Goal: Task Accomplishment & Management: Complete application form

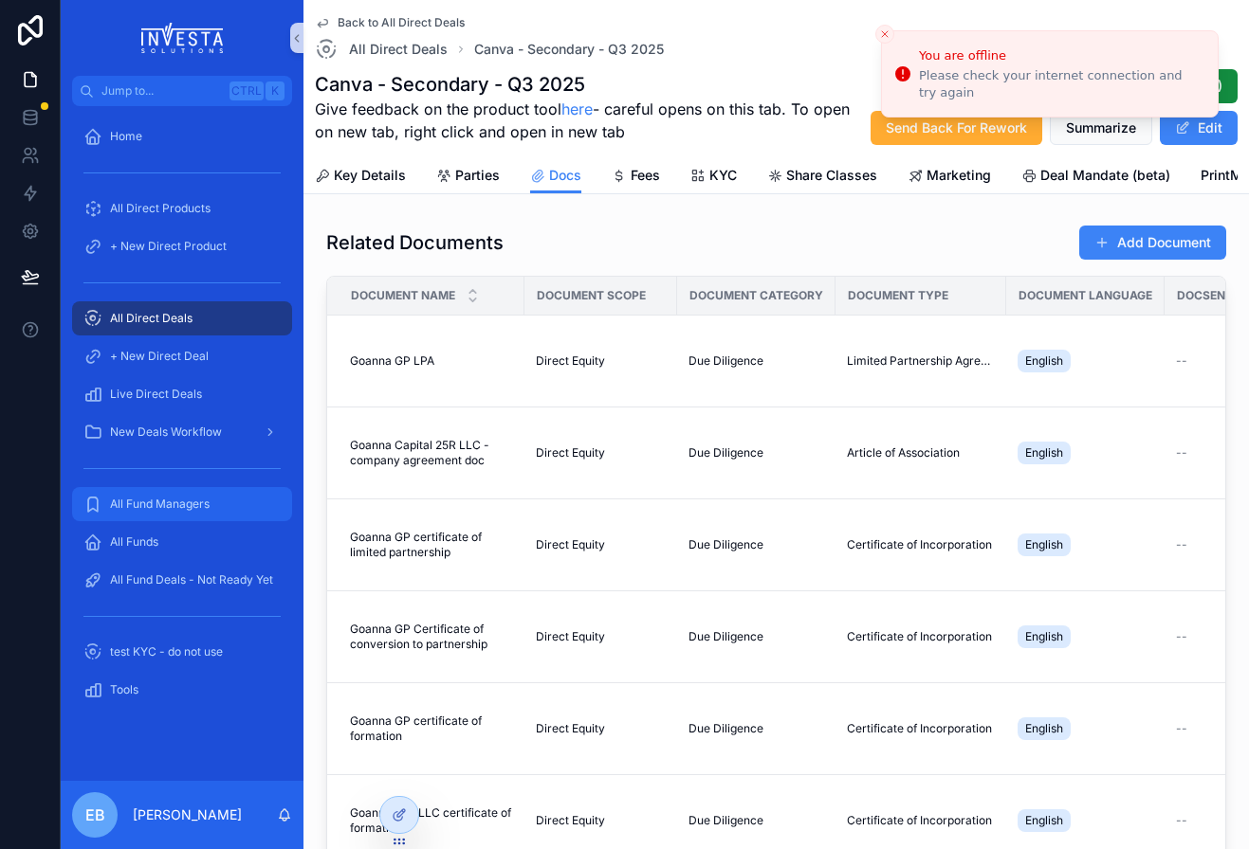
click at [142, 500] on span "All Fund Managers" at bounding box center [160, 504] width 100 height 15
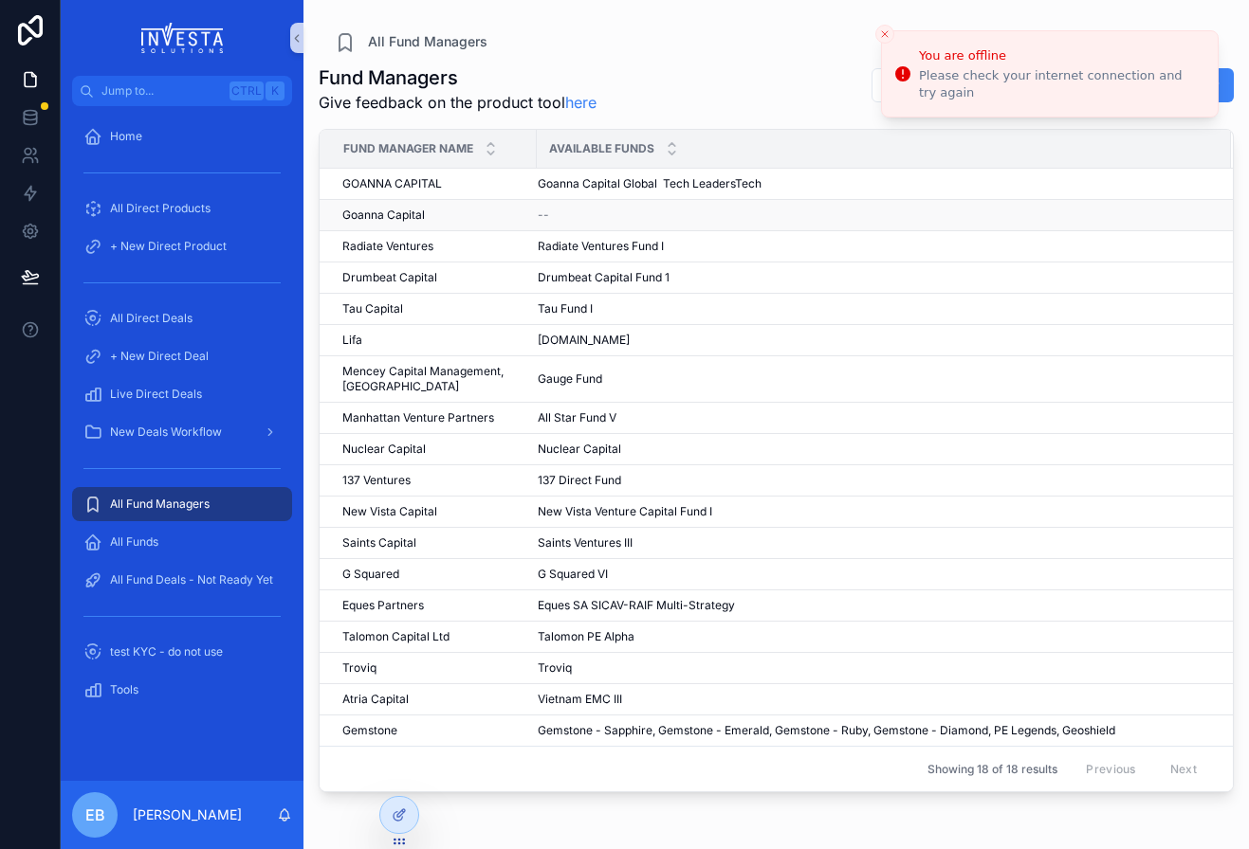
click at [417, 221] on span "Goanna Capital" at bounding box center [383, 215] width 82 height 15
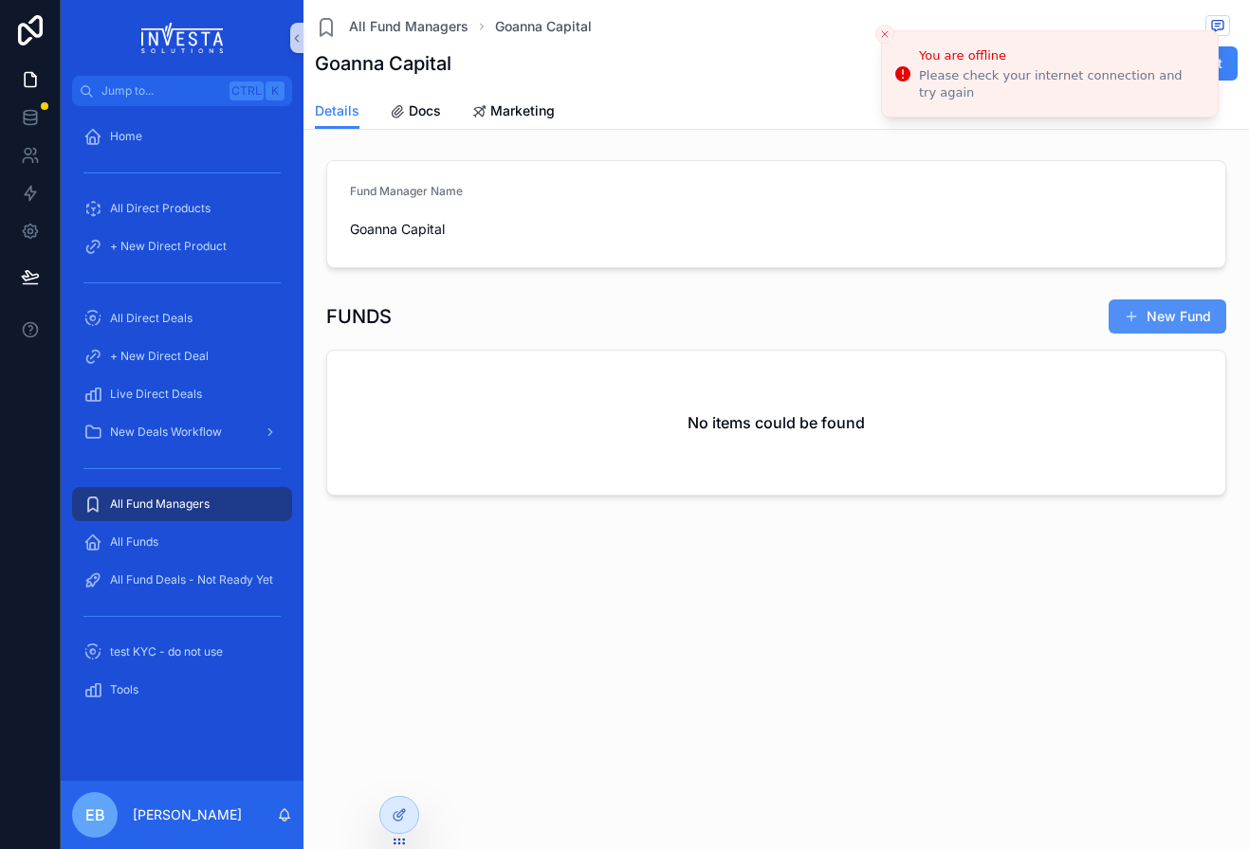
click at [1161, 306] on button "New Fund" at bounding box center [1167, 317] width 118 height 34
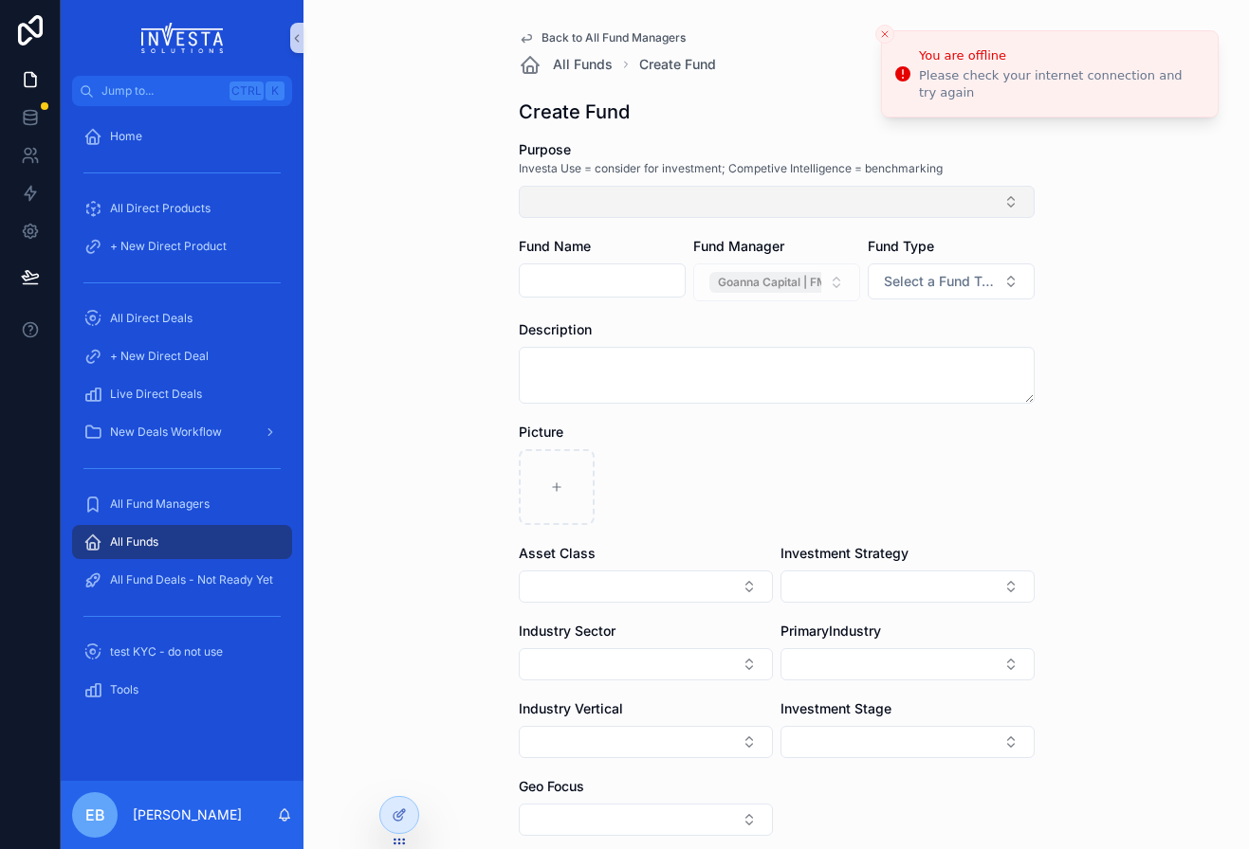
click at [656, 209] on button "Select Button" at bounding box center [777, 202] width 516 height 32
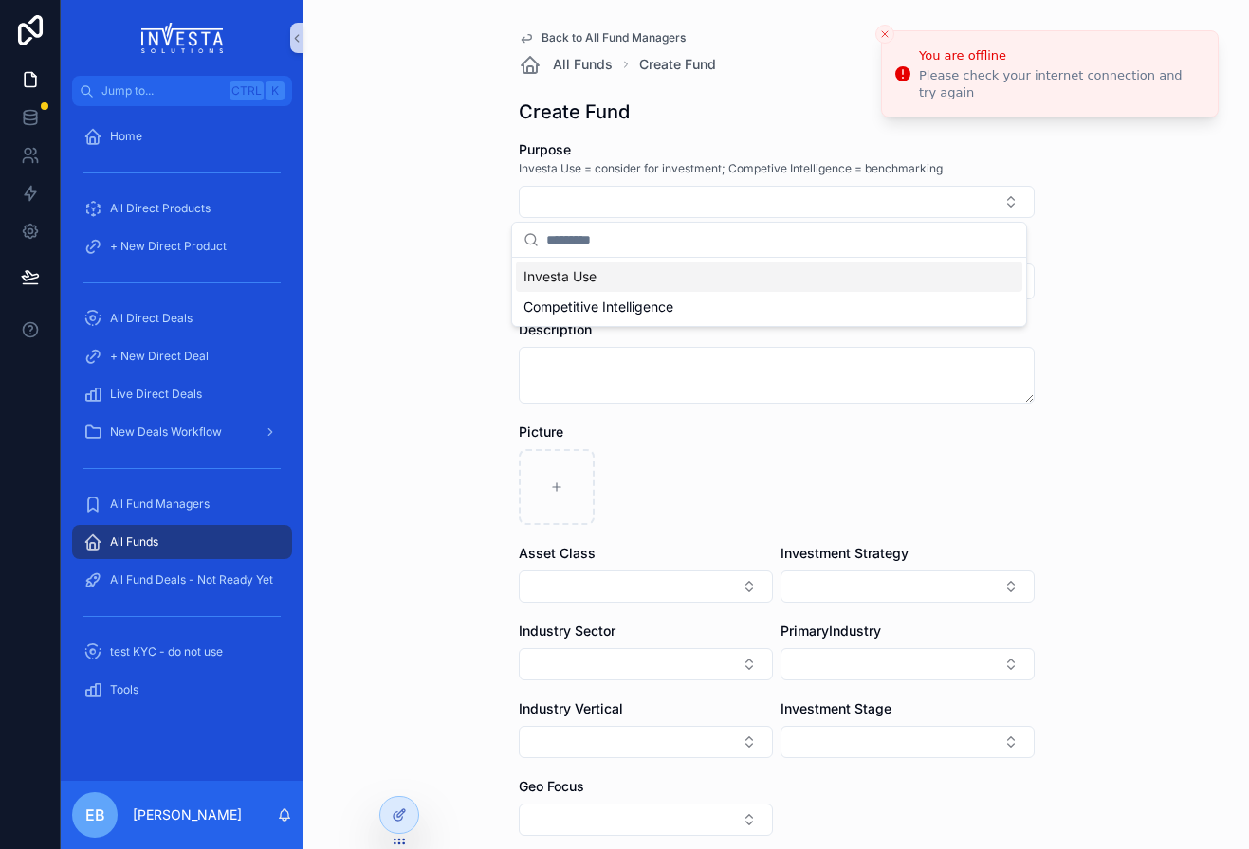
click at [578, 273] on span "Investa Use" at bounding box center [559, 276] width 73 height 19
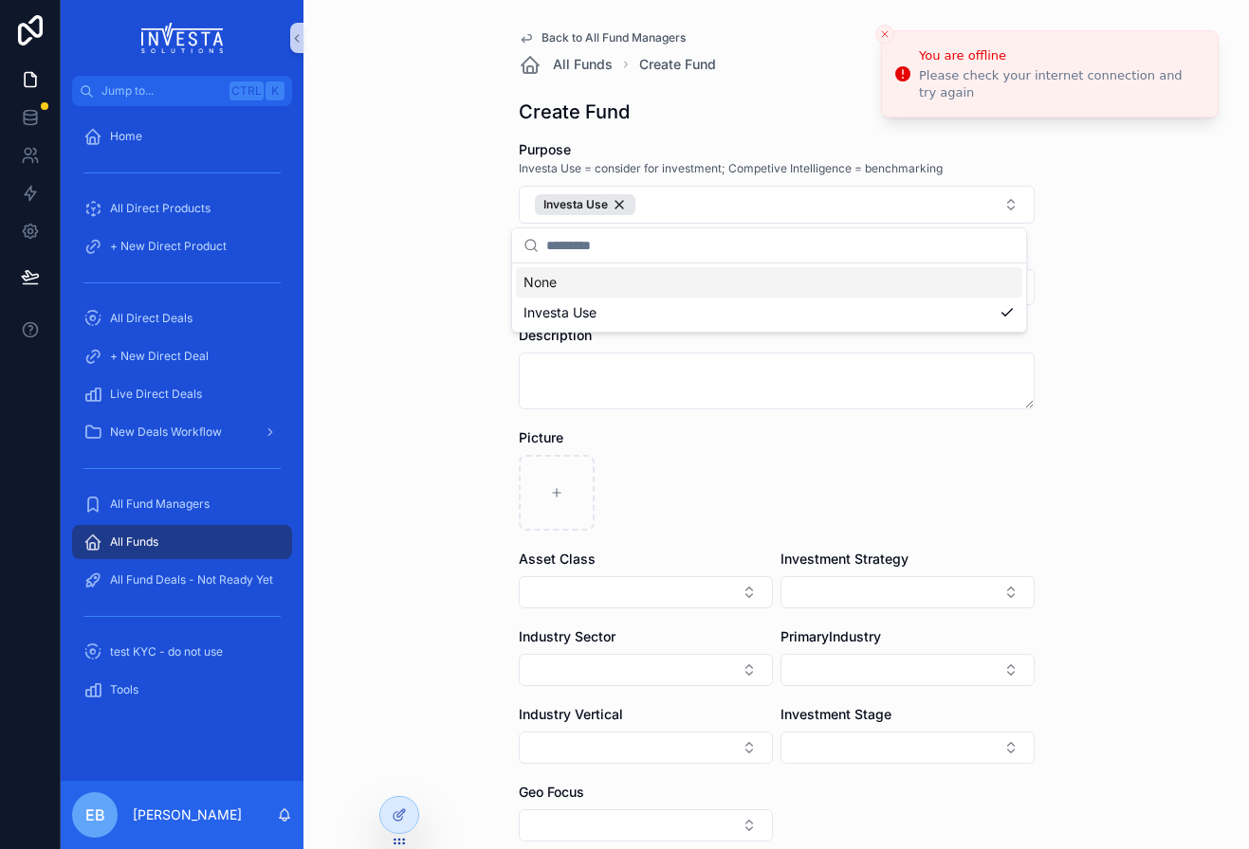
click at [431, 283] on div "Back to All Fund Managers All Funds Create Fund Create Fund Purpose Investa Use…" at bounding box center [775, 424] width 945 height 849
click at [615, 286] on input "scrollable content" at bounding box center [602, 286] width 165 height 27
type input "**********"
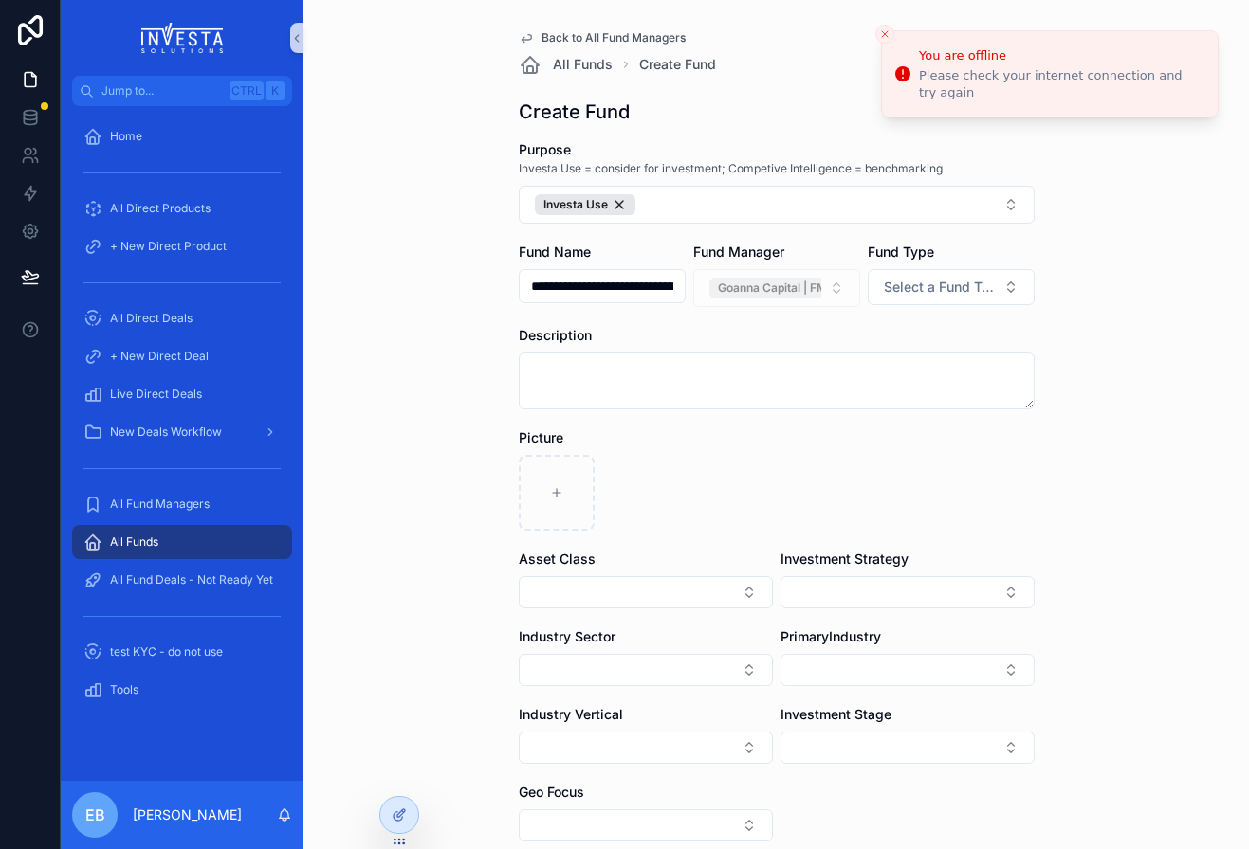
click at [641, 285] on input "**********" at bounding box center [602, 286] width 165 height 27
click at [790, 315] on form "**********" at bounding box center [777, 622] width 516 height 965
click at [1003, 286] on button "Select a Fund Type" at bounding box center [951, 287] width 167 height 36
click at [925, 392] on span "Close-ended" at bounding box center [883, 391] width 92 height 17
drag, startPoint x: 1094, startPoint y: 536, endPoint x: 1080, endPoint y: 524, distance: 18.2
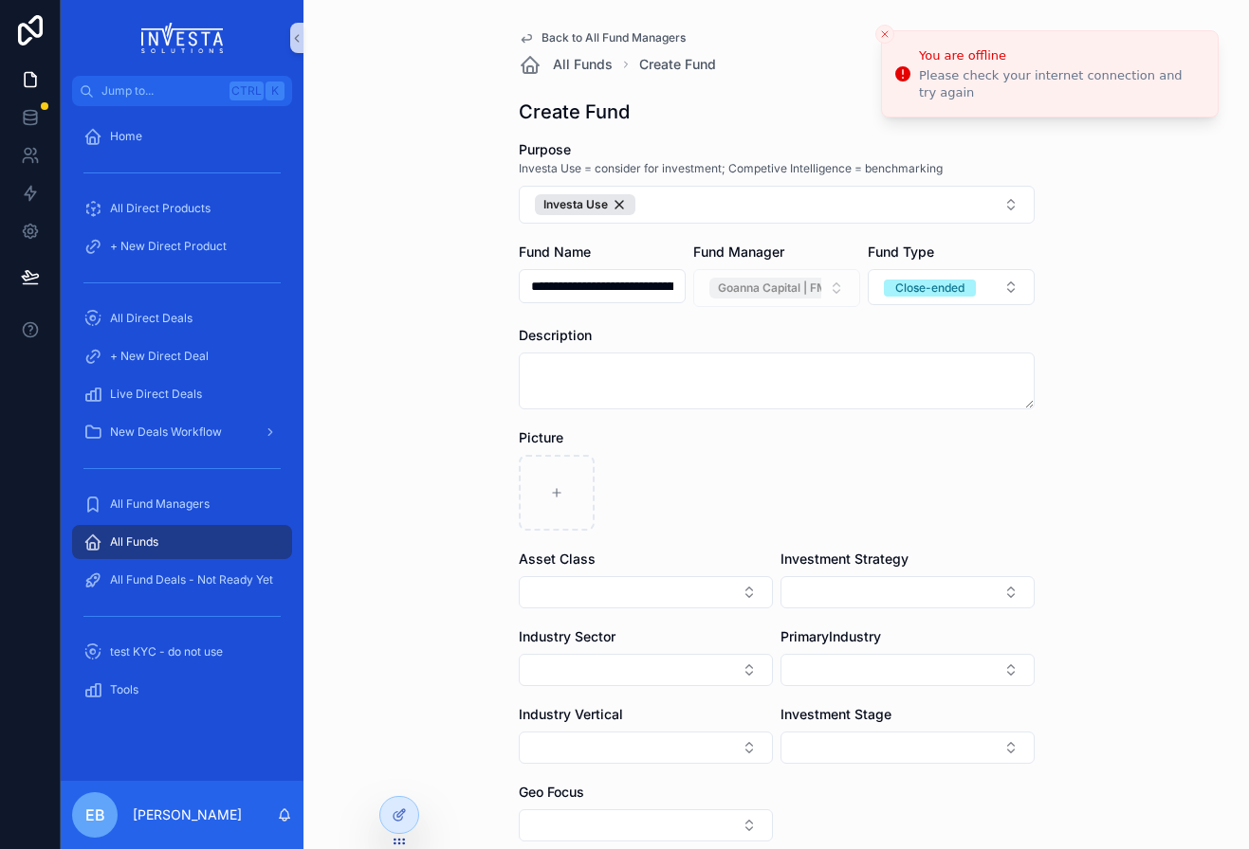
click at [1094, 536] on div "**********" at bounding box center [775, 424] width 945 height 849
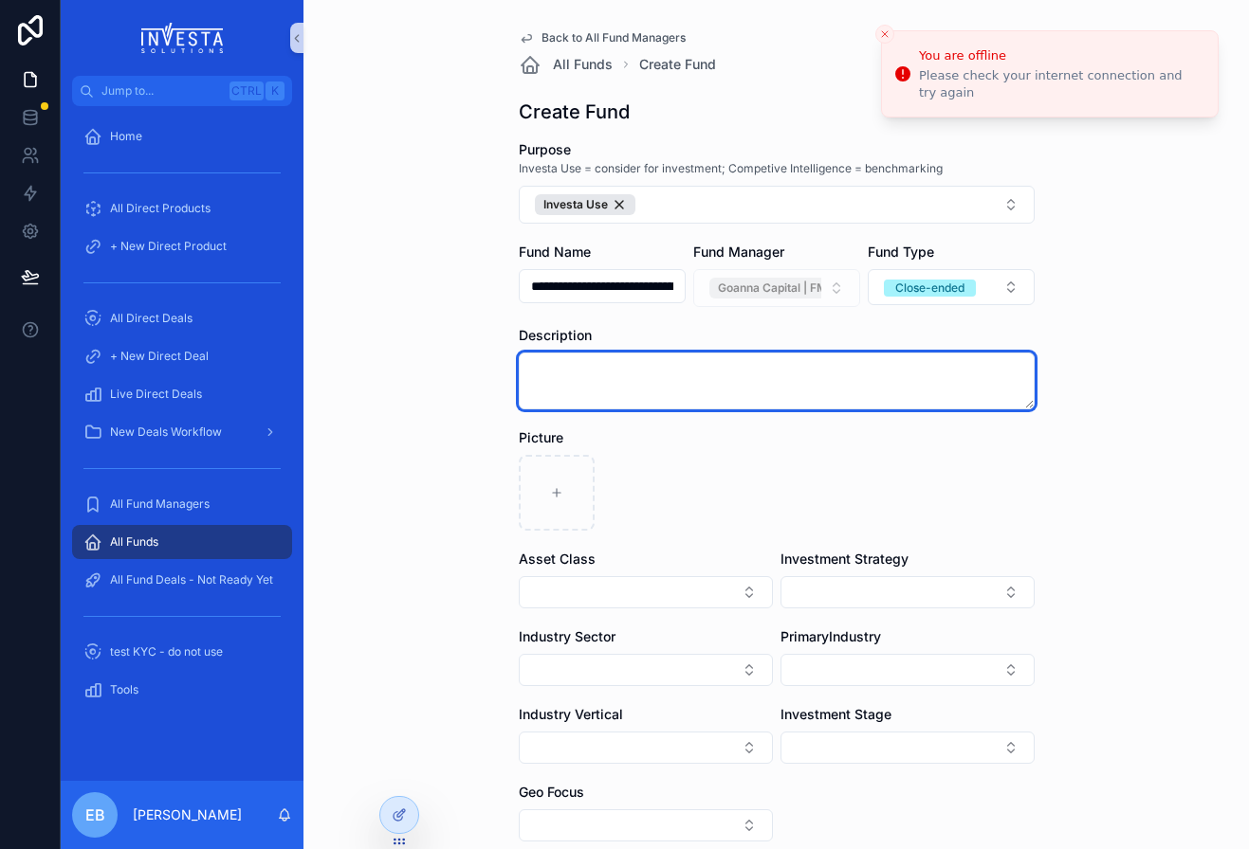
click at [536, 370] on textarea "scrollable content" at bounding box center [777, 381] width 516 height 57
paste textarea "**********"
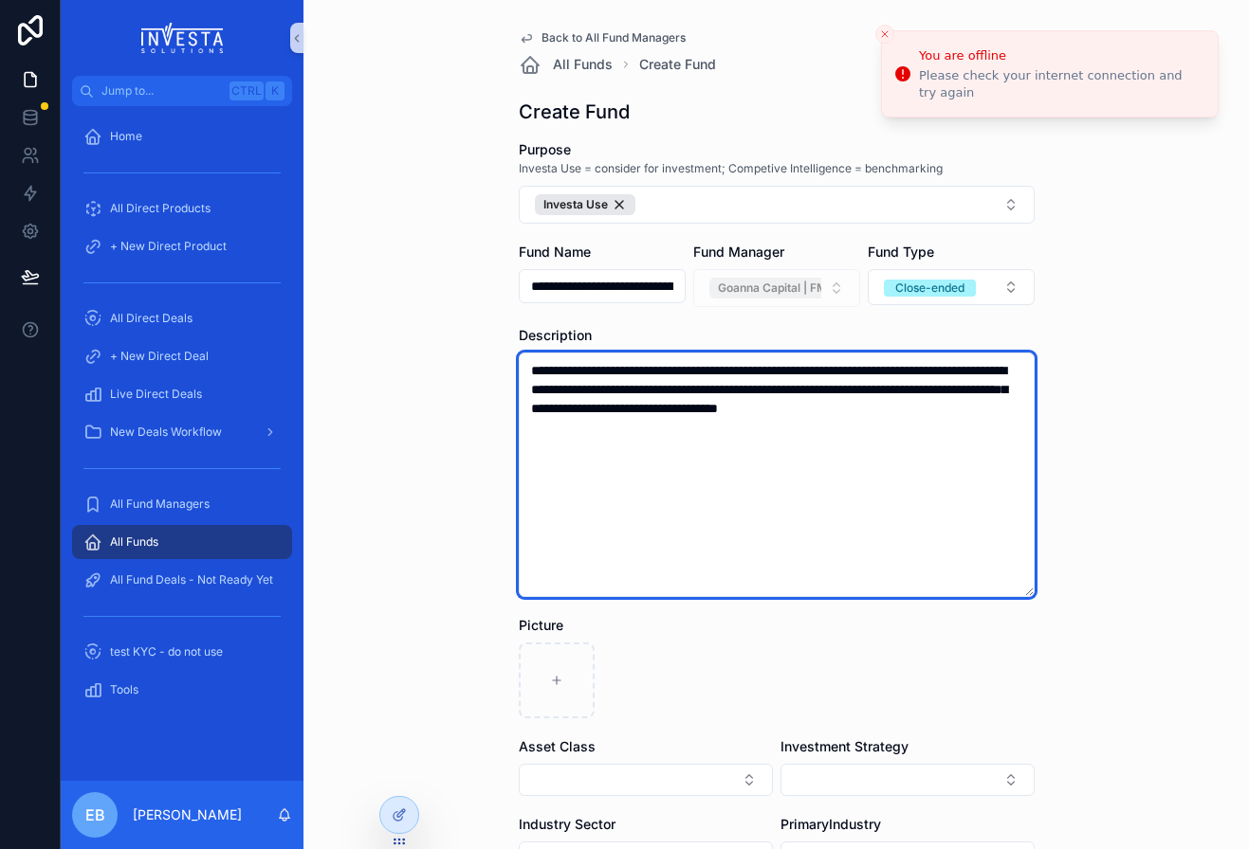
type textarea "**********"
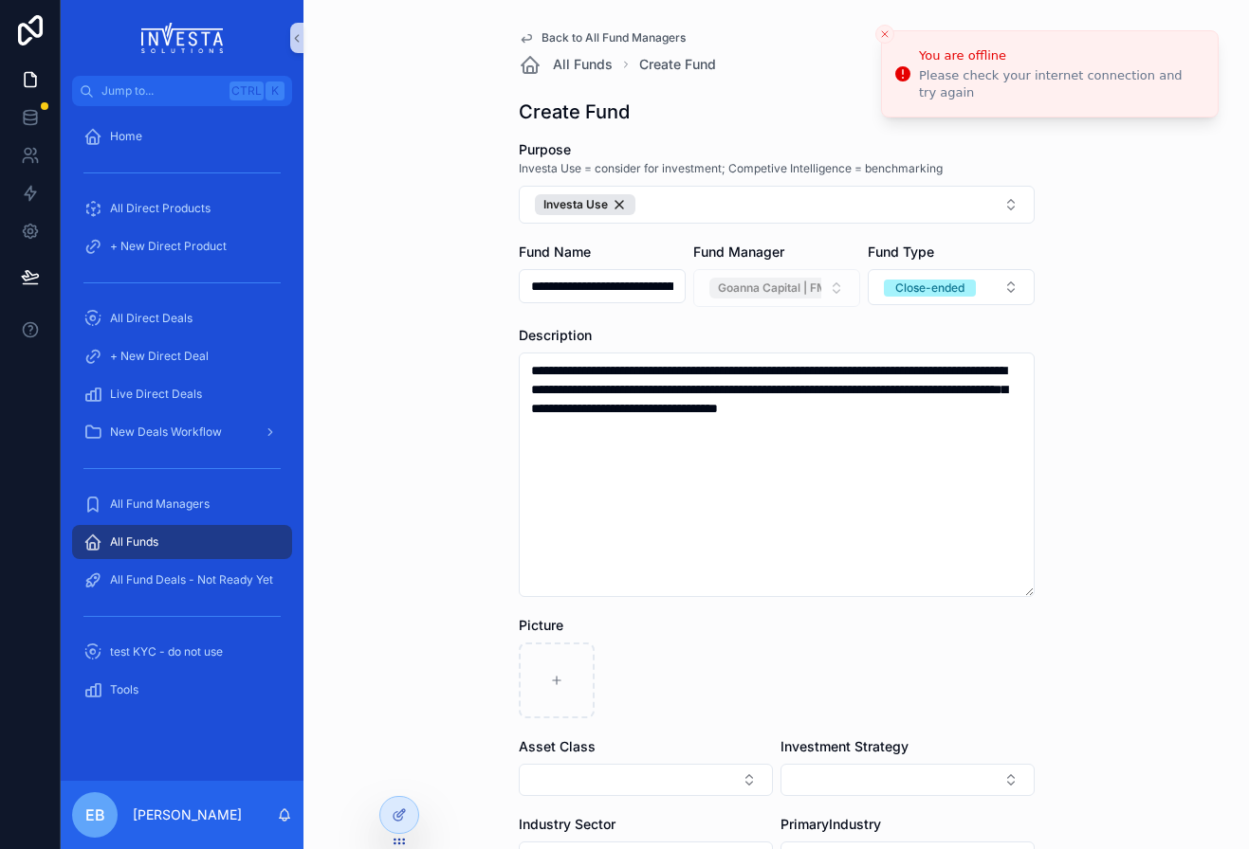
click at [1125, 389] on div "**********" at bounding box center [775, 424] width 945 height 849
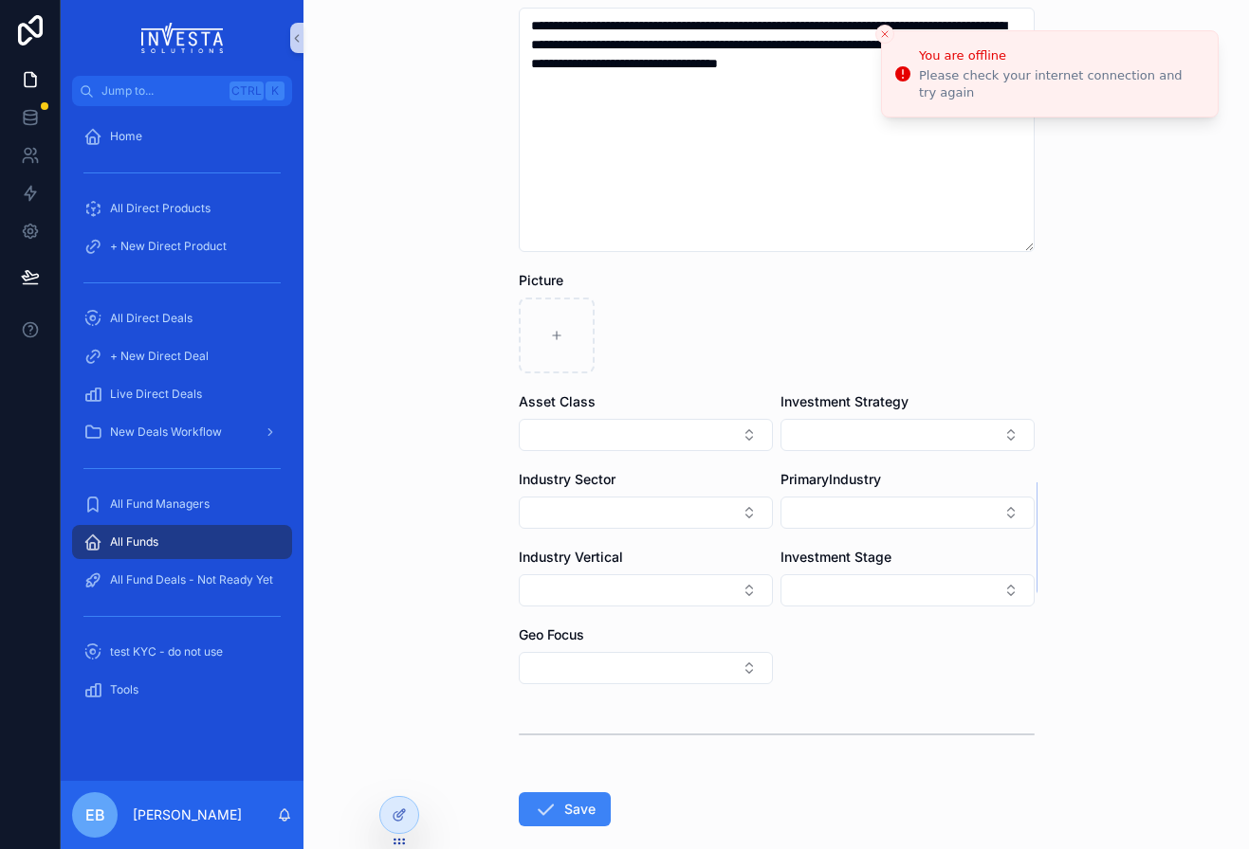
scroll to position [379, 0]
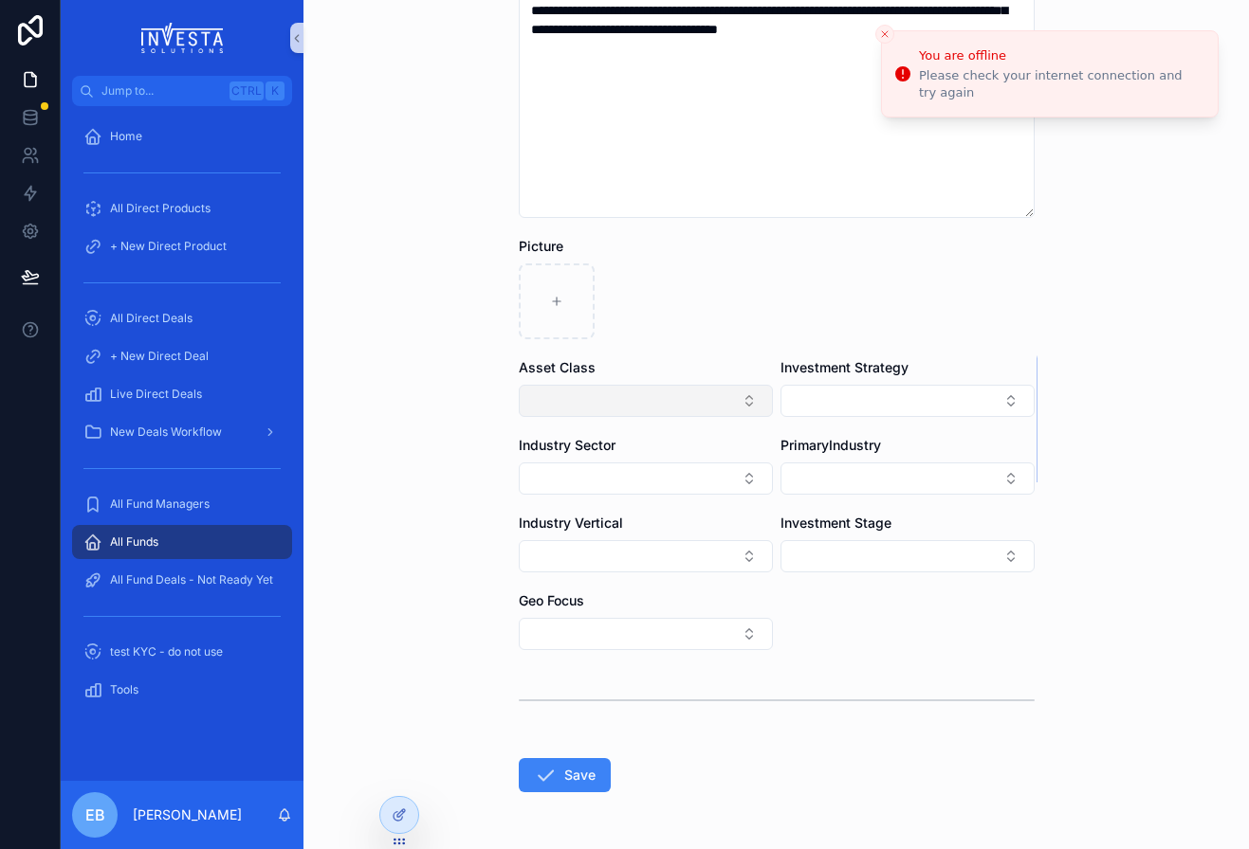
click at [736, 409] on button "Select Button" at bounding box center [646, 401] width 254 height 32
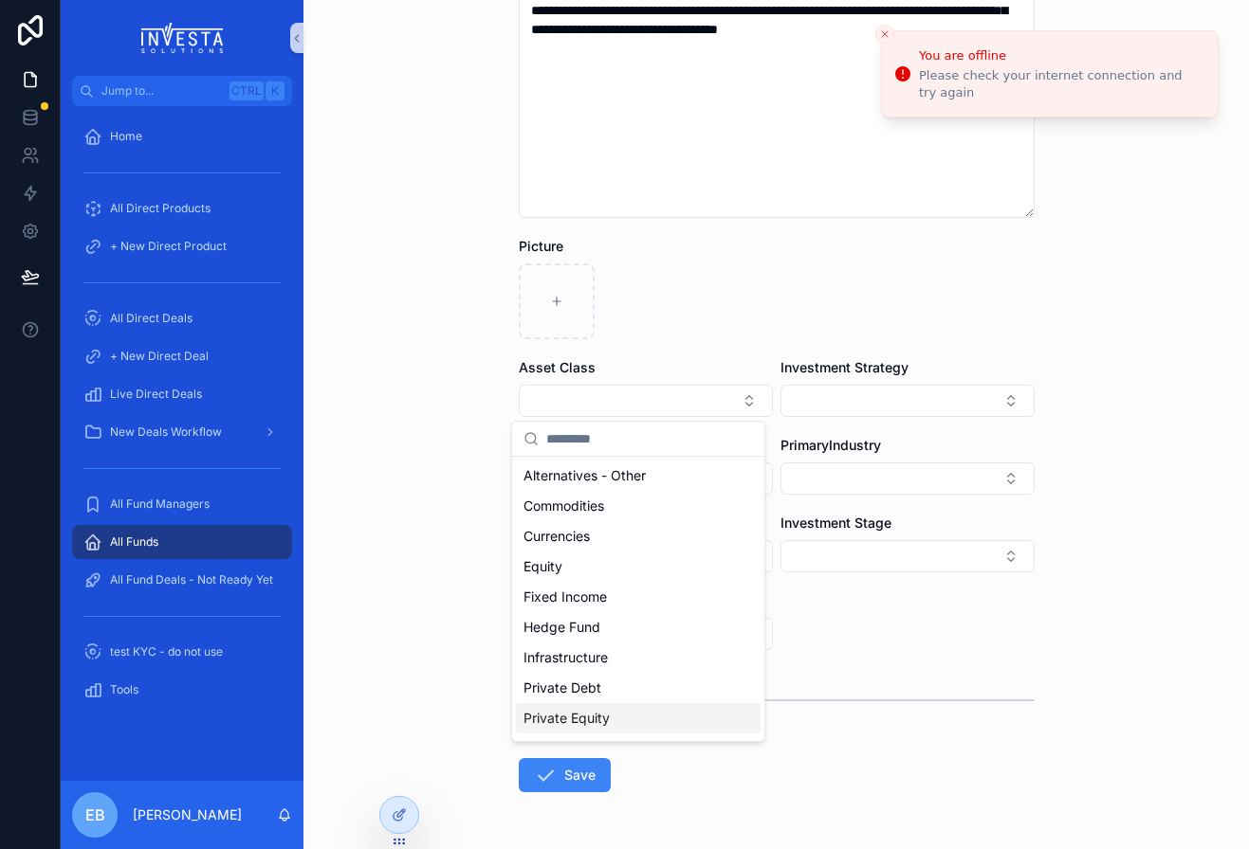
click at [572, 720] on span "Private Equity" at bounding box center [566, 718] width 86 height 19
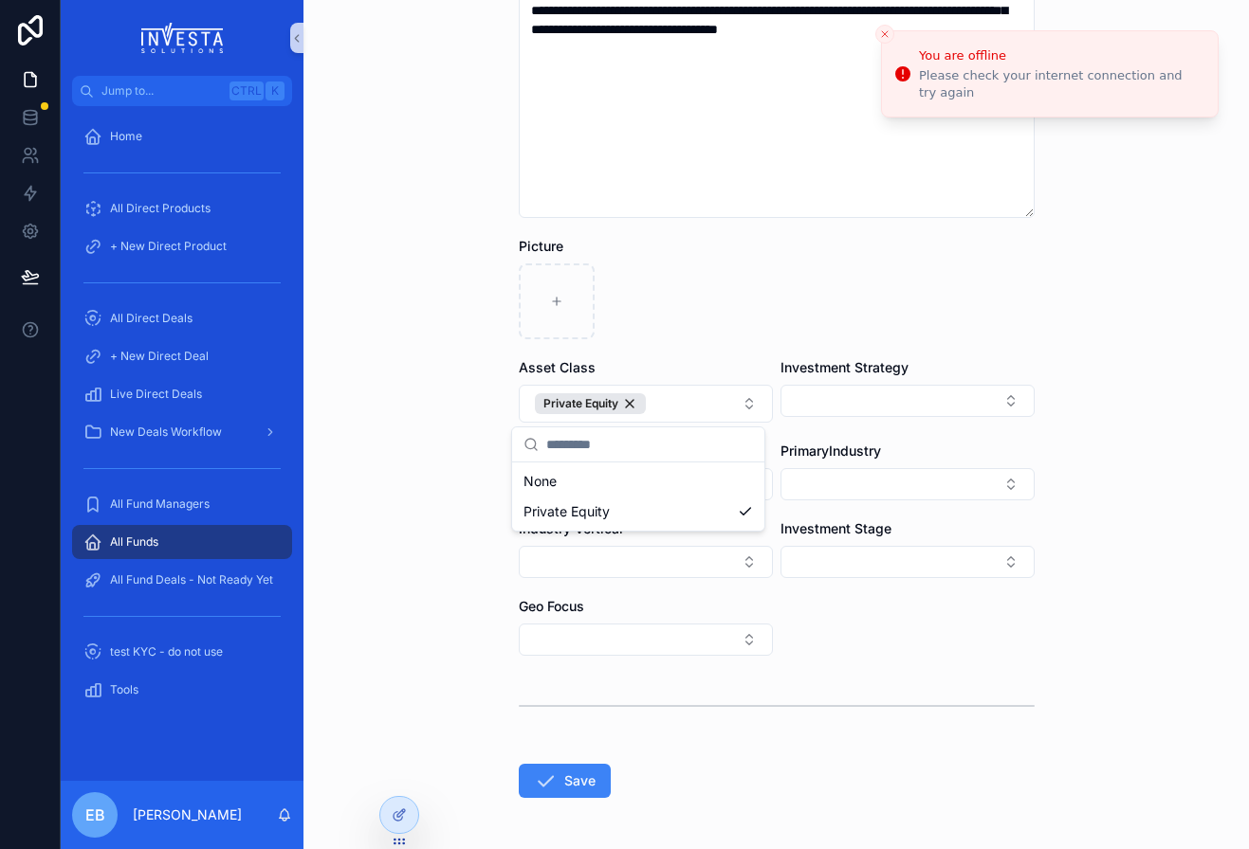
click at [1030, 367] on div "**********" at bounding box center [776, 270] width 546 height 1299
click at [1004, 399] on button "Select Button" at bounding box center [907, 401] width 254 height 32
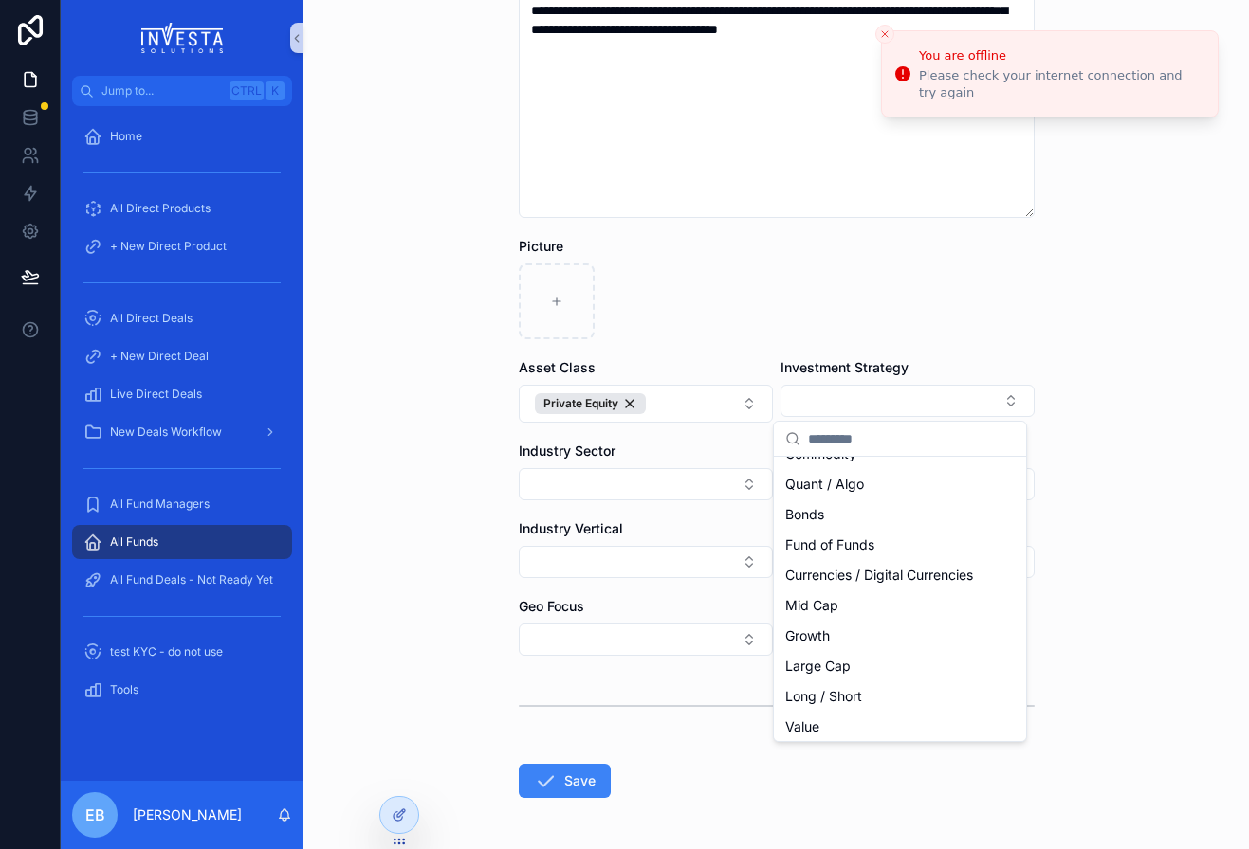
scroll to position [197, 0]
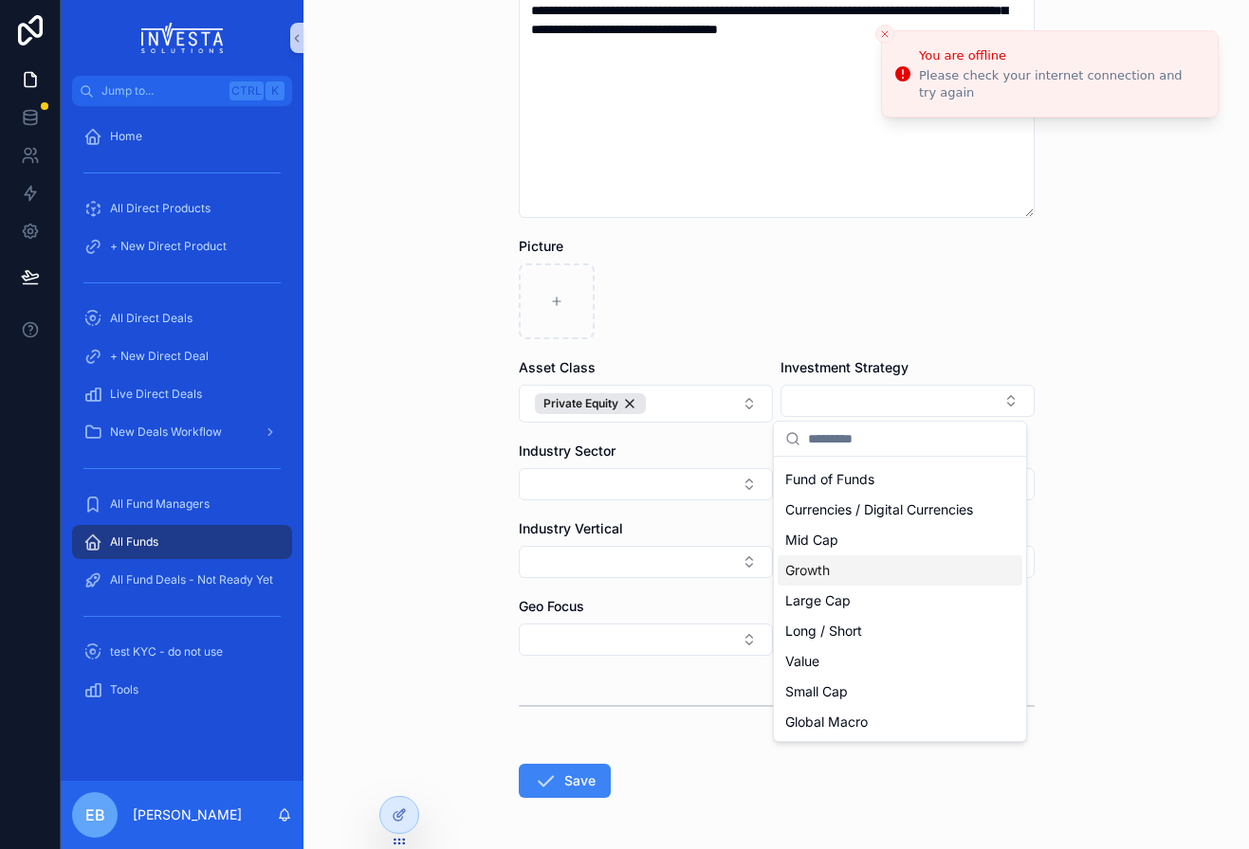
click at [948, 571] on div "Growth" at bounding box center [899, 571] width 245 height 30
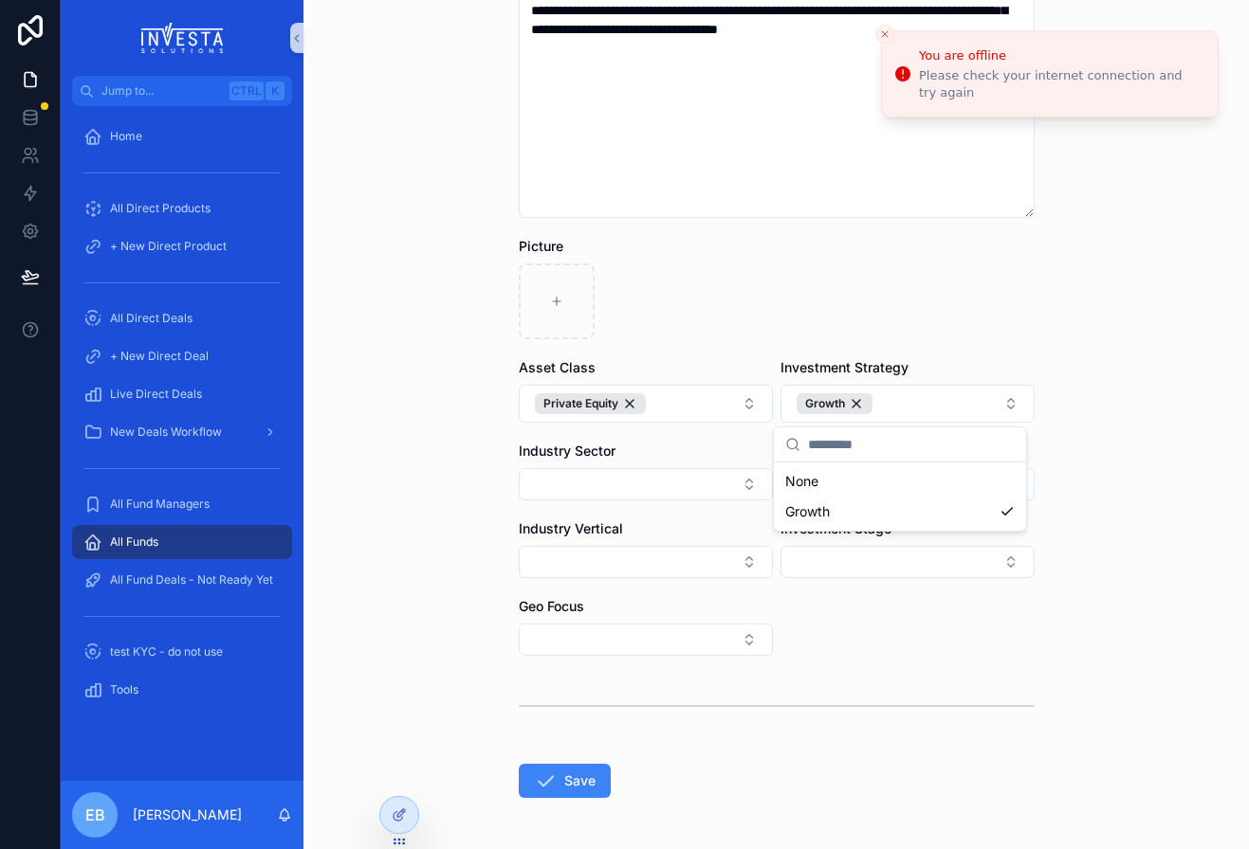
scroll to position [0, 0]
click at [1066, 490] on div "**********" at bounding box center [775, 424] width 945 height 849
click at [1103, 367] on div "**********" at bounding box center [775, 45] width 945 height 849
click at [739, 486] on button "Select Button" at bounding box center [646, 484] width 254 height 32
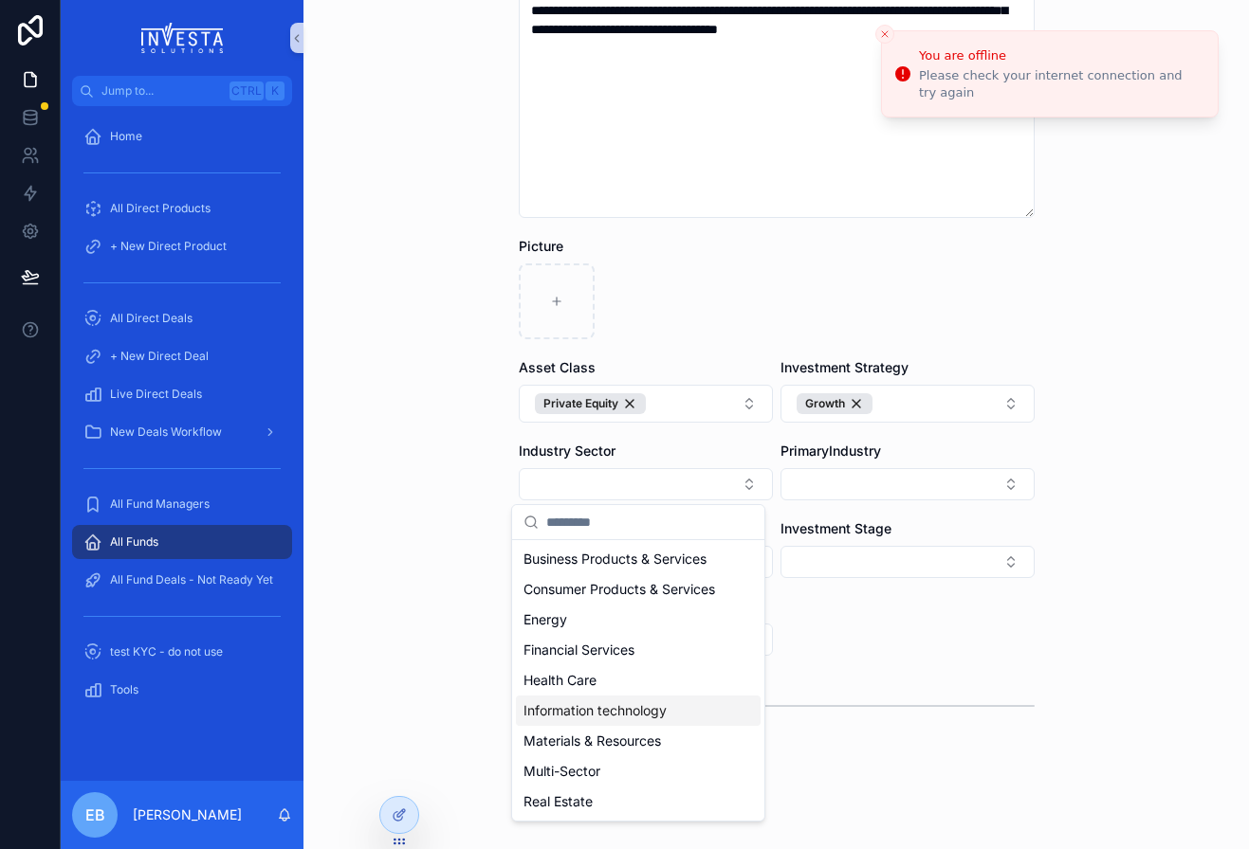
click at [658, 705] on span "Information technology" at bounding box center [594, 711] width 143 height 19
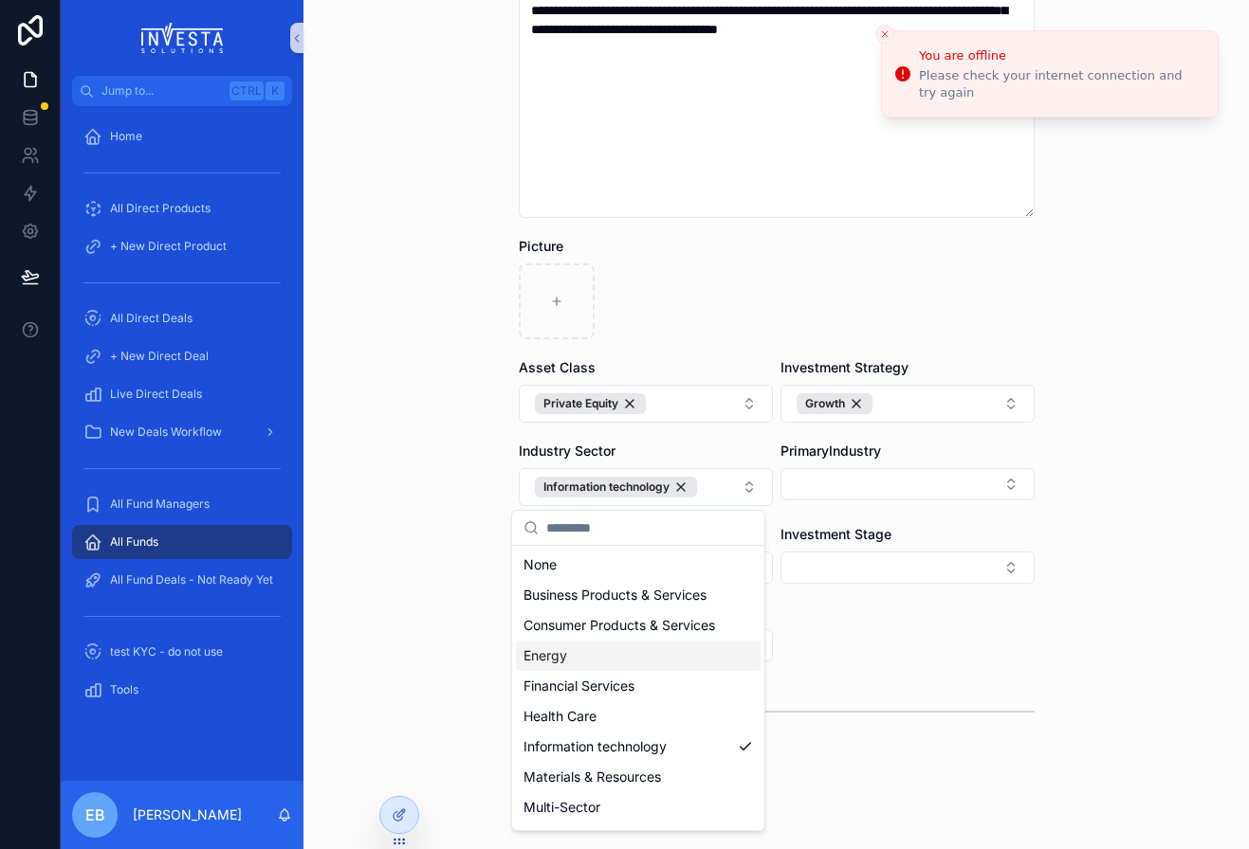
click at [1123, 475] on div "**********" at bounding box center [775, 424] width 945 height 849
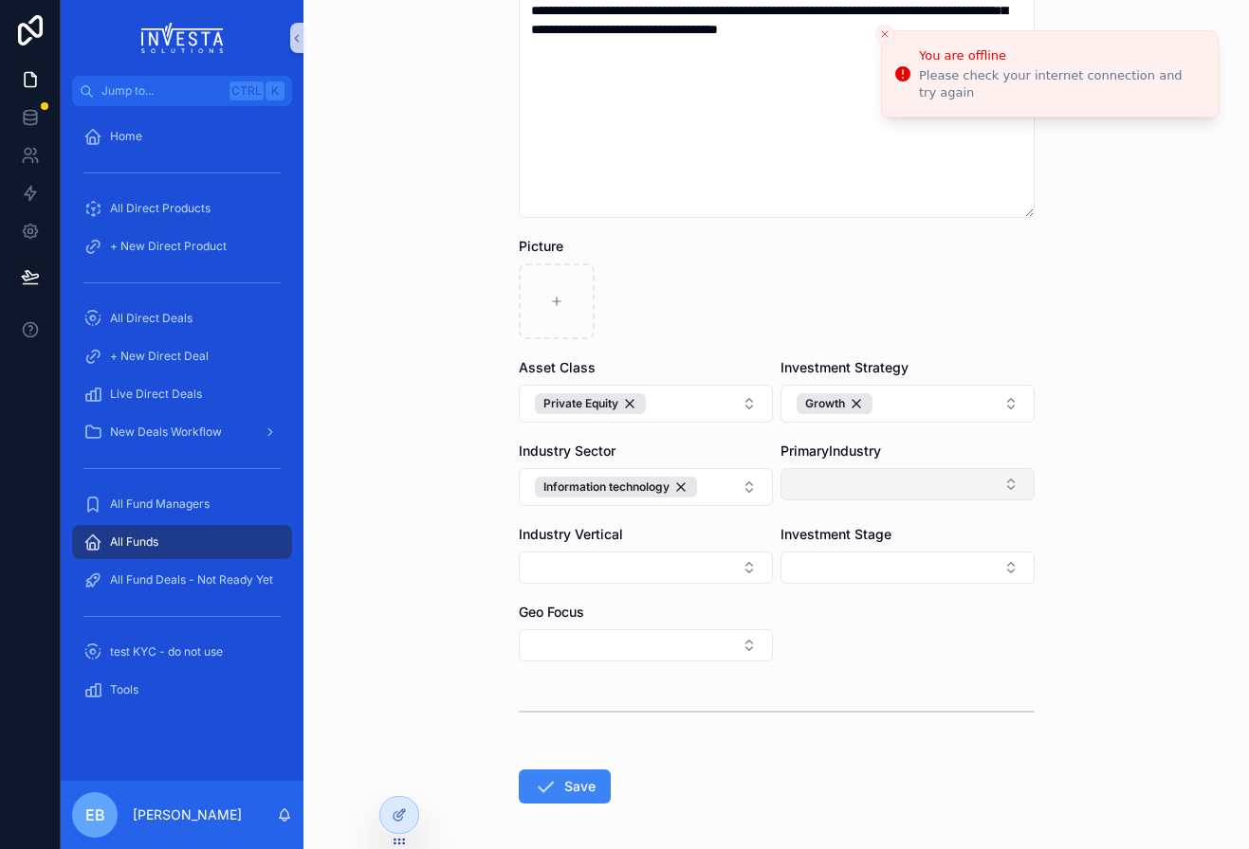
click at [1012, 483] on button "Select Button" at bounding box center [907, 484] width 254 height 32
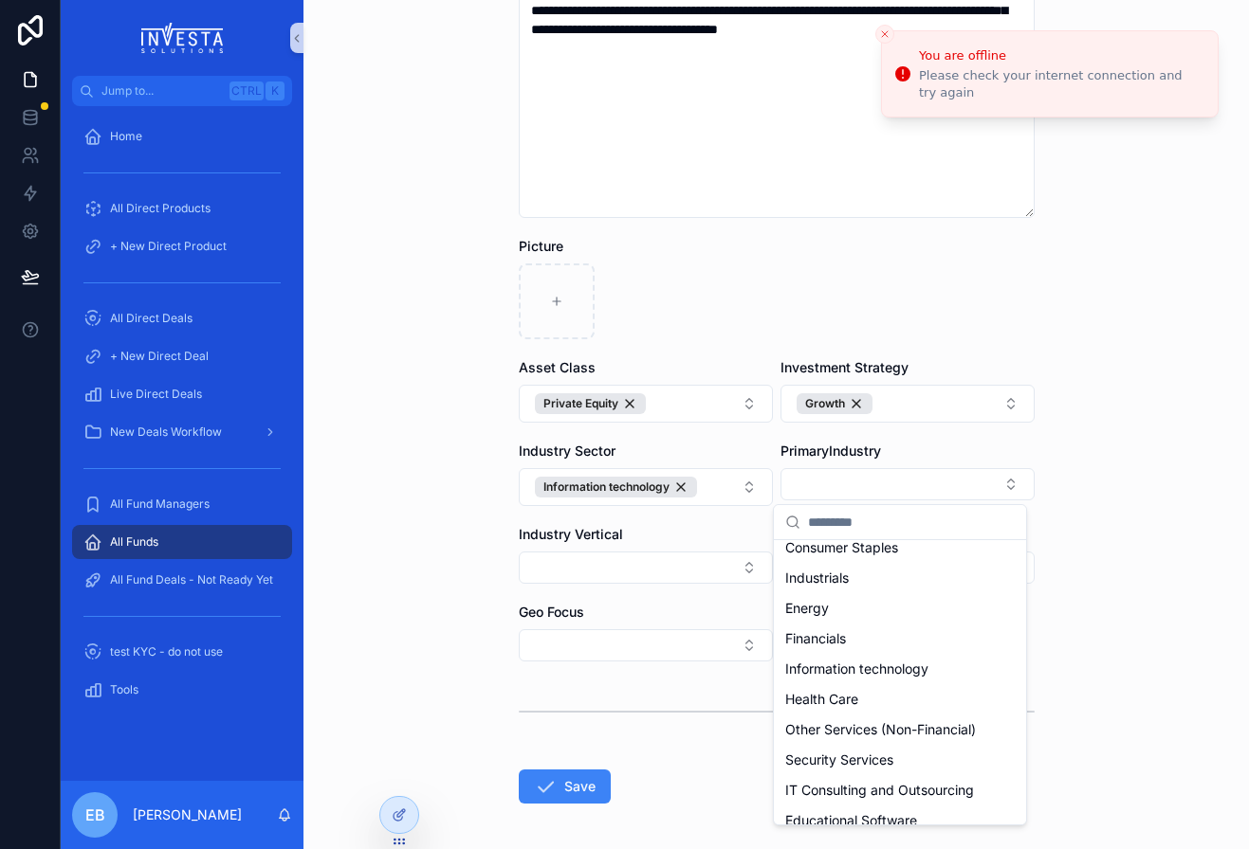
scroll to position [189, 0]
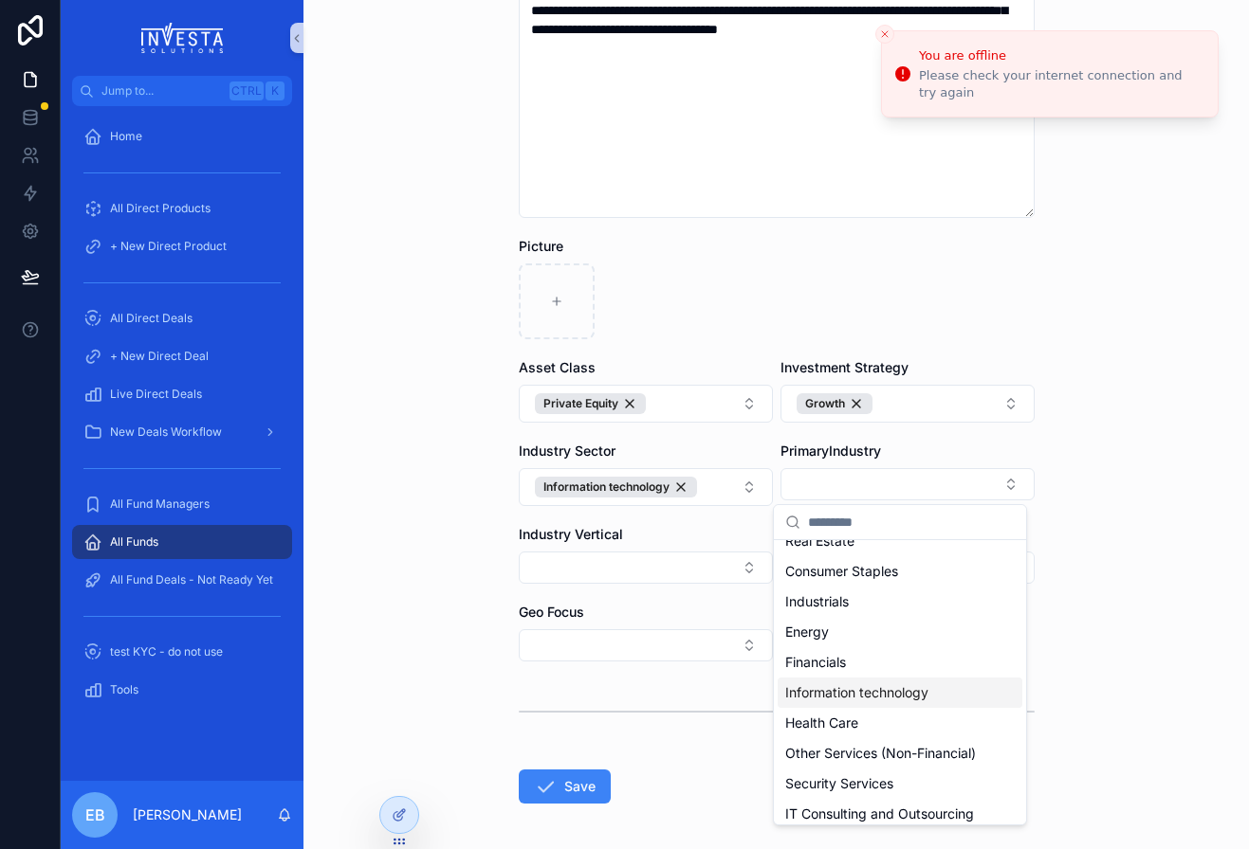
click at [914, 693] on span "Information technology" at bounding box center [856, 693] width 143 height 19
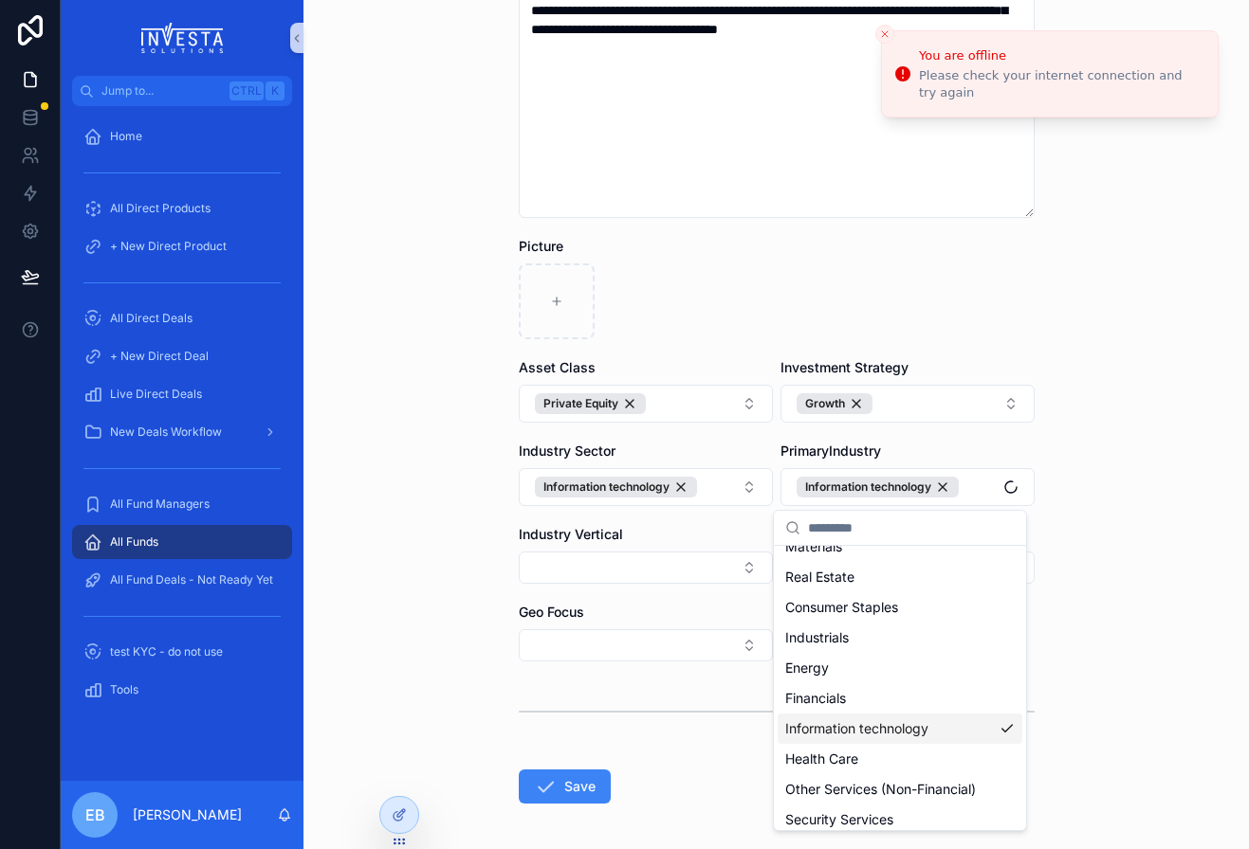
scroll to position [219, 0]
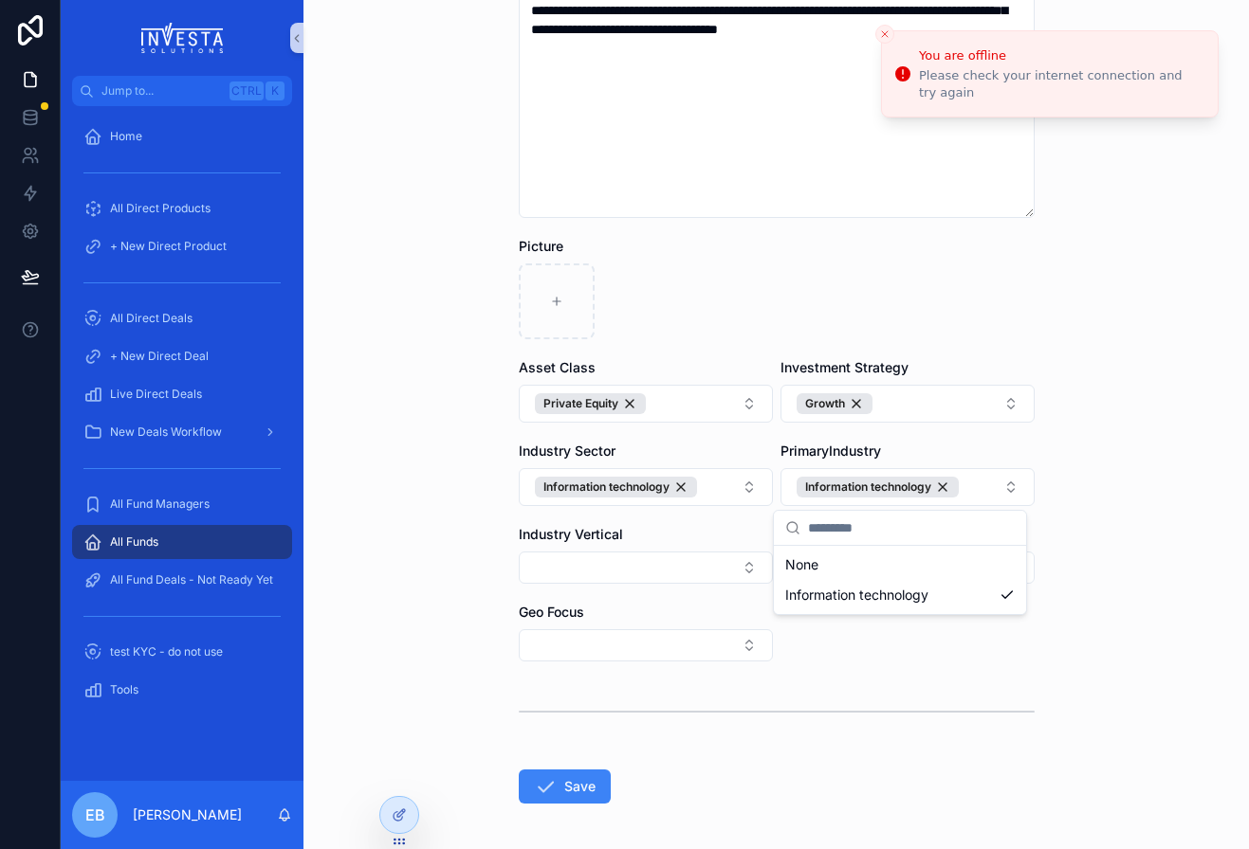
click at [739, 531] on div "Industry Vertical" at bounding box center [646, 534] width 254 height 19
click at [740, 563] on button "Select Button" at bounding box center [646, 568] width 254 height 32
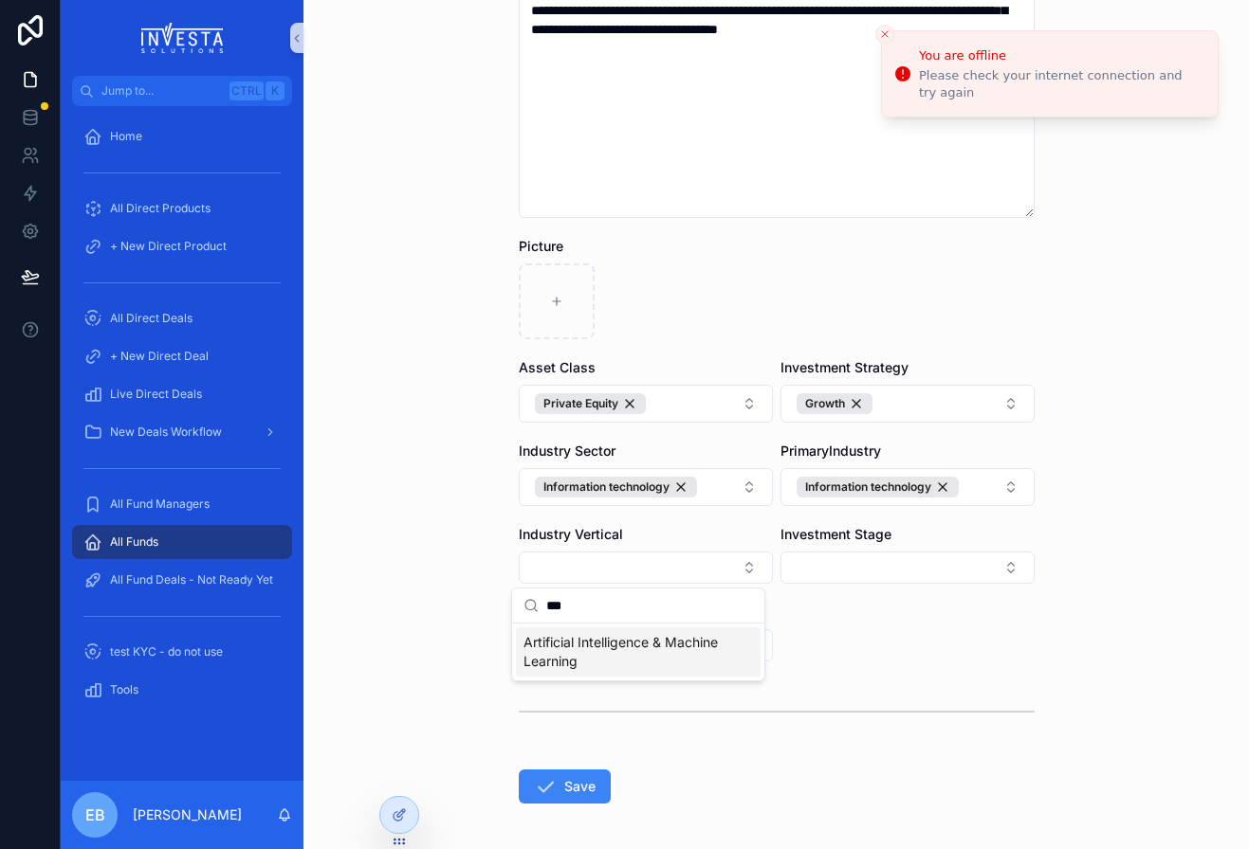
type input "***"
click at [691, 645] on span "Artificial Intelligence & Machine Learning" at bounding box center [626, 652] width 207 height 38
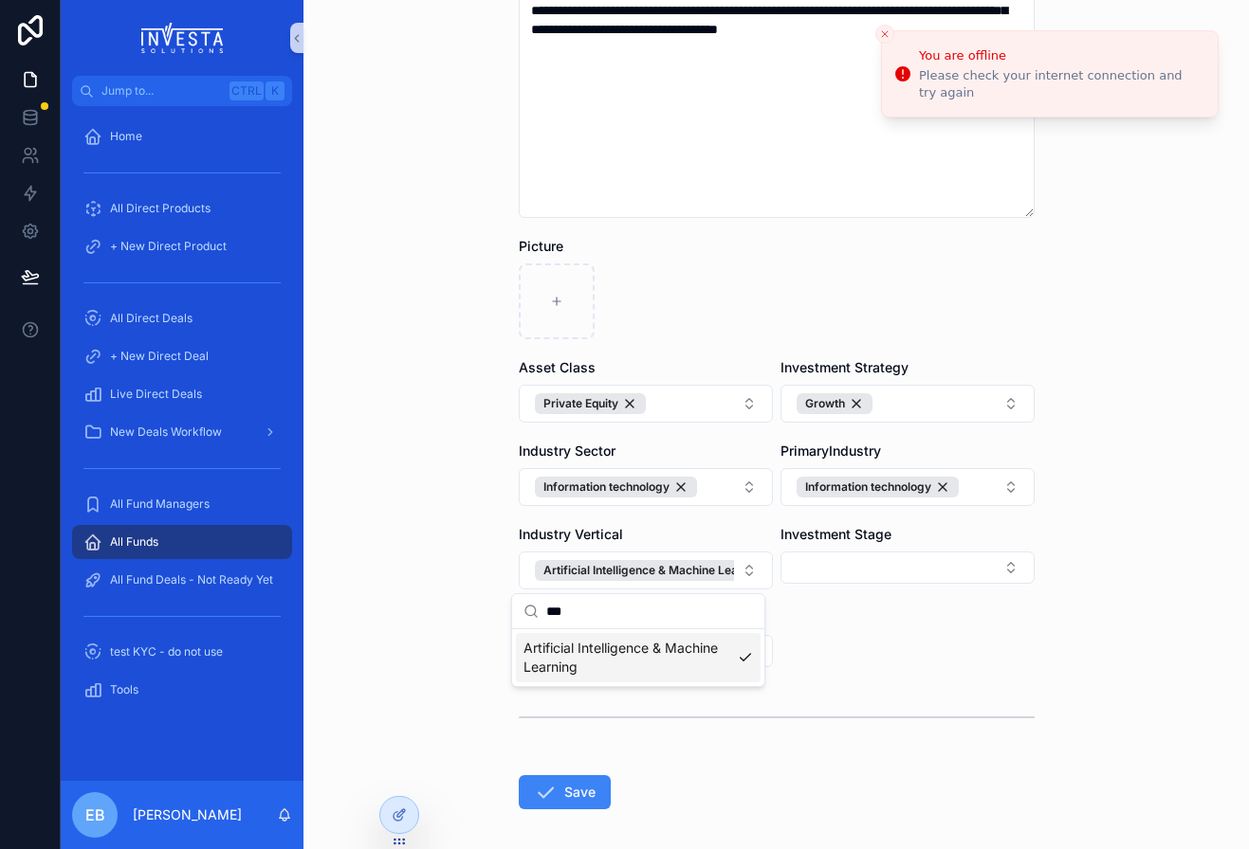
click at [1059, 572] on div "**********" at bounding box center [775, 424] width 945 height 849
click at [1010, 570] on button "Select Button" at bounding box center [907, 568] width 254 height 32
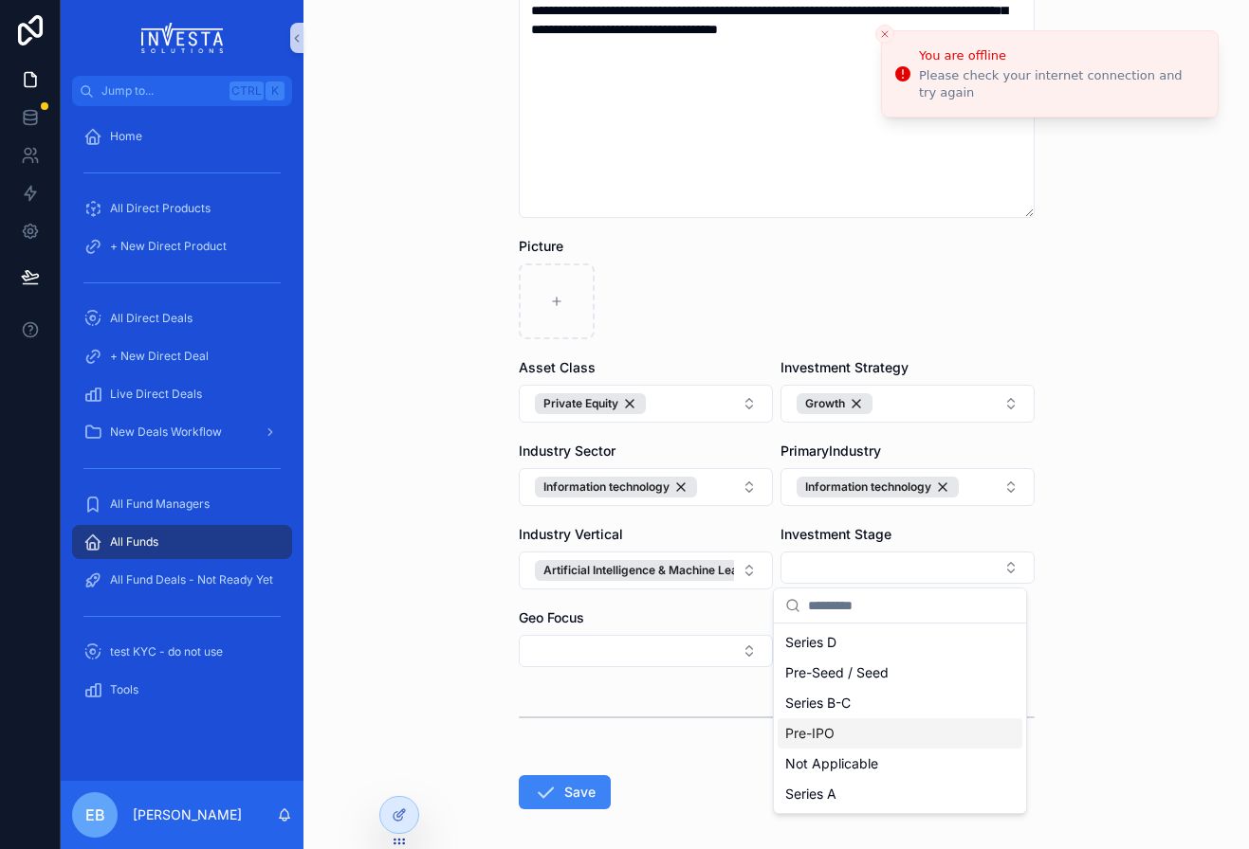
click at [924, 740] on div "Pre-IPO" at bounding box center [899, 734] width 245 height 30
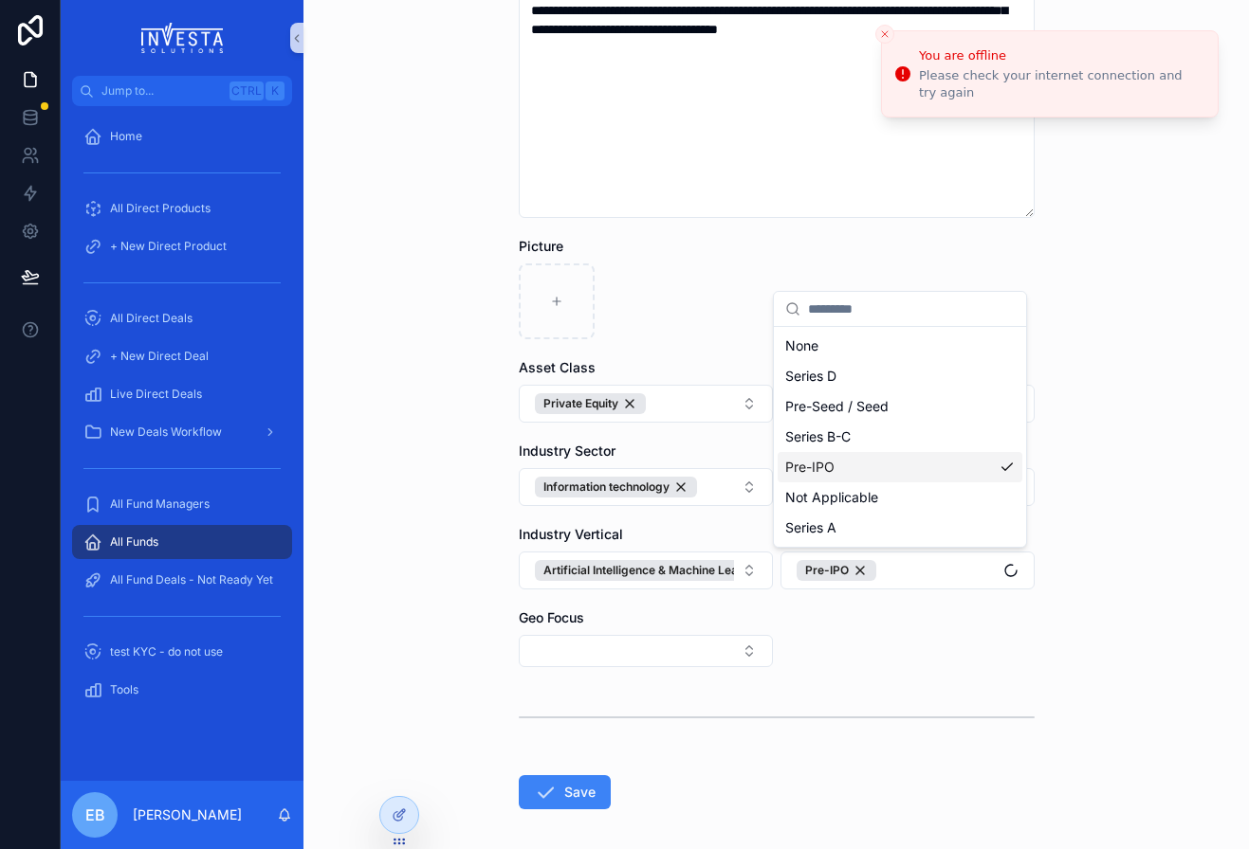
click at [849, 675] on div "**********" at bounding box center [655, 424] width 1188 height 849
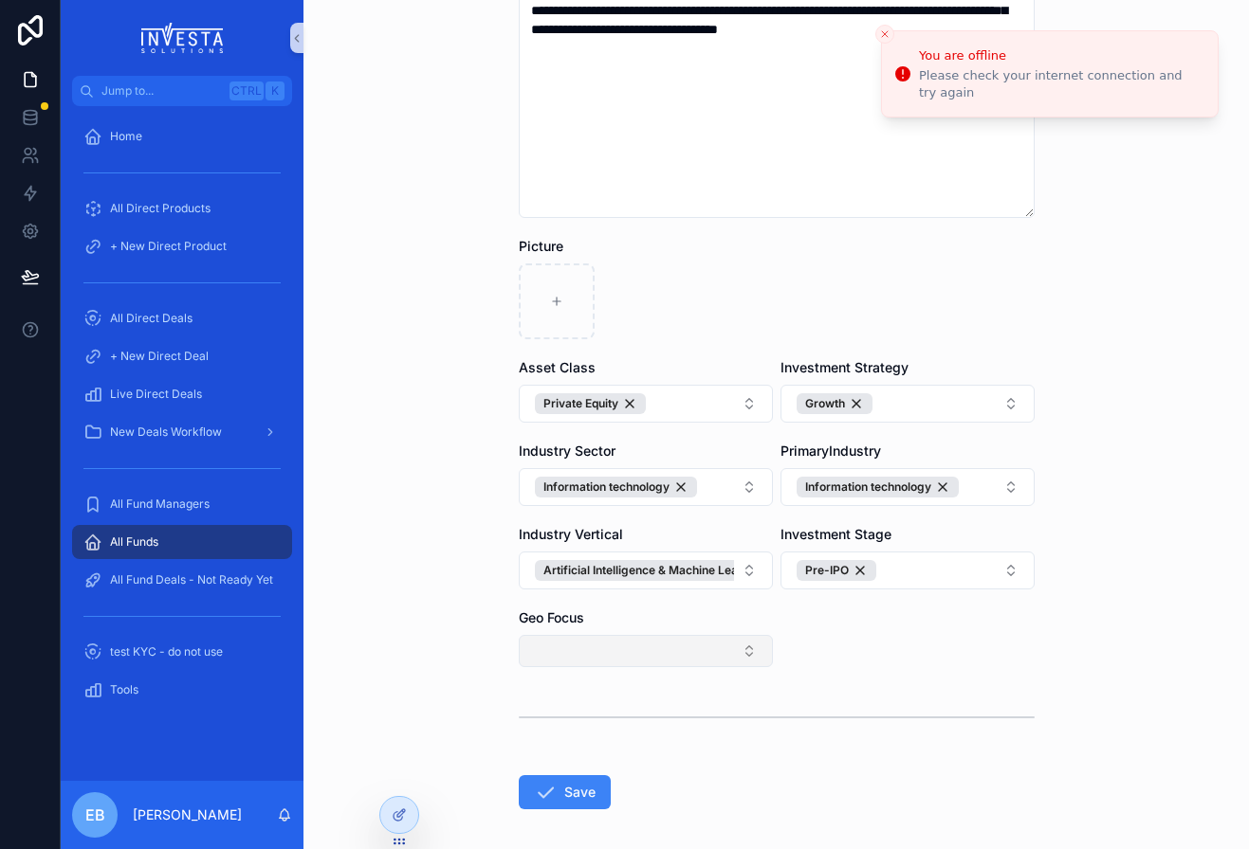
click at [741, 663] on button "Select Button" at bounding box center [646, 651] width 254 height 32
click at [574, 841] on div "NA" at bounding box center [638, 847] width 245 height 30
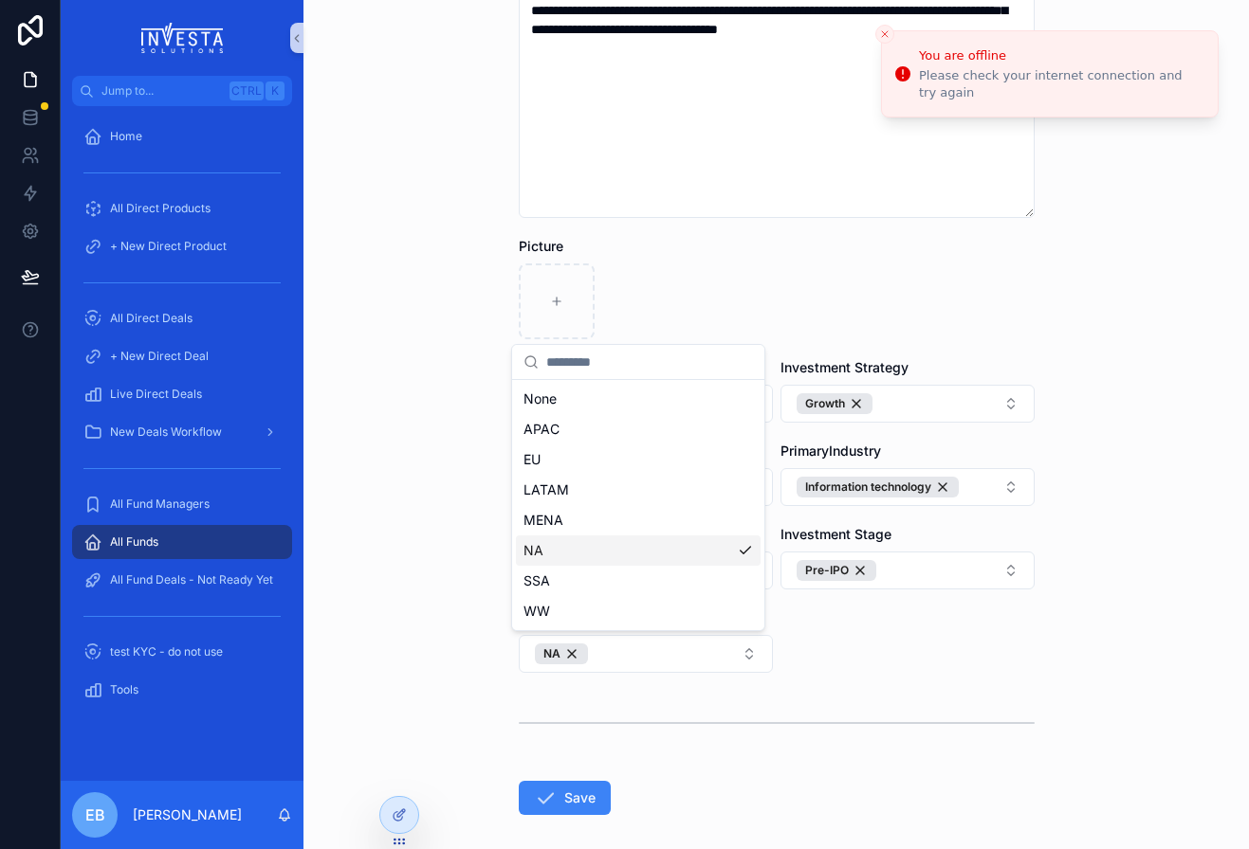
click at [784, 707] on div "scrollable content" at bounding box center [777, 723] width 516 height 47
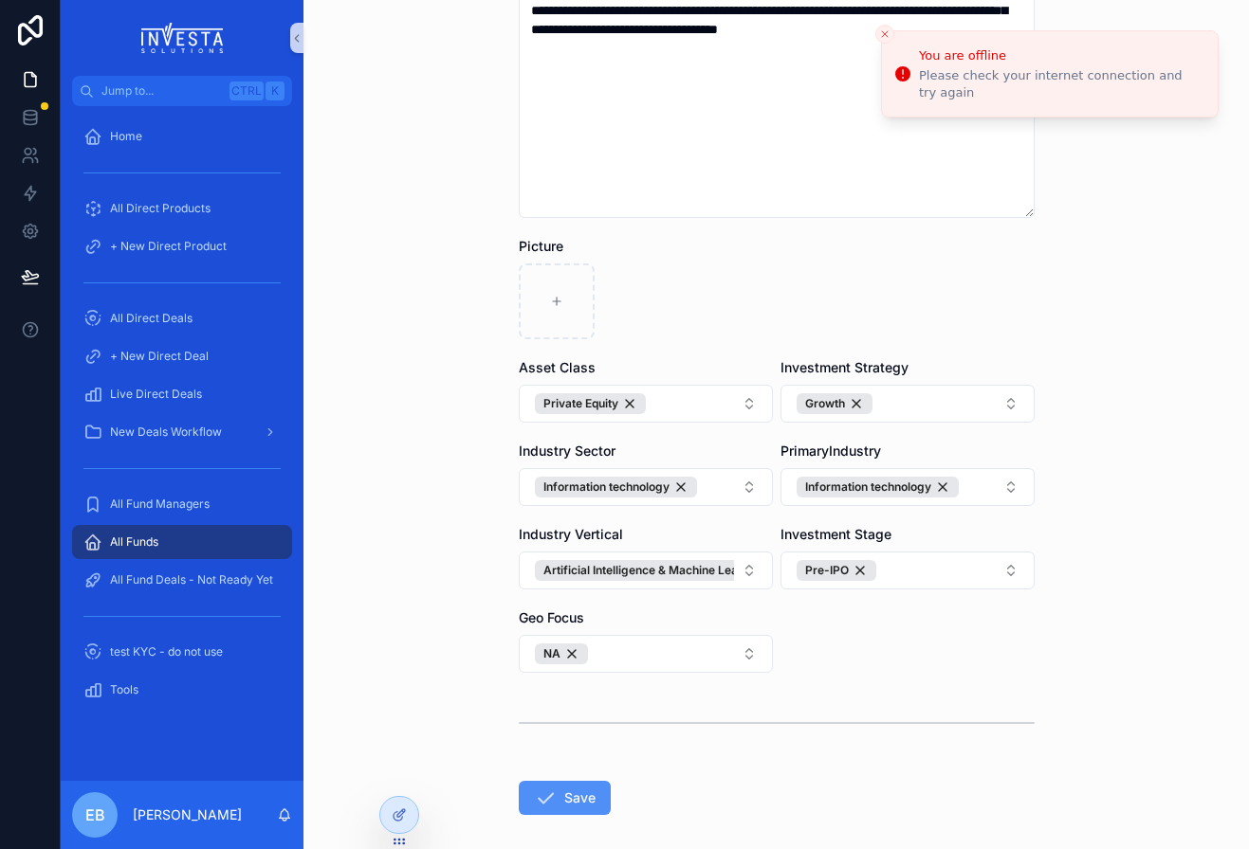
click at [577, 792] on button "Save" at bounding box center [565, 798] width 92 height 34
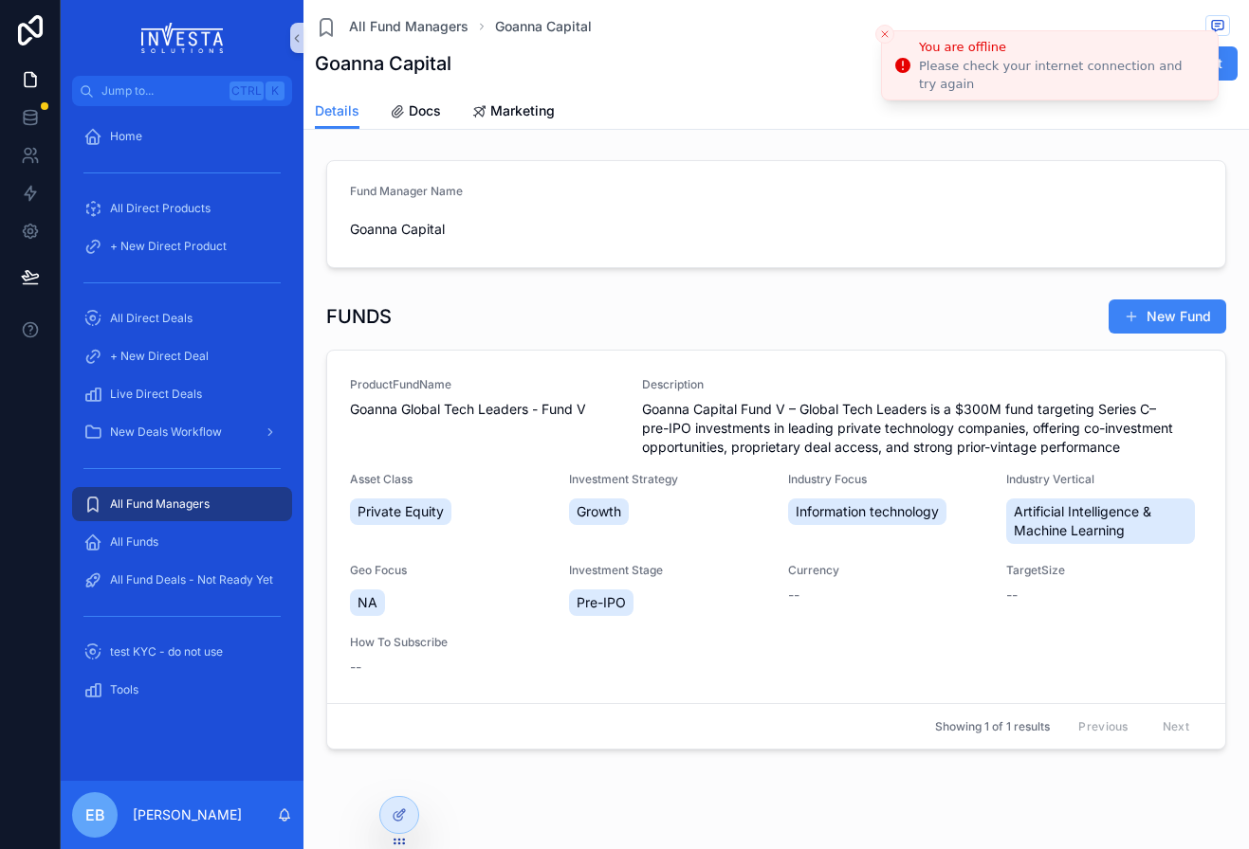
click at [886, 32] on line "Close toast" at bounding box center [885, 34] width 6 height 6
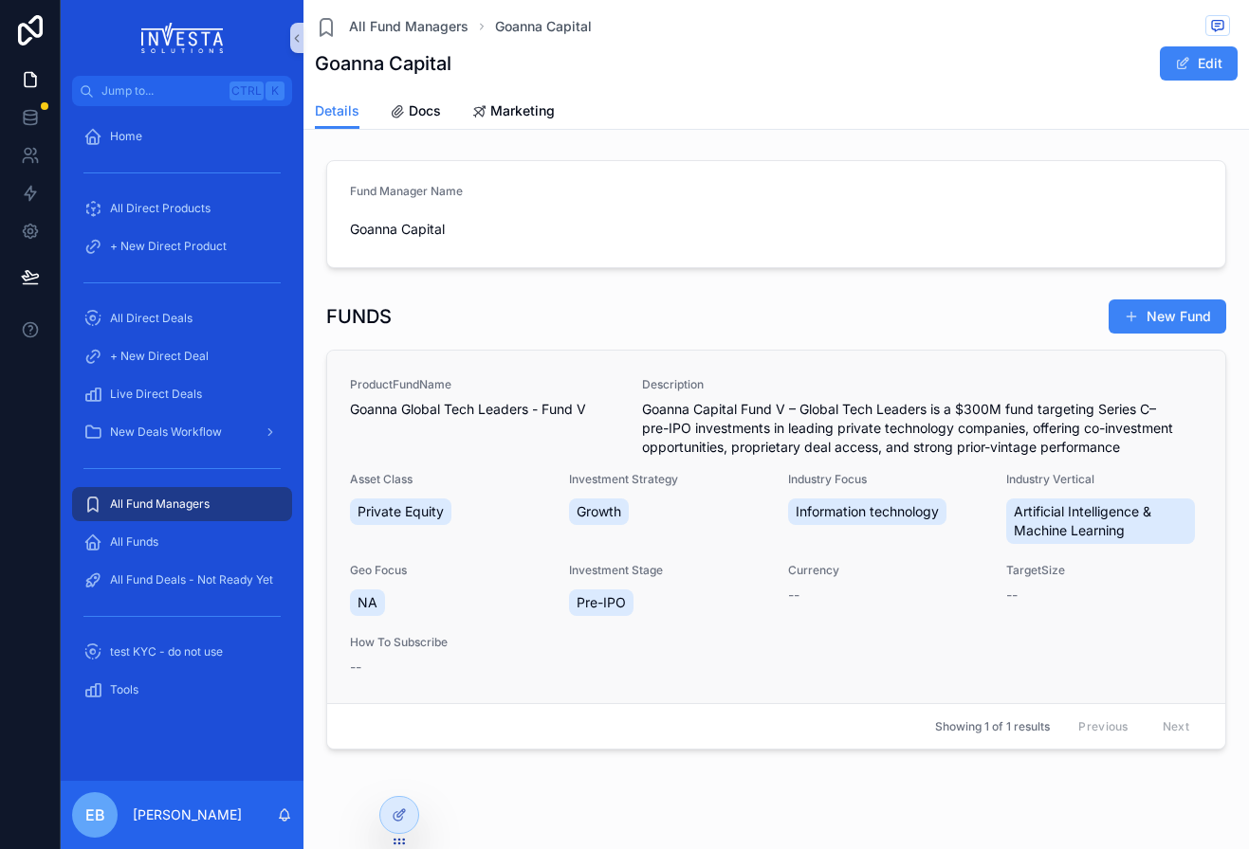
click at [882, 426] on span "Goanna Capital Fund V – Global Tech Leaders is a $300M fund targeting Series C–…" at bounding box center [922, 428] width 560 height 57
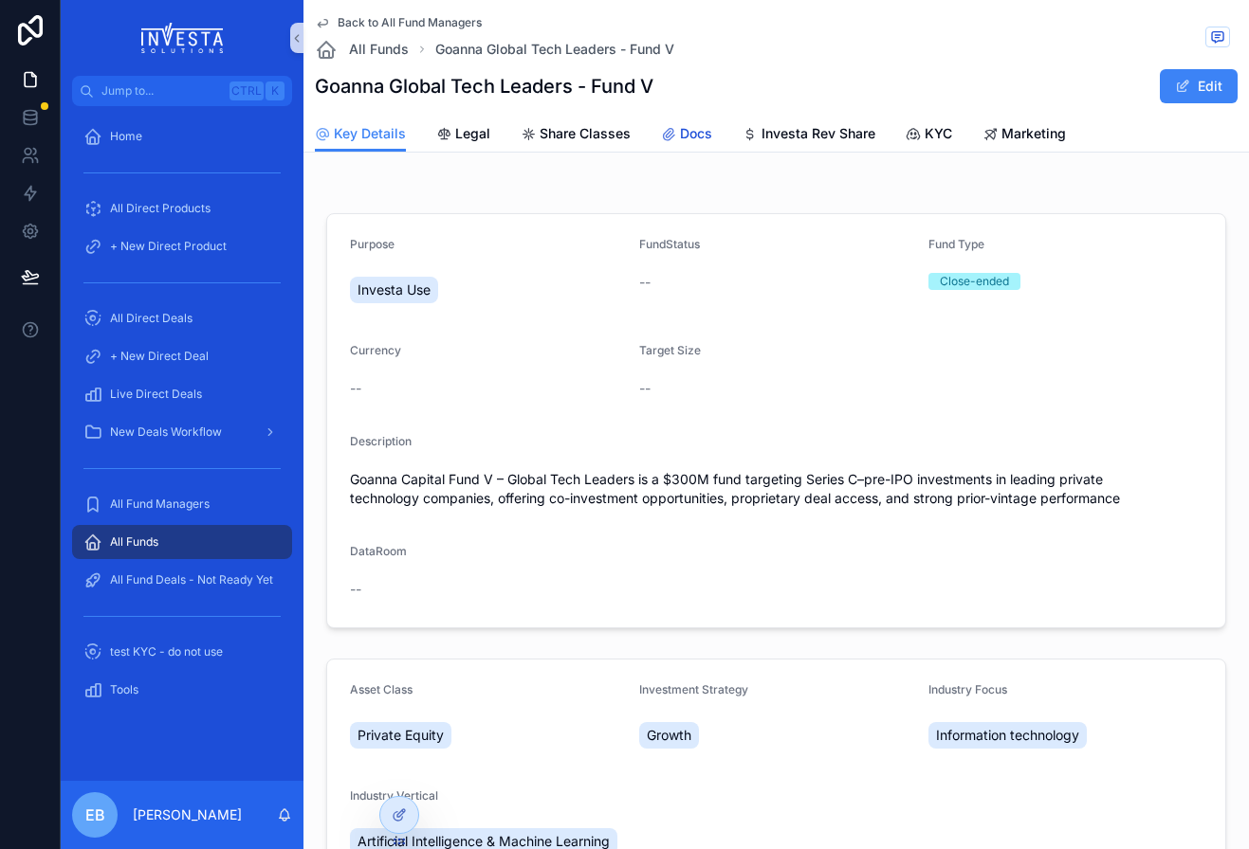
click at [698, 138] on span "Docs" at bounding box center [696, 133] width 32 height 19
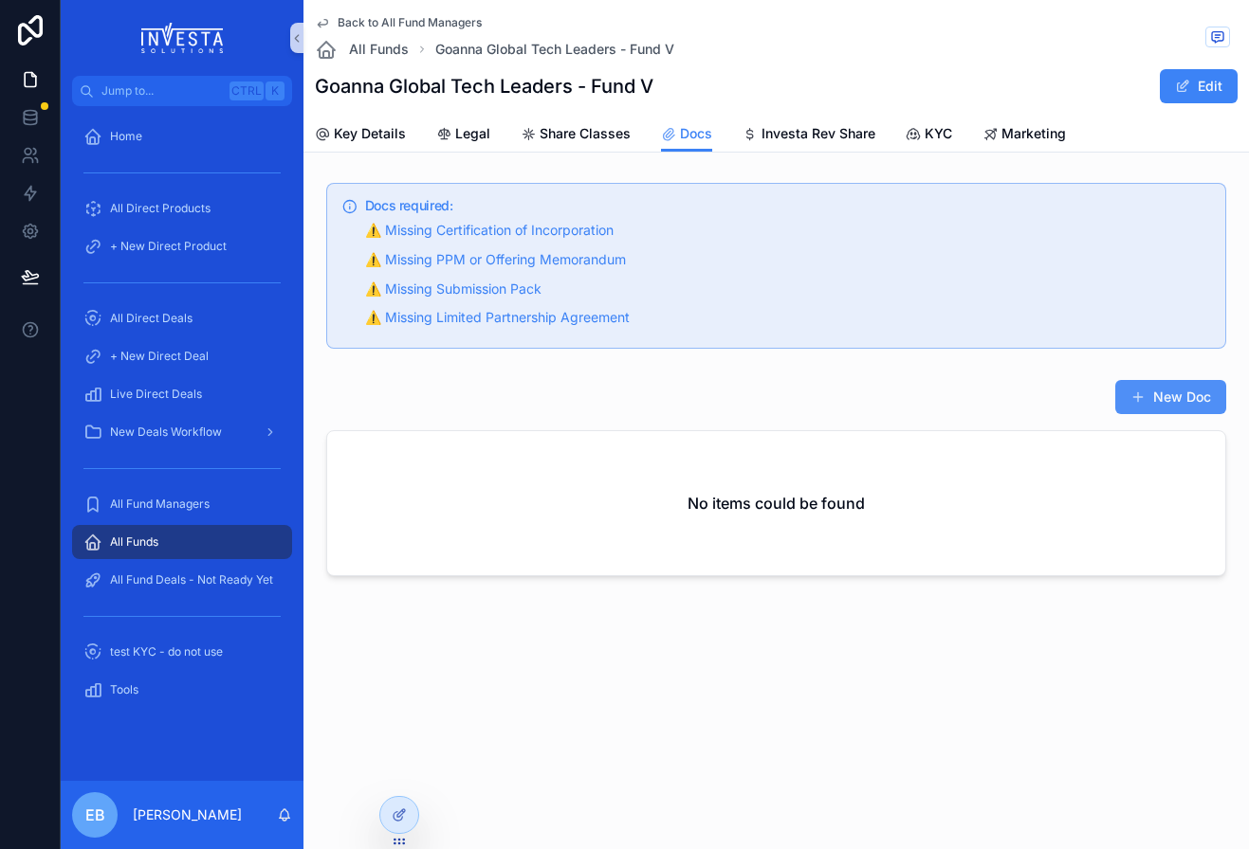
click at [1194, 397] on button "New Doc" at bounding box center [1170, 397] width 111 height 34
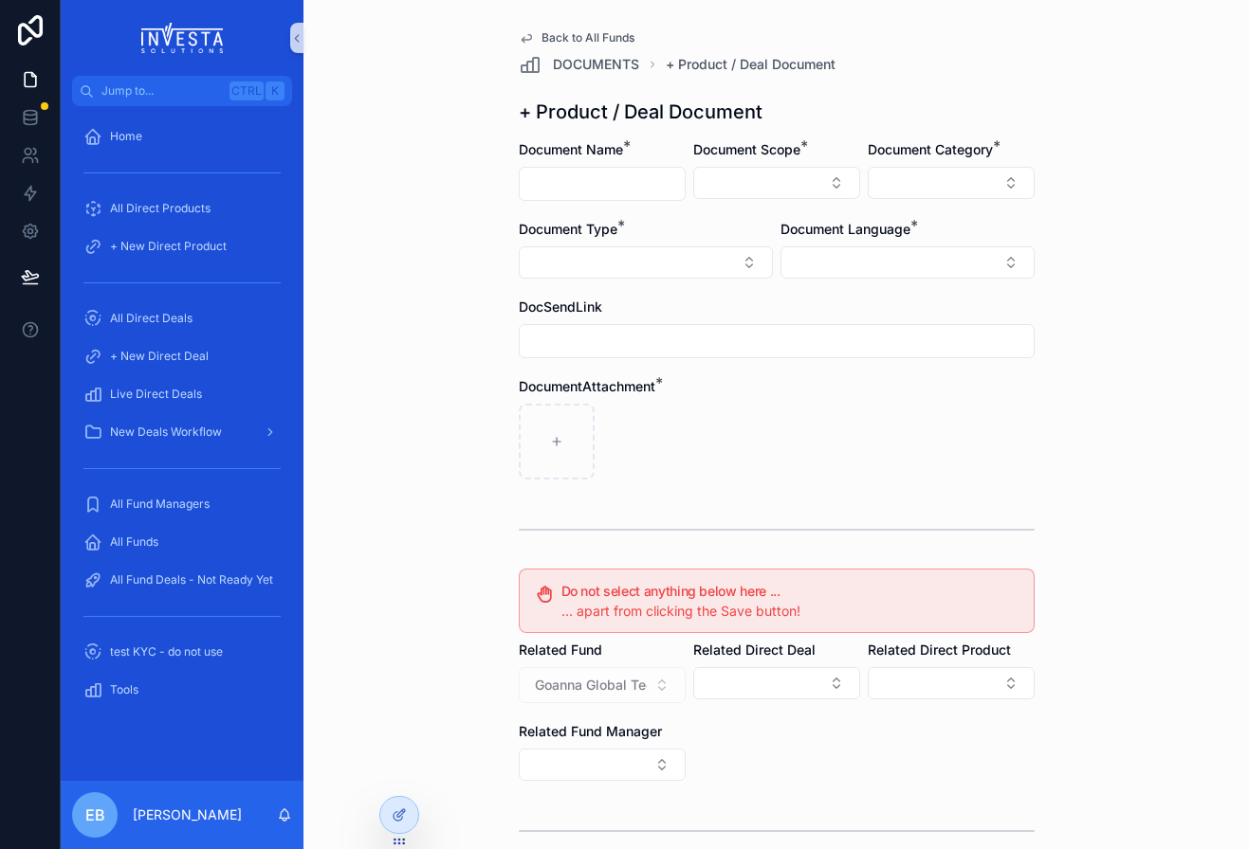
click at [622, 188] on input "scrollable content" at bounding box center [602, 184] width 165 height 27
type input "*"
type input "**********"
click at [710, 170] on button "Select Button" at bounding box center [776, 183] width 167 height 32
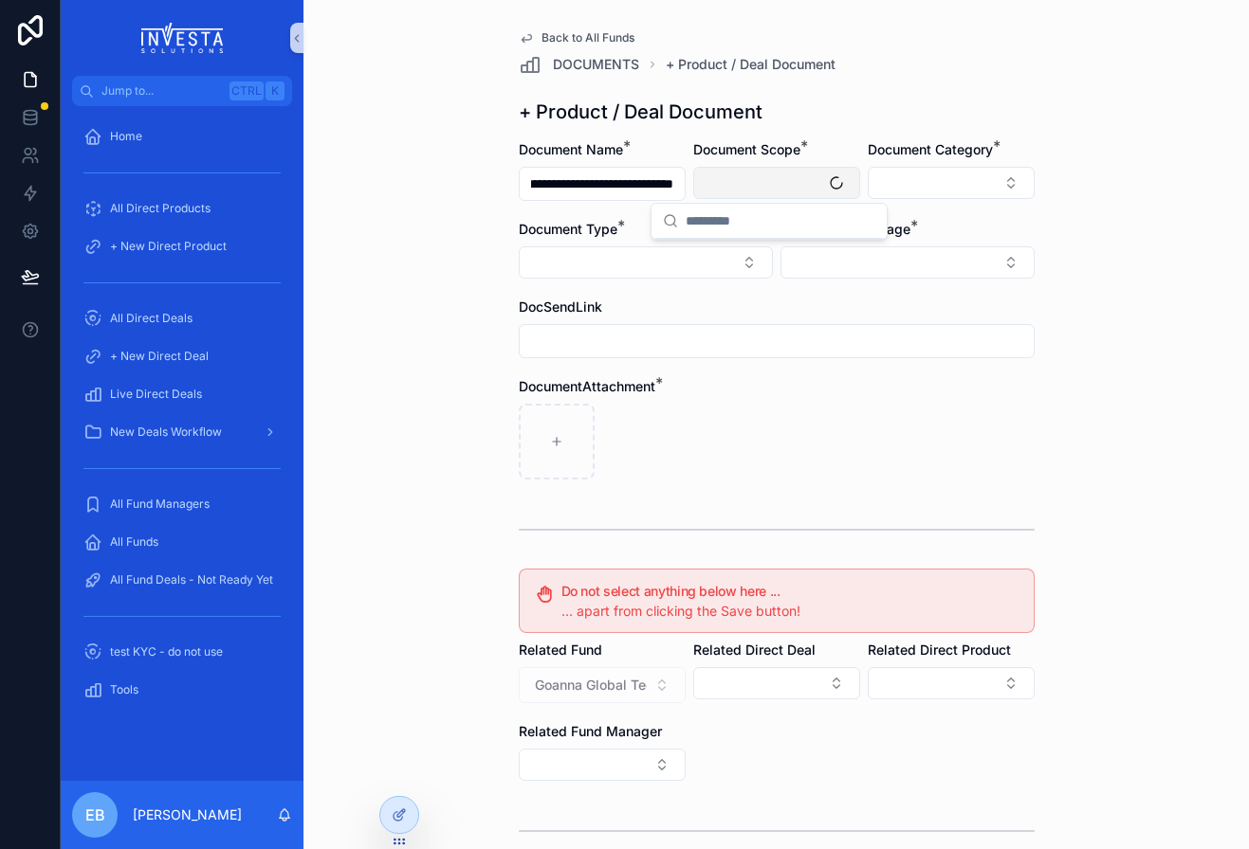
scroll to position [0, 0]
click at [711, 290] on div "Fund" at bounding box center [769, 288] width 228 height 30
click at [1011, 182] on button "Select Button" at bounding box center [951, 183] width 167 height 32
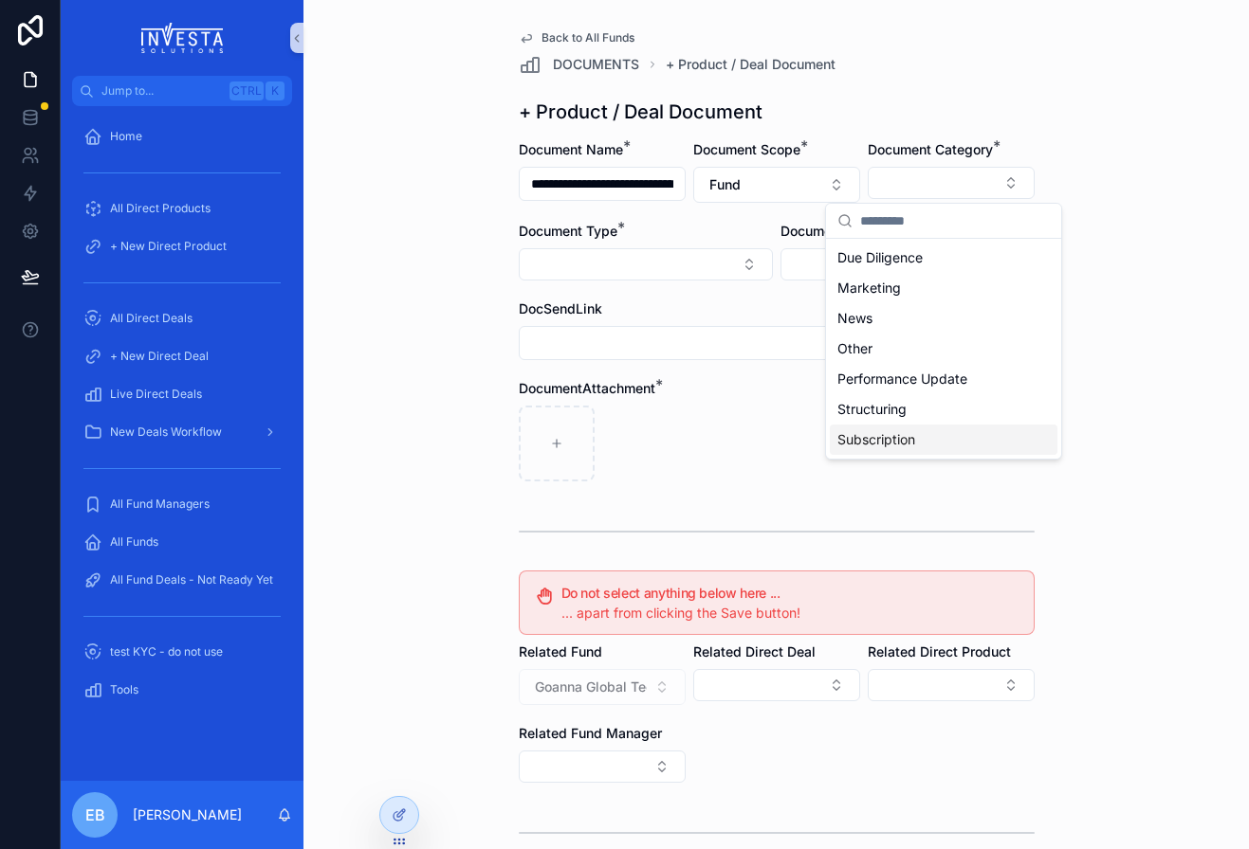
click at [922, 435] on div "Subscription" at bounding box center [944, 440] width 228 height 30
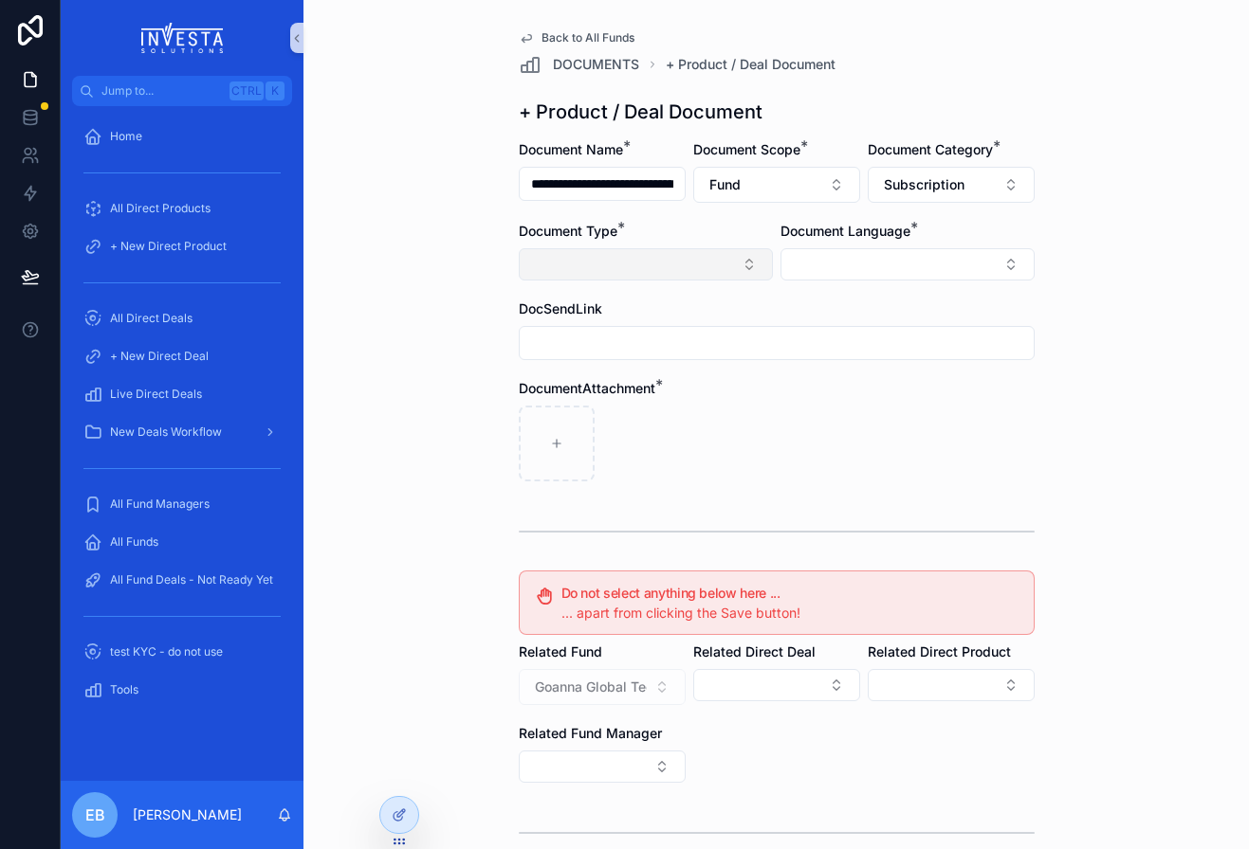
click at [740, 257] on button "Select Button" at bounding box center [646, 264] width 254 height 32
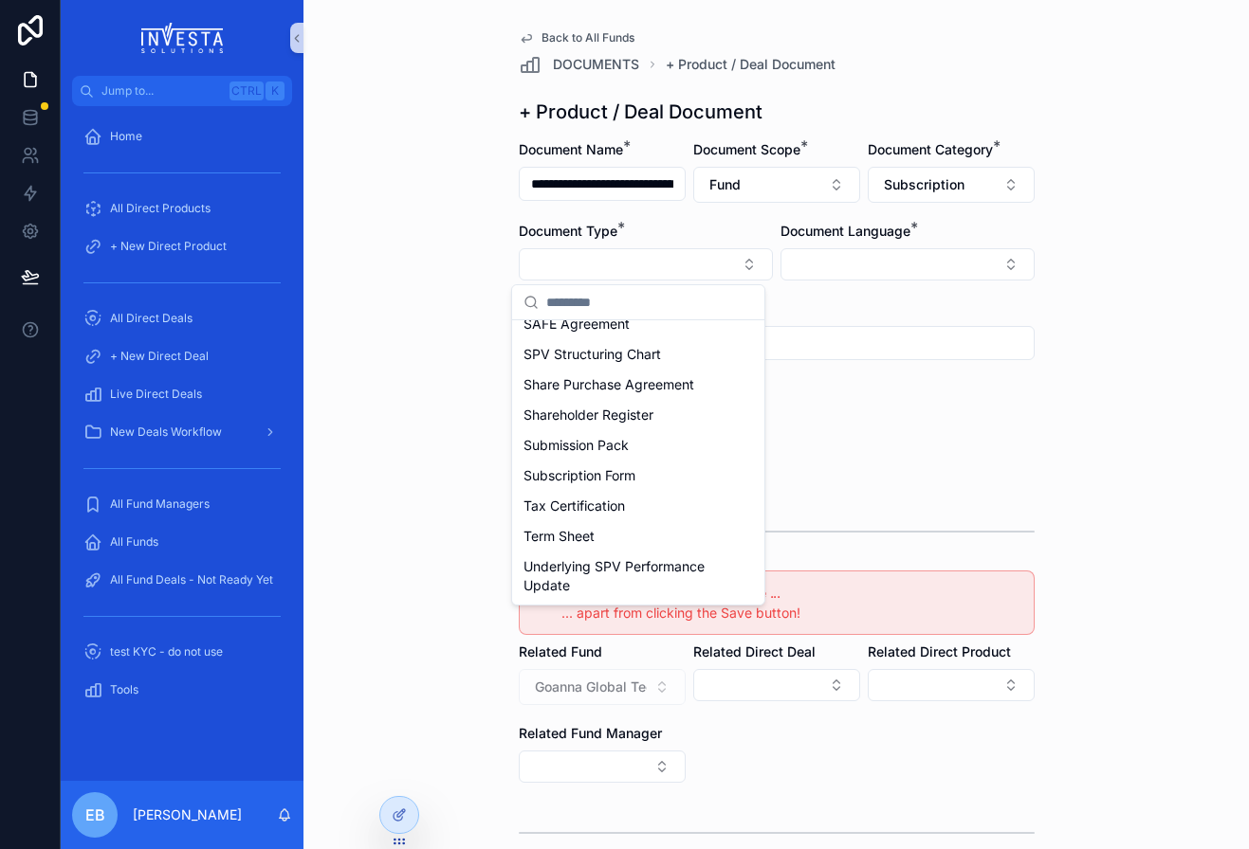
scroll to position [812, 0]
click at [660, 479] on div "Subscription Form" at bounding box center [638, 476] width 245 height 30
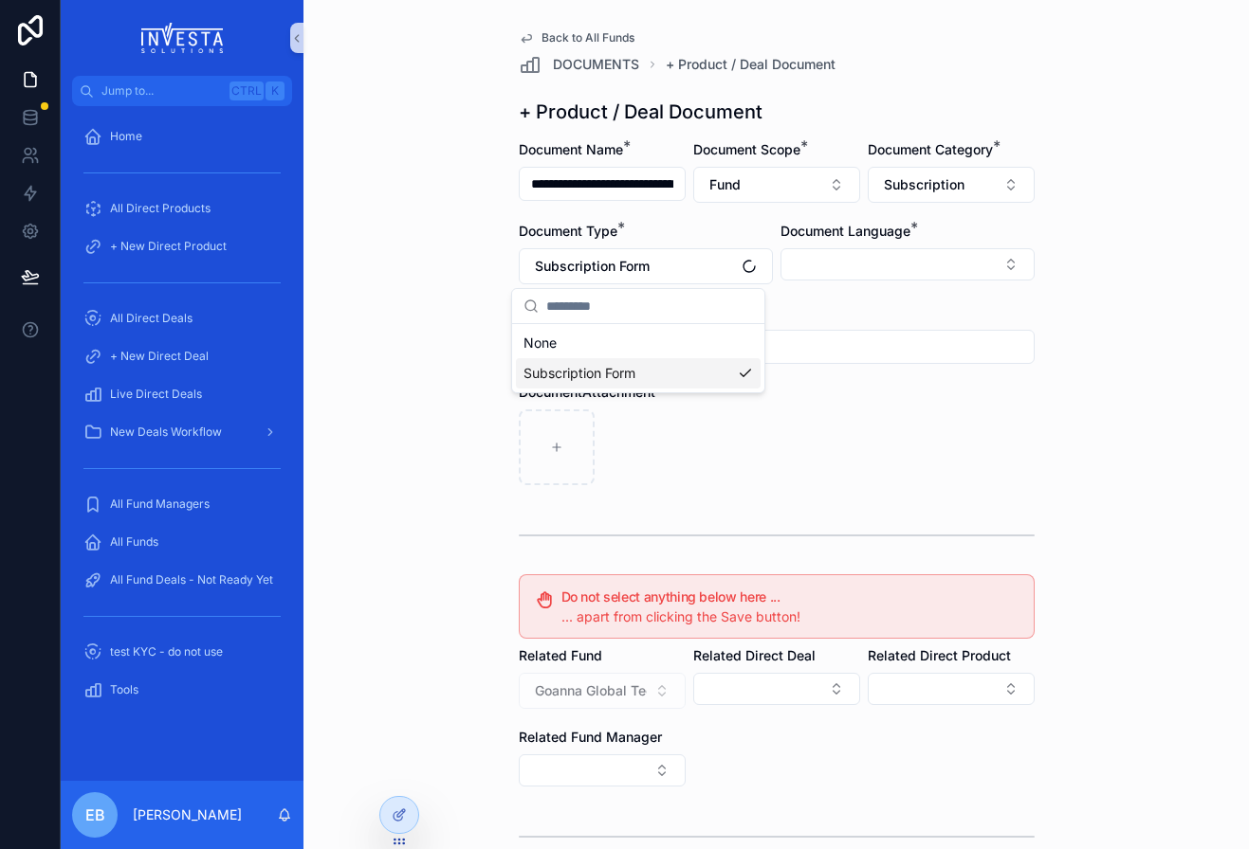
scroll to position [0, 0]
click at [983, 259] on button "Select Button" at bounding box center [907, 264] width 254 height 32
click at [824, 397] on span "English" at bounding box center [807, 400] width 44 height 19
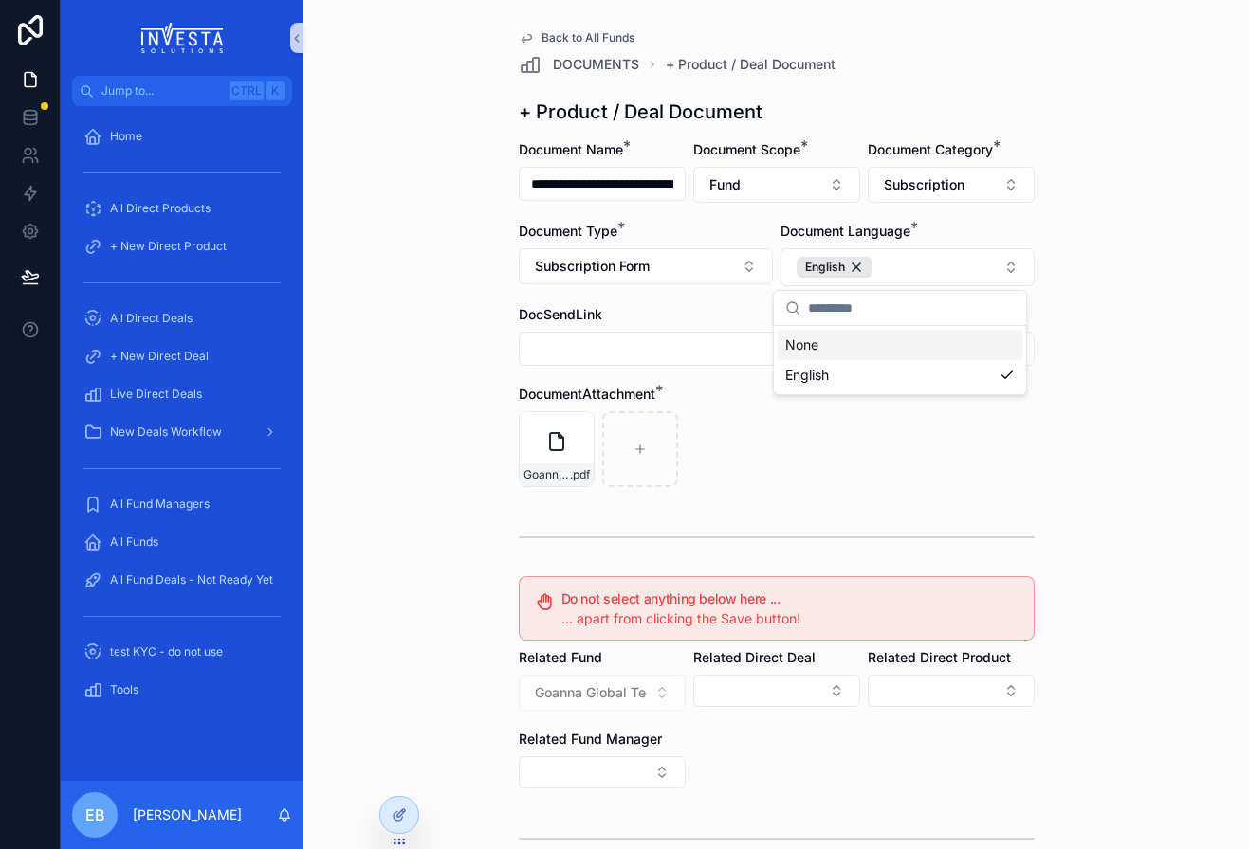
click at [454, 421] on div "**********" at bounding box center [775, 424] width 945 height 849
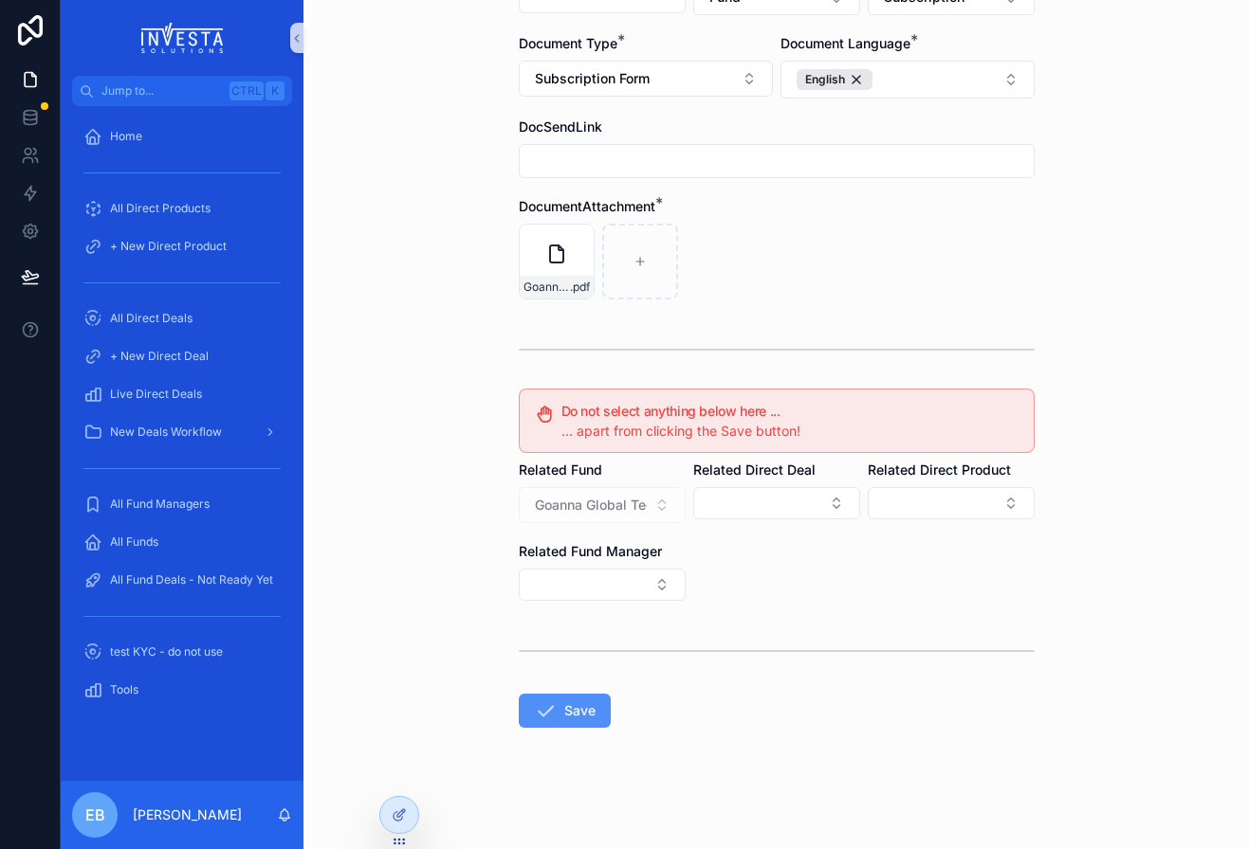
click at [579, 696] on button "Save" at bounding box center [565, 711] width 92 height 34
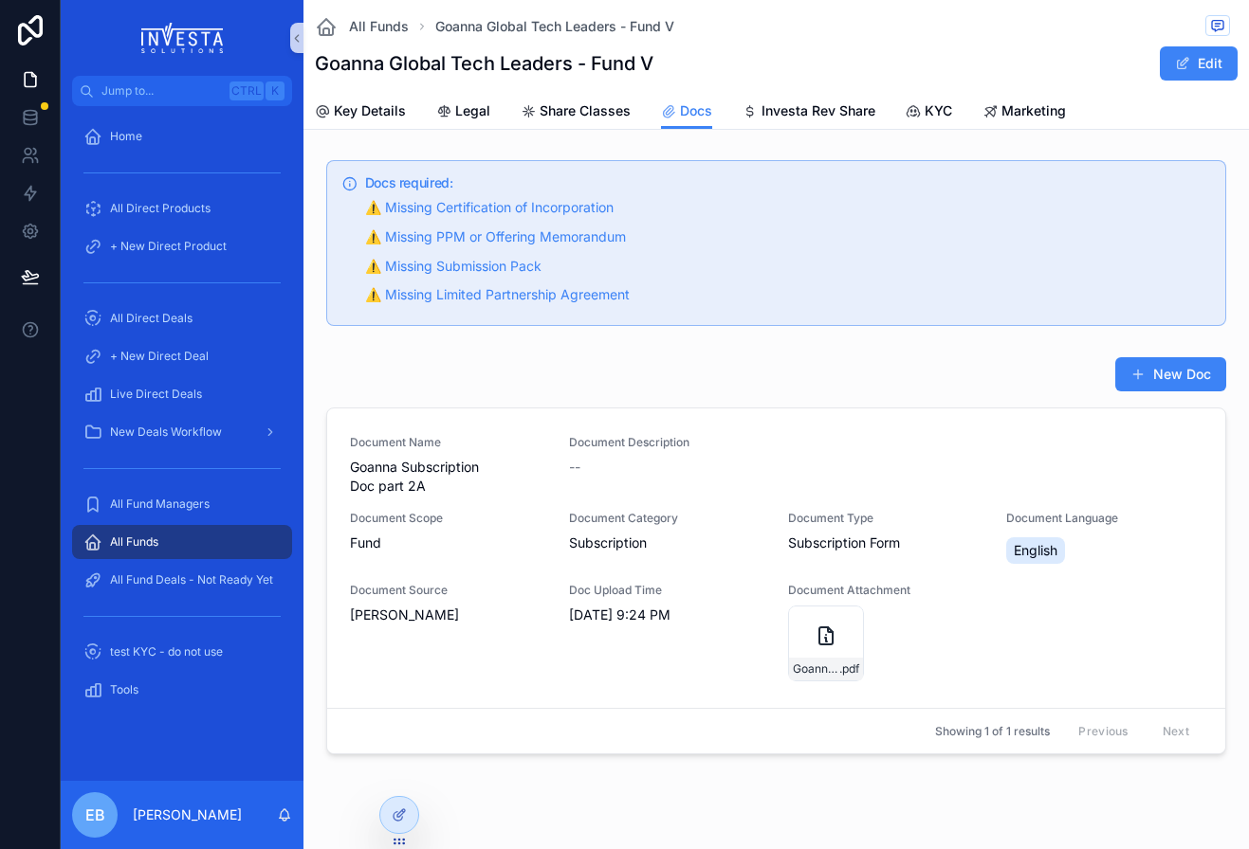
click at [1131, 393] on div "New Doc" at bounding box center [776, 378] width 900 height 44
click at [1133, 384] on button "New Doc" at bounding box center [1170, 374] width 111 height 34
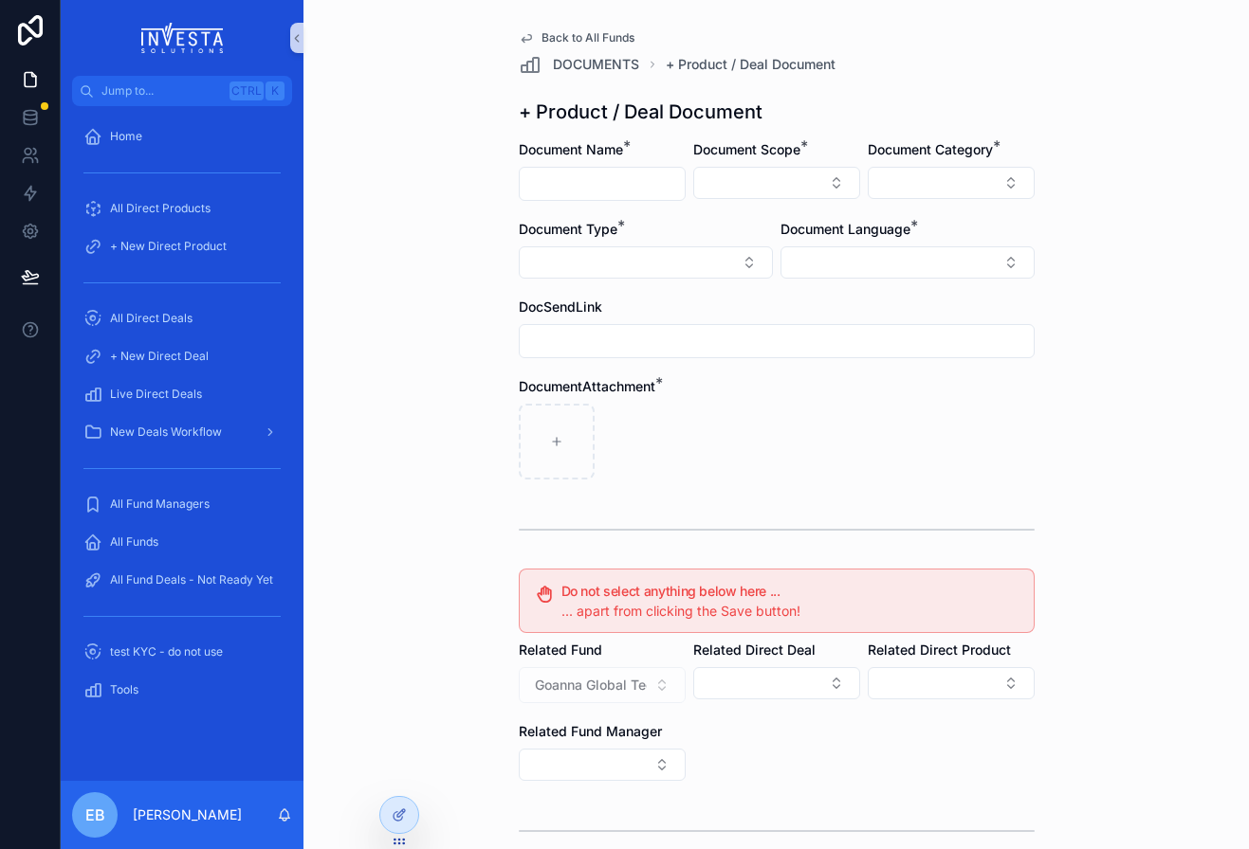
click at [539, 193] on input "scrollable content" at bounding box center [602, 184] width 165 height 27
click at [640, 195] on input "*****" at bounding box center [602, 184] width 165 height 27
click at [656, 190] on input "**********" at bounding box center [602, 184] width 165 height 27
type input "**********"
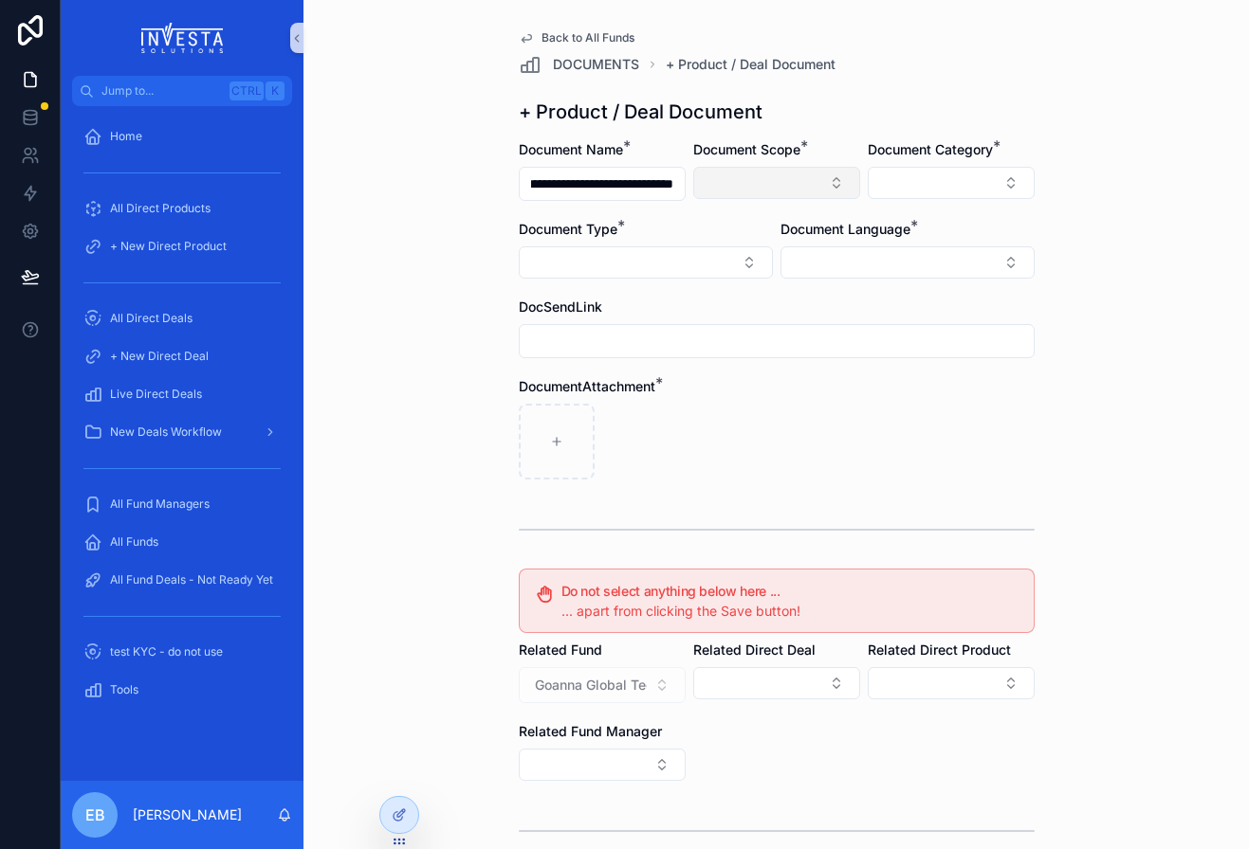
scroll to position [0, 0]
click at [747, 174] on button "Select Button" at bounding box center [776, 183] width 167 height 32
click at [713, 286] on div "Fund" at bounding box center [769, 288] width 228 height 30
click at [984, 181] on button "Select Button" at bounding box center [951, 183] width 167 height 32
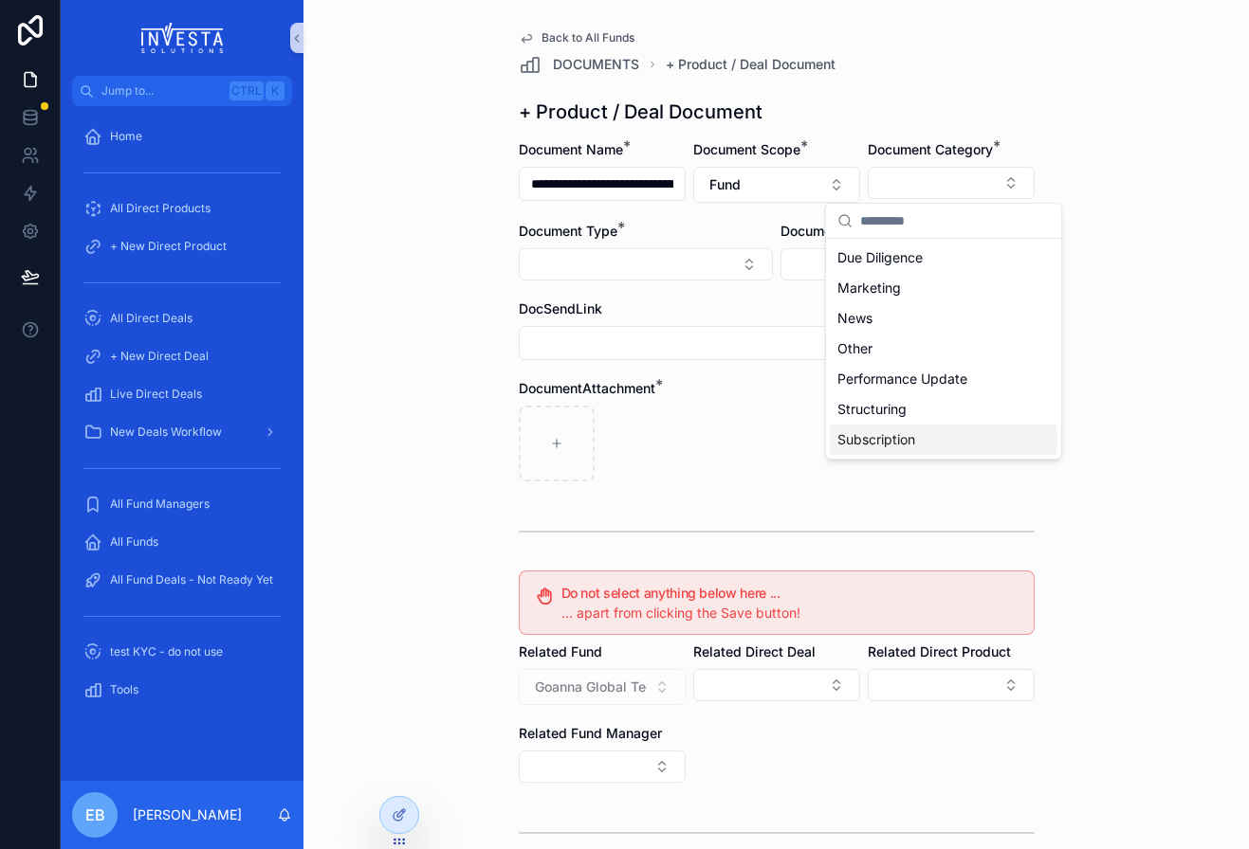
click at [892, 432] on span "Subscription" at bounding box center [876, 439] width 78 height 19
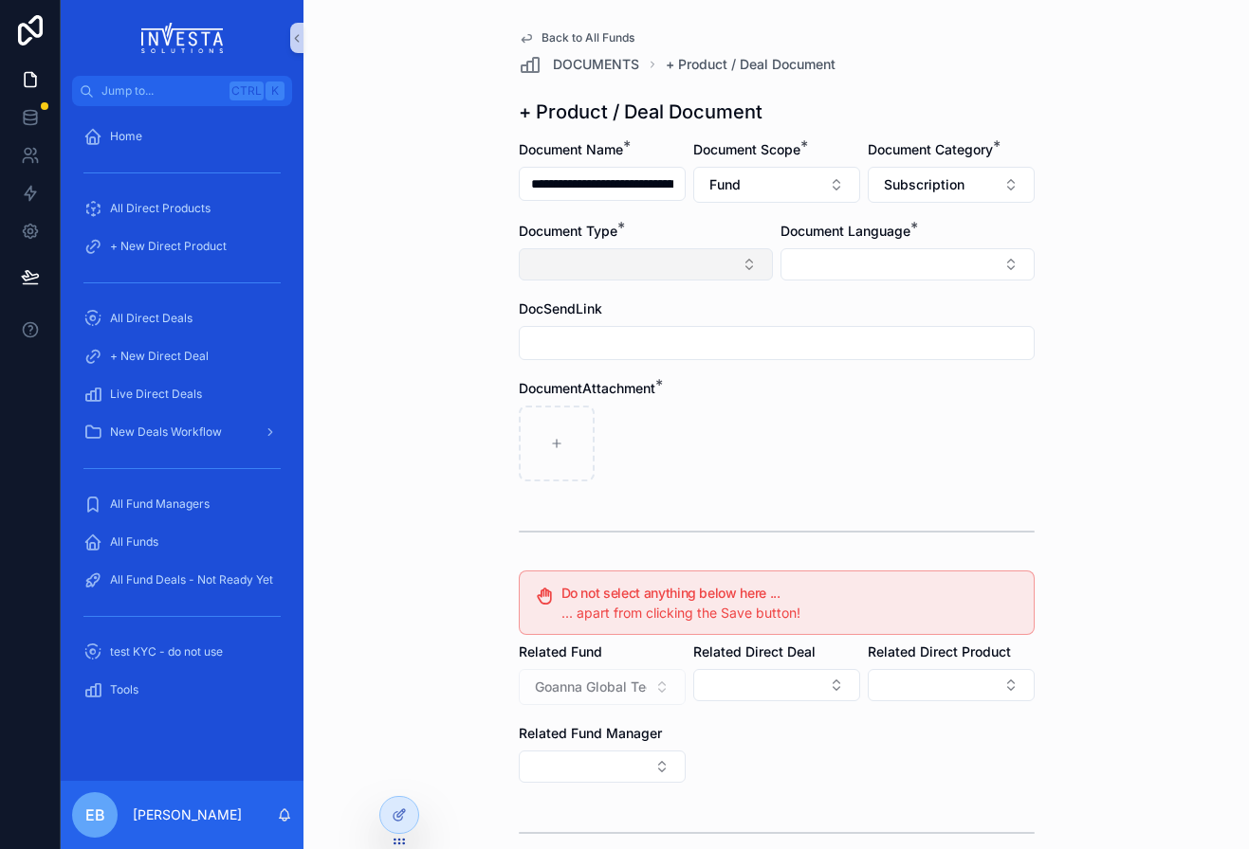
click at [742, 266] on button "Select Button" at bounding box center [646, 264] width 254 height 32
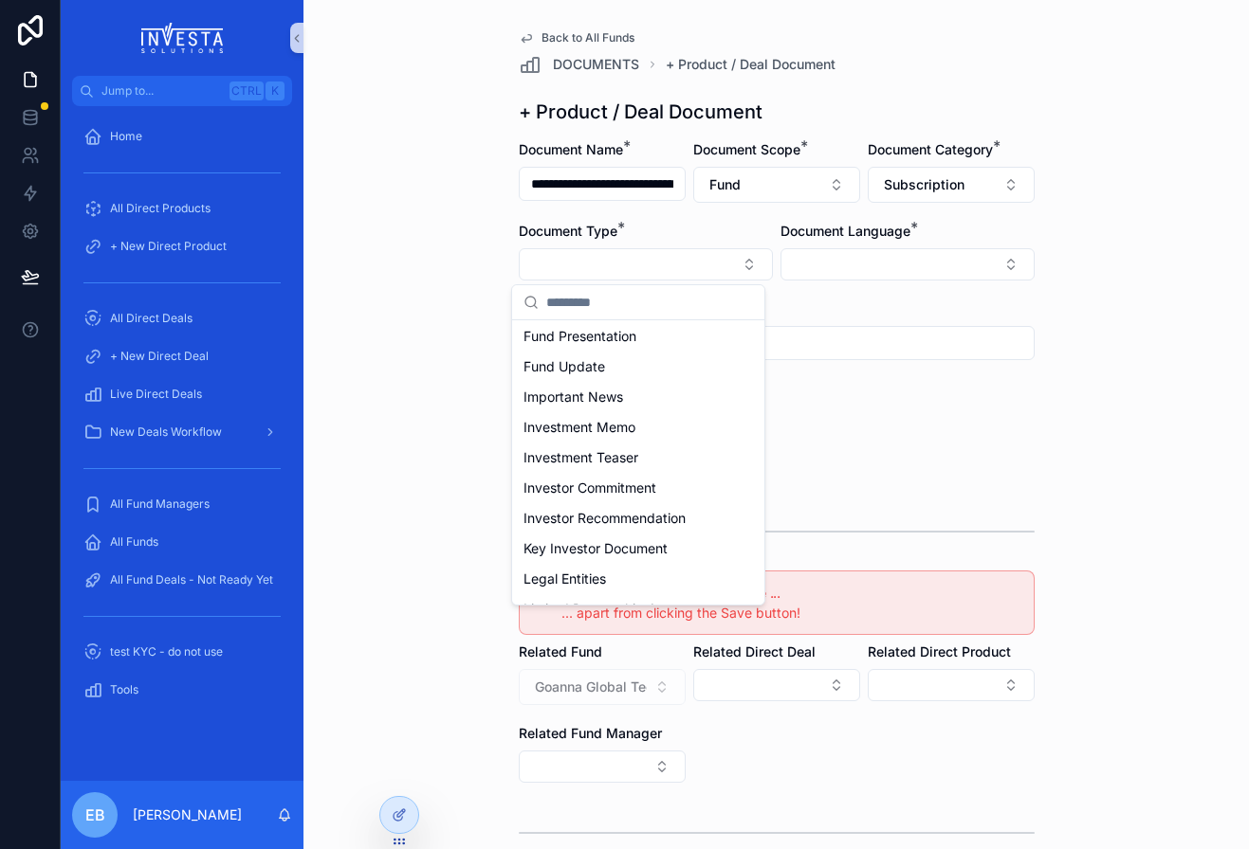
scroll to position [812, 0]
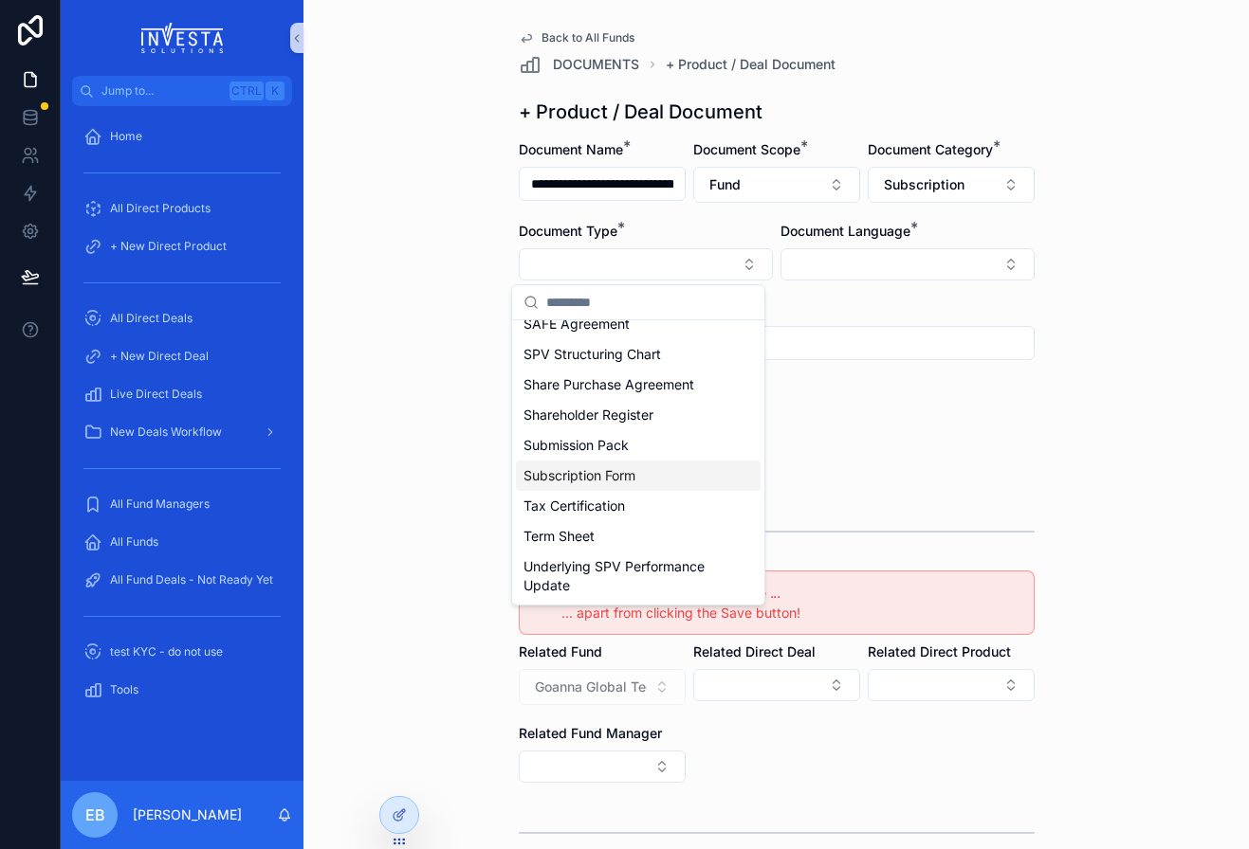
click at [629, 474] on span "Subscription Form" at bounding box center [579, 475] width 112 height 19
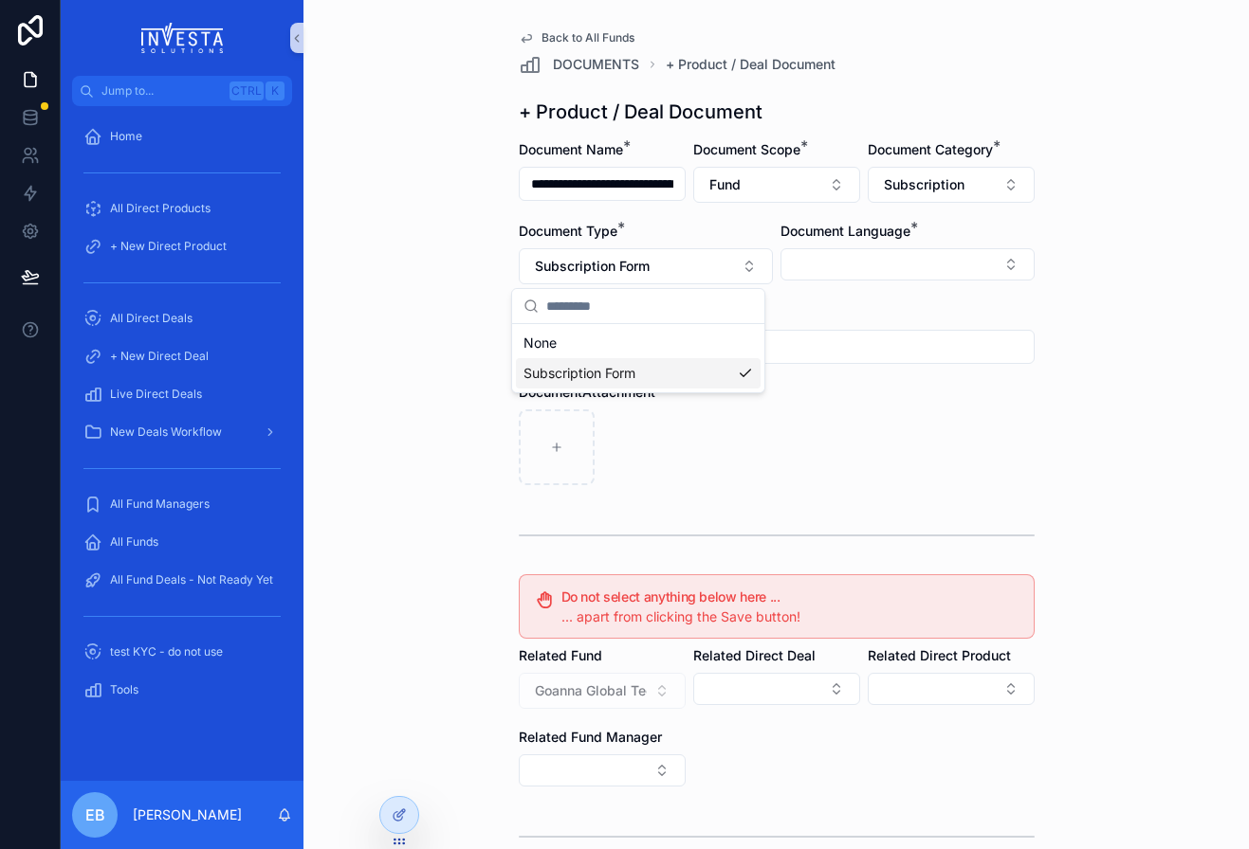
scroll to position [0, 0]
click at [993, 268] on button "Select Button" at bounding box center [907, 264] width 254 height 32
click at [863, 393] on div "English" at bounding box center [899, 400] width 245 height 30
click at [713, 429] on div "scrollable content" at bounding box center [777, 449] width 516 height 76
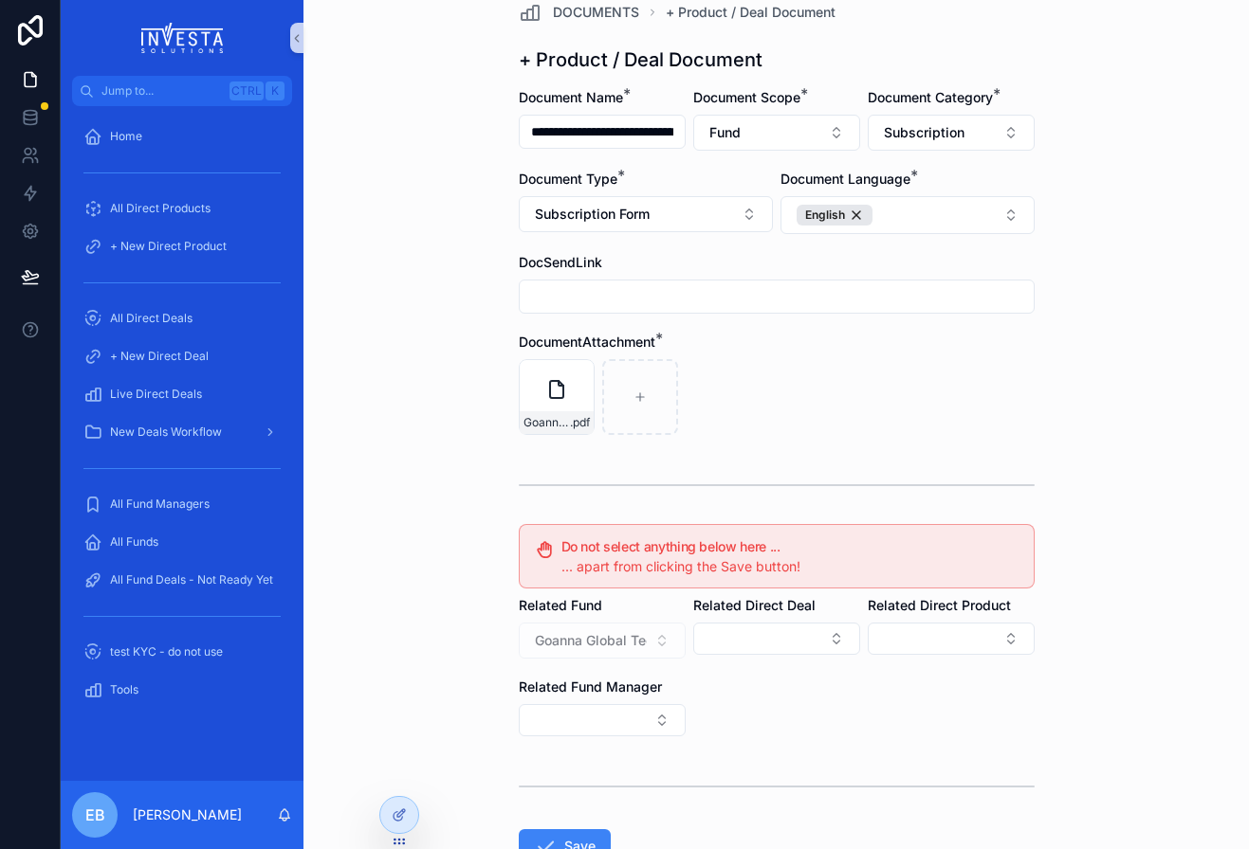
scroll to position [95, 0]
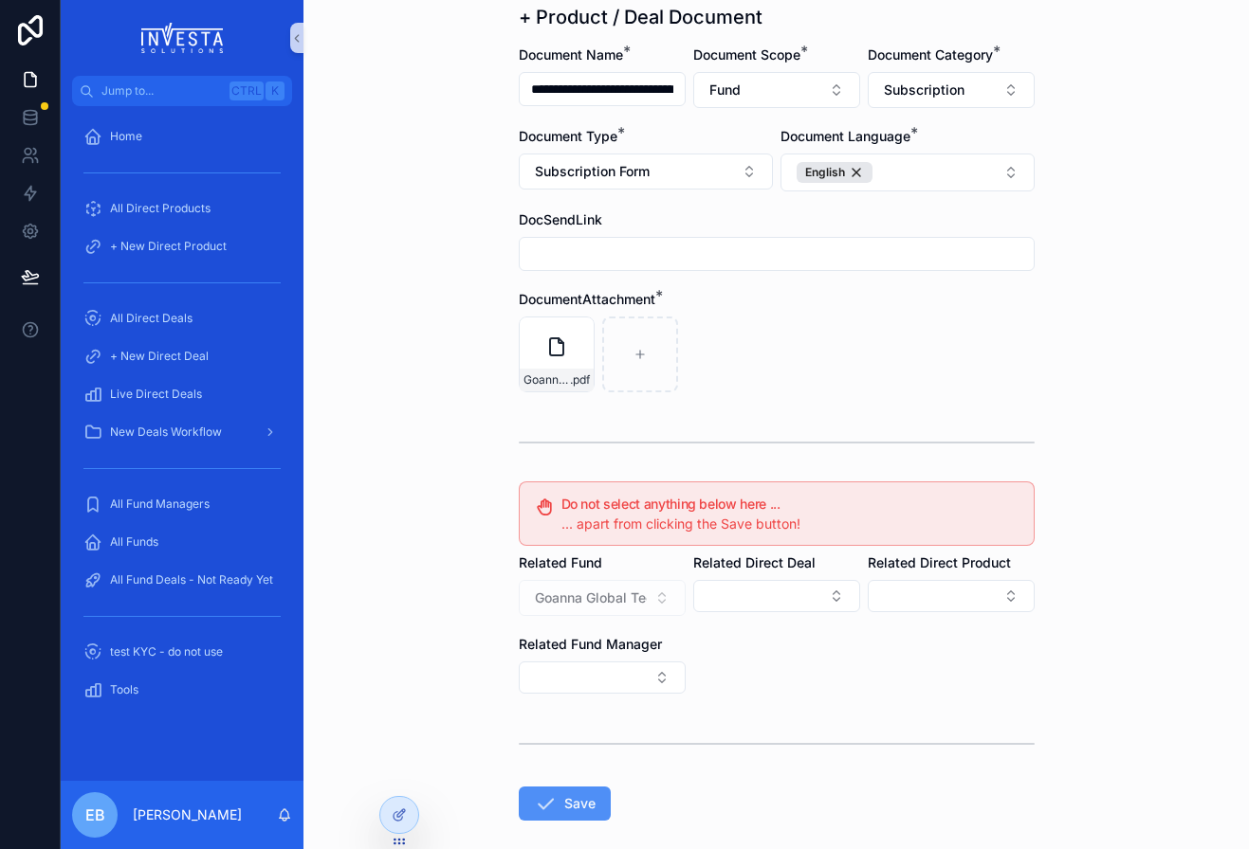
click at [545, 800] on icon "scrollable content" at bounding box center [545, 804] width 23 height 23
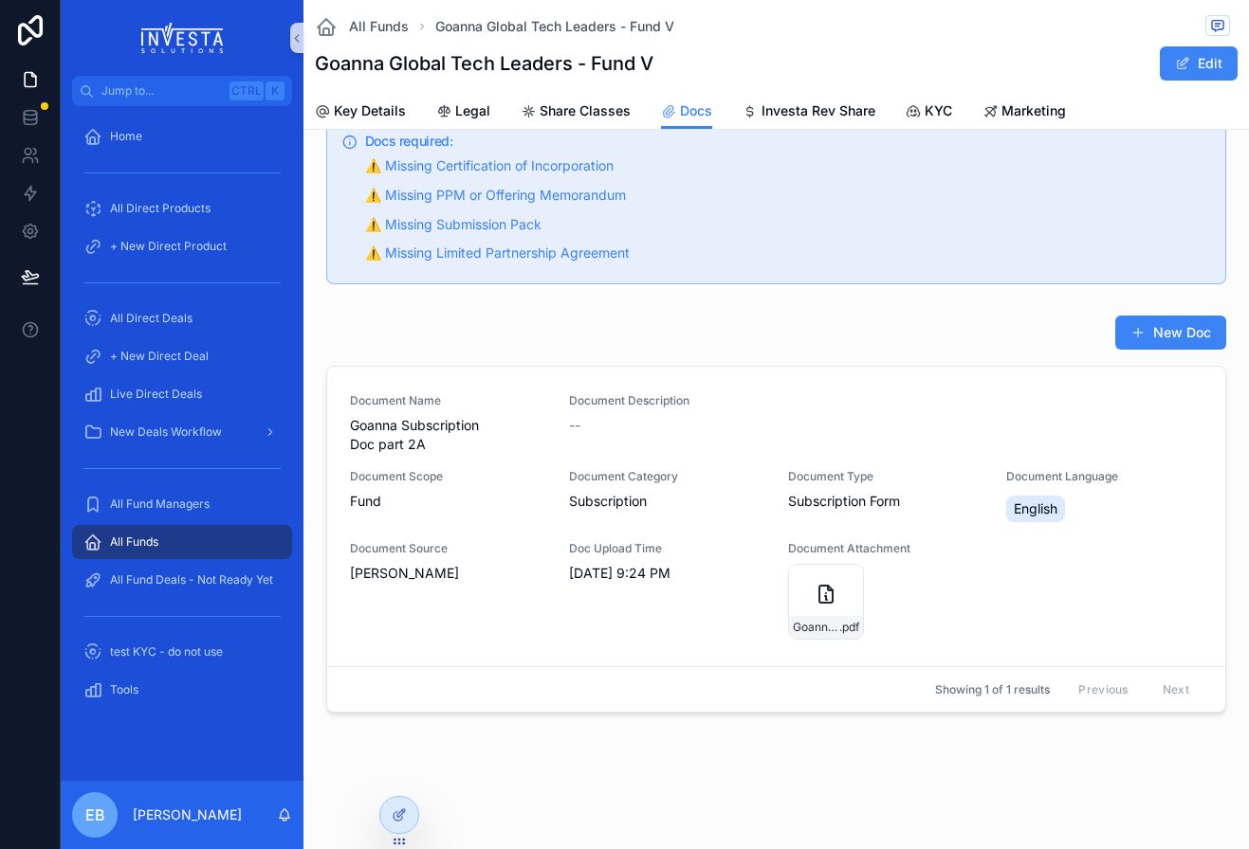
scroll to position [95, 0]
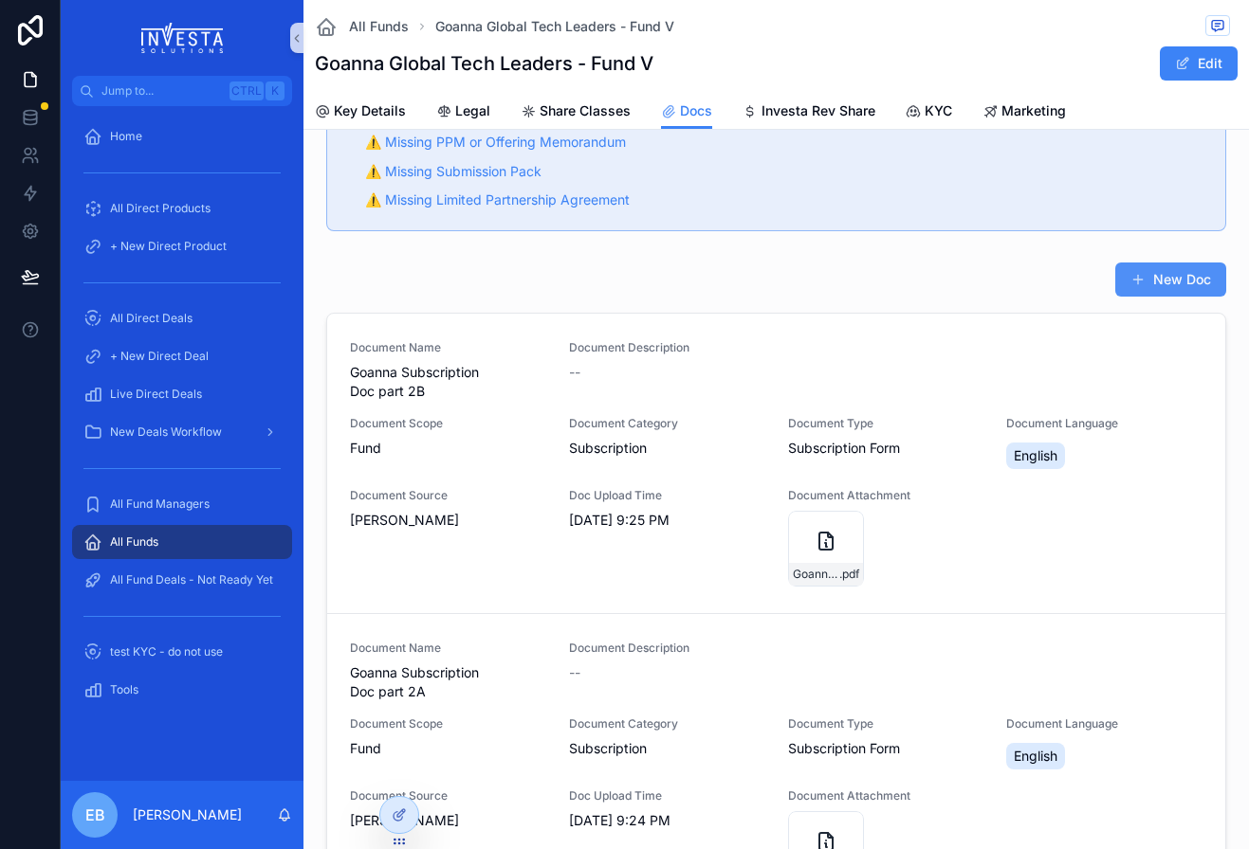
click at [1151, 279] on button "New Doc" at bounding box center [1170, 280] width 111 height 34
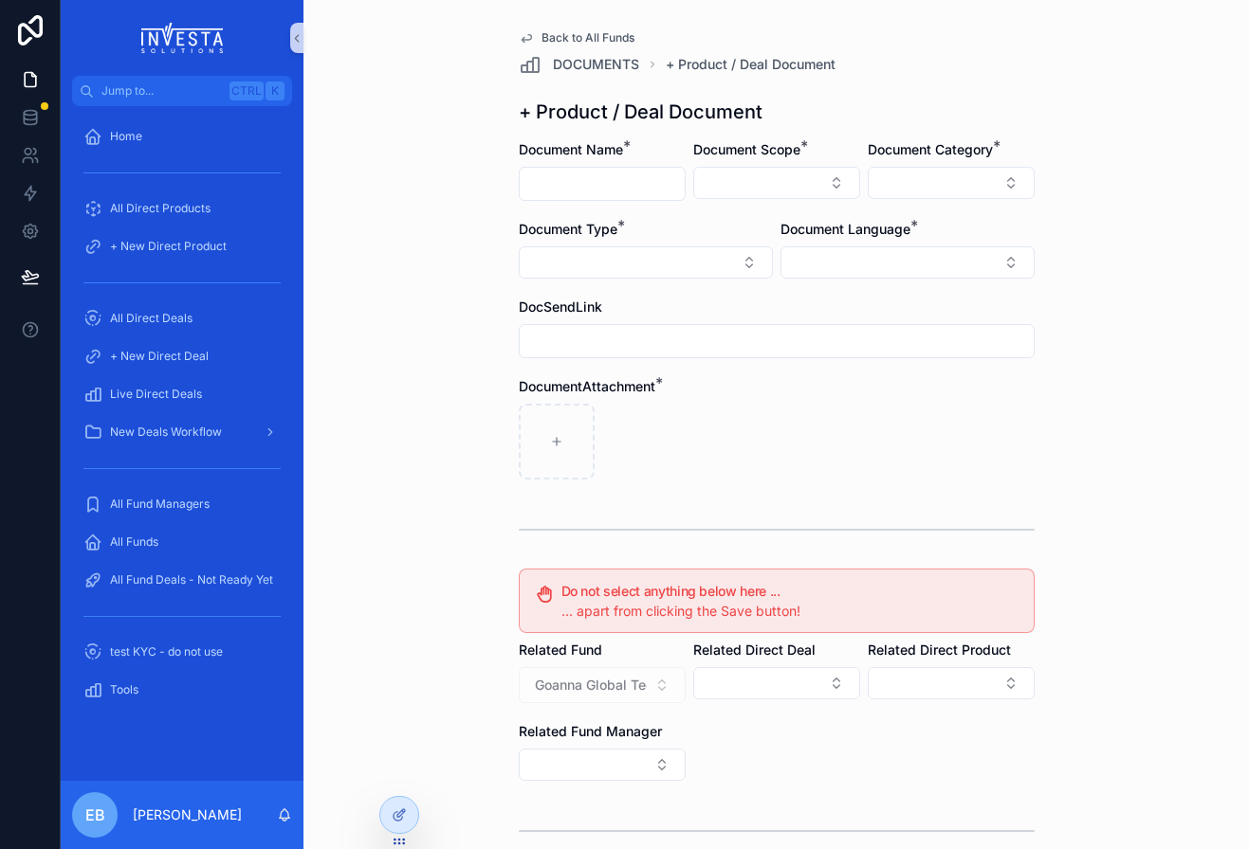
click at [631, 184] on input "scrollable content" at bounding box center [602, 184] width 165 height 27
click at [613, 169] on div "******" at bounding box center [602, 184] width 167 height 34
click at [609, 183] on input "******" at bounding box center [602, 184] width 165 height 27
type input "**********"
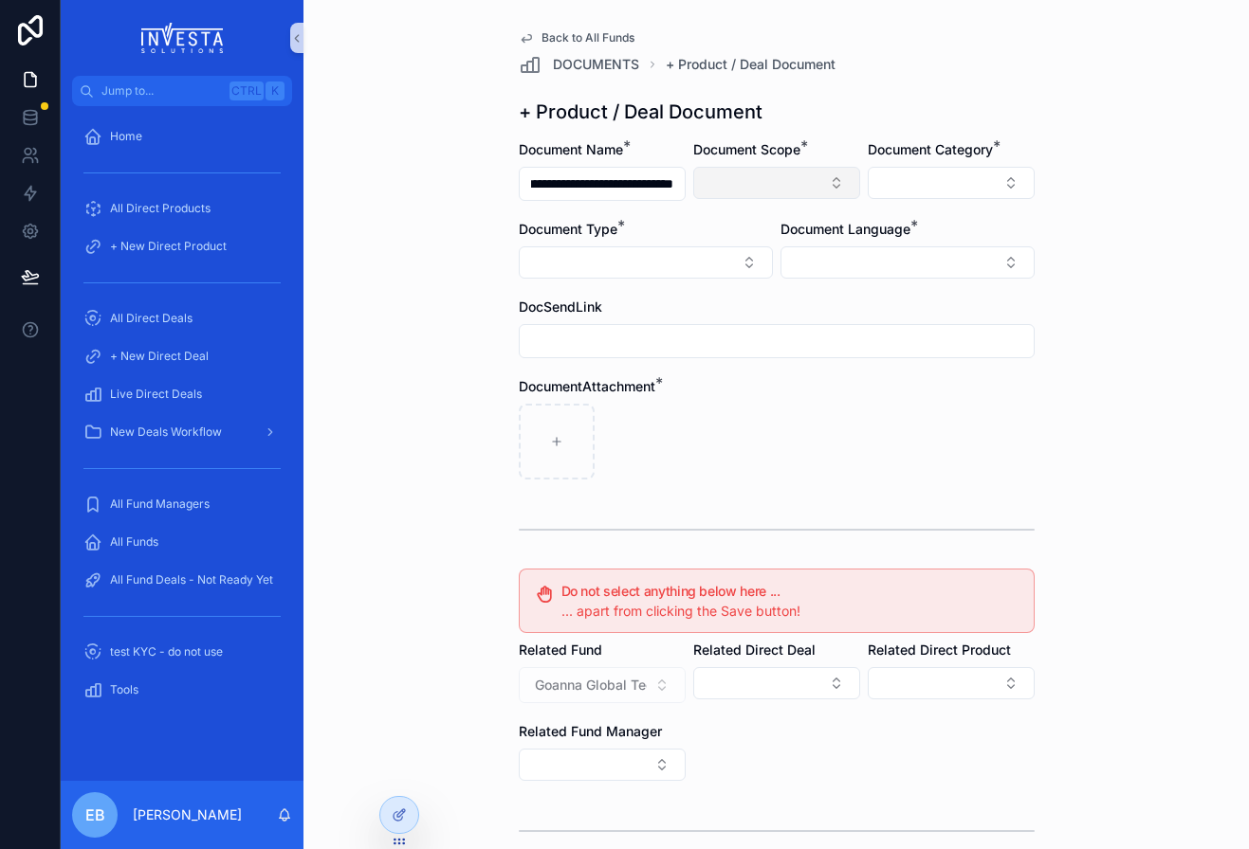
scroll to position [0, 0]
click at [825, 180] on button "Select Button" at bounding box center [776, 183] width 167 height 32
click at [703, 294] on div "Fund" at bounding box center [769, 288] width 228 height 30
click at [960, 185] on button "Select Button" at bounding box center [951, 183] width 167 height 32
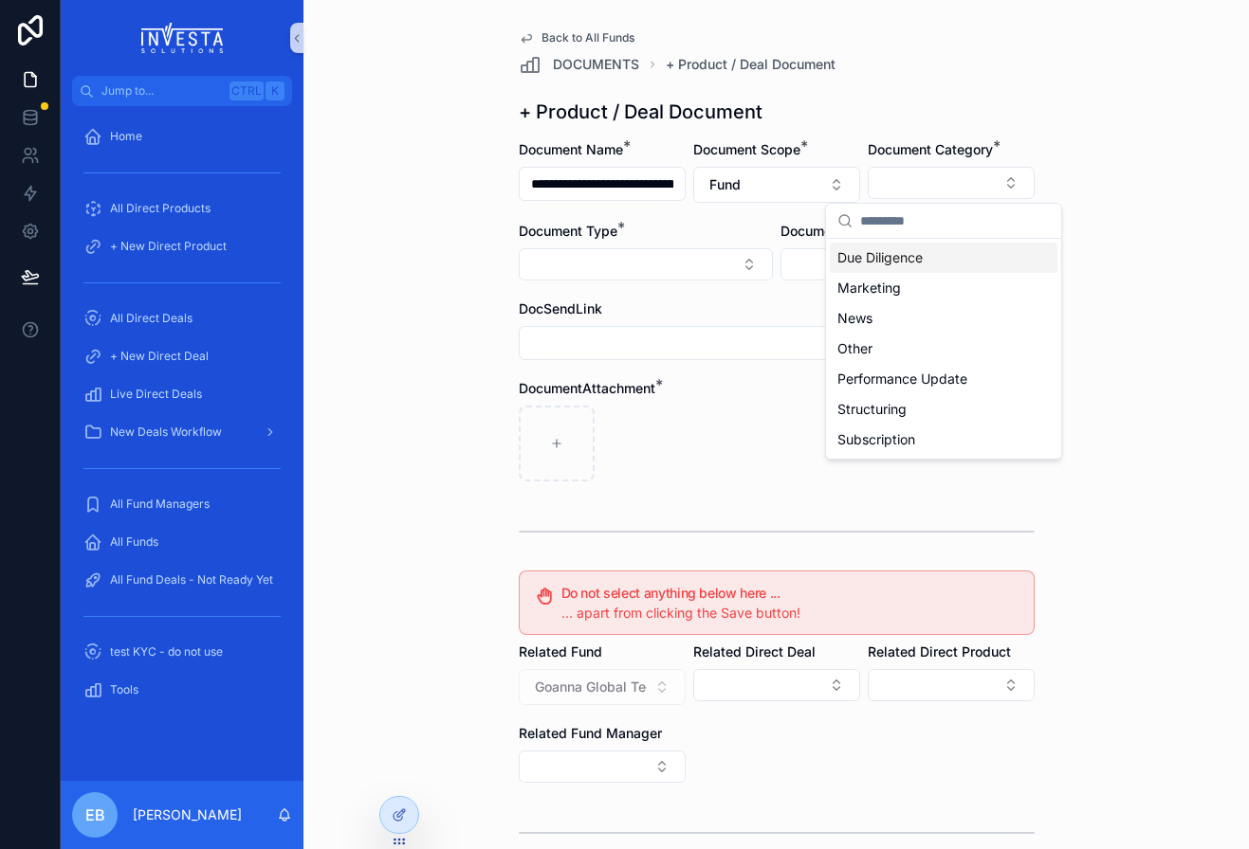
click at [917, 262] on span "Due Diligence" at bounding box center [879, 257] width 85 height 19
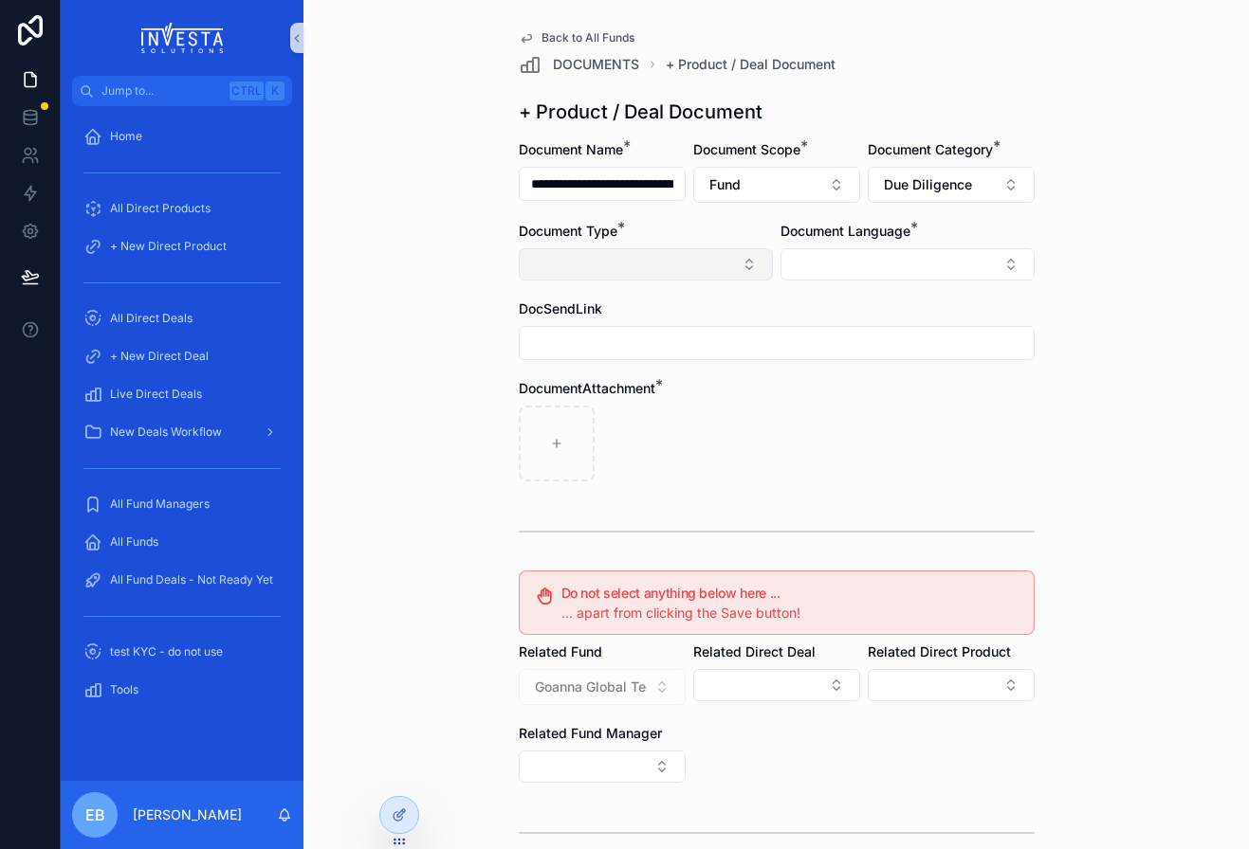
click at [745, 270] on button "Select Button" at bounding box center [646, 264] width 254 height 32
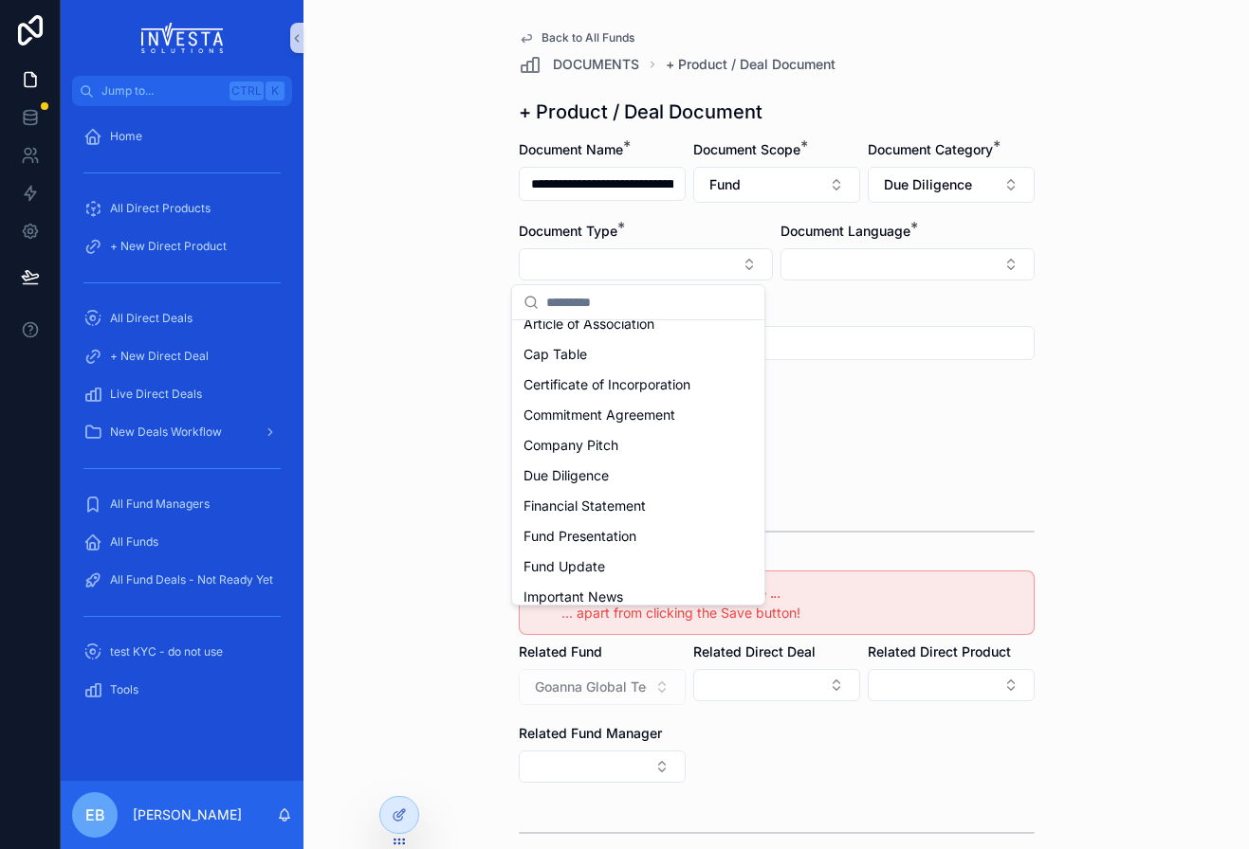
scroll to position [70, 0]
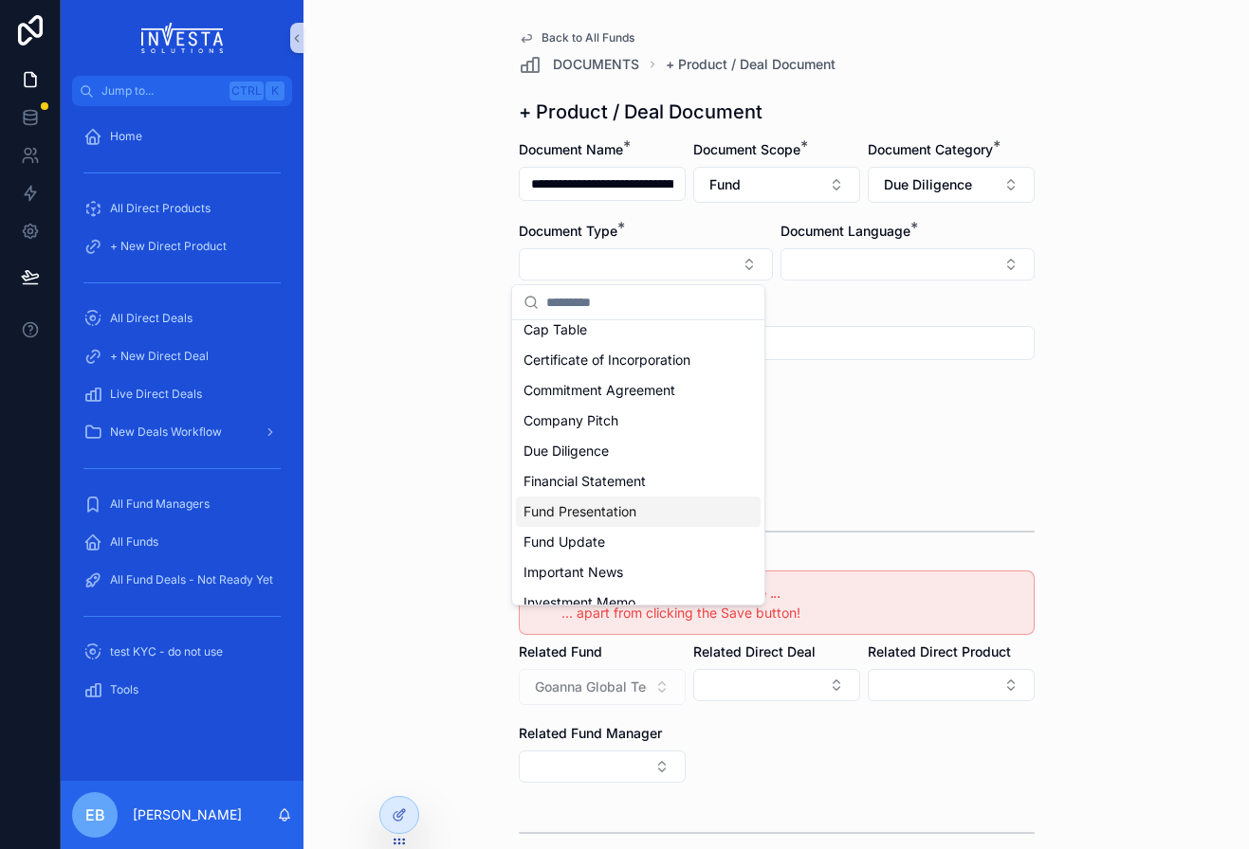
click at [651, 502] on div "Fund Presentation" at bounding box center [638, 512] width 245 height 30
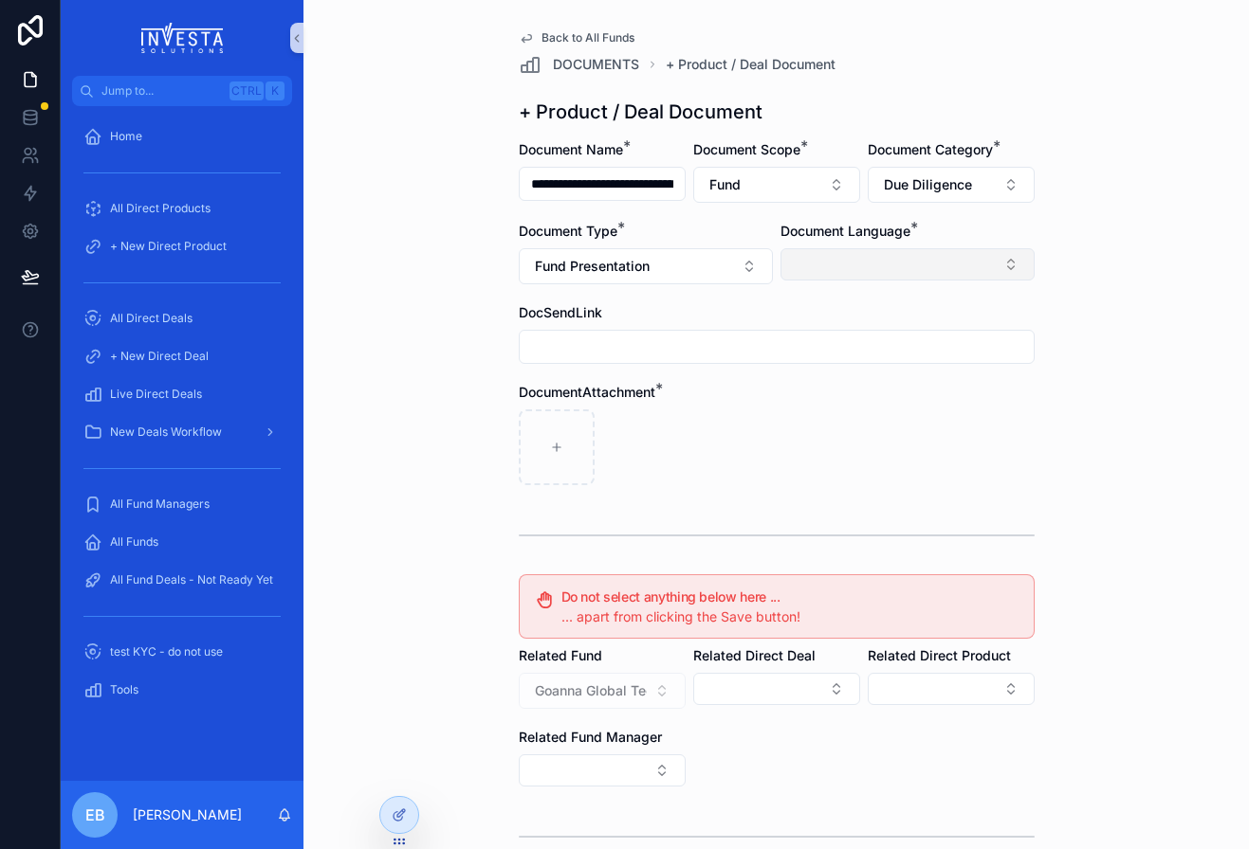
click at [992, 269] on button "Select Button" at bounding box center [907, 264] width 254 height 32
click at [807, 392] on span "English" at bounding box center [807, 400] width 44 height 19
click at [437, 308] on div "**********" at bounding box center [775, 424] width 945 height 849
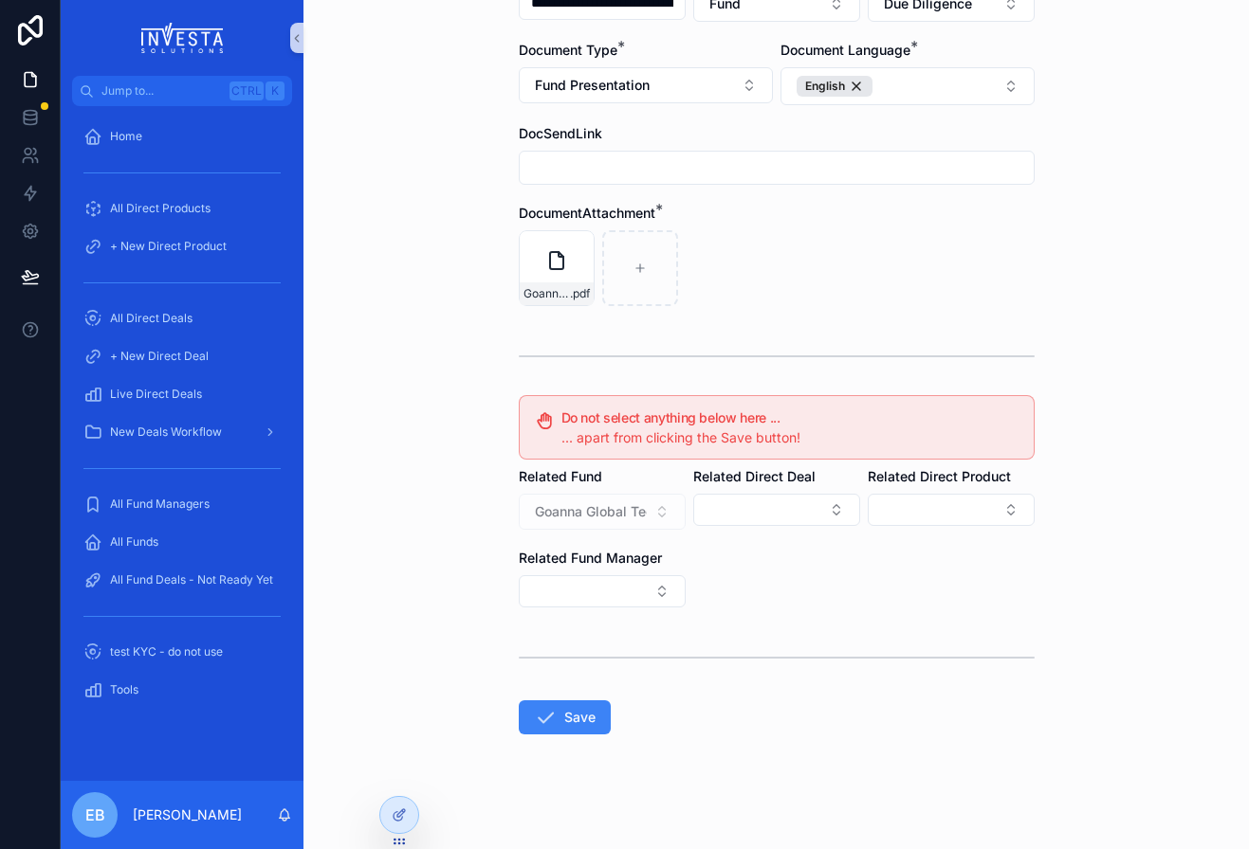
scroll to position [188, 0]
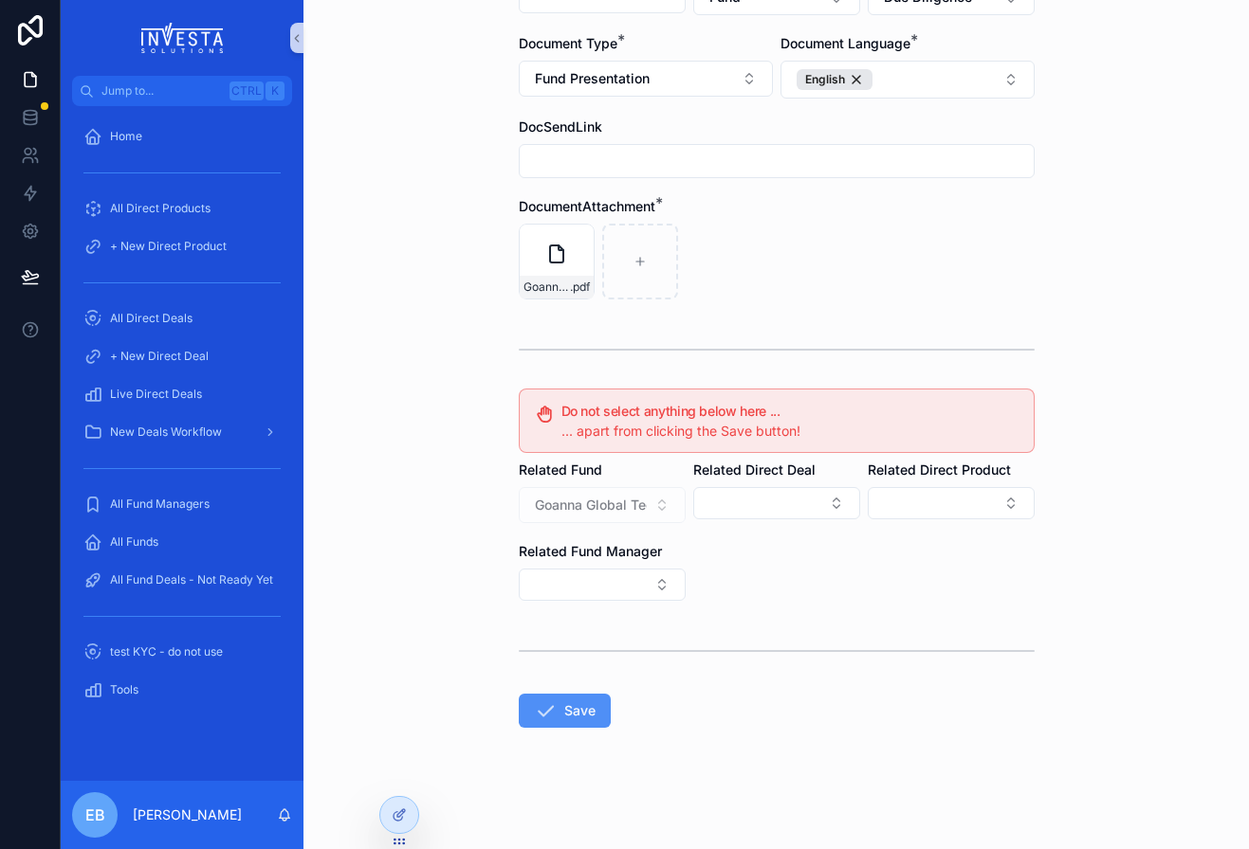
click at [564, 712] on button "Save" at bounding box center [565, 711] width 92 height 34
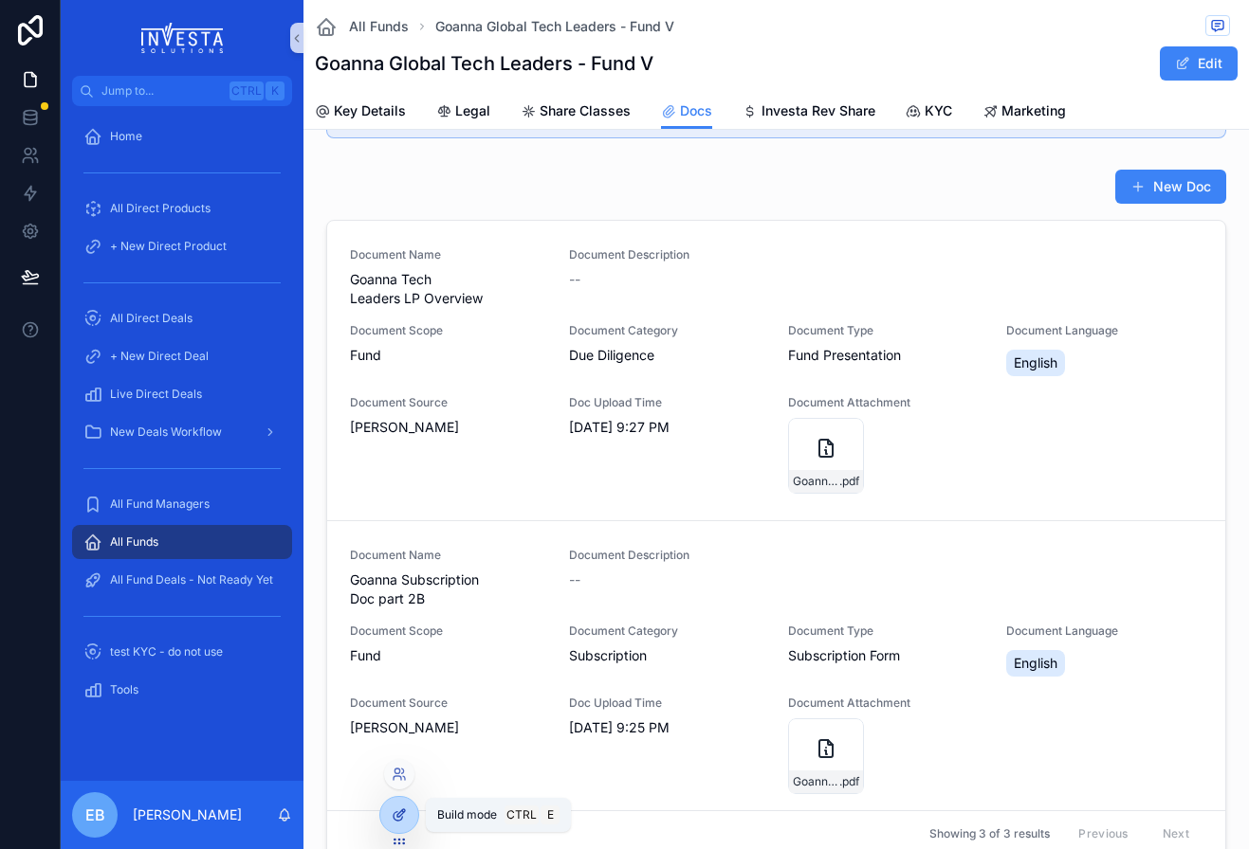
click at [396, 813] on icon at bounding box center [397, 817] width 9 height 9
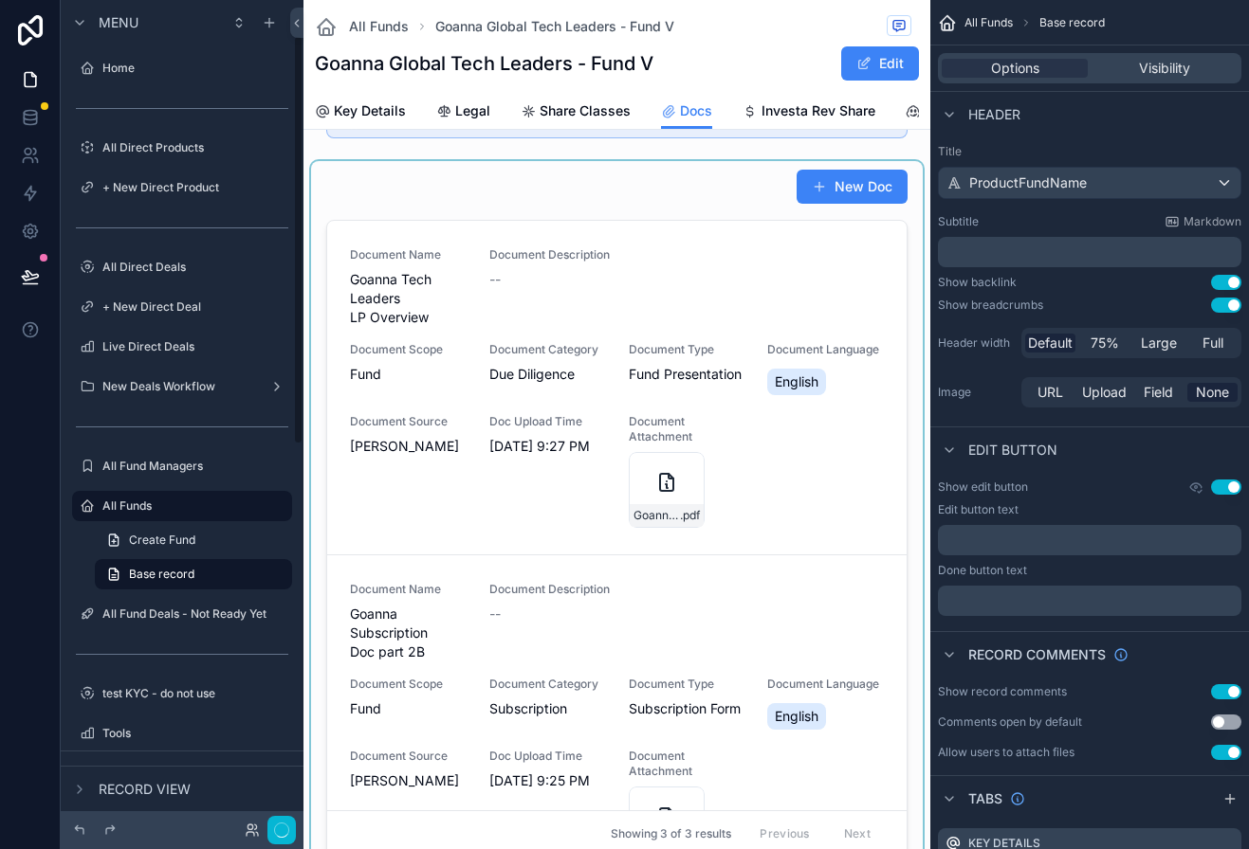
scroll to position [72, 0]
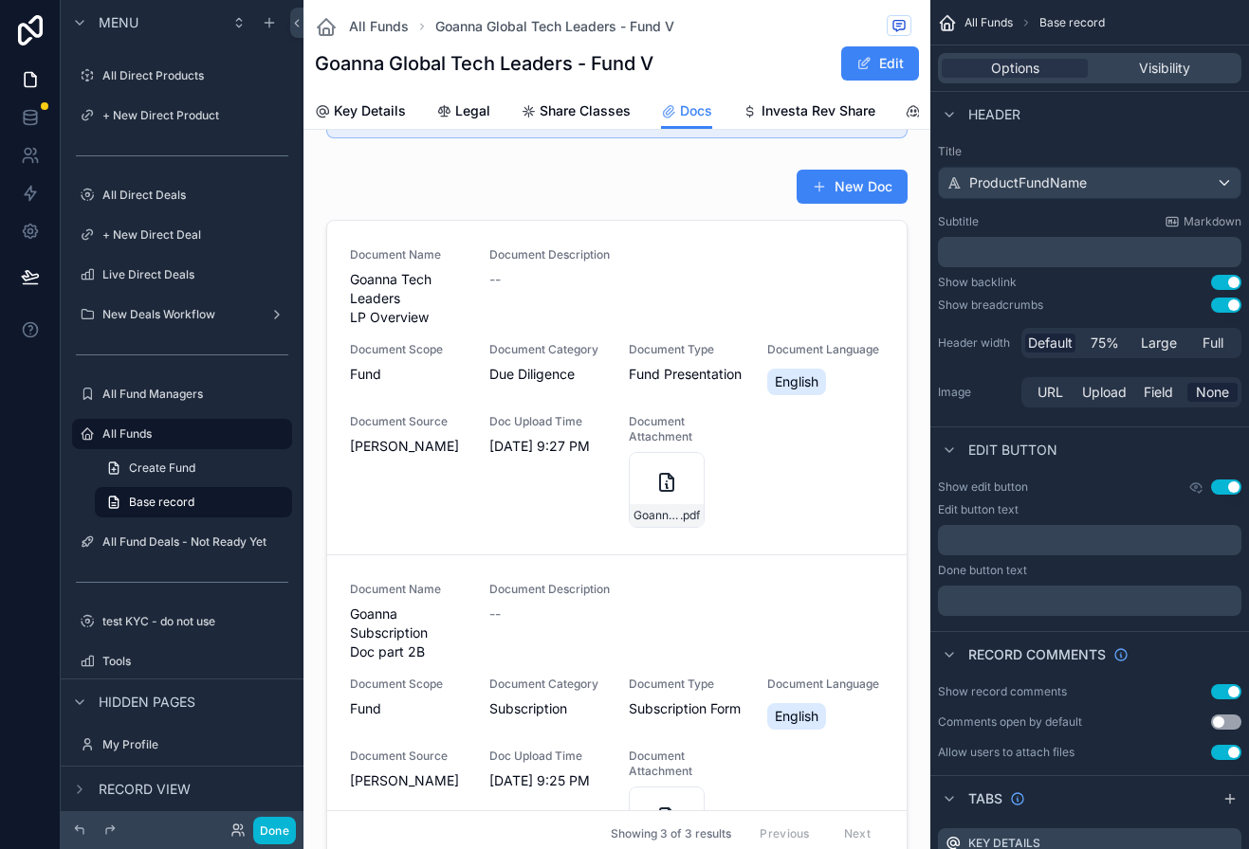
click at [788, 502] on div "scrollable content" at bounding box center [617, 516] width 612 height 711
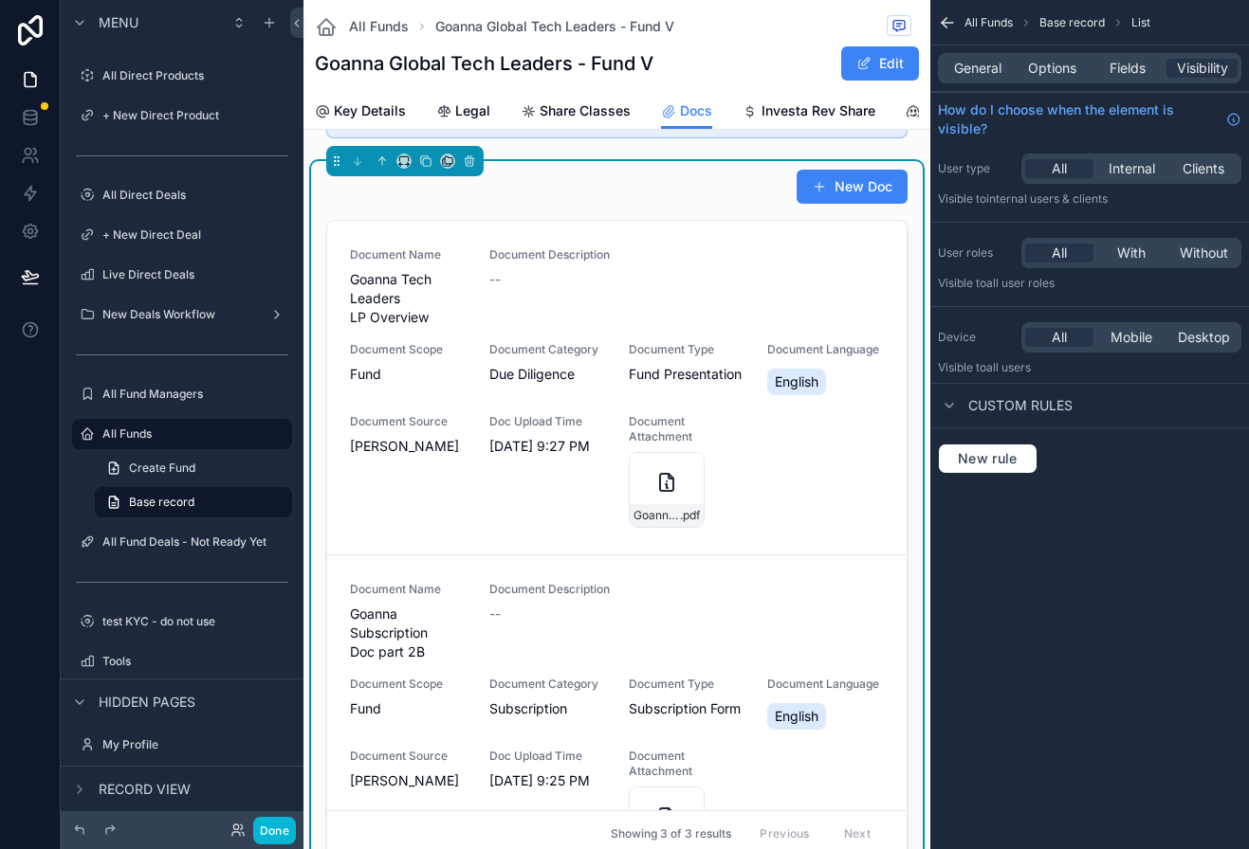
click at [788, 502] on div "Document Name Goanna Tech Leaders LP Overview Document Description -- Document …" at bounding box center [617, 387] width 534 height 281
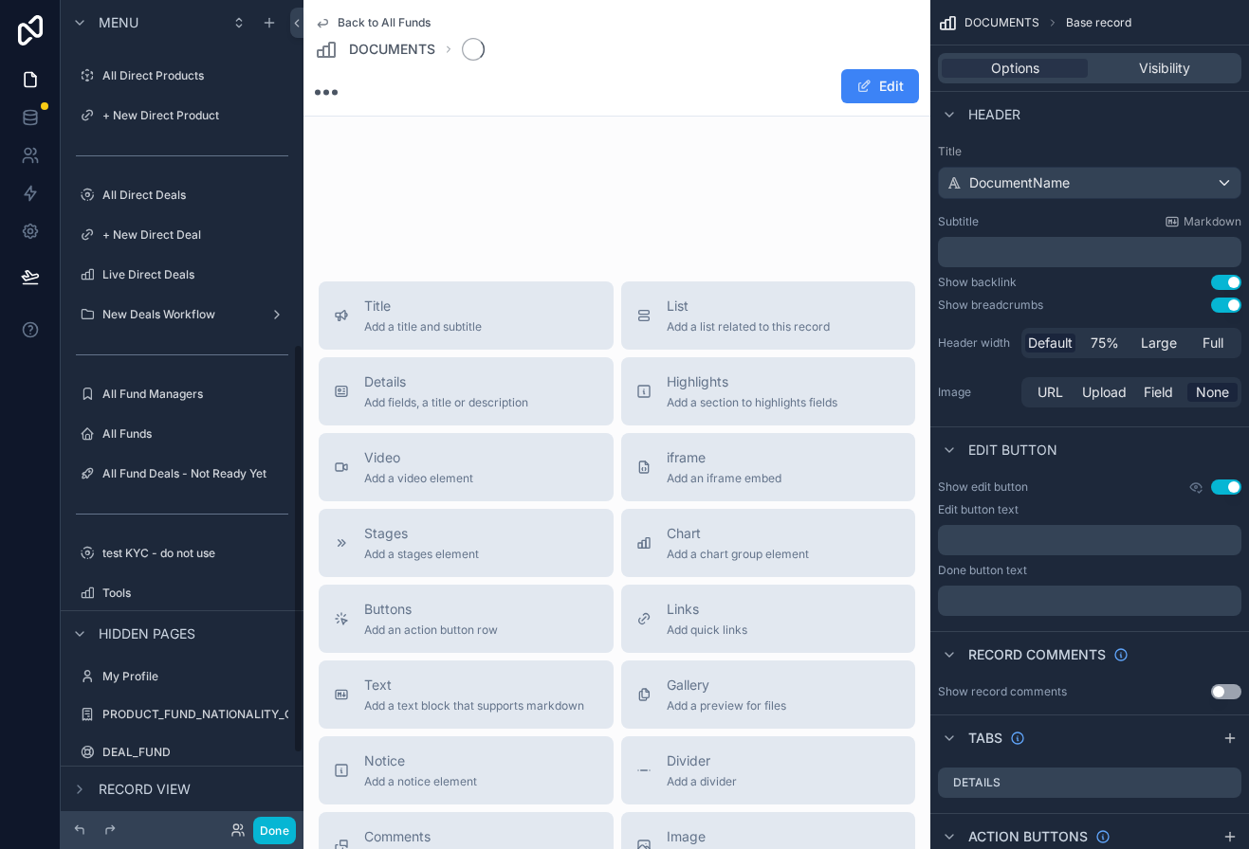
scroll to position [696, 0]
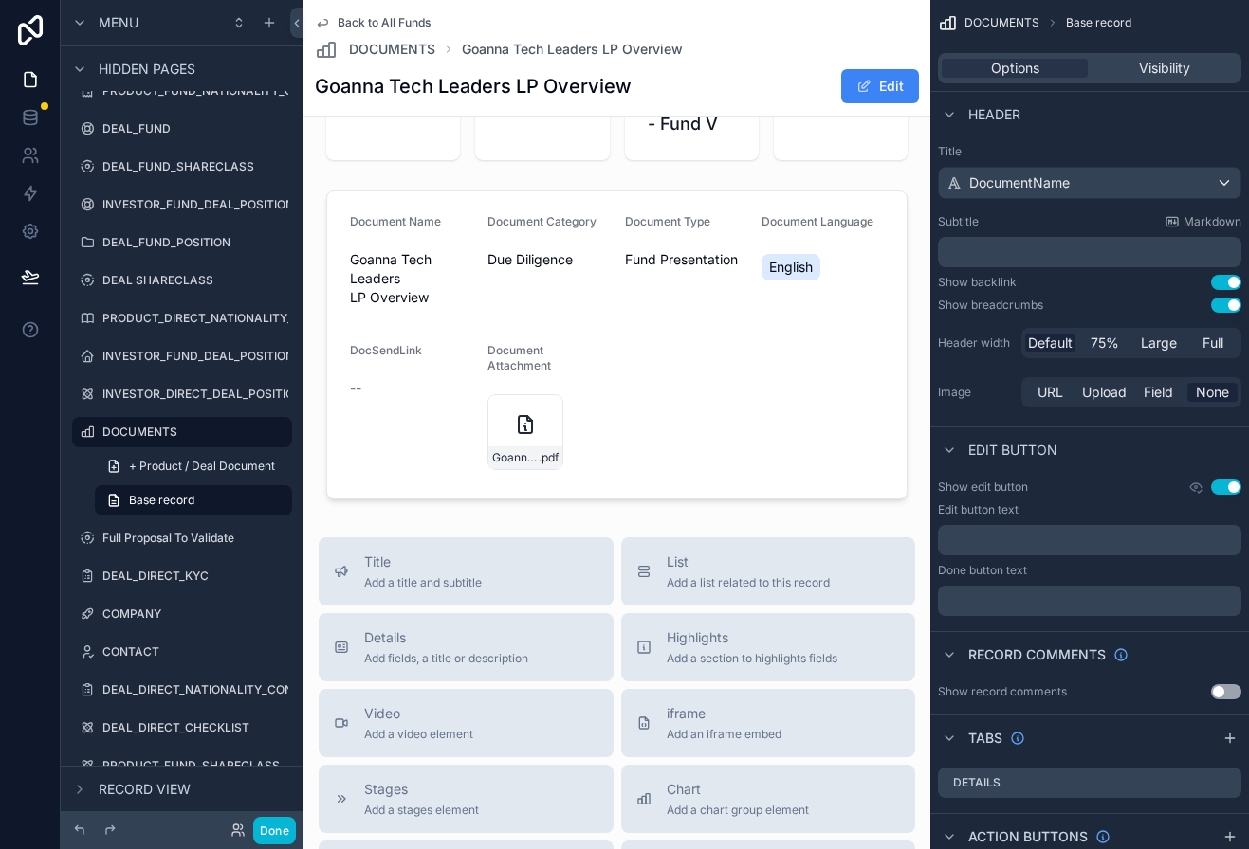
click at [363, 17] on span "Back to All Funds" at bounding box center [384, 22] width 93 height 15
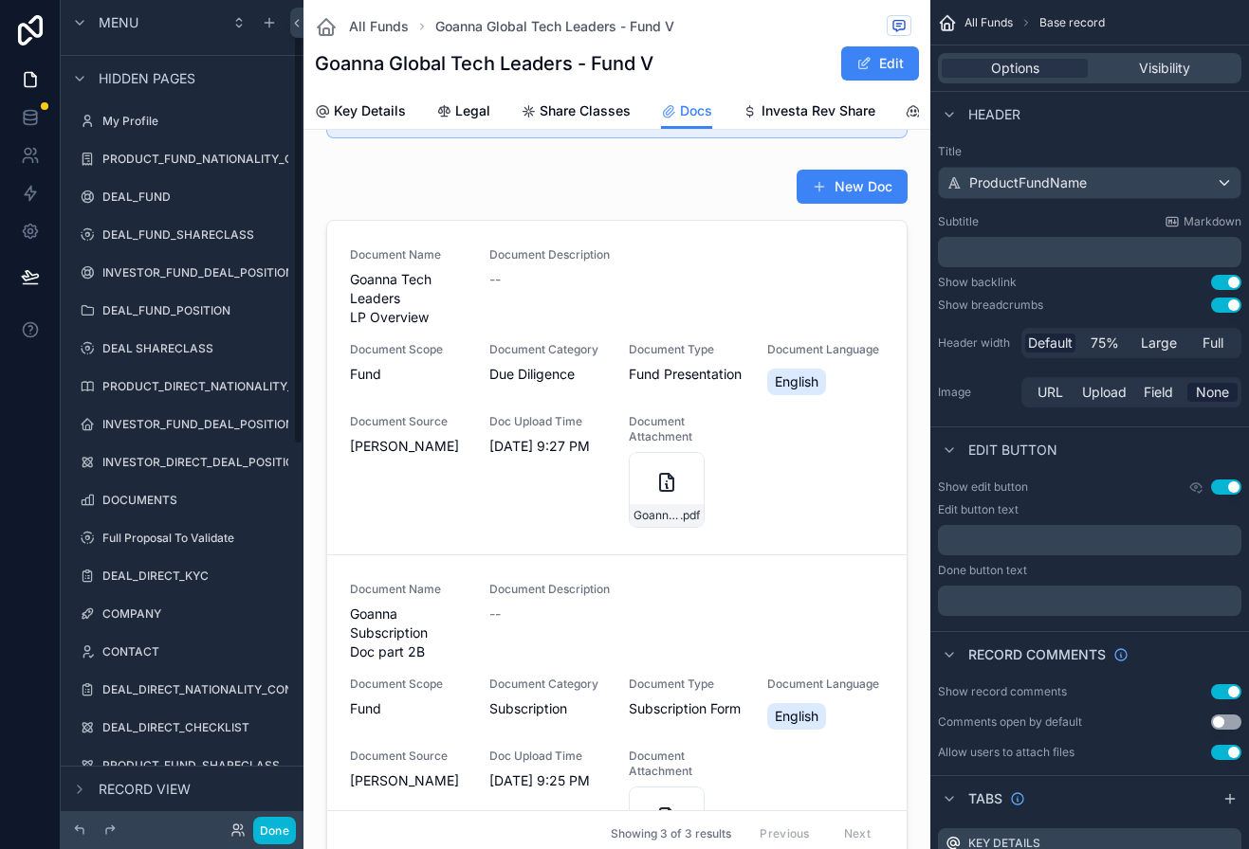
scroll to position [72, 0]
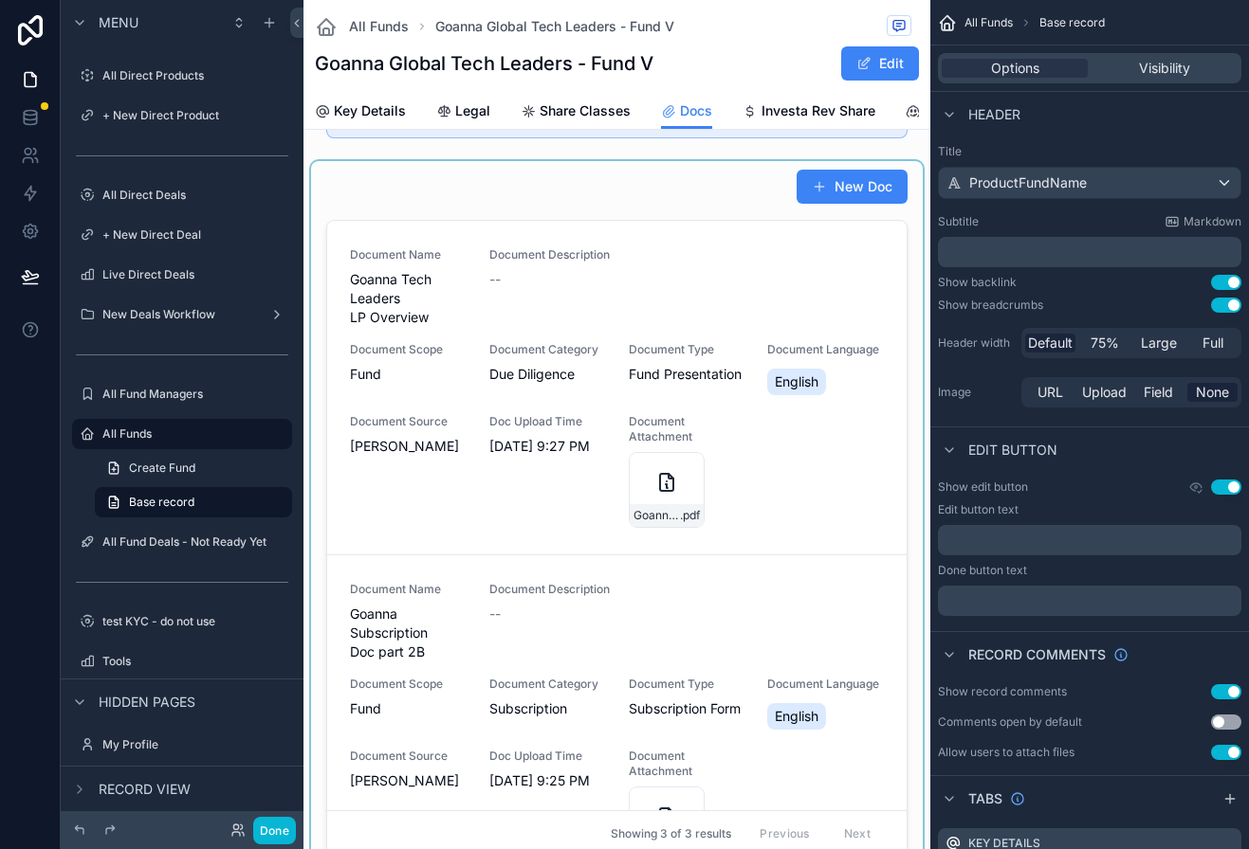
click at [703, 221] on div "scrollable content" at bounding box center [617, 516] width 612 height 711
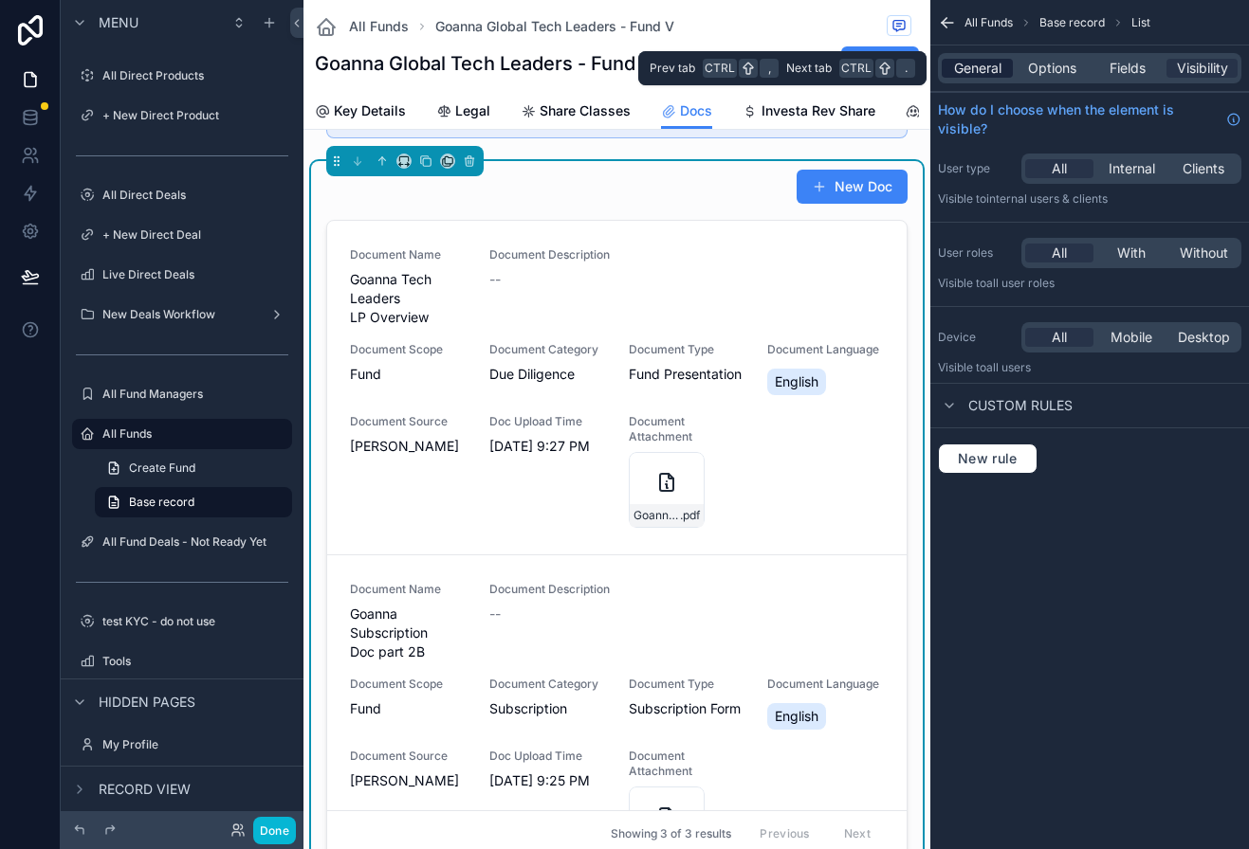
click at [980, 68] on span "General" at bounding box center [977, 68] width 47 height 19
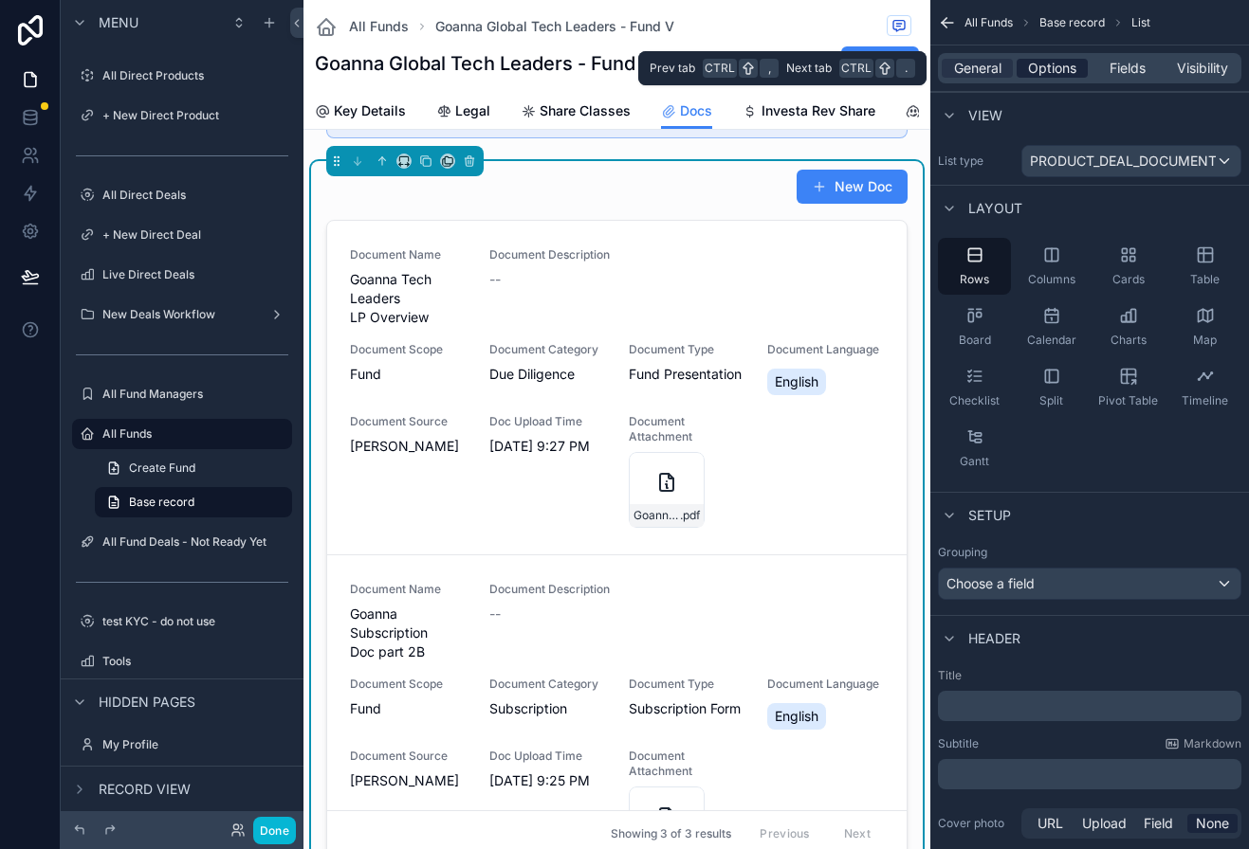
click at [1042, 65] on span "Options" at bounding box center [1052, 68] width 48 height 19
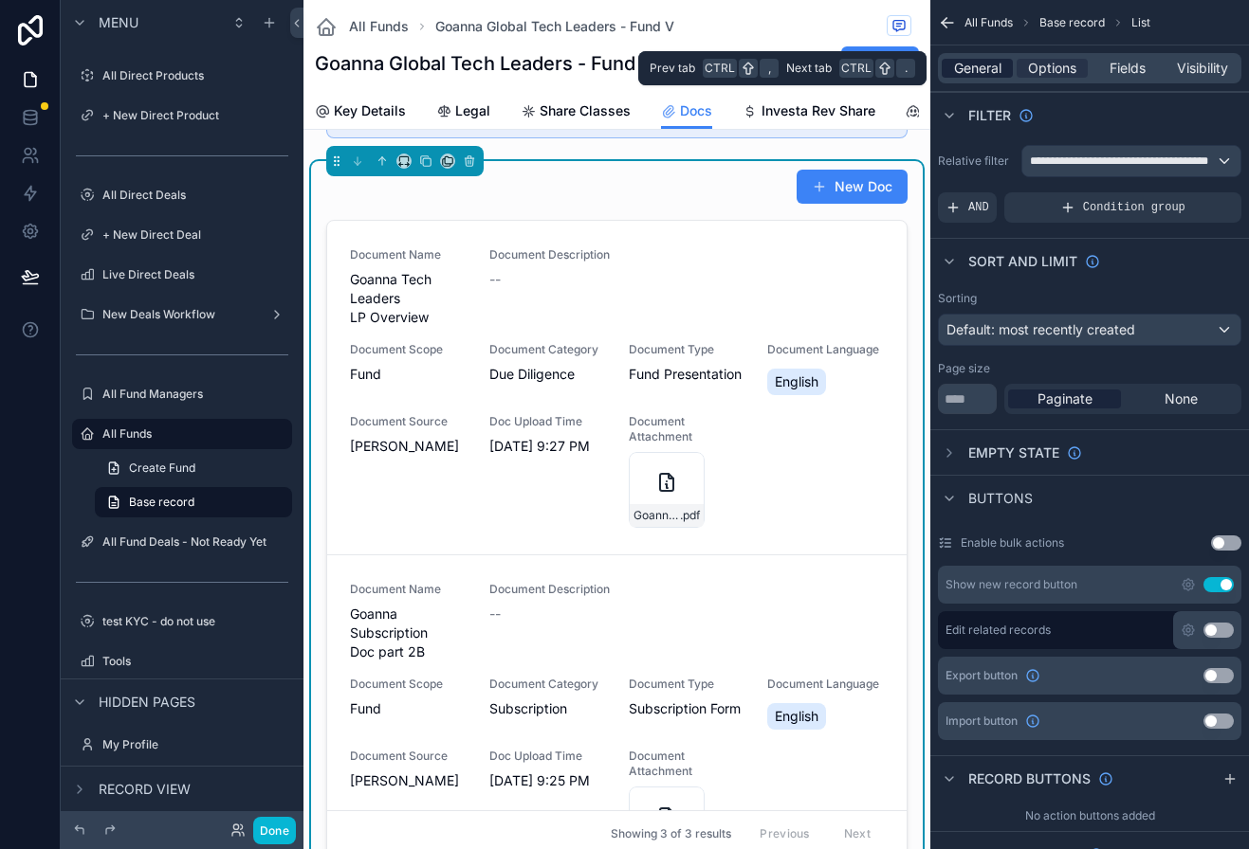
click at [973, 65] on span "General" at bounding box center [977, 68] width 47 height 19
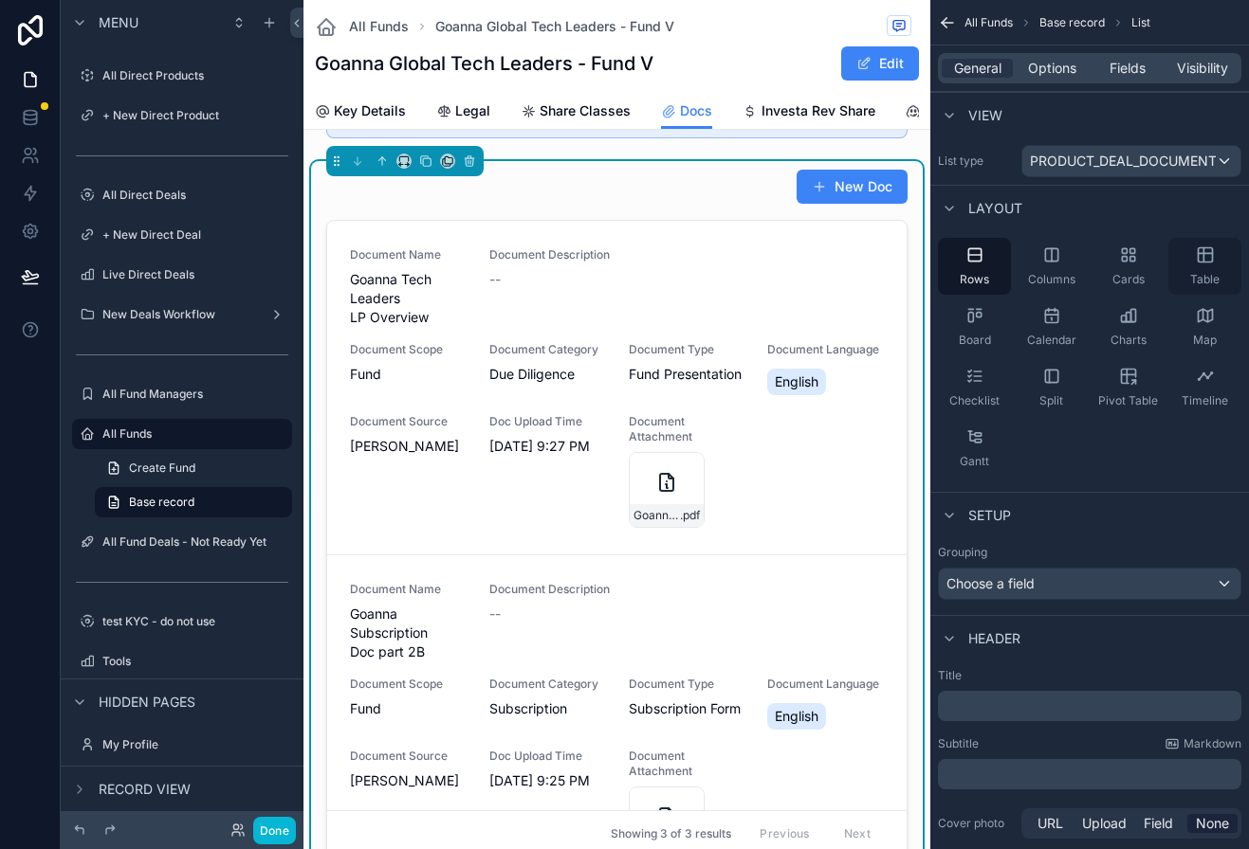
click at [1211, 253] on icon "scrollable content" at bounding box center [1204, 253] width 14 height 0
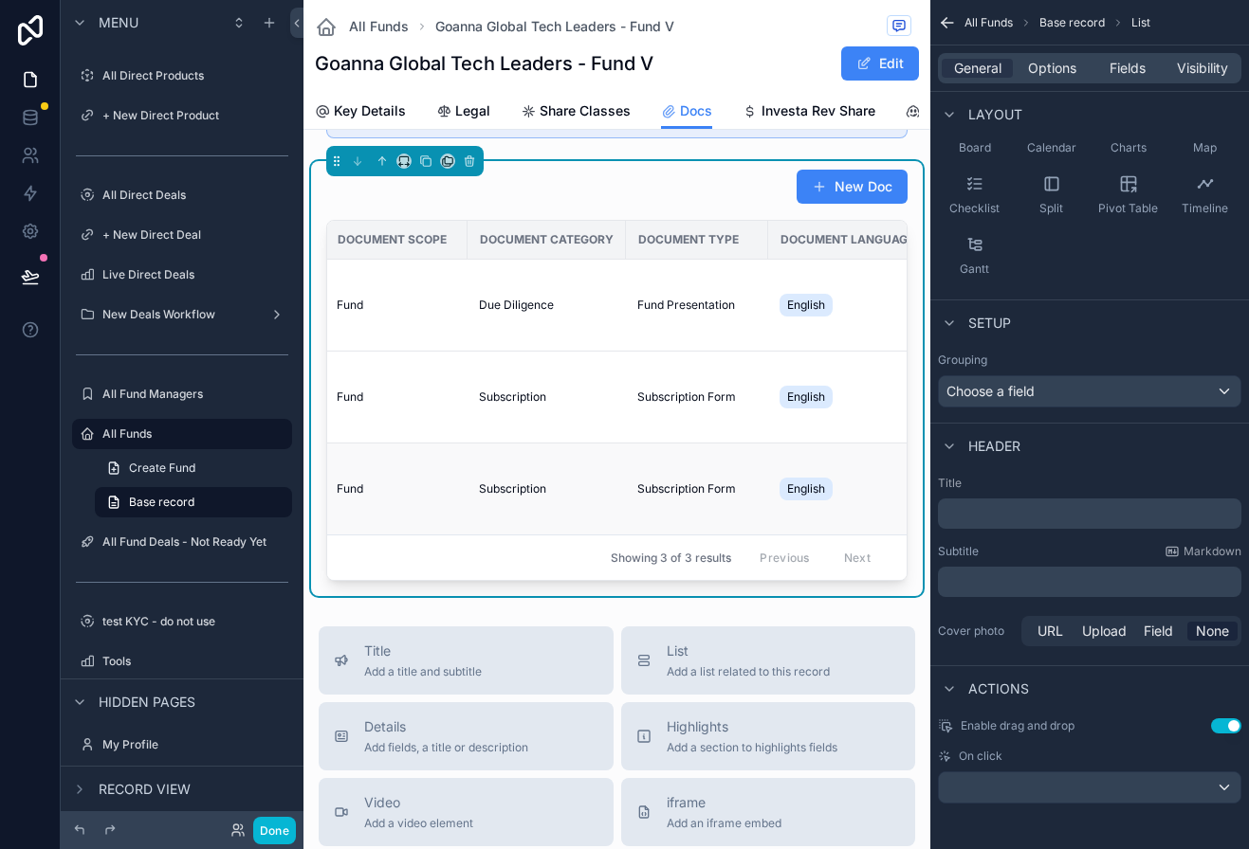
scroll to position [0, 338]
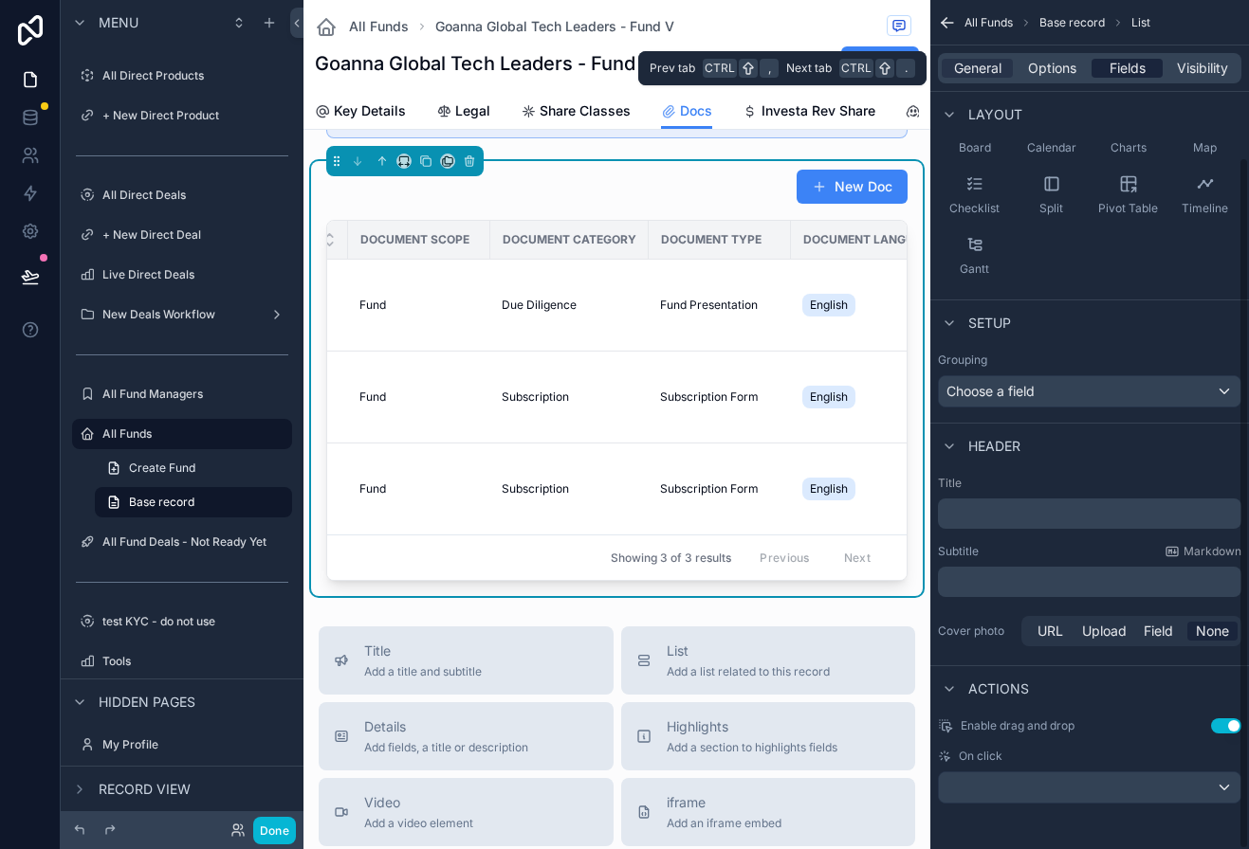
click at [1142, 60] on span "Fields" at bounding box center [1127, 68] width 36 height 19
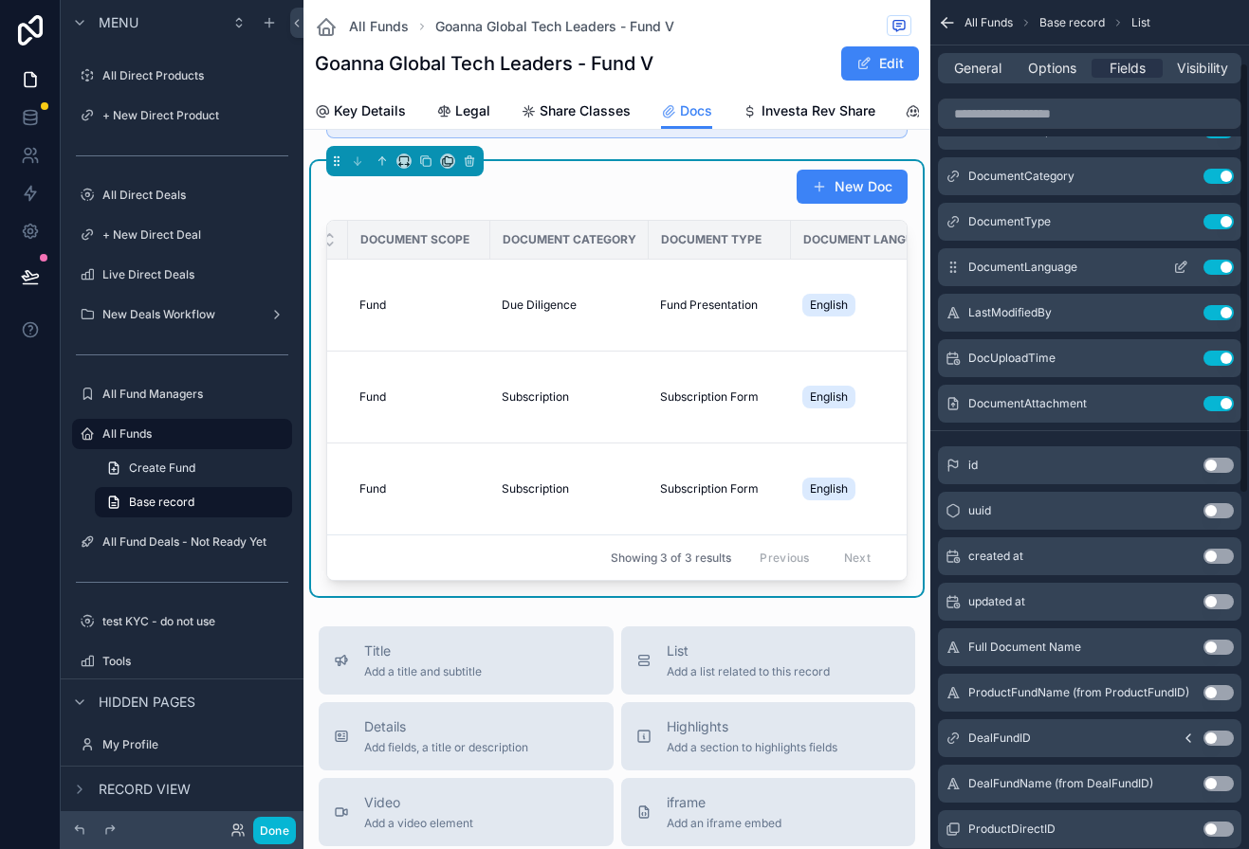
scroll to position [0, 0]
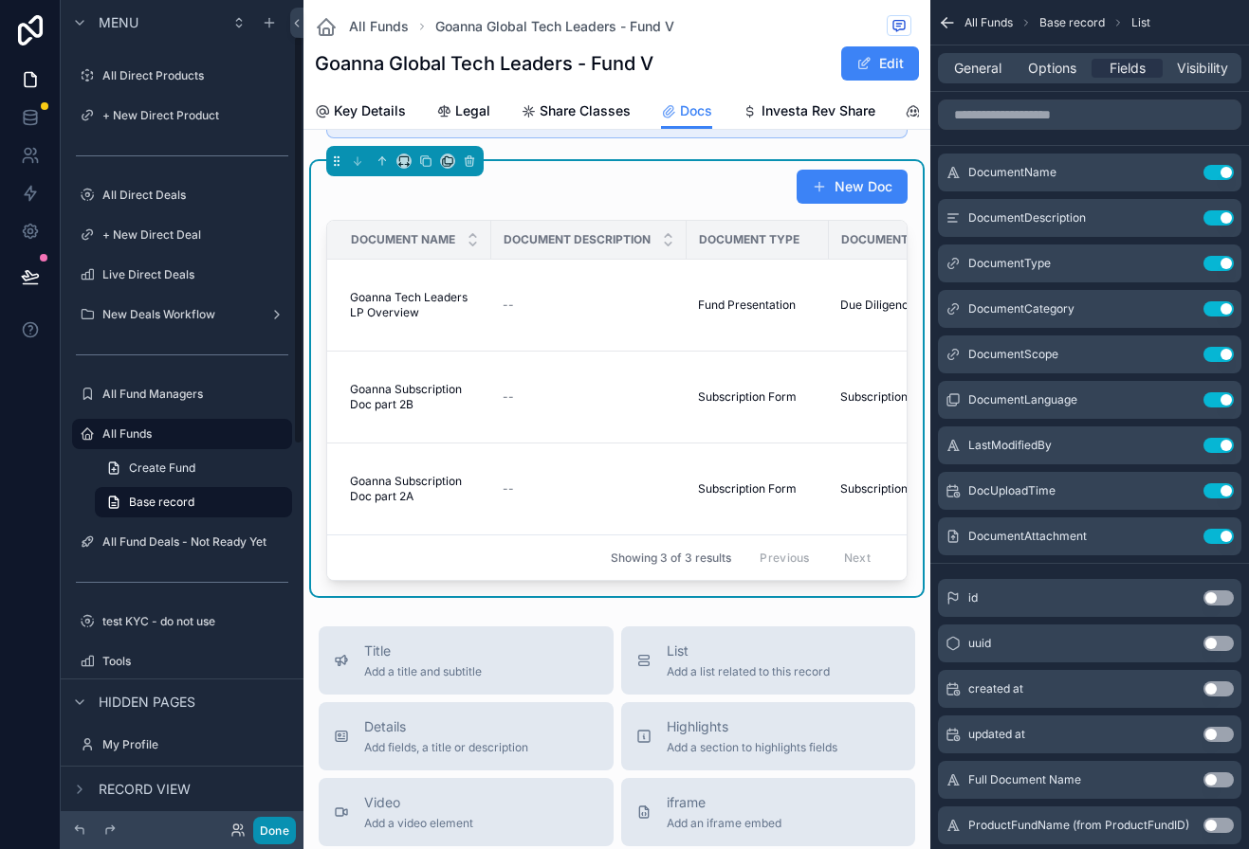
click at [276, 821] on button "Done" at bounding box center [274, 830] width 43 height 27
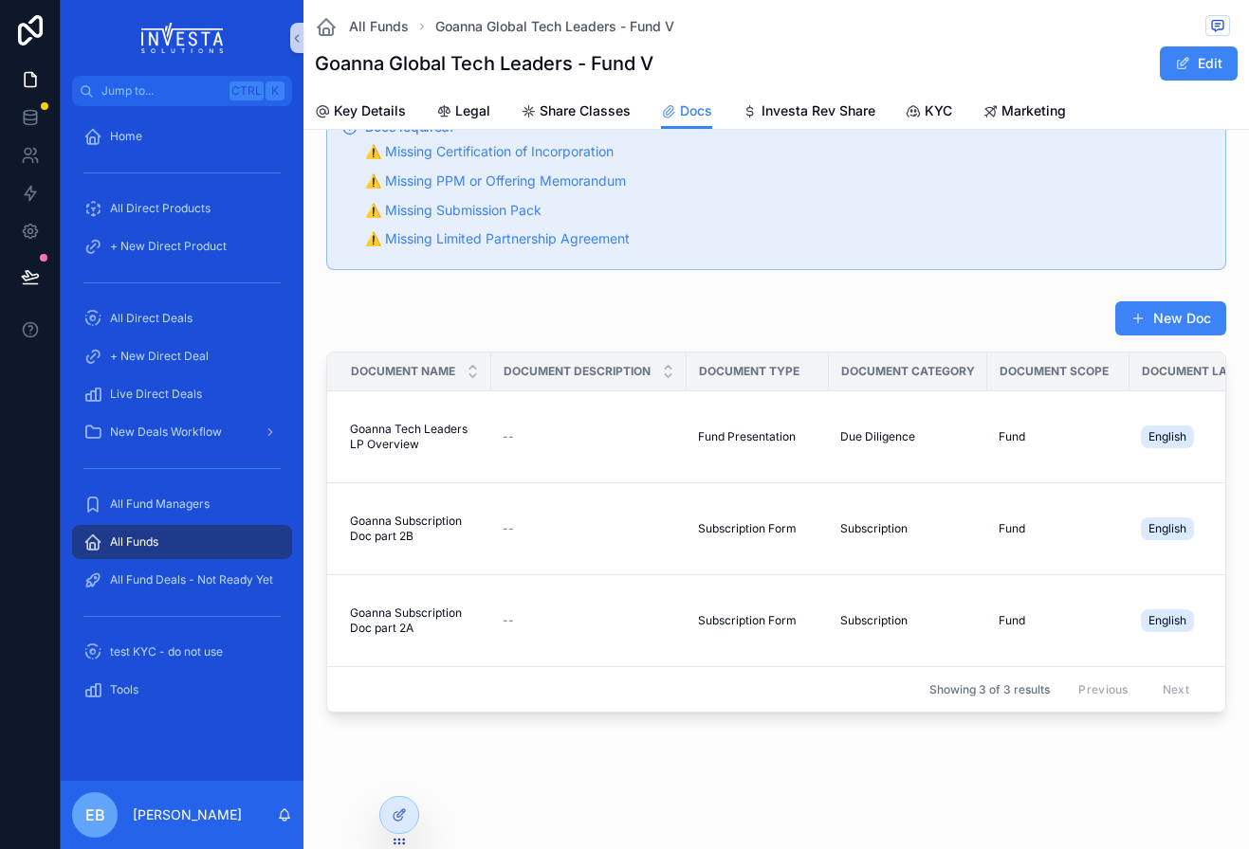
scroll to position [70, 0]
click at [344, 106] on span "Key Details" at bounding box center [370, 110] width 72 height 19
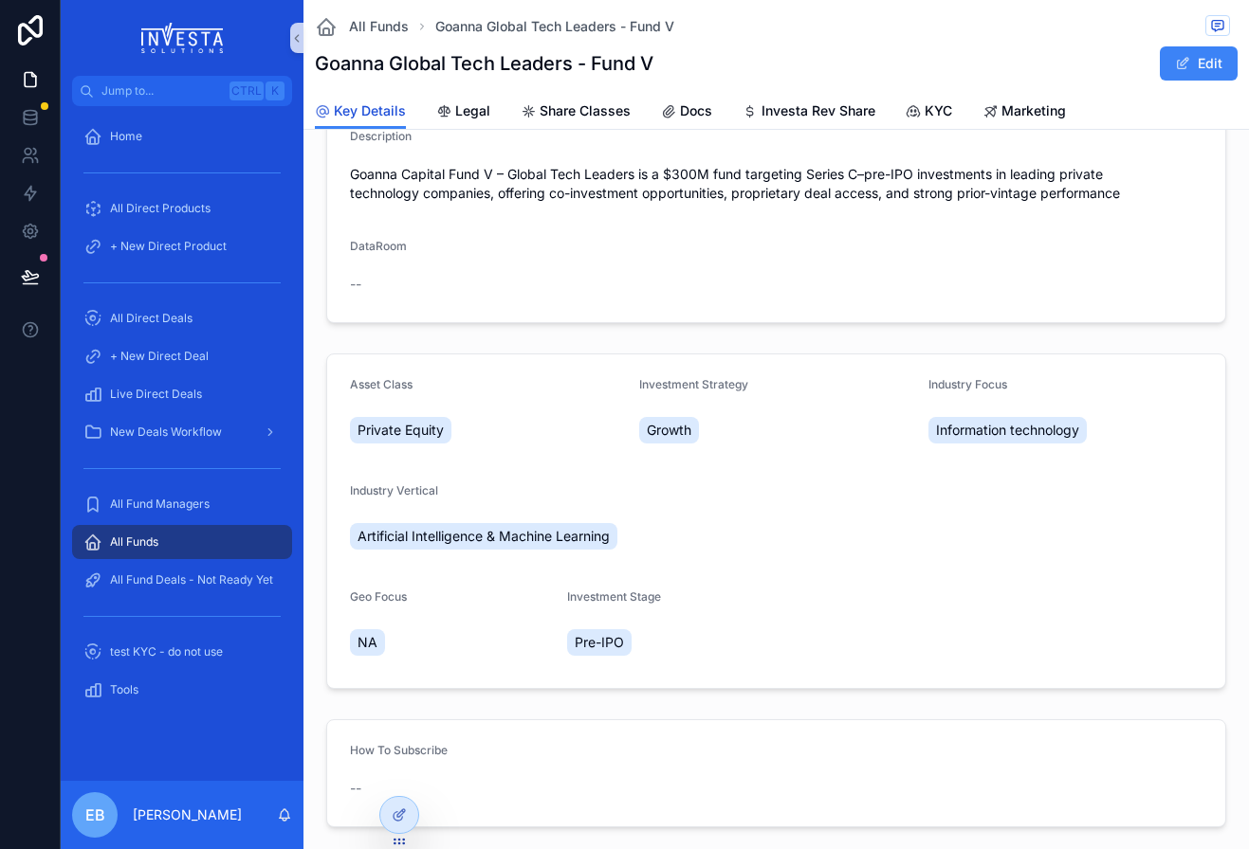
scroll to position [284, 0]
click at [385, 816] on div at bounding box center [399, 815] width 38 height 36
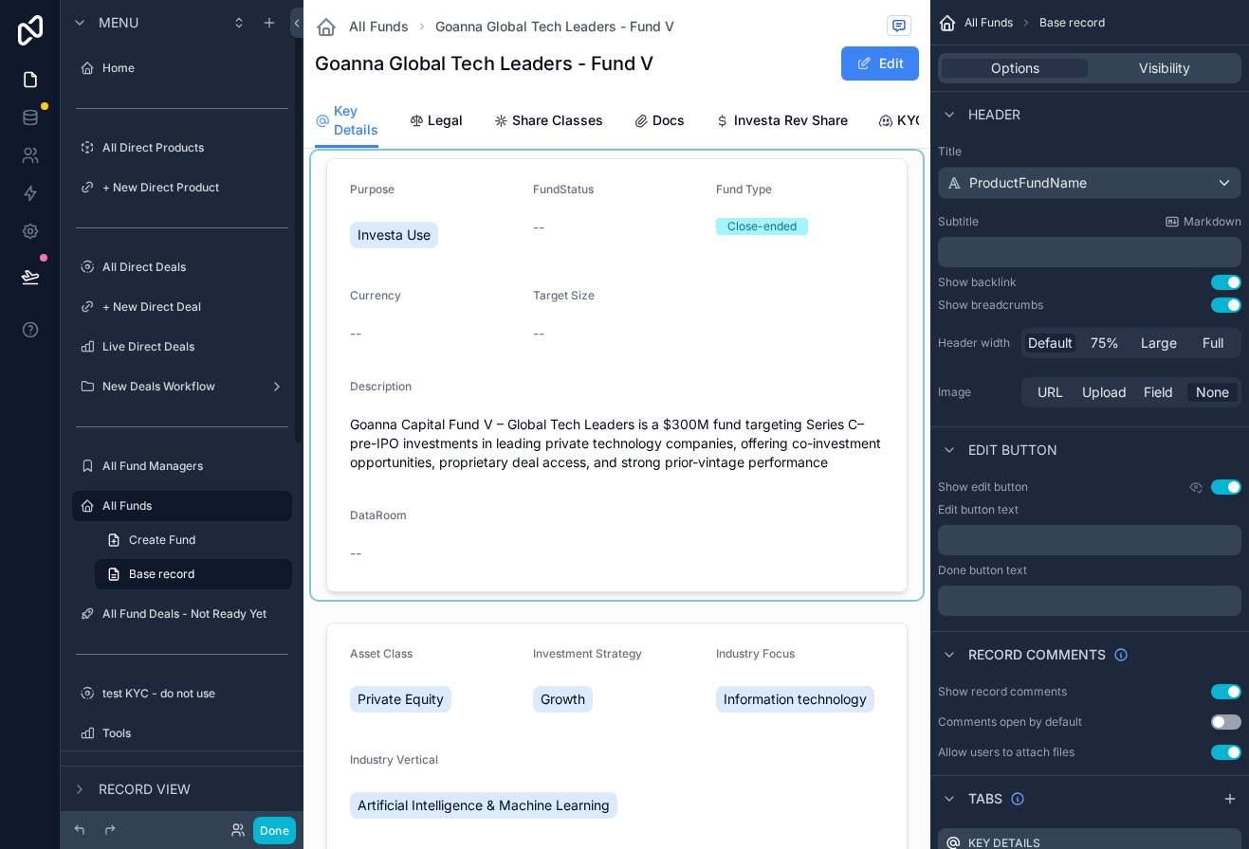
scroll to position [72, 0]
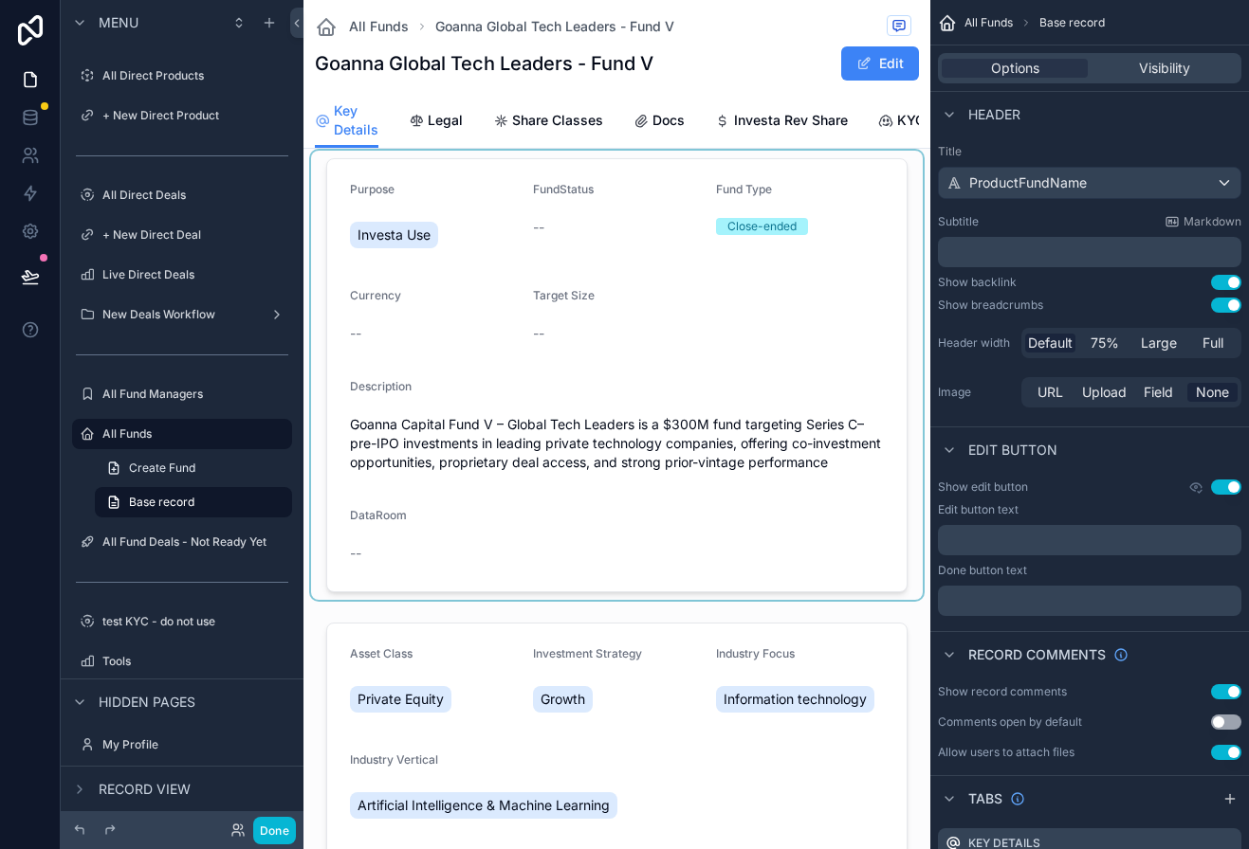
click at [819, 290] on div "scrollable content" at bounding box center [617, 375] width 612 height 449
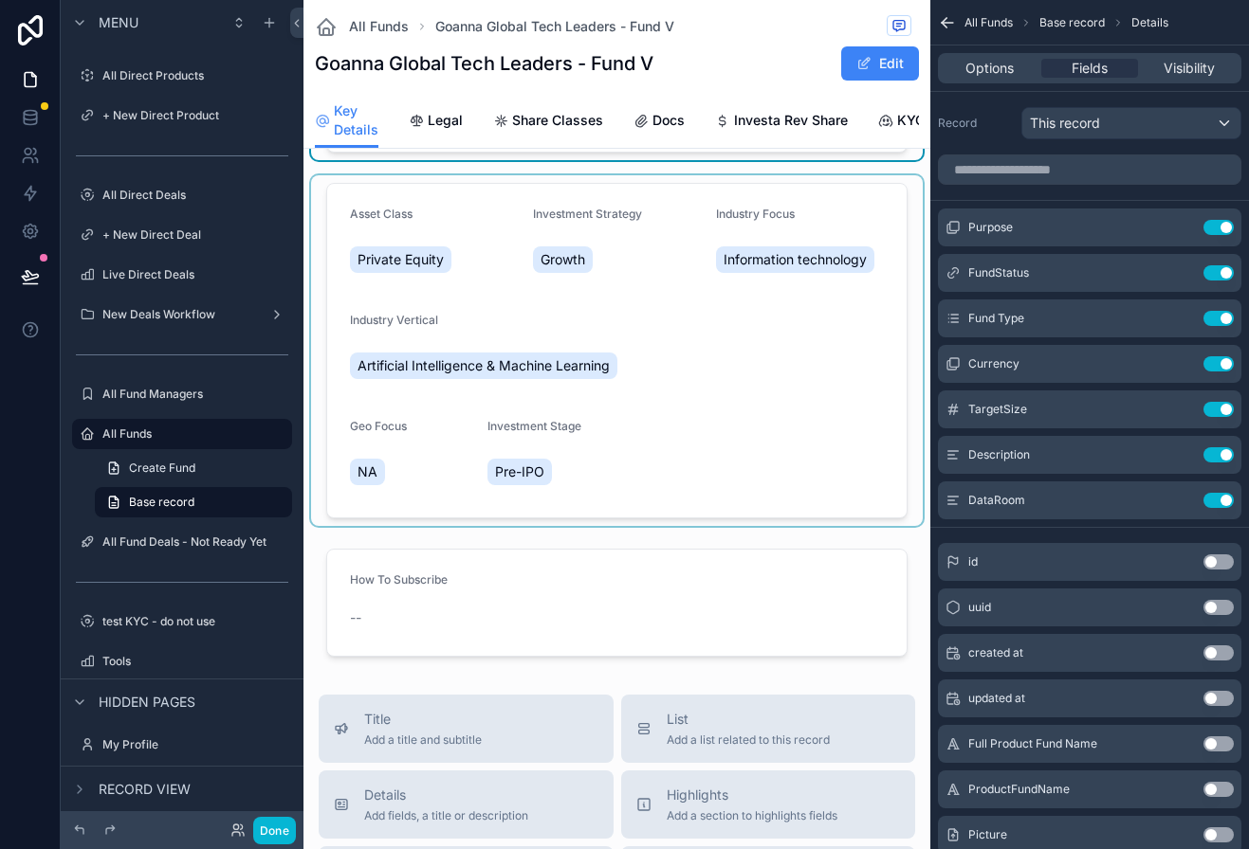
scroll to position [758, 0]
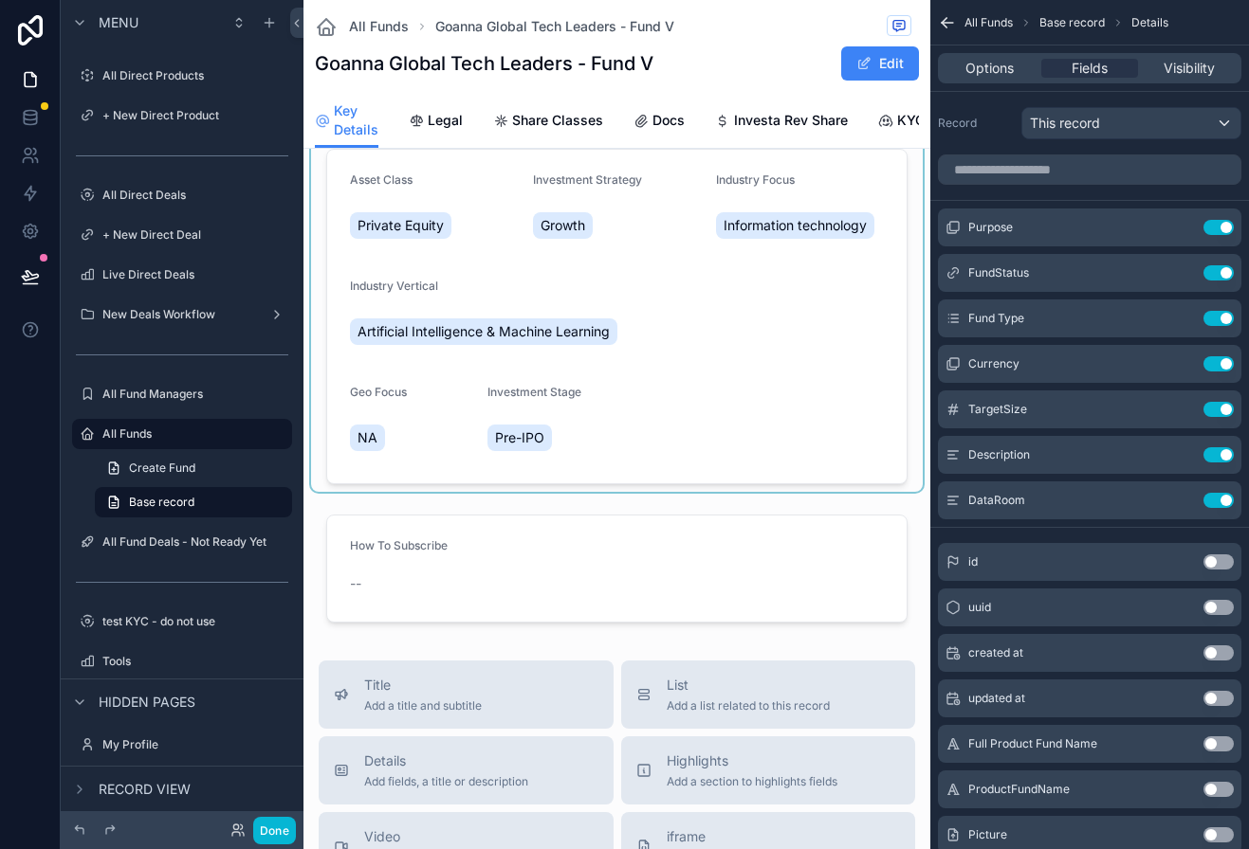
click at [749, 429] on div "scrollable content" at bounding box center [617, 316] width 612 height 351
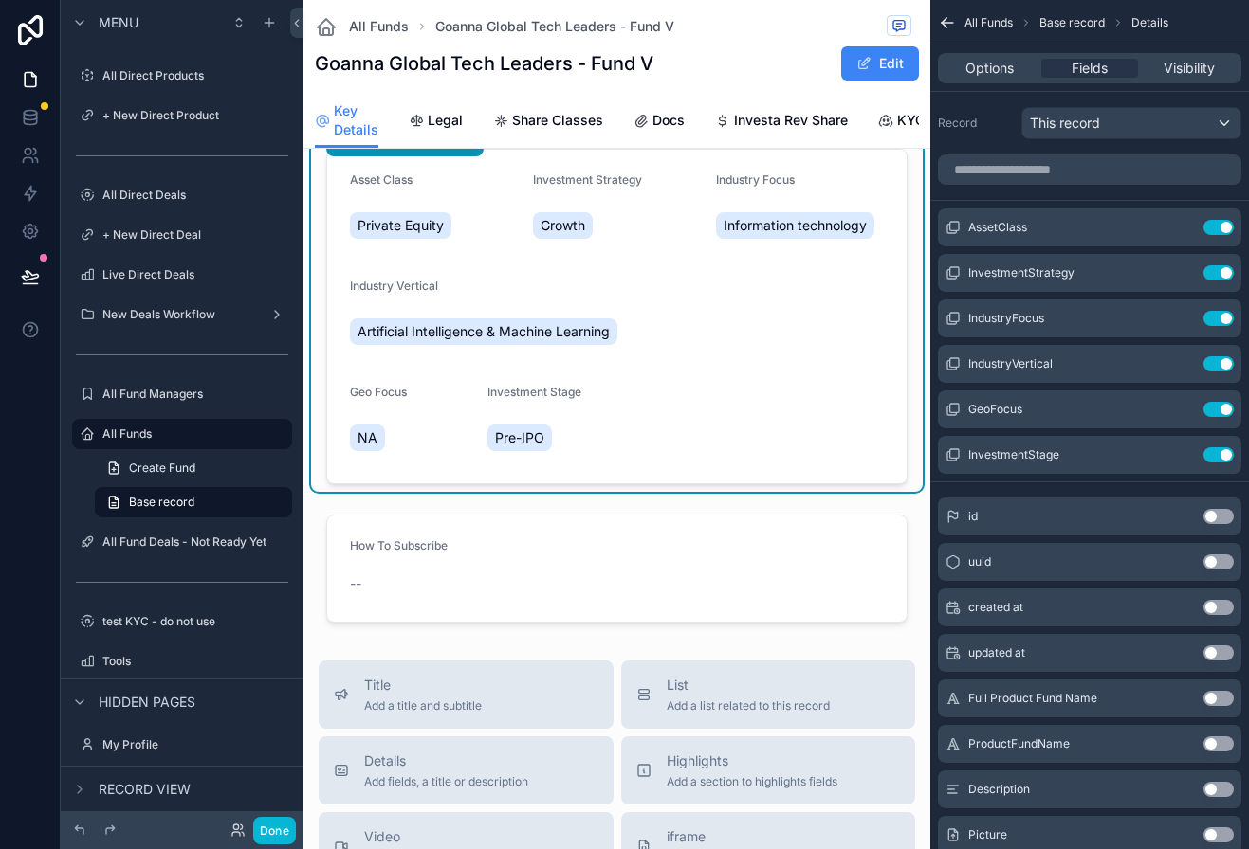
click at [783, 349] on div "Artificial Intelligence & Machine Learning" at bounding box center [617, 332] width 534 height 34
click at [1173, 362] on icon "scrollable content" at bounding box center [1180, 363] width 15 height 15
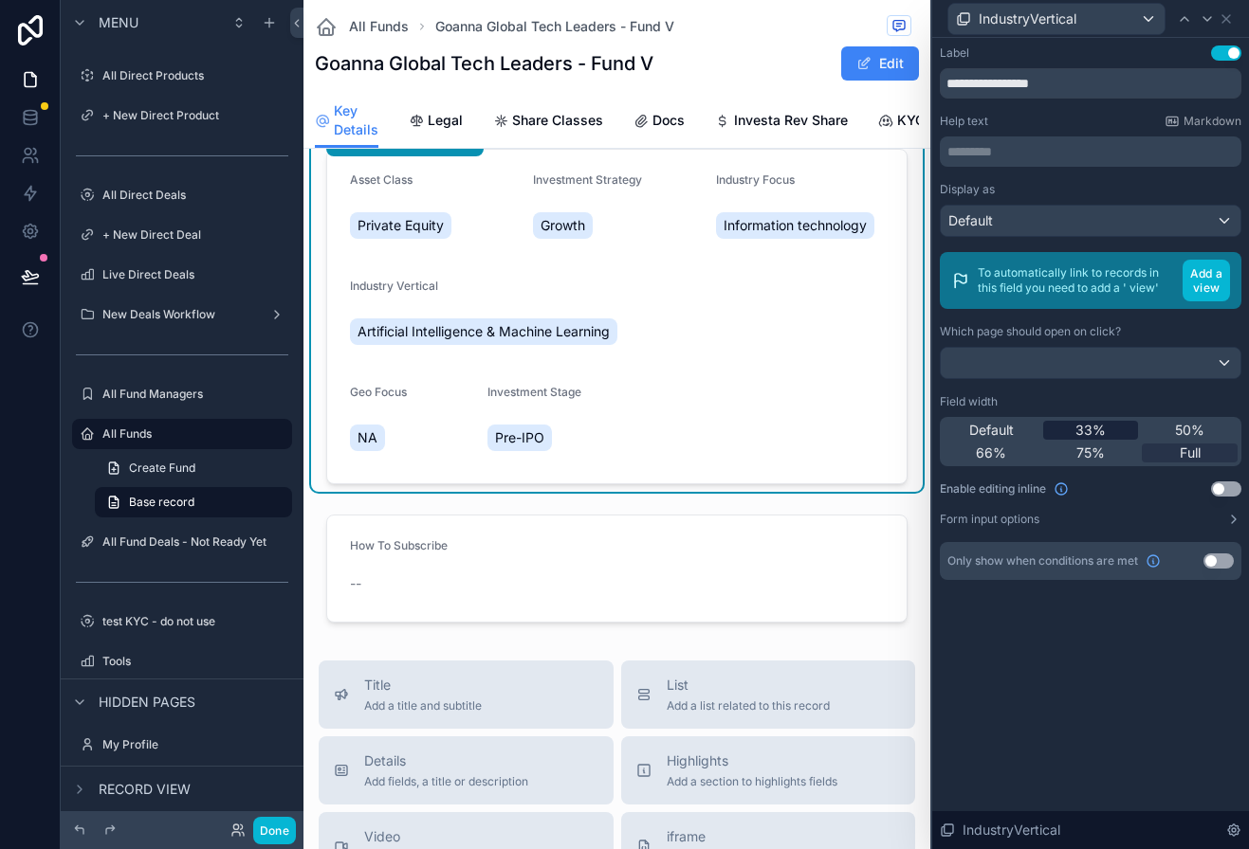
click at [1091, 430] on span "33%" at bounding box center [1090, 430] width 30 height 19
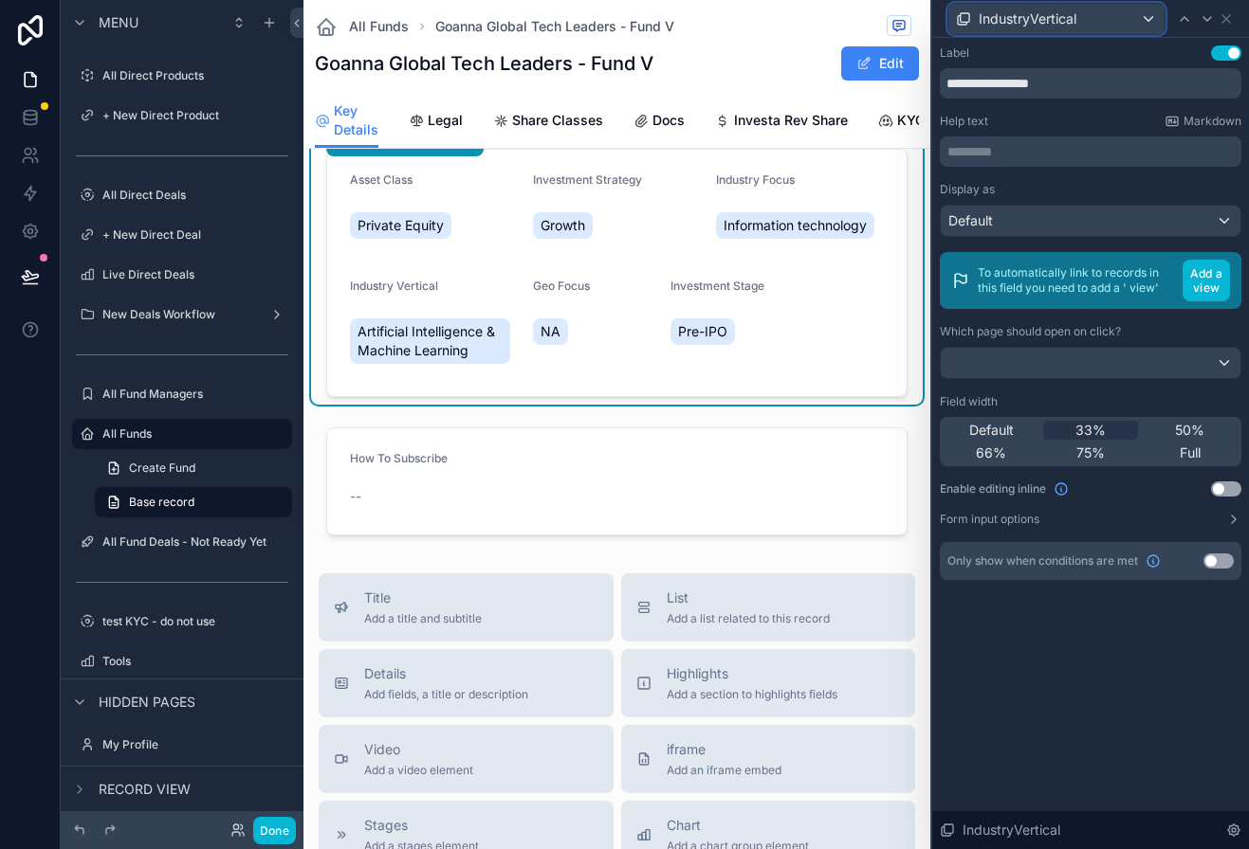
click at [1089, 23] on div "IndustryVertical" at bounding box center [1056, 19] width 216 height 30
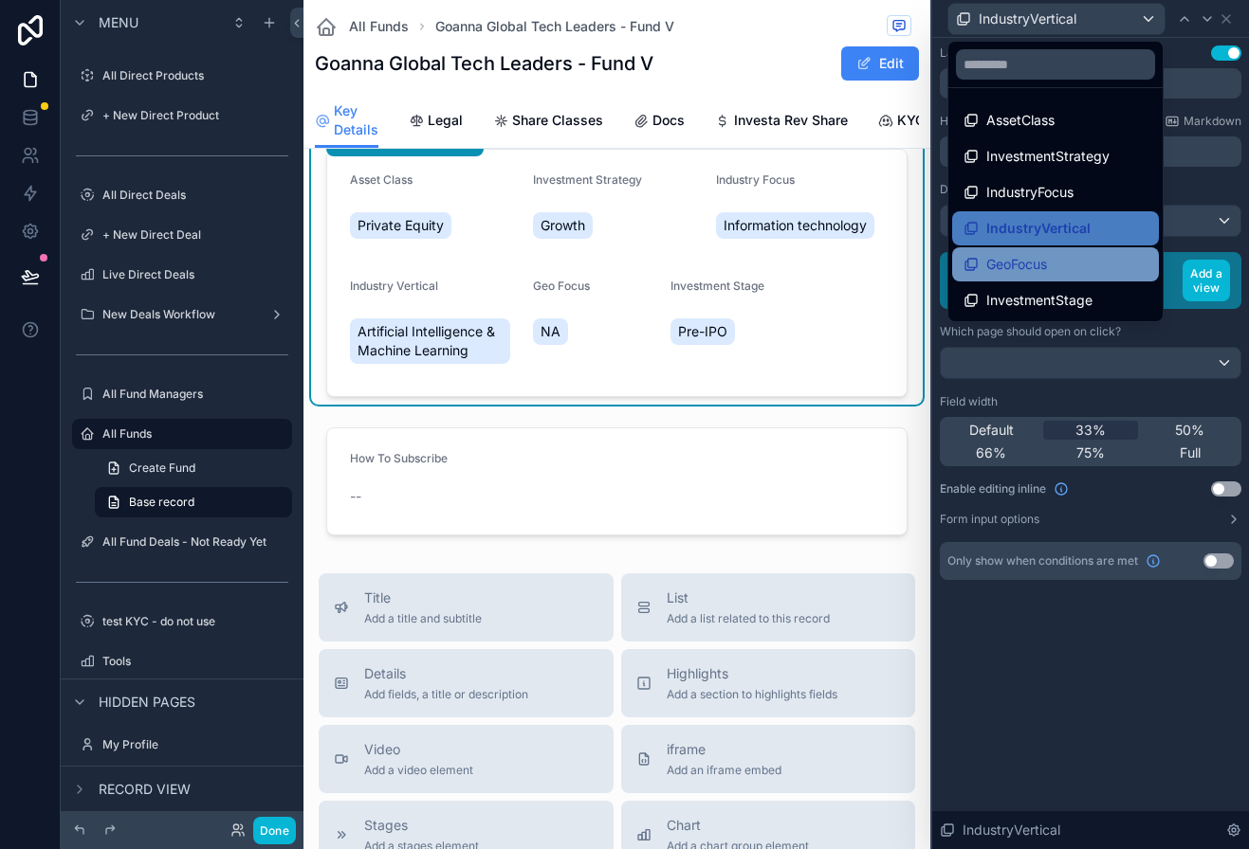
click at [1048, 251] on div "GeoFocus" at bounding box center [1055, 264] width 207 height 34
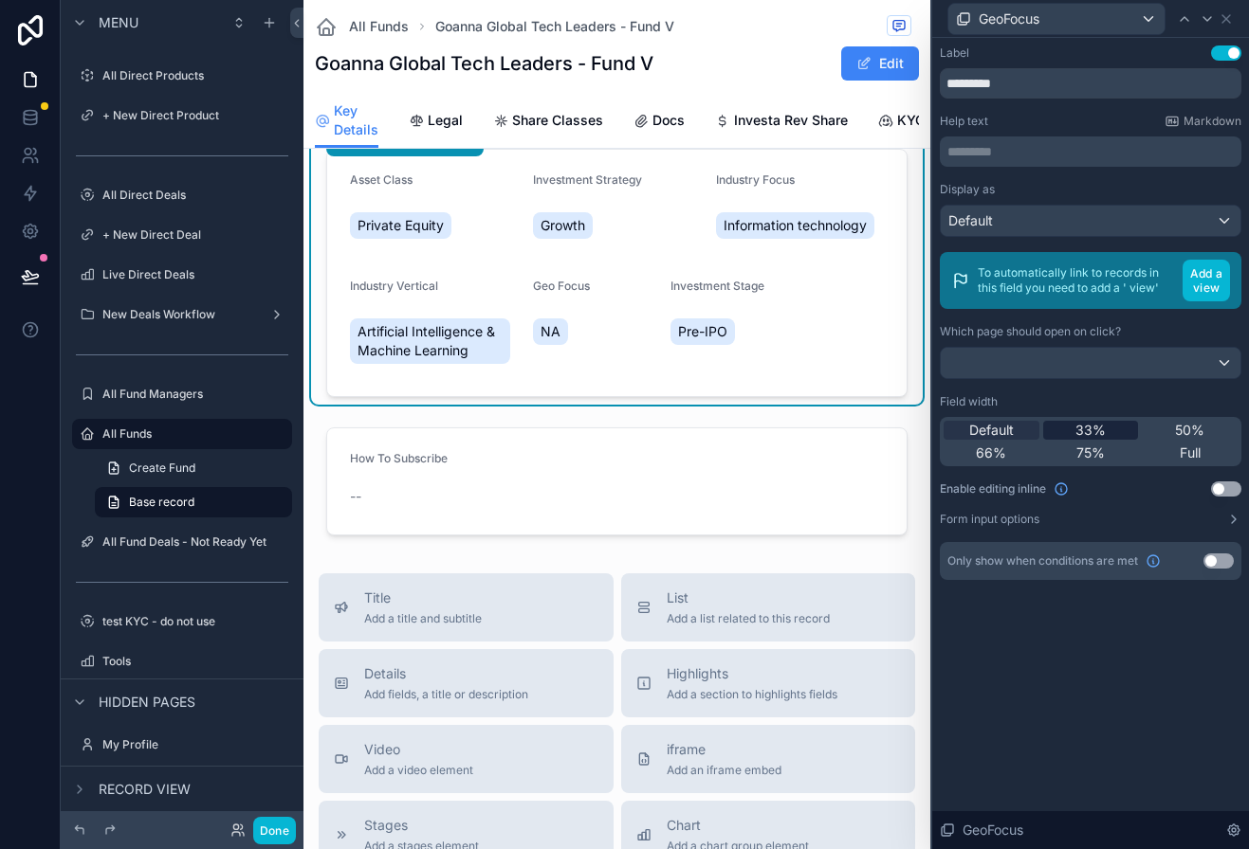
click at [1104, 434] on span "33%" at bounding box center [1090, 430] width 30 height 19
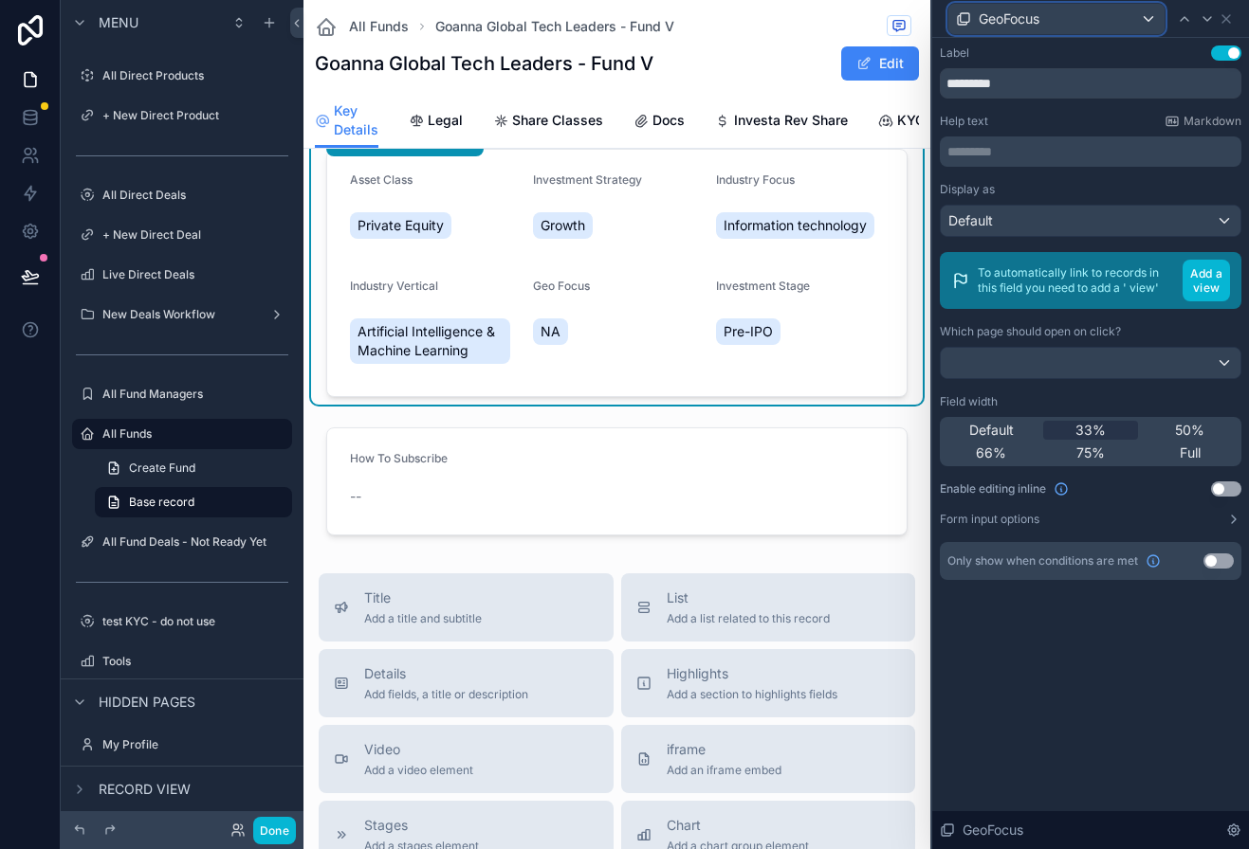
click at [1034, 26] on span "GeoFocus" at bounding box center [1008, 18] width 61 height 19
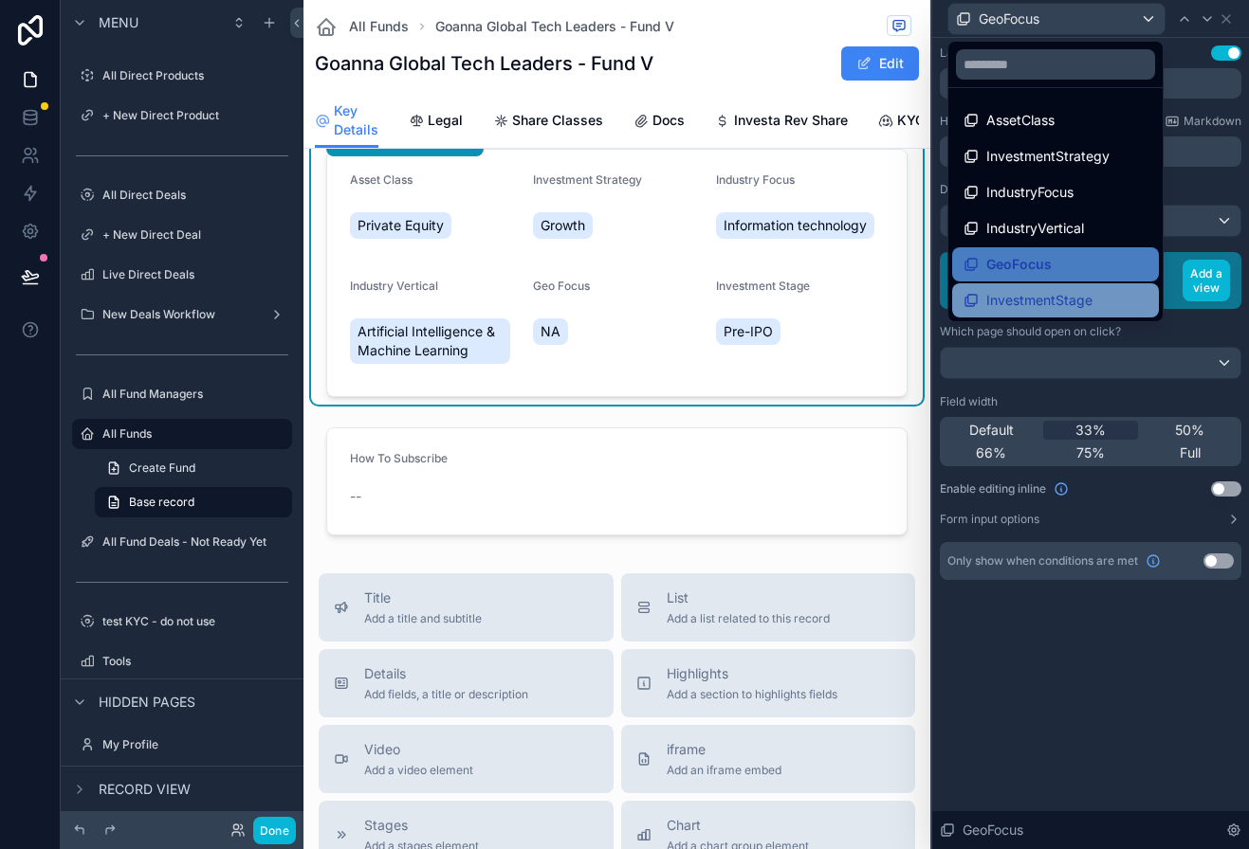
click at [1058, 290] on span "InvestmentStage" at bounding box center [1039, 300] width 106 height 23
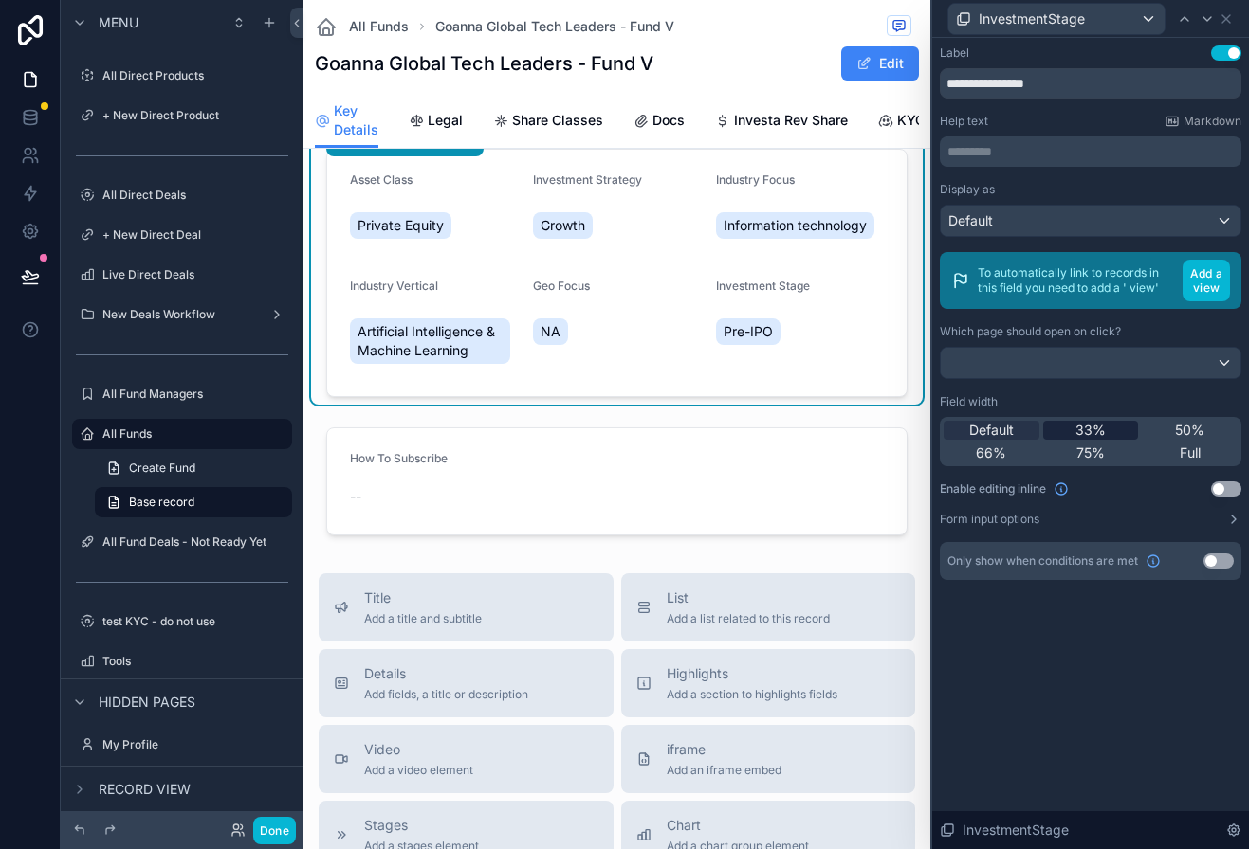
click at [1061, 429] on div "33%" at bounding box center [1091, 430] width 96 height 19
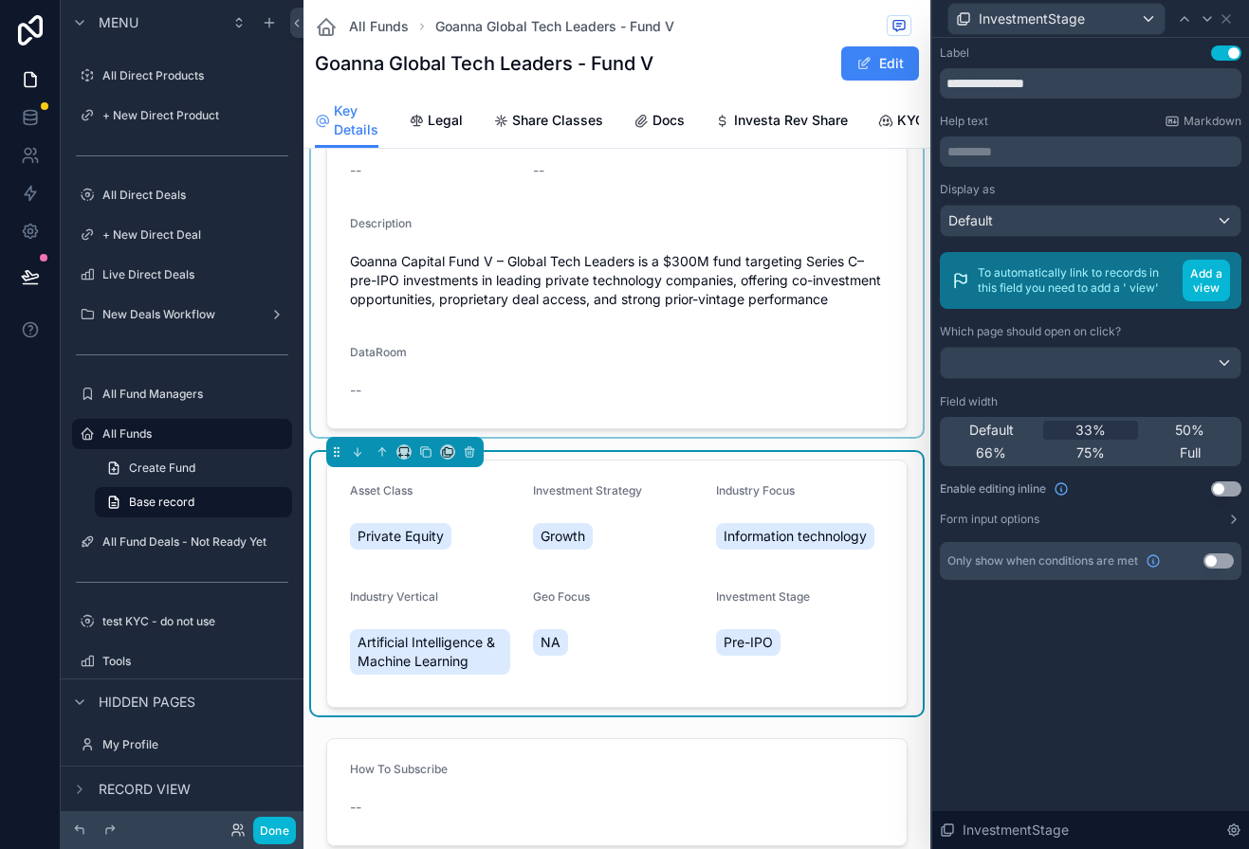
scroll to position [284, 0]
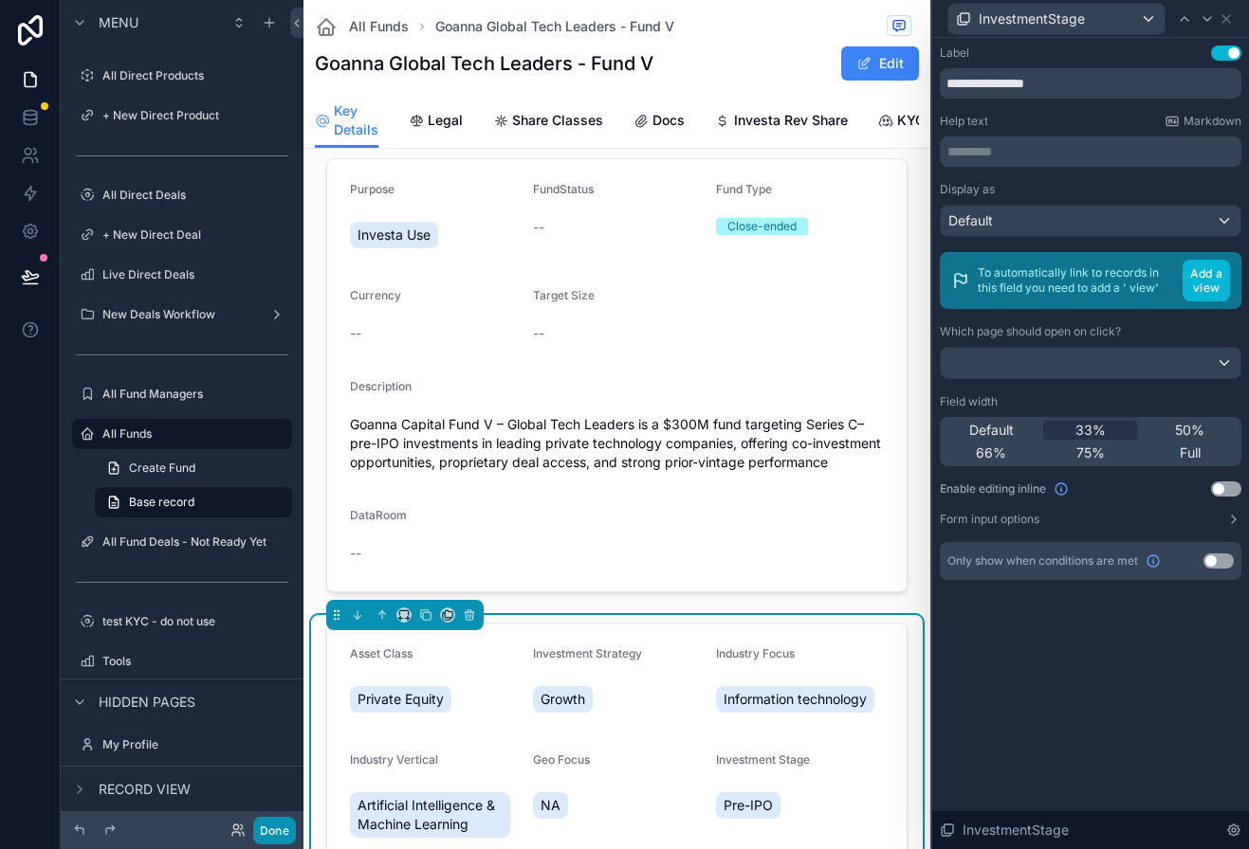
click at [283, 832] on button "Done" at bounding box center [274, 830] width 43 height 27
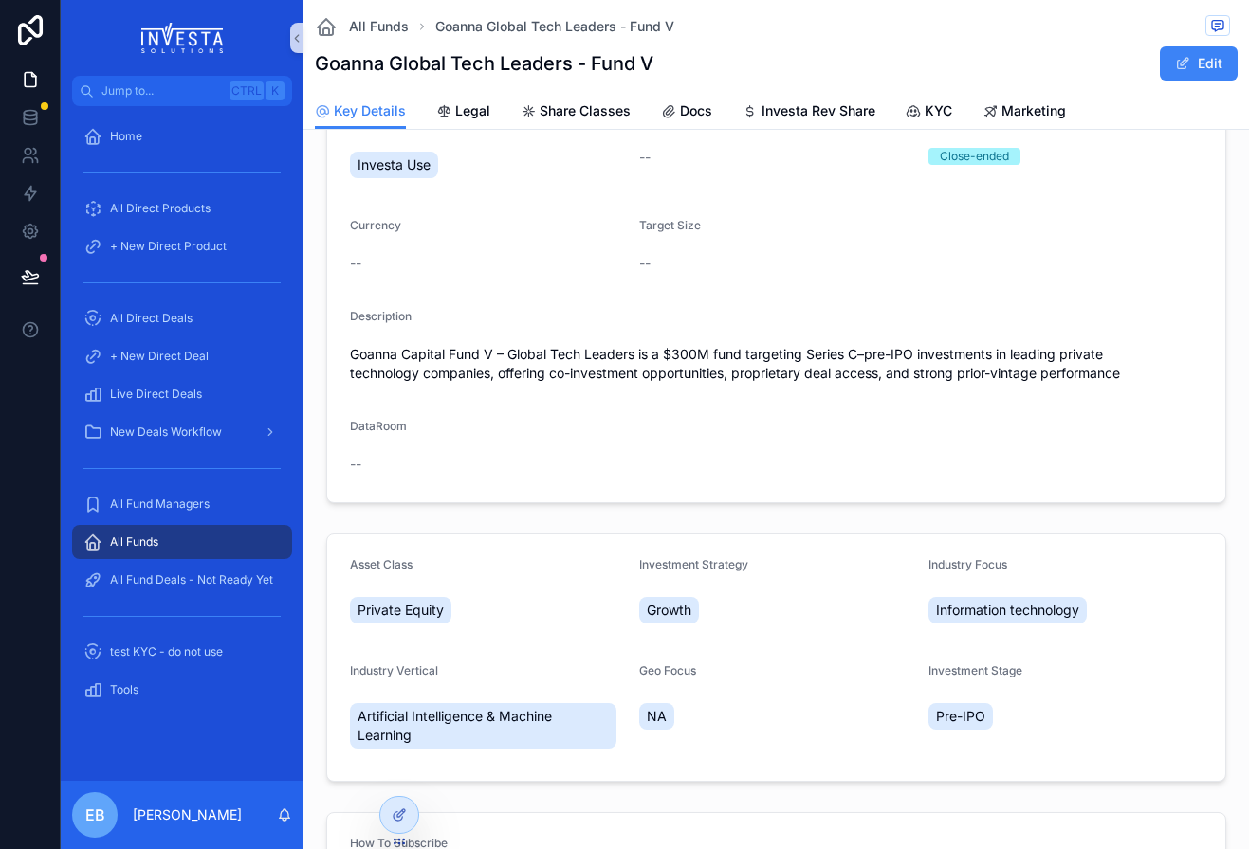
scroll to position [95, 0]
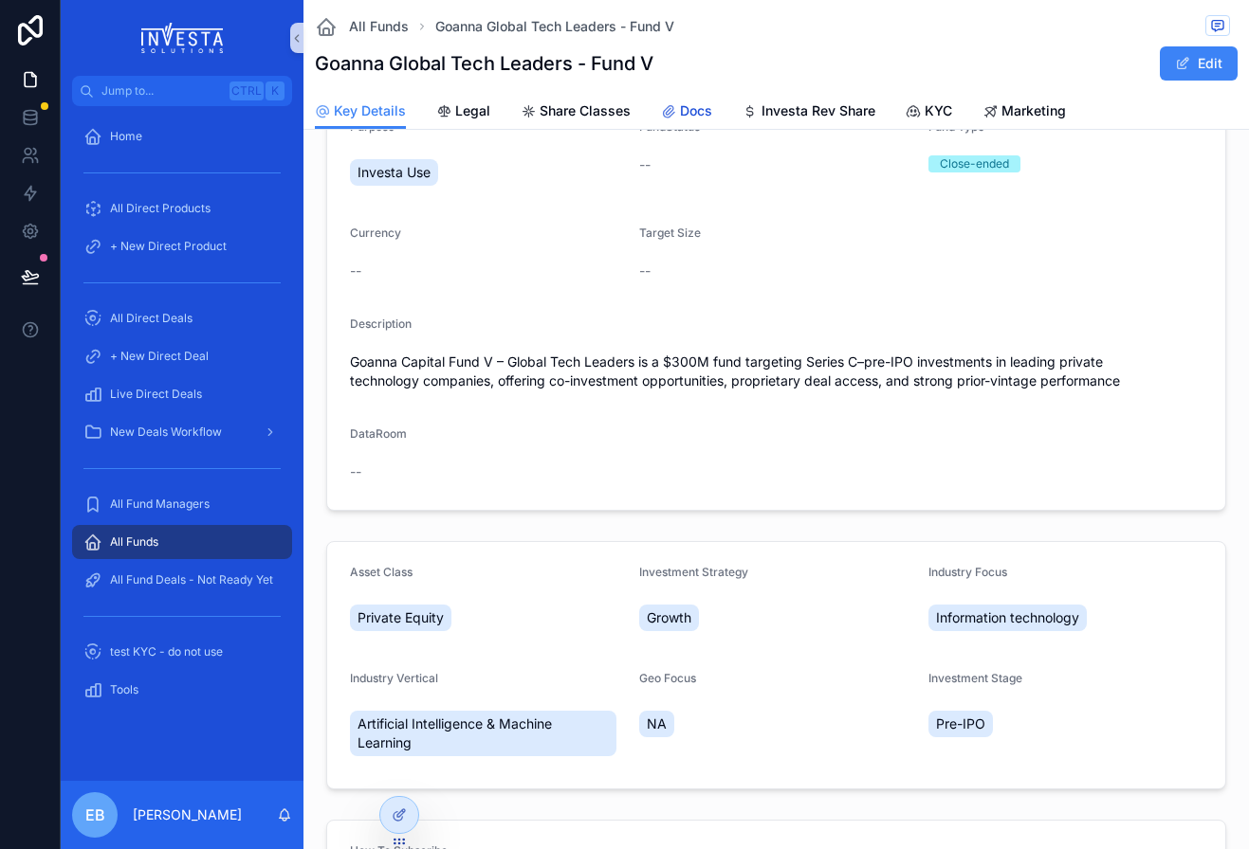
click at [698, 119] on span "Docs" at bounding box center [696, 110] width 32 height 19
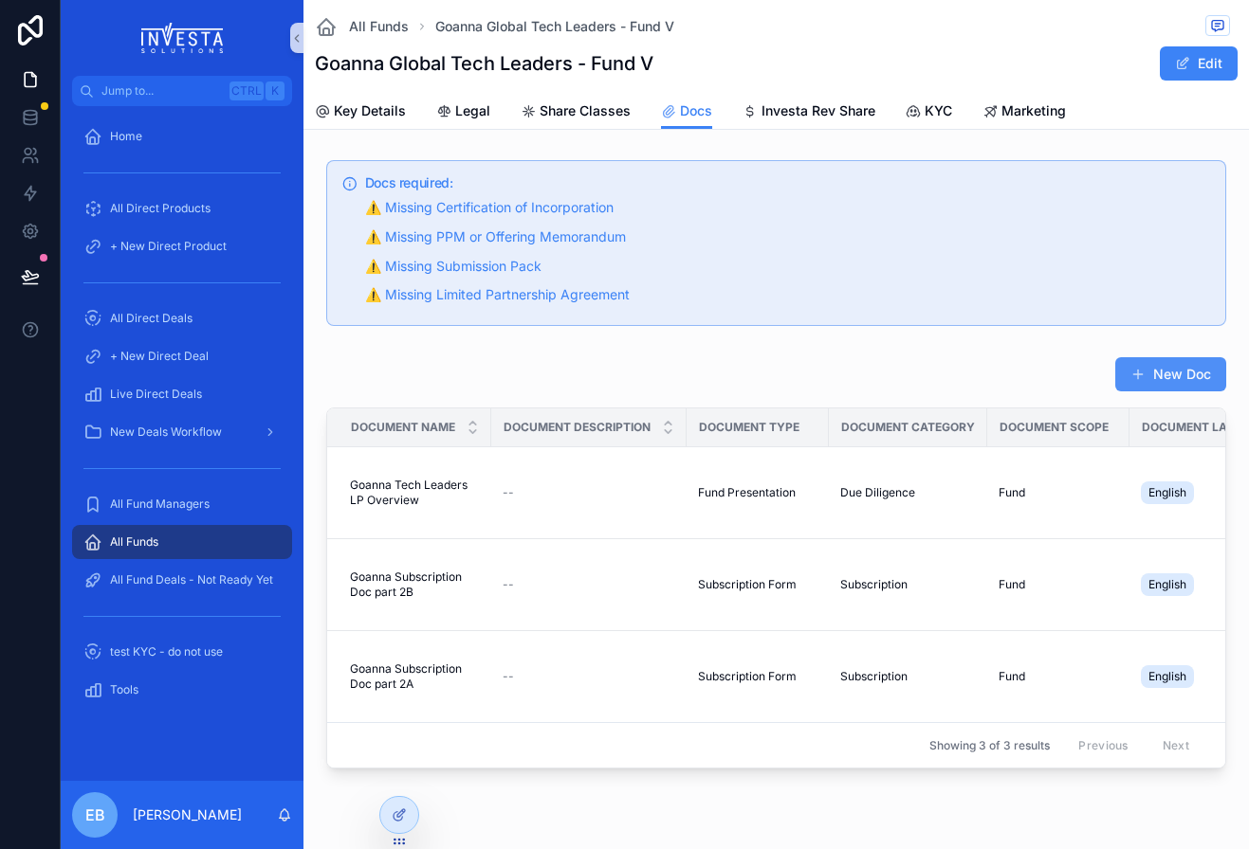
click at [1173, 358] on button "New Doc" at bounding box center [1170, 374] width 111 height 34
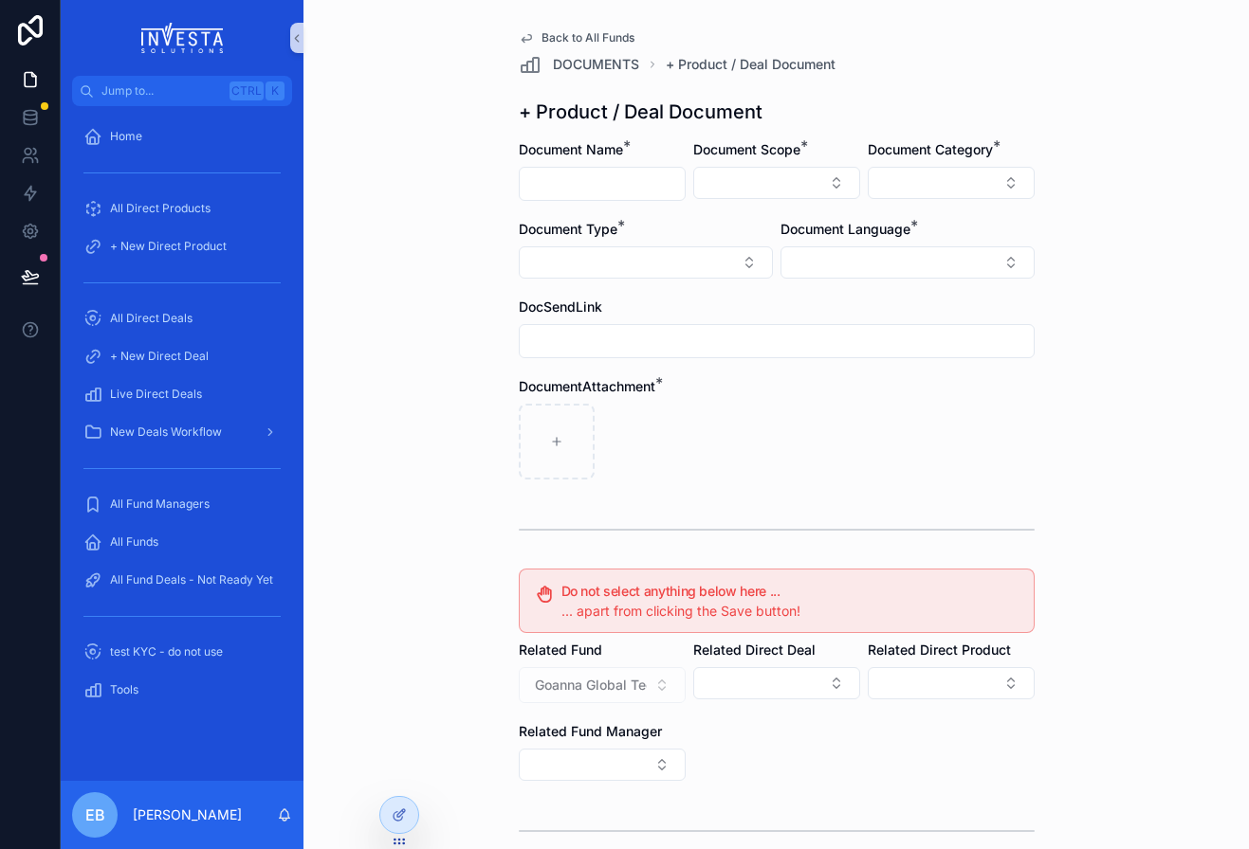
click at [614, 179] on input "scrollable content" at bounding box center [602, 184] width 165 height 27
type input "**********"
click at [824, 173] on button "Select Button" at bounding box center [776, 183] width 167 height 32
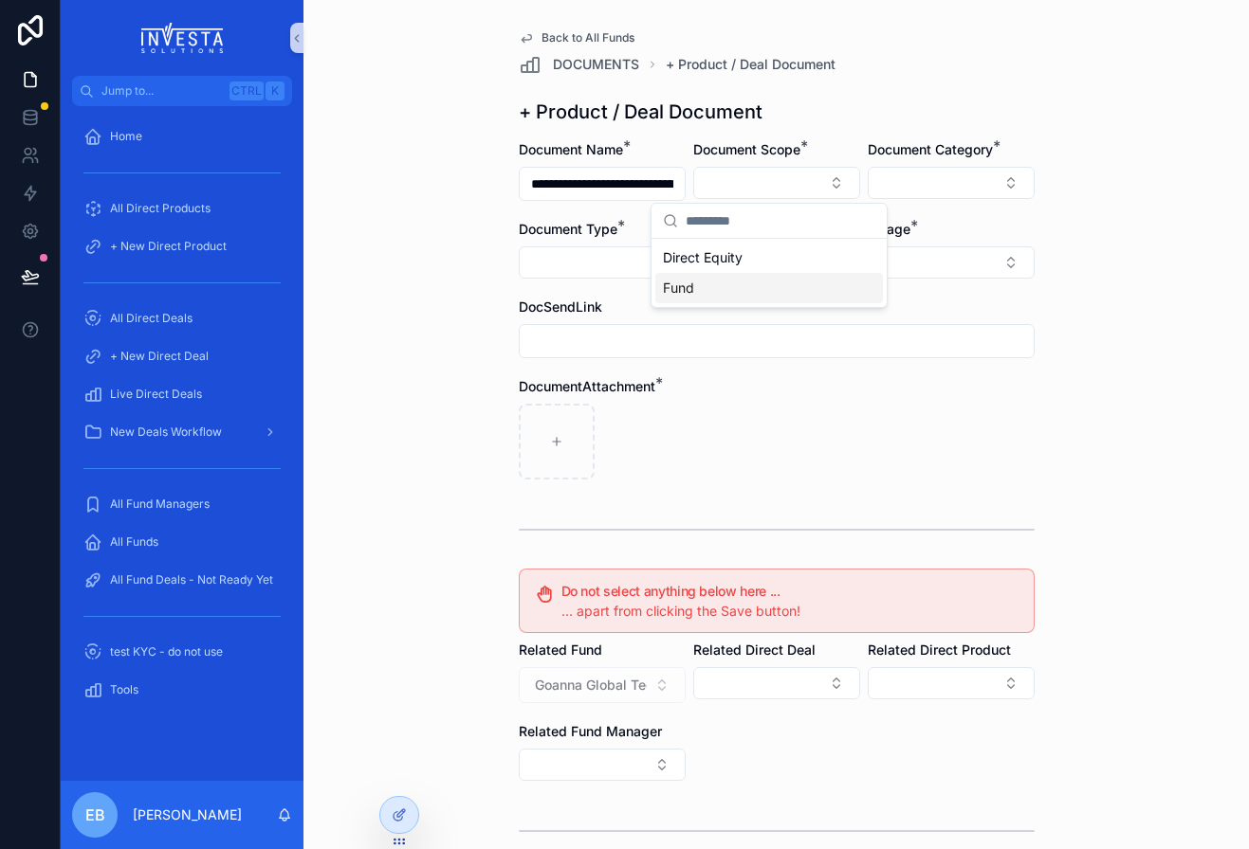
click at [731, 287] on div "Fund" at bounding box center [769, 288] width 228 height 30
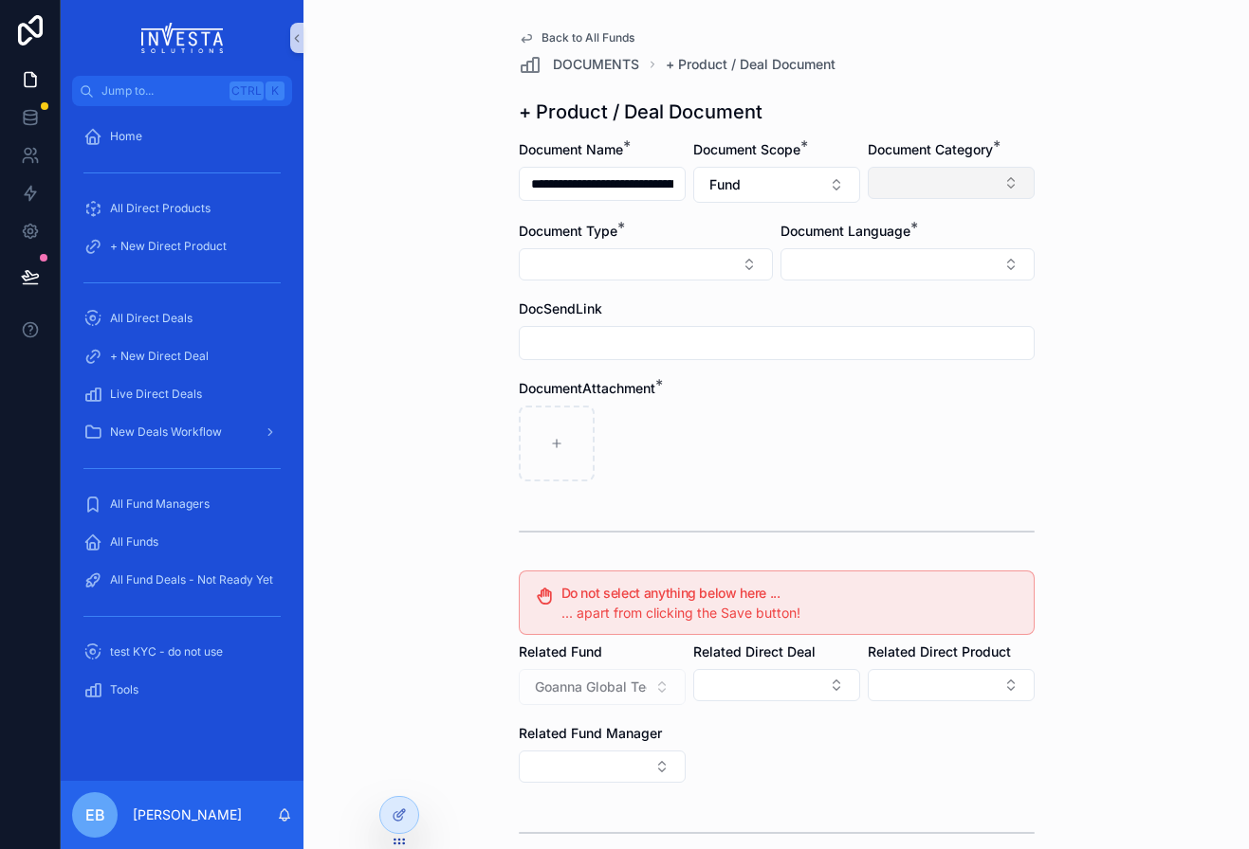
click at [1009, 180] on button "Select Button" at bounding box center [951, 183] width 167 height 32
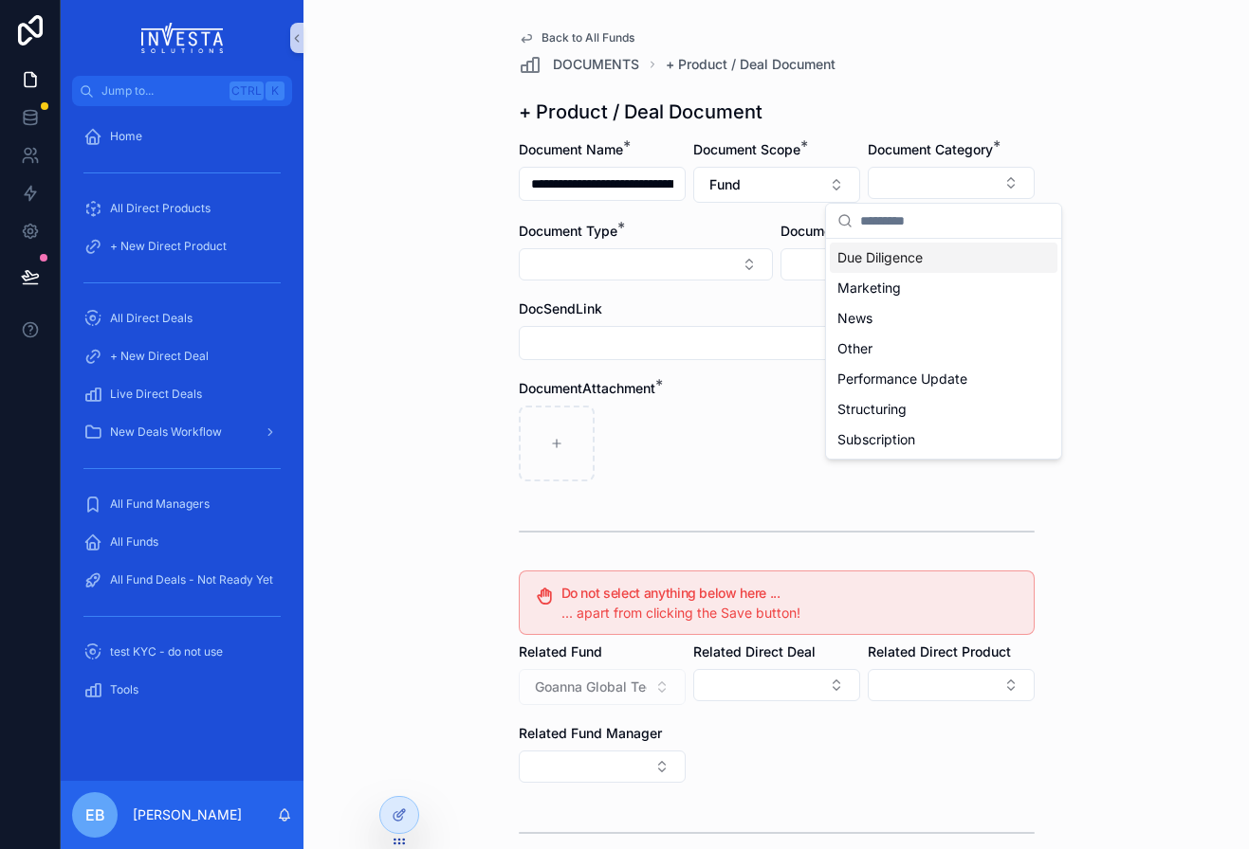
click at [934, 260] on div "Due Diligence" at bounding box center [944, 258] width 228 height 30
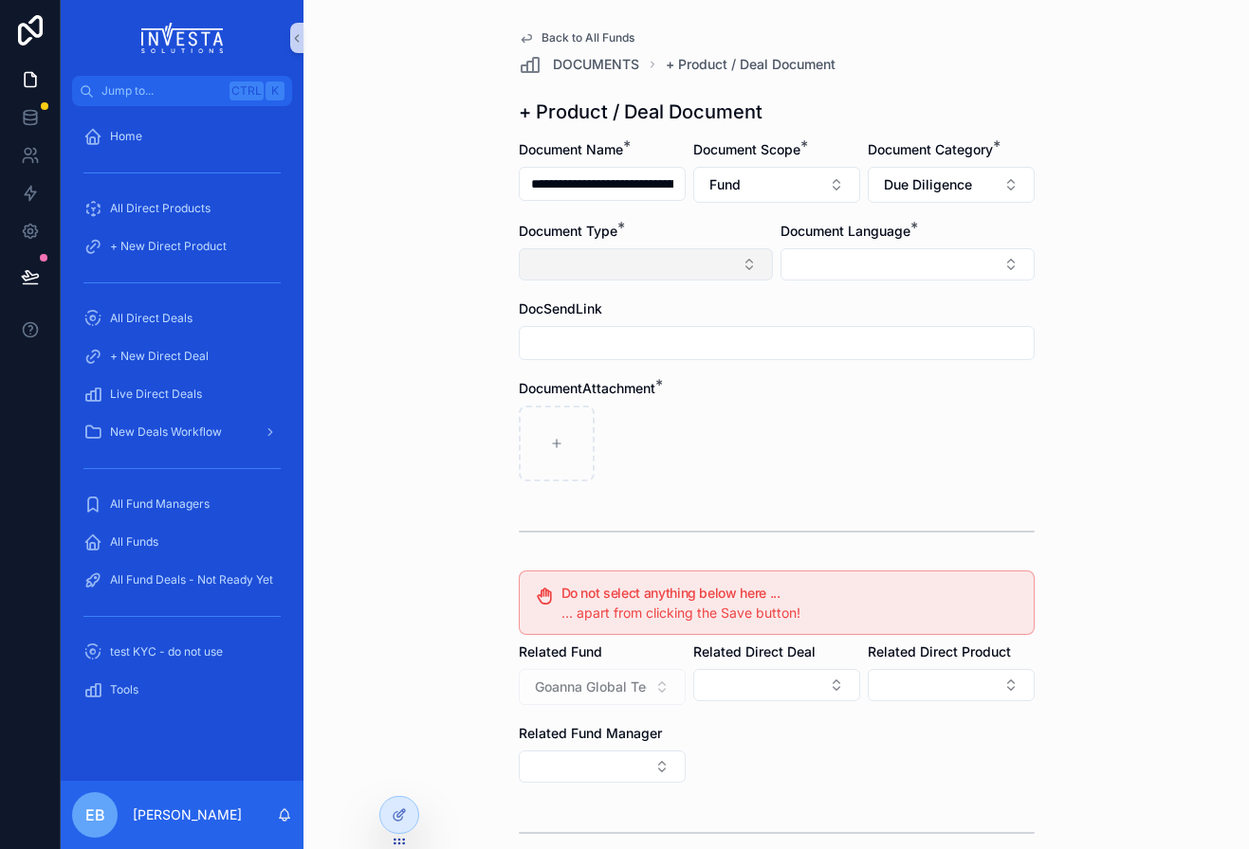
click at [753, 262] on button "Select Button" at bounding box center [646, 264] width 254 height 32
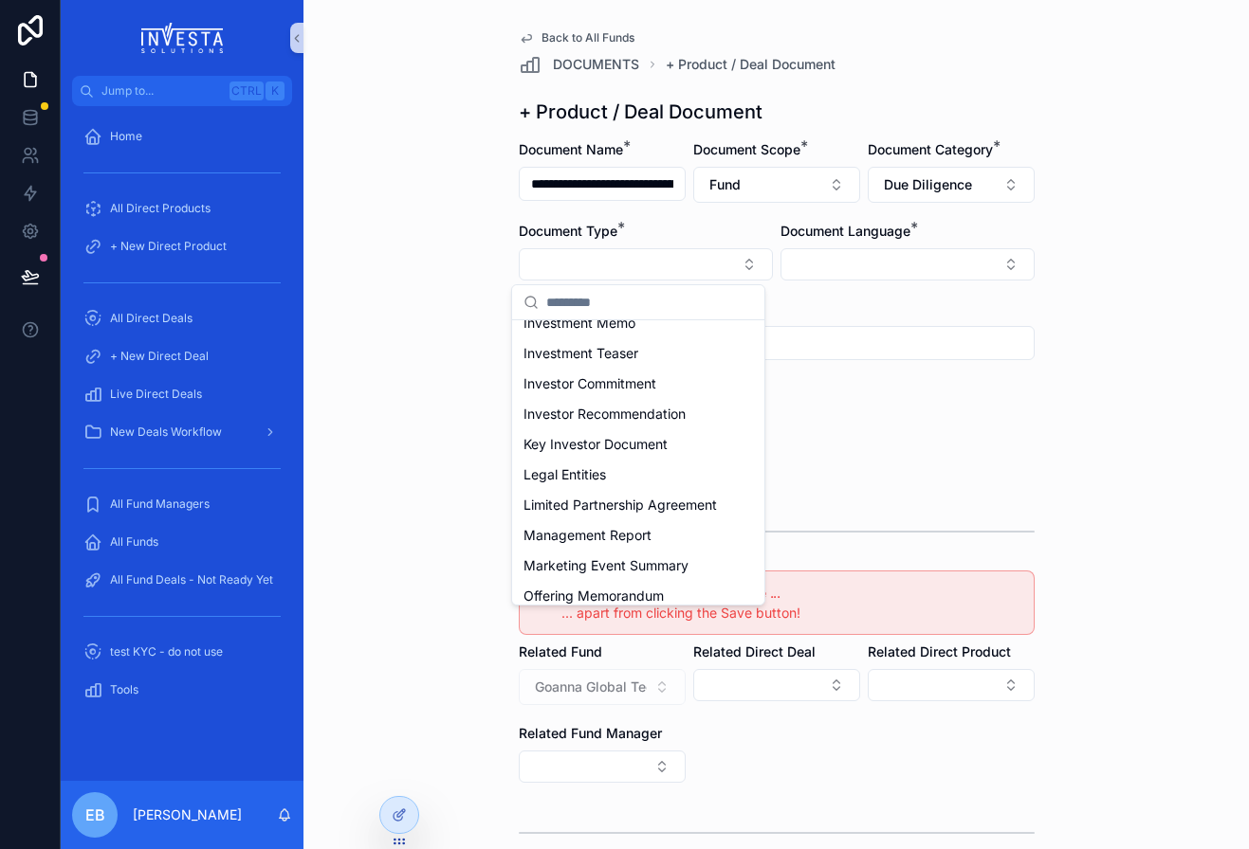
scroll to position [366, 0]
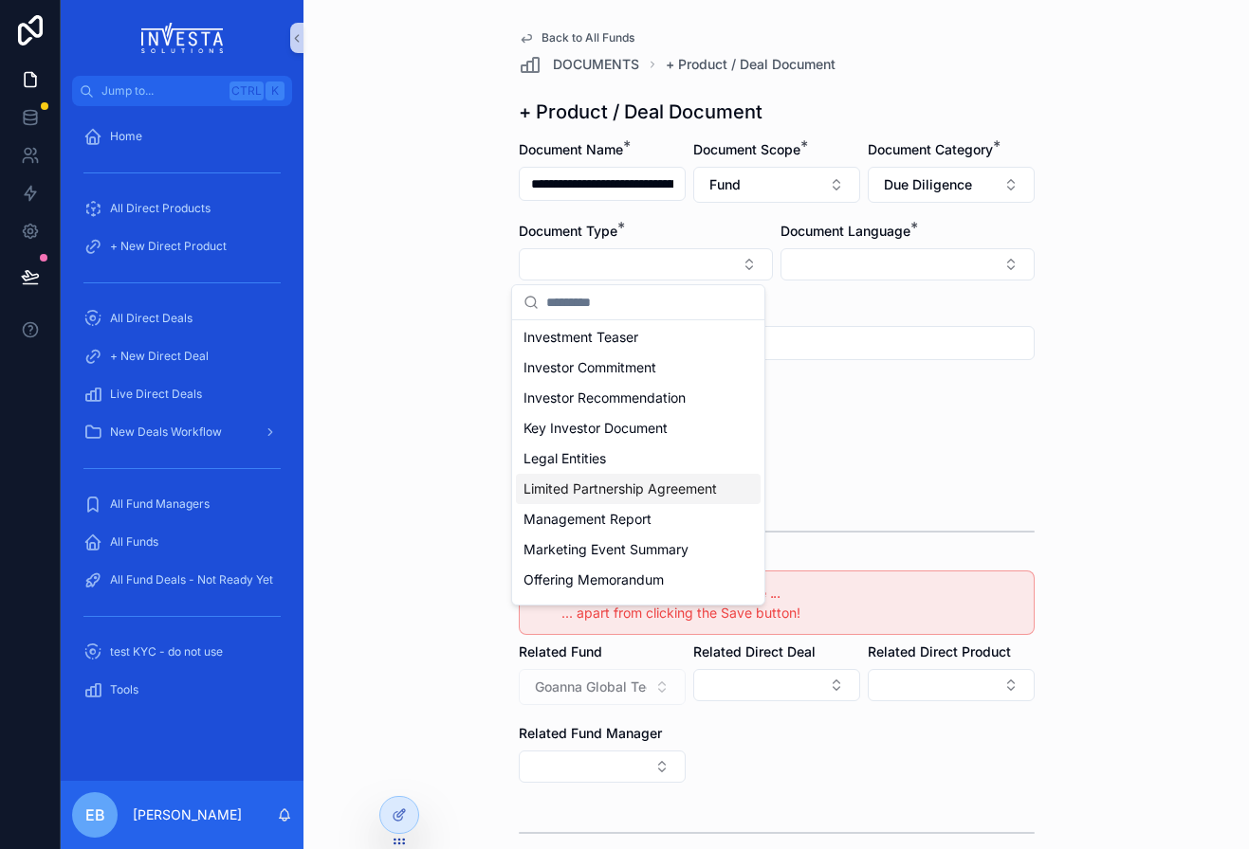
click at [631, 489] on span "Limited Partnership Agreement" at bounding box center [619, 489] width 193 height 19
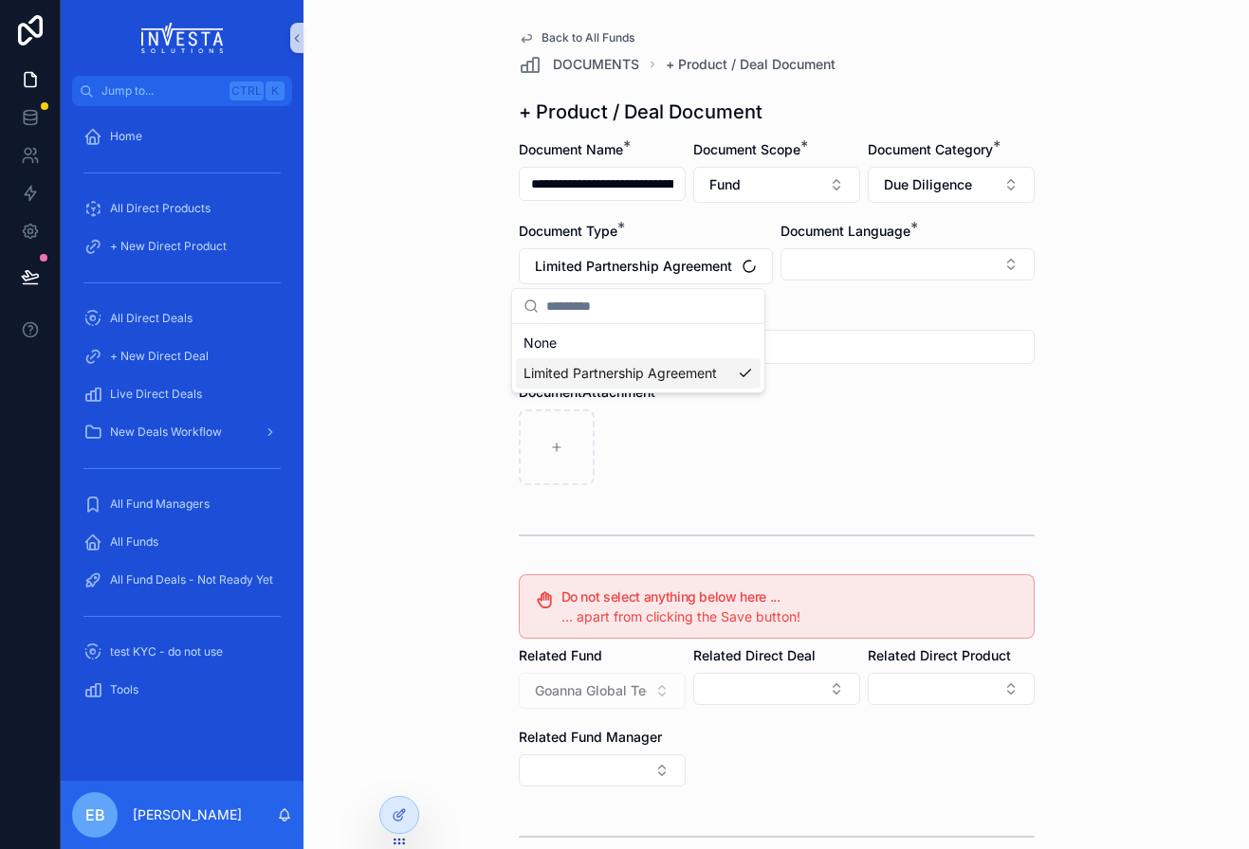
scroll to position [0, 0]
click at [999, 273] on button "Select Button" at bounding box center [907, 264] width 254 height 32
click at [808, 408] on span "English" at bounding box center [807, 400] width 44 height 19
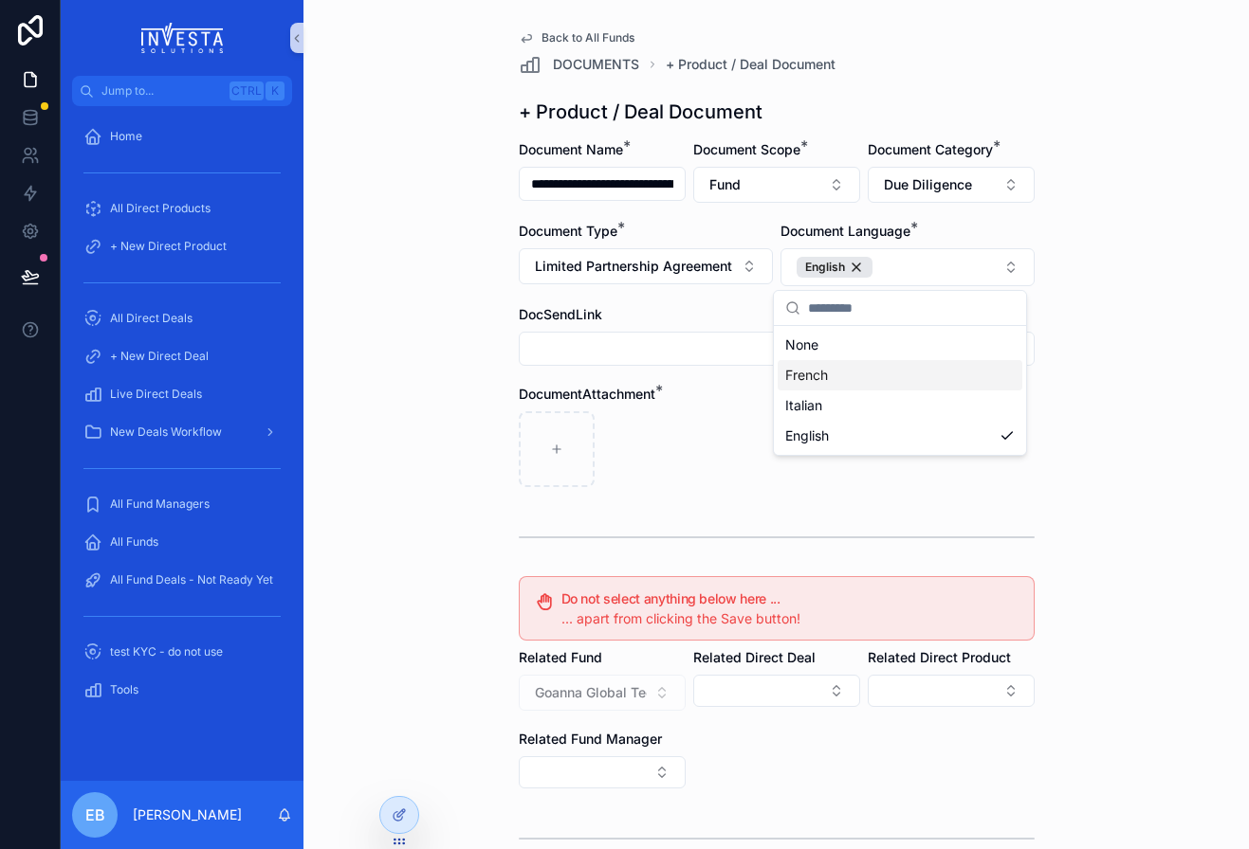
click at [430, 373] on div "**********" at bounding box center [775, 424] width 945 height 849
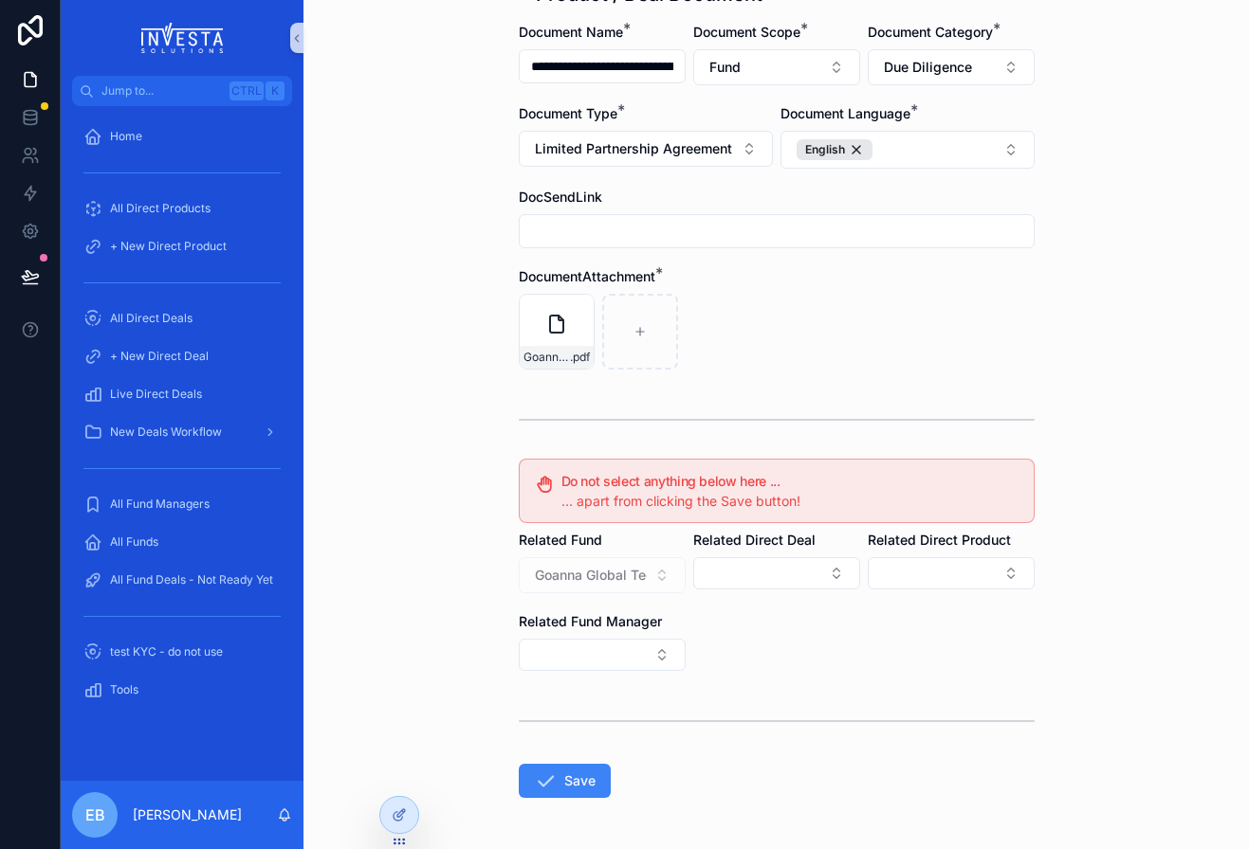
scroll to position [188, 0]
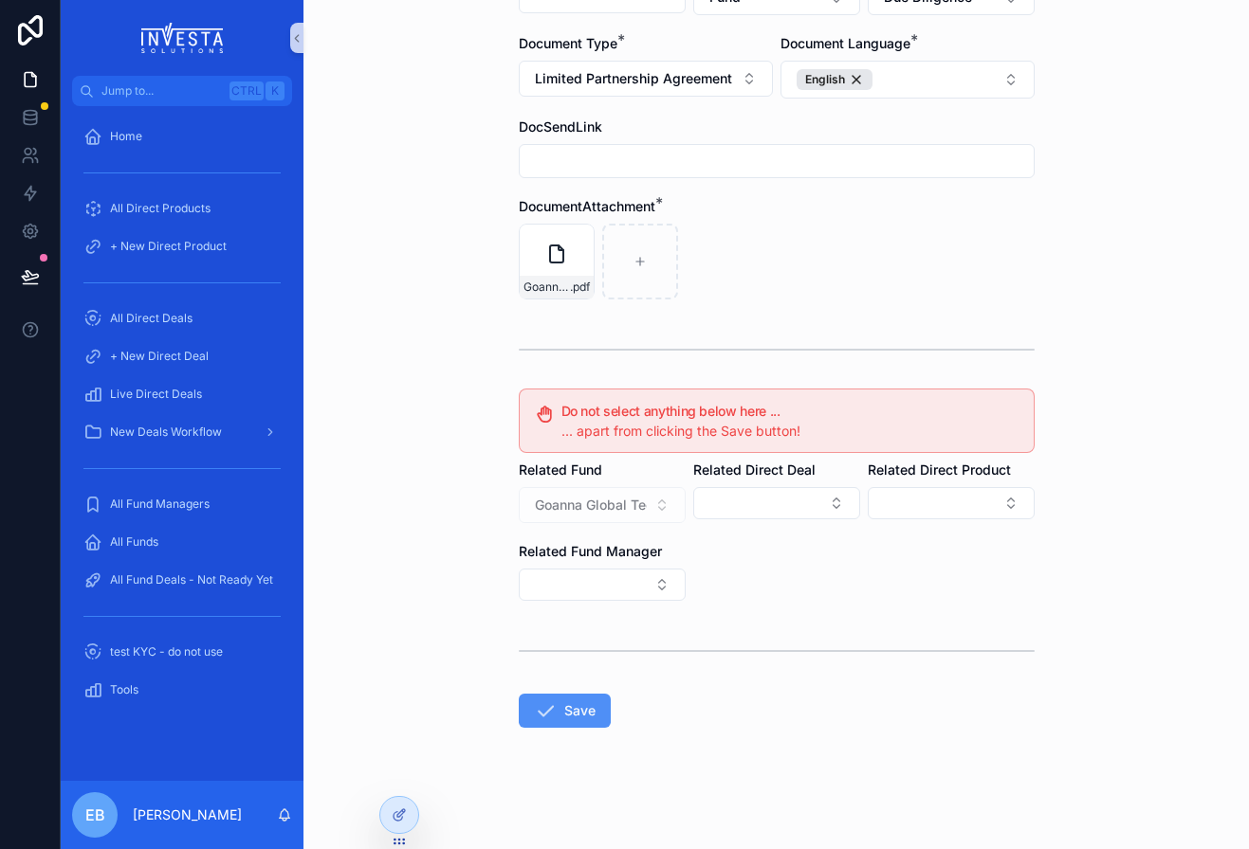
click at [570, 705] on button "Save" at bounding box center [565, 711] width 92 height 34
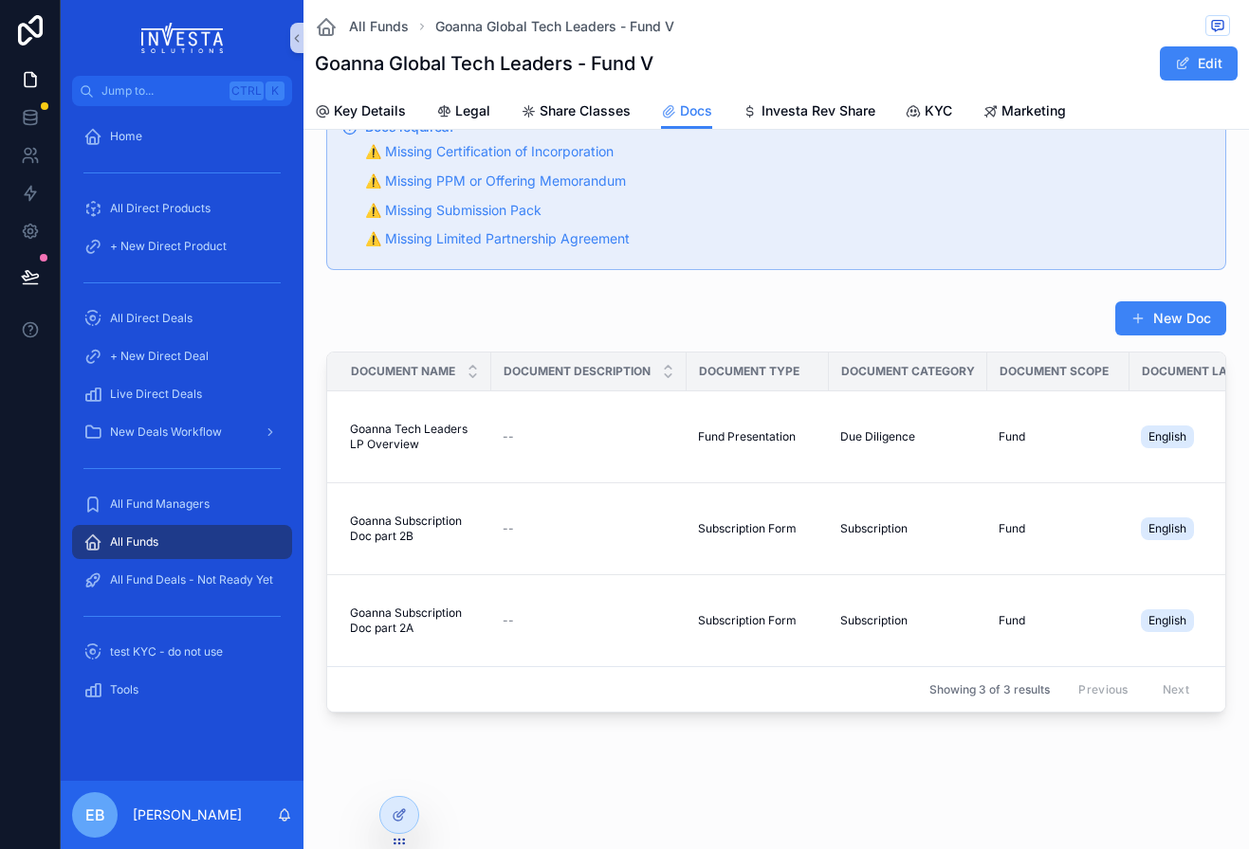
scroll to position [162, 0]
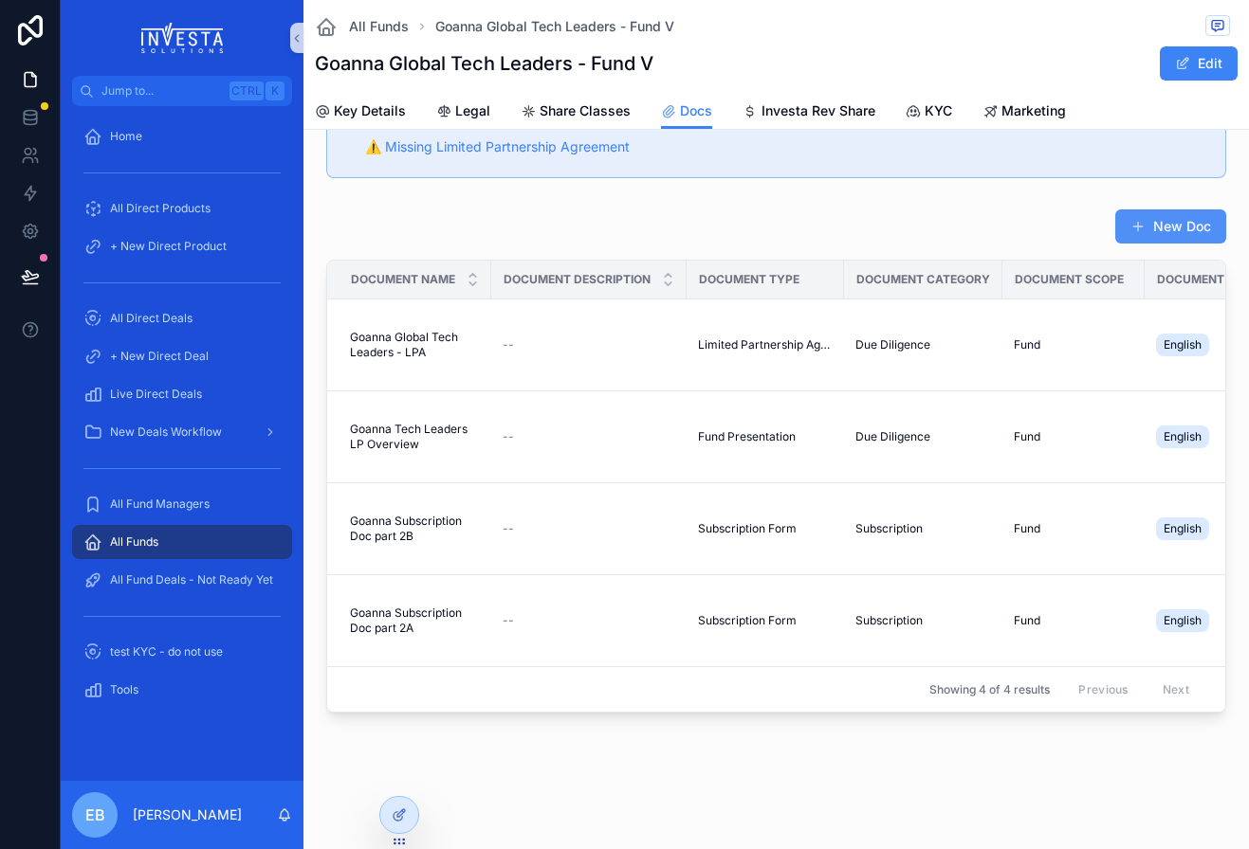
click at [1131, 221] on button "New Doc" at bounding box center [1170, 227] width 111 height 34
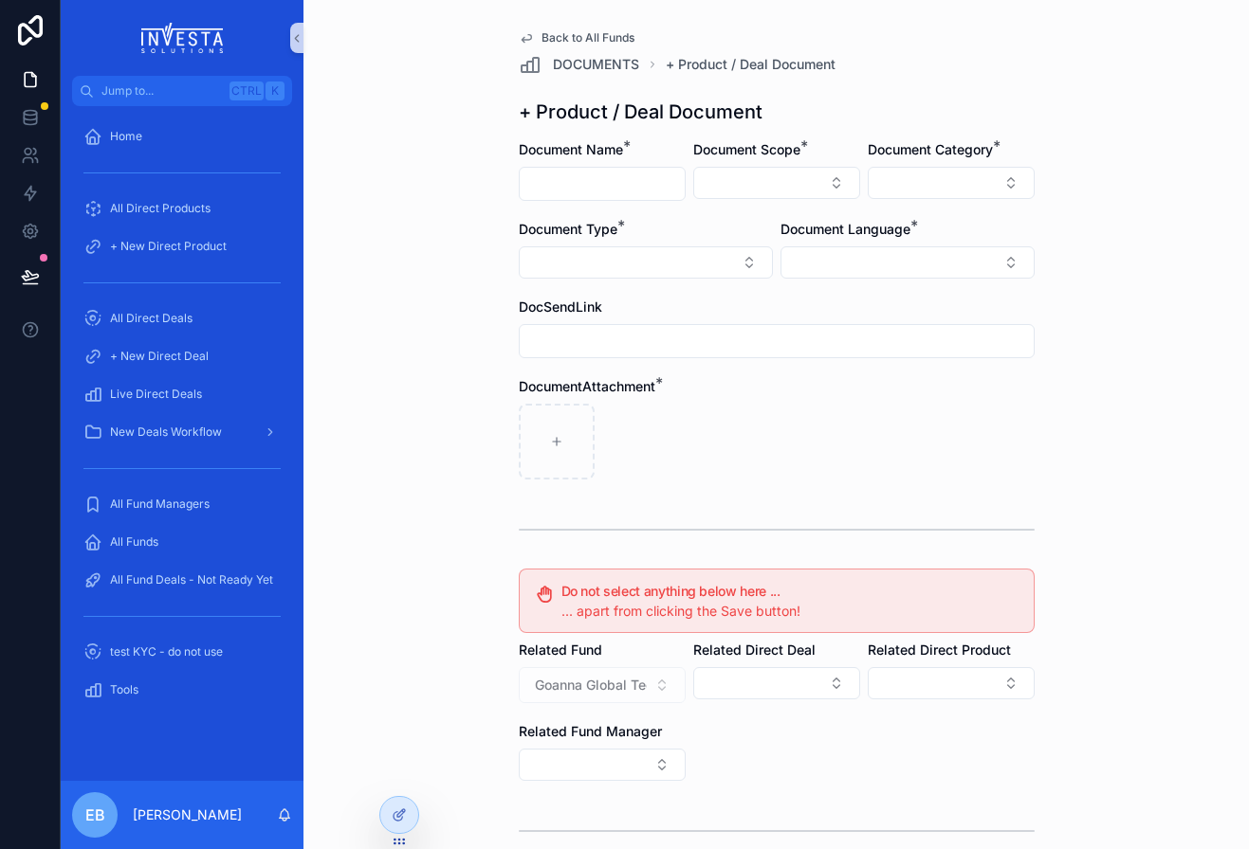
click at [639, 192] on input "scrollable content" at bounding box center [602, 184] width 165 height 27
type input "**********"
click at [833, 187] on button "Select Button" at bounding box center [776, 183] width 167 height 32
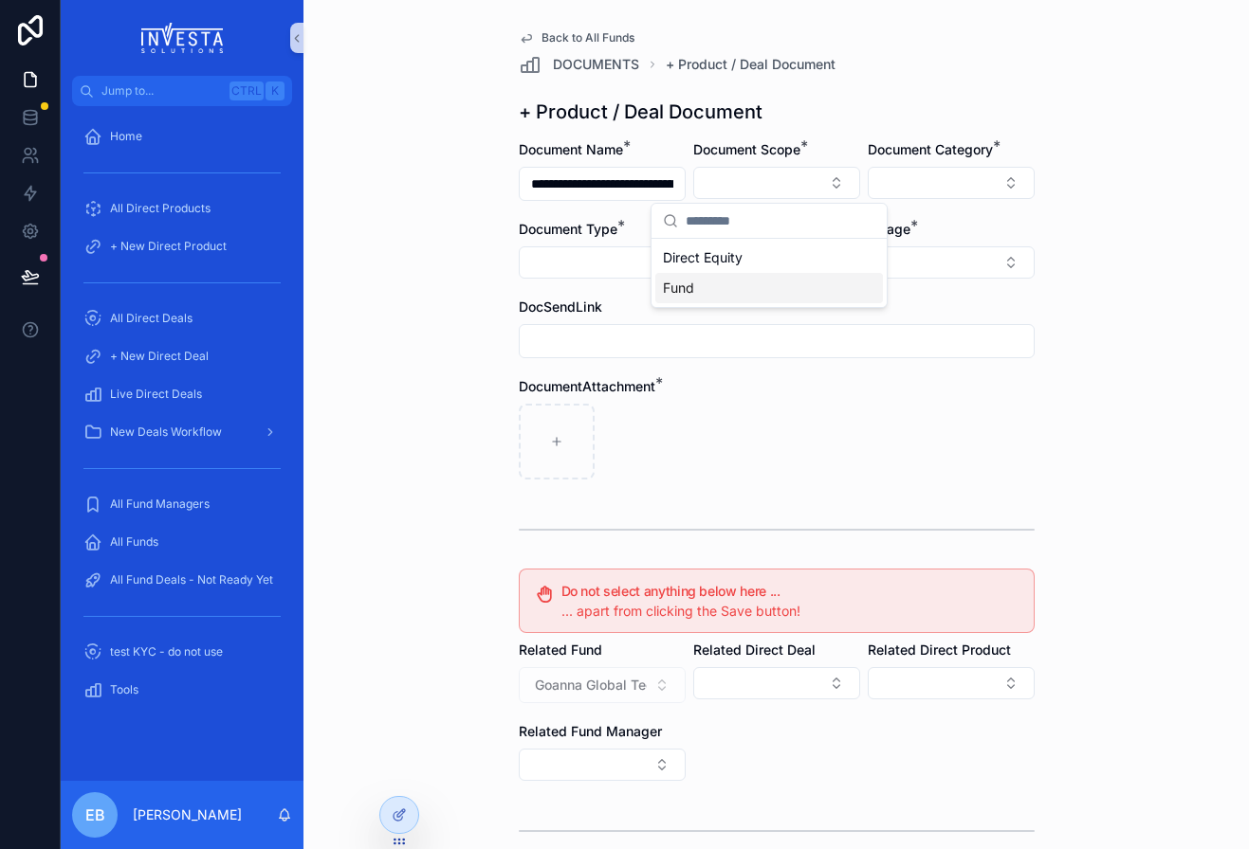
click at [762, 286] on div "Fund" at bounding box center [769, 288] width 228 height 30
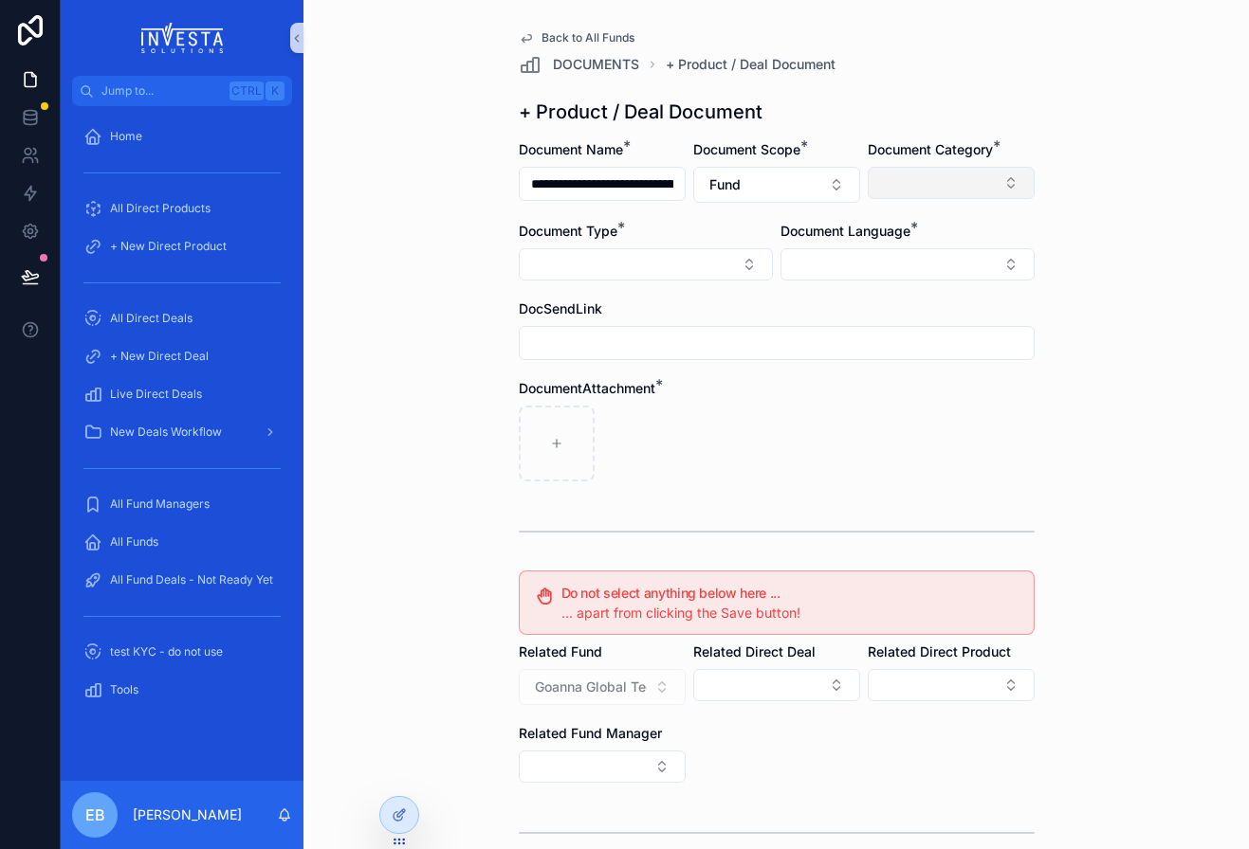
click at [1014, 185] on button "Select Button" at bounding box center [951, 183] width 167 height 32
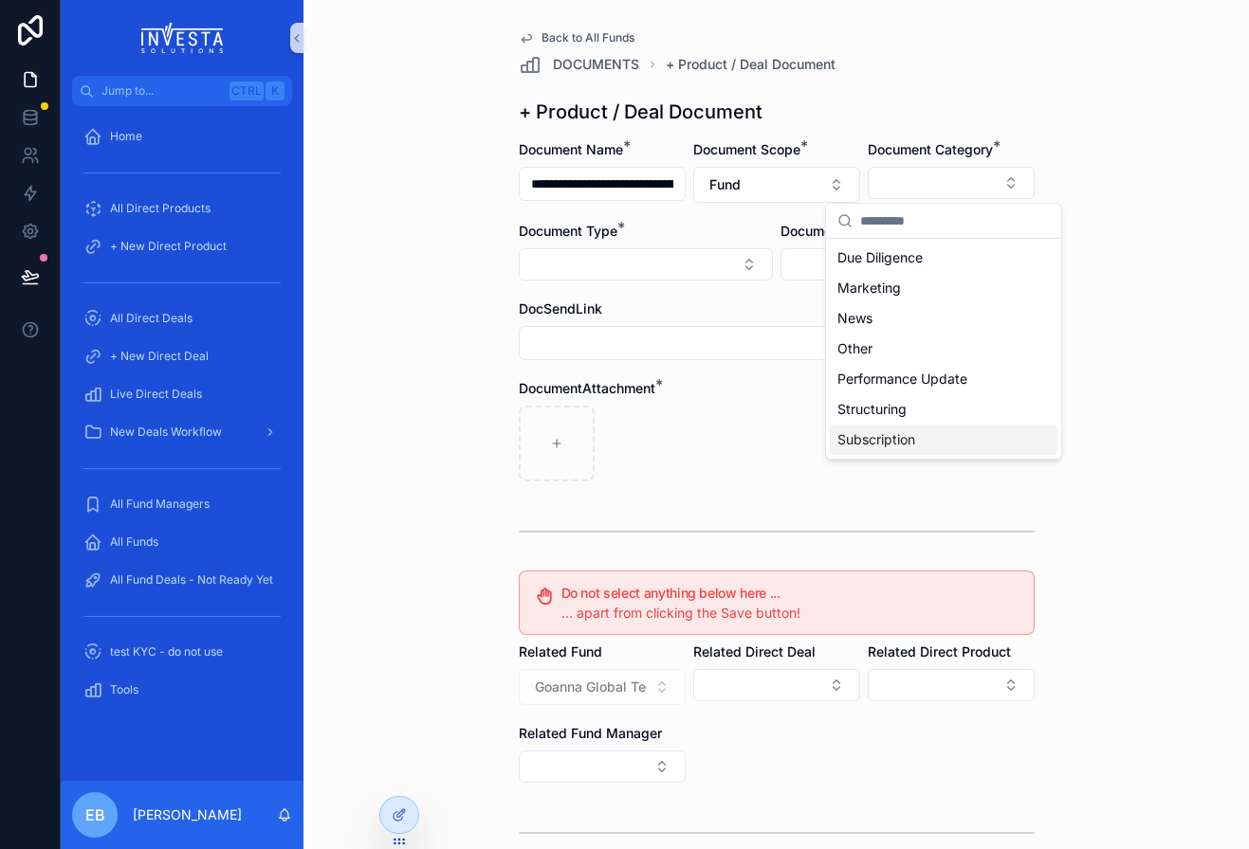
click at [933, 445] on div "Subscription" at bounding box center [944, 440] width 228 height 30
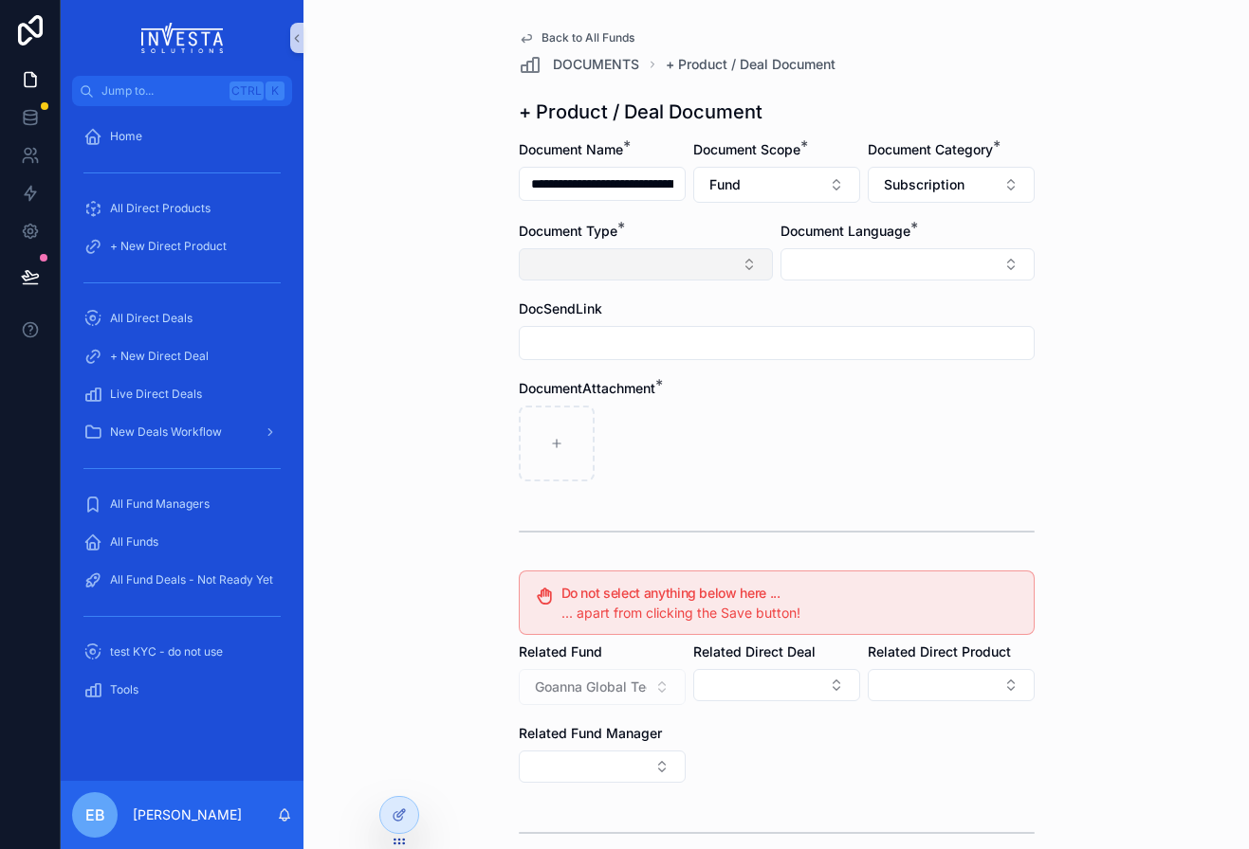
click at [746, 259] on button "Select Button" at bounding box center [646, 264] width 254 height 32
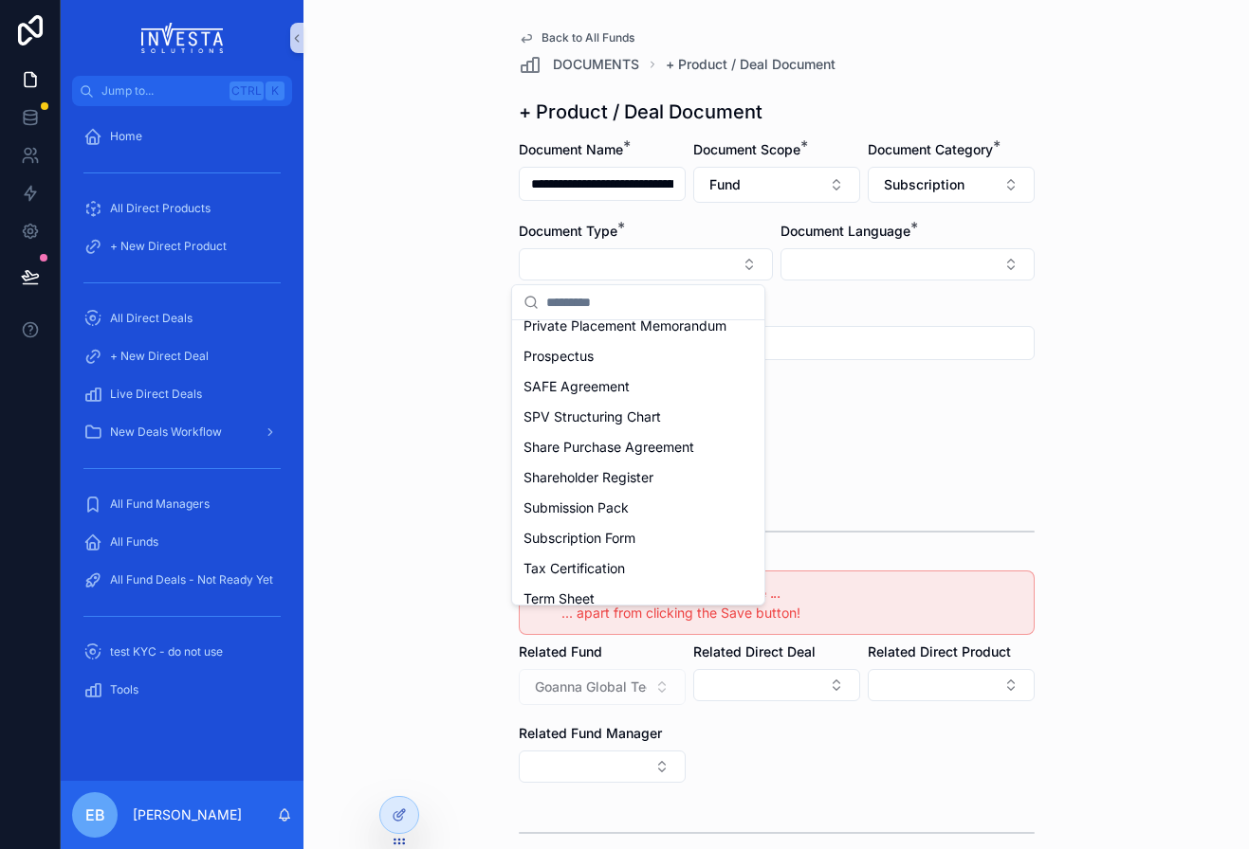
scroll to position [733, 0]
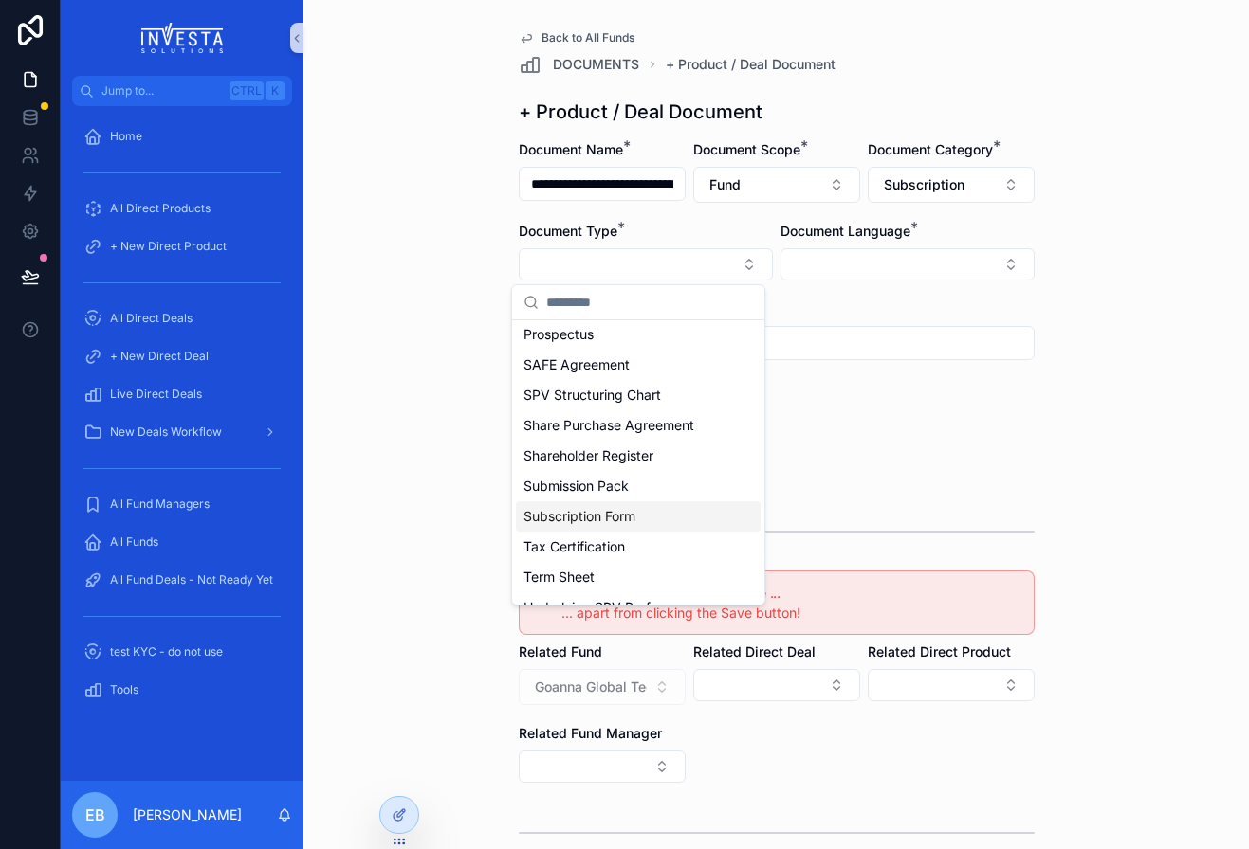
click at [661, 532] on div "Subscription Form" at bounding box center [638, 517] width 245 height 30
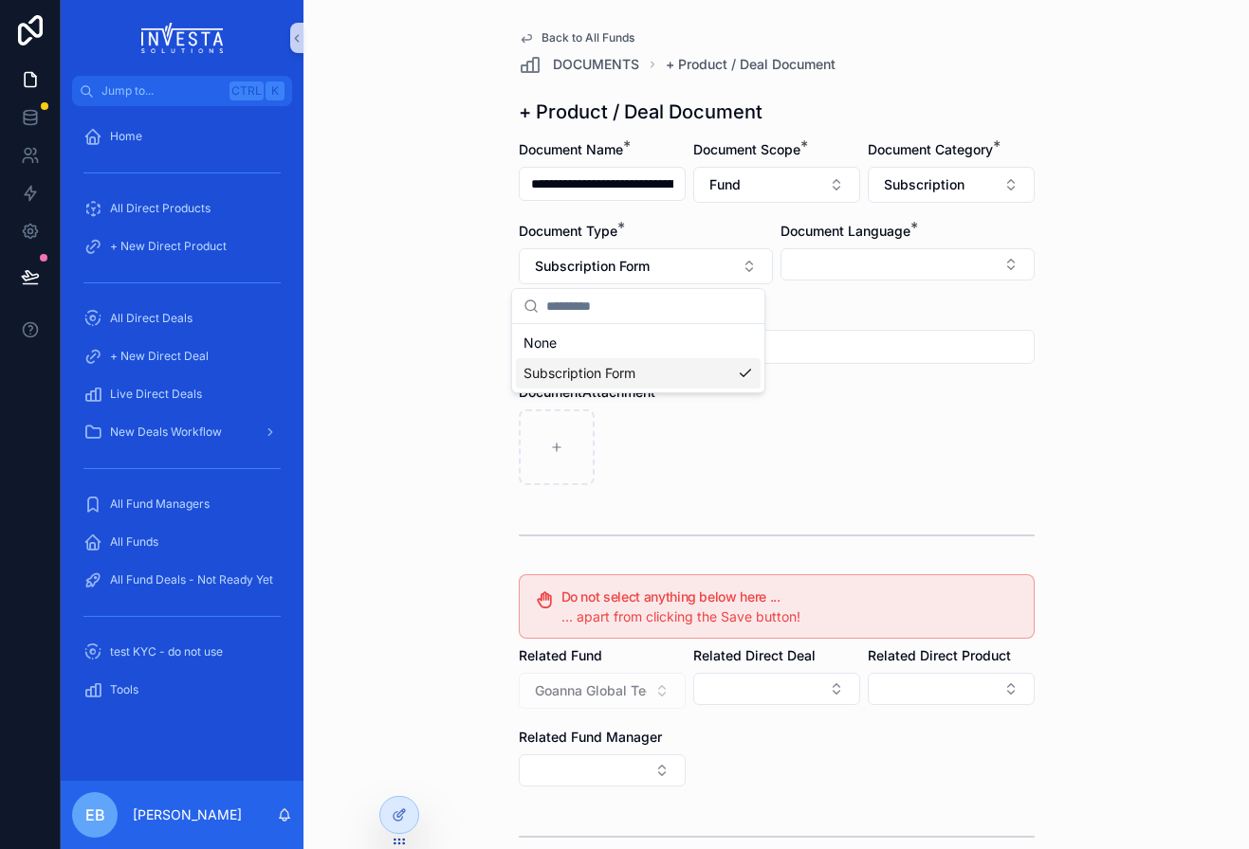
scroll to position [0, 0]
click at [960, 257] on button "Select Button" at bounding box center [907, 264] width 254 height 32
click at [854, 406] on div "English" at bounding box center [899, 400] width 245 height 30
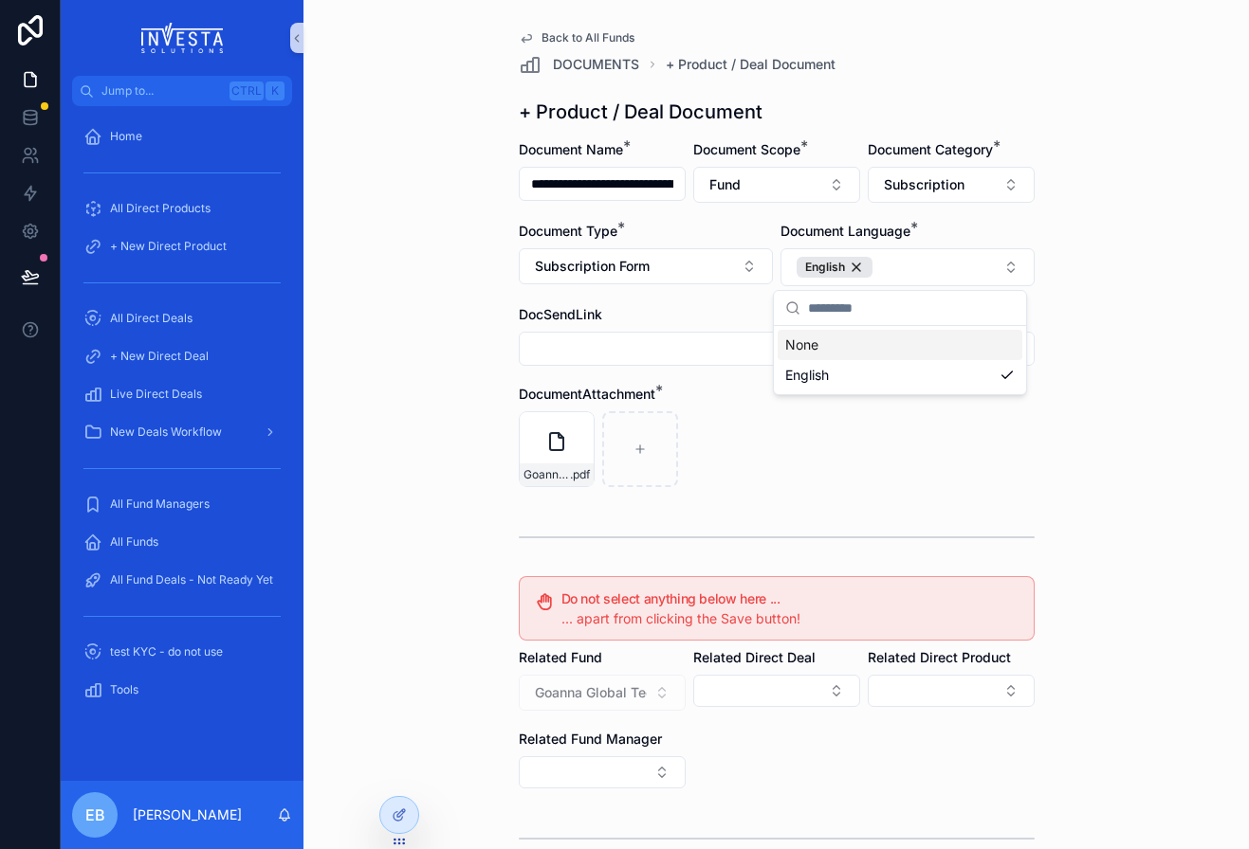
click at [752, 460] on div "Goanna Global Tech Leaders LP - sub book (blank) .pdf" at bounding box center [777, 449] width 516 height 76
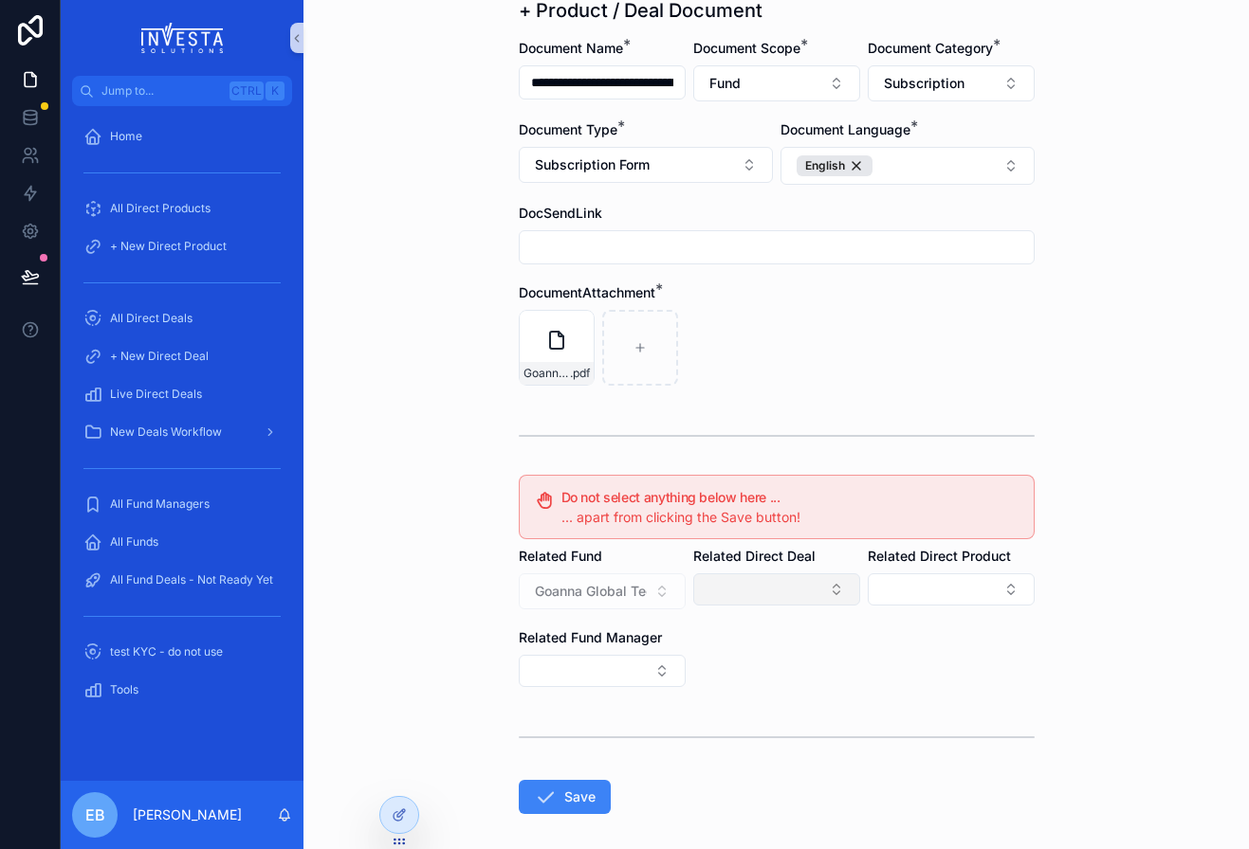
scroll to position [188, 0]
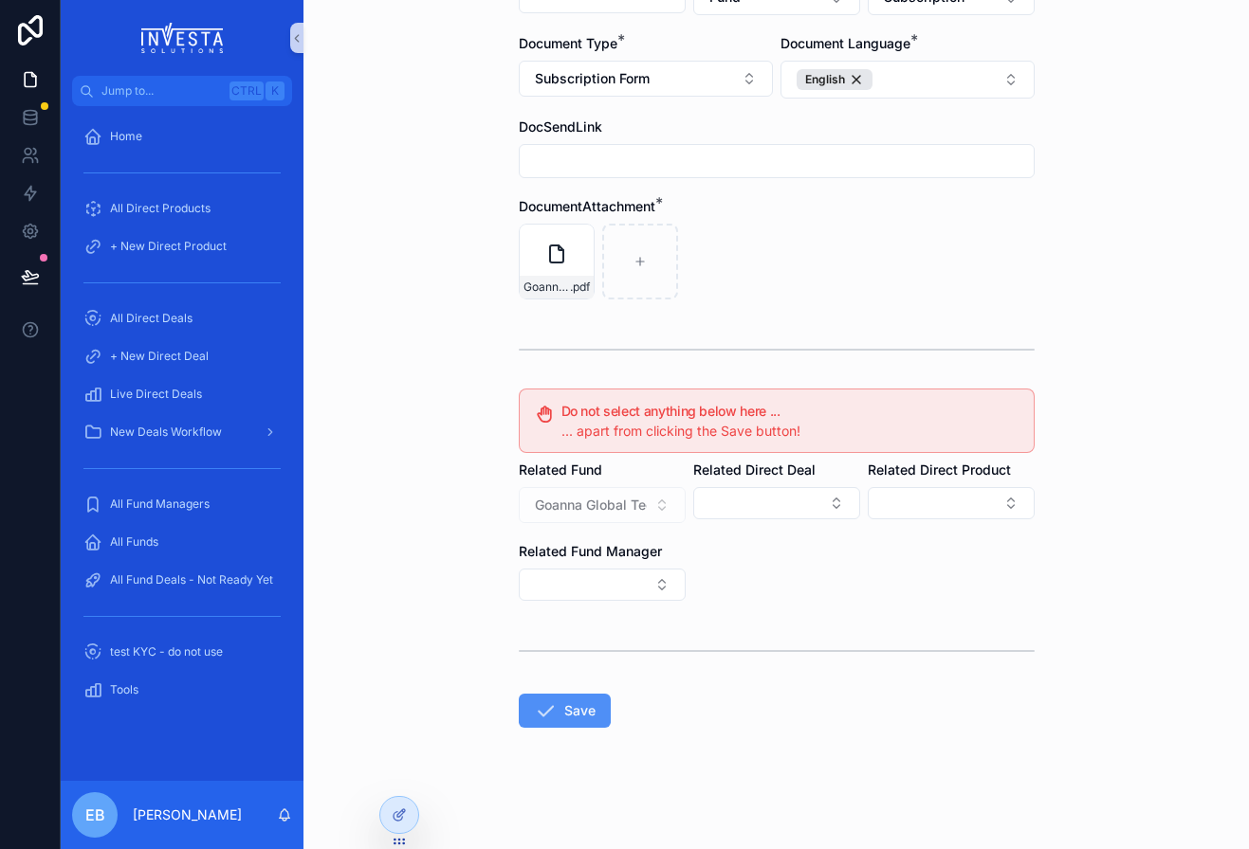
click at [544, 718] on icon "scrollable content" at bounding box center [545, 711] width 23 height 23
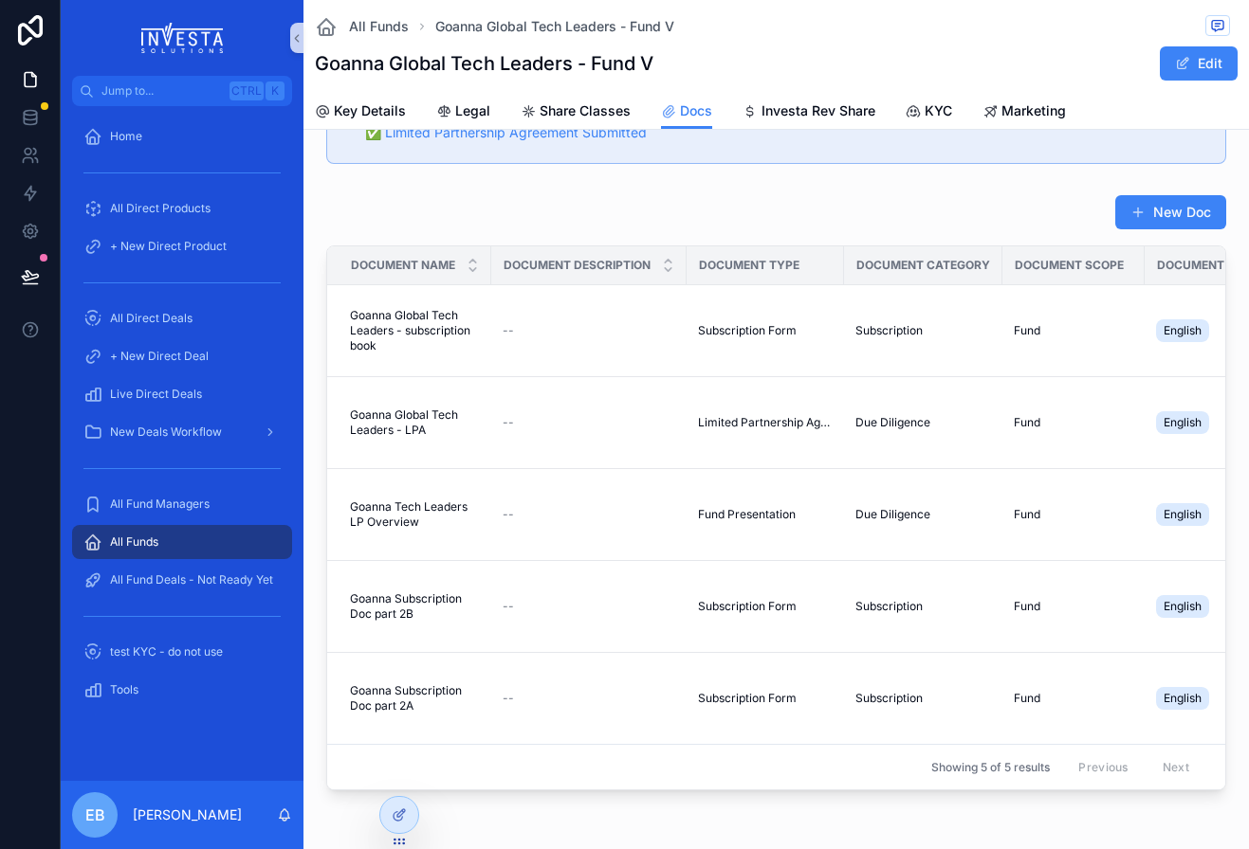
scroll to position [188, 0]
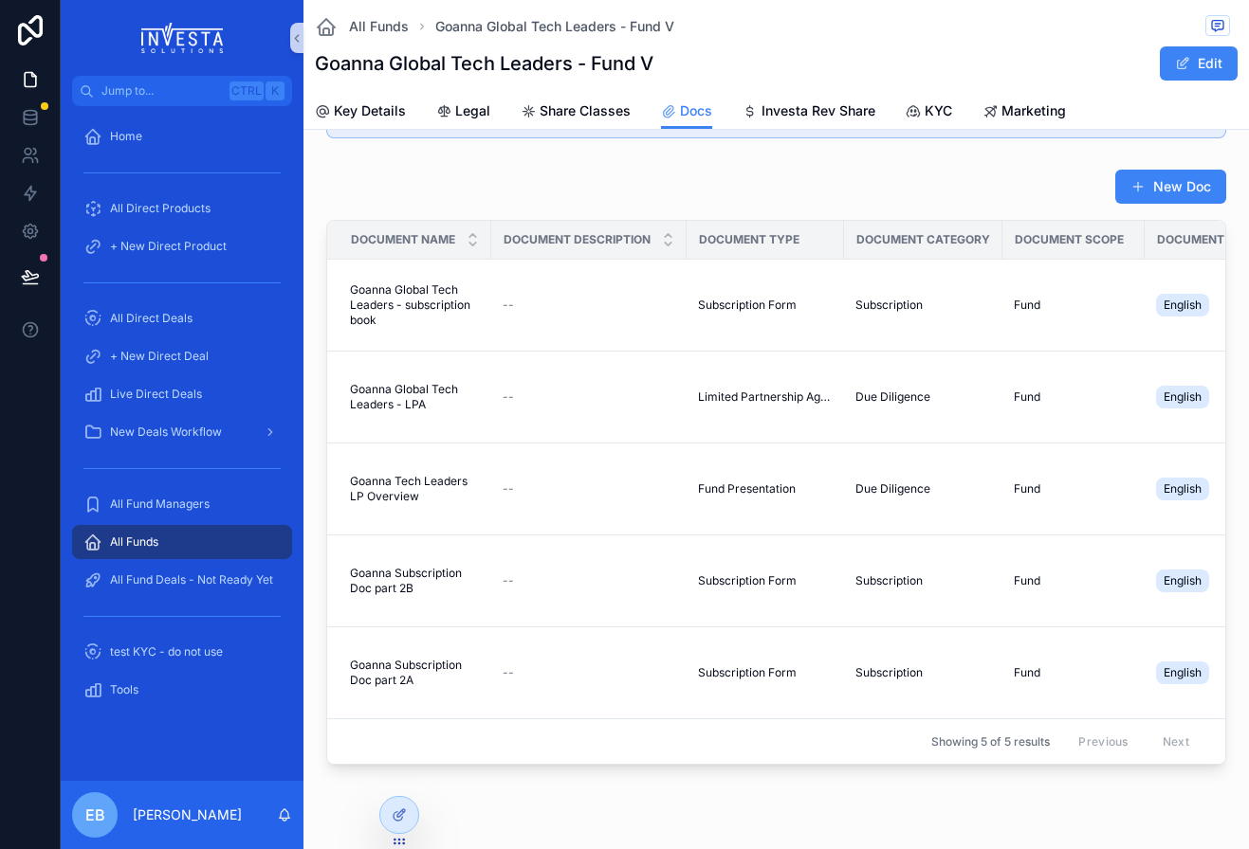
click at [1190, 188] on button "New Doc" at bounding box center [1170, 187] width 111 height 34
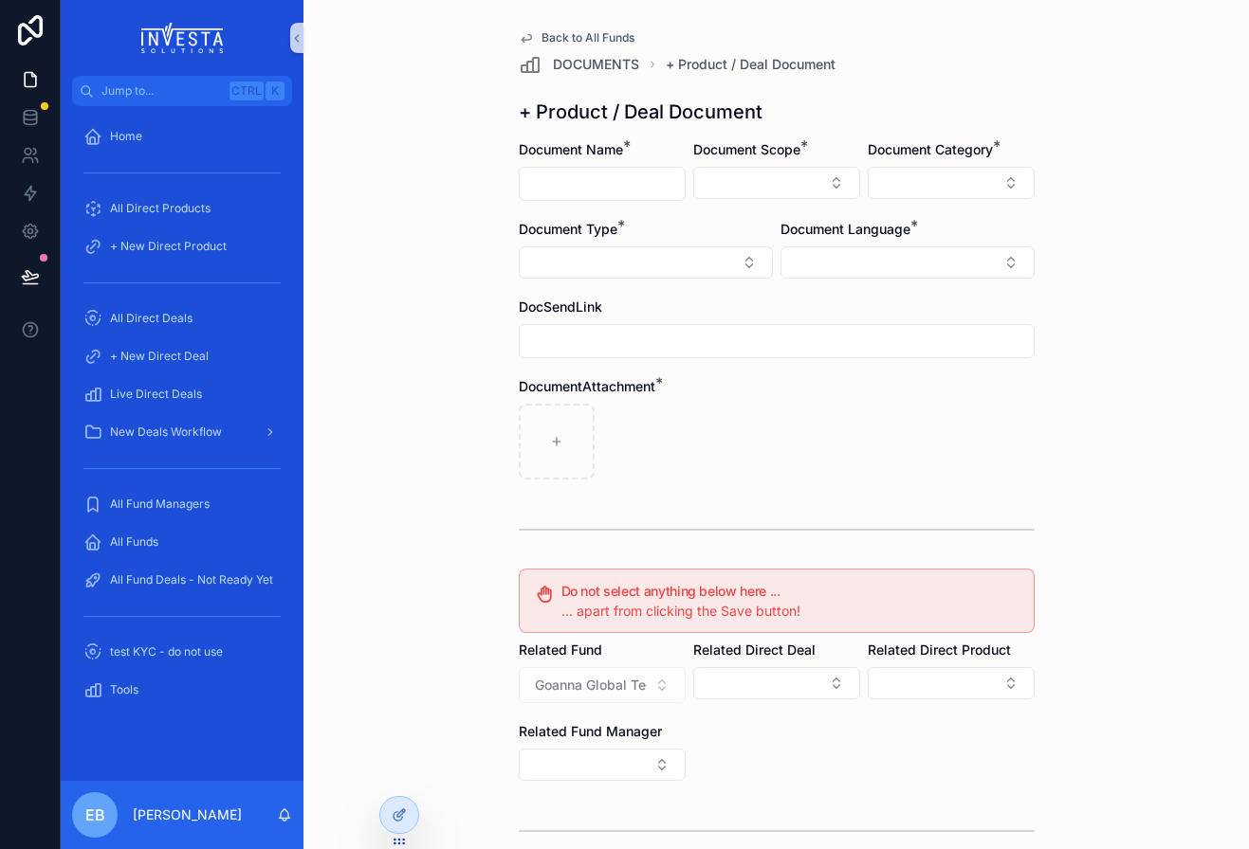
click at [558, 174] on input "scrollable content" at bounding box center [602, 184] width 165 height 27
paste input "**********"
type input "**********"
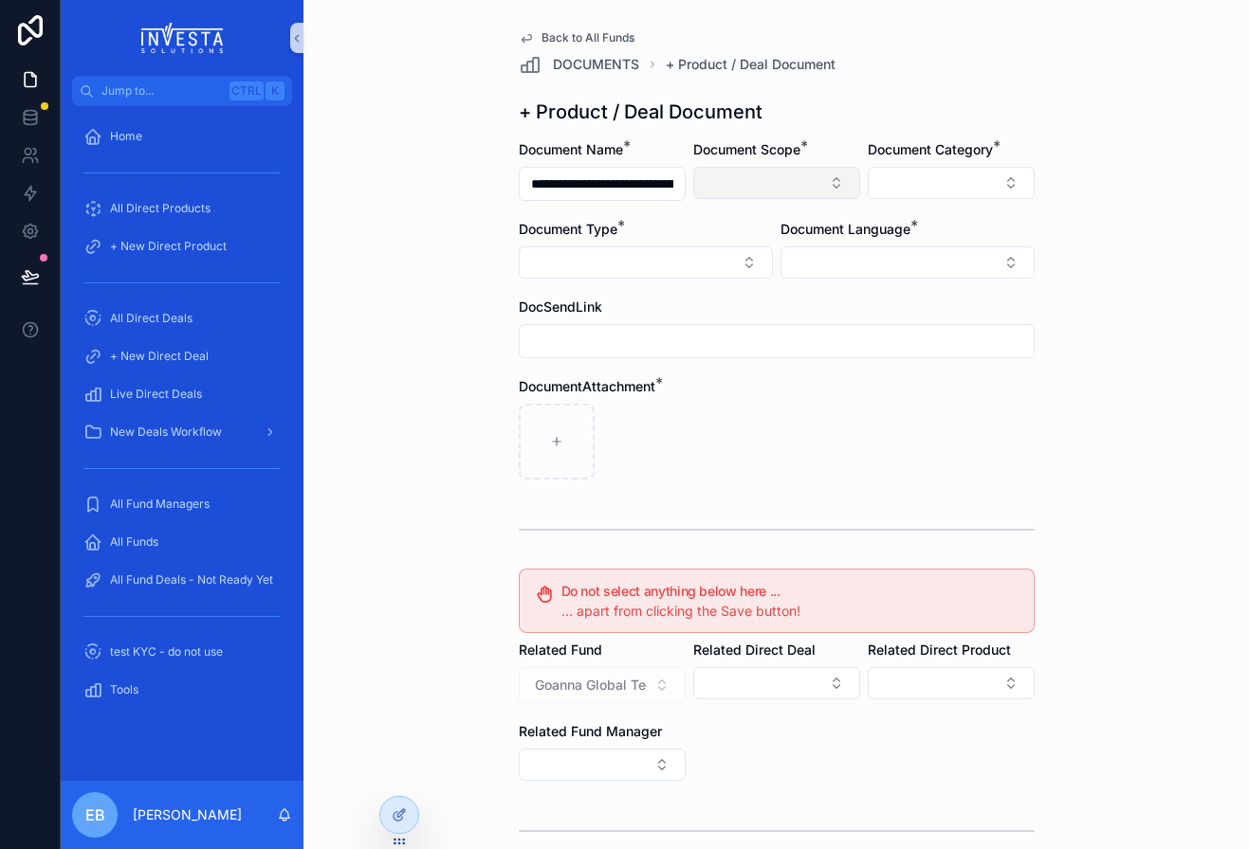
click at [747, 191] on button "Select Button" at bounding box center [776, 183] width 167 height 32
click at [720, 290] on div "Fund" at bounding box center [769, 288] width 228 height 30
click at [958, 195] on button "Select Button" at bounding box center [951, 183] width 167 height 32
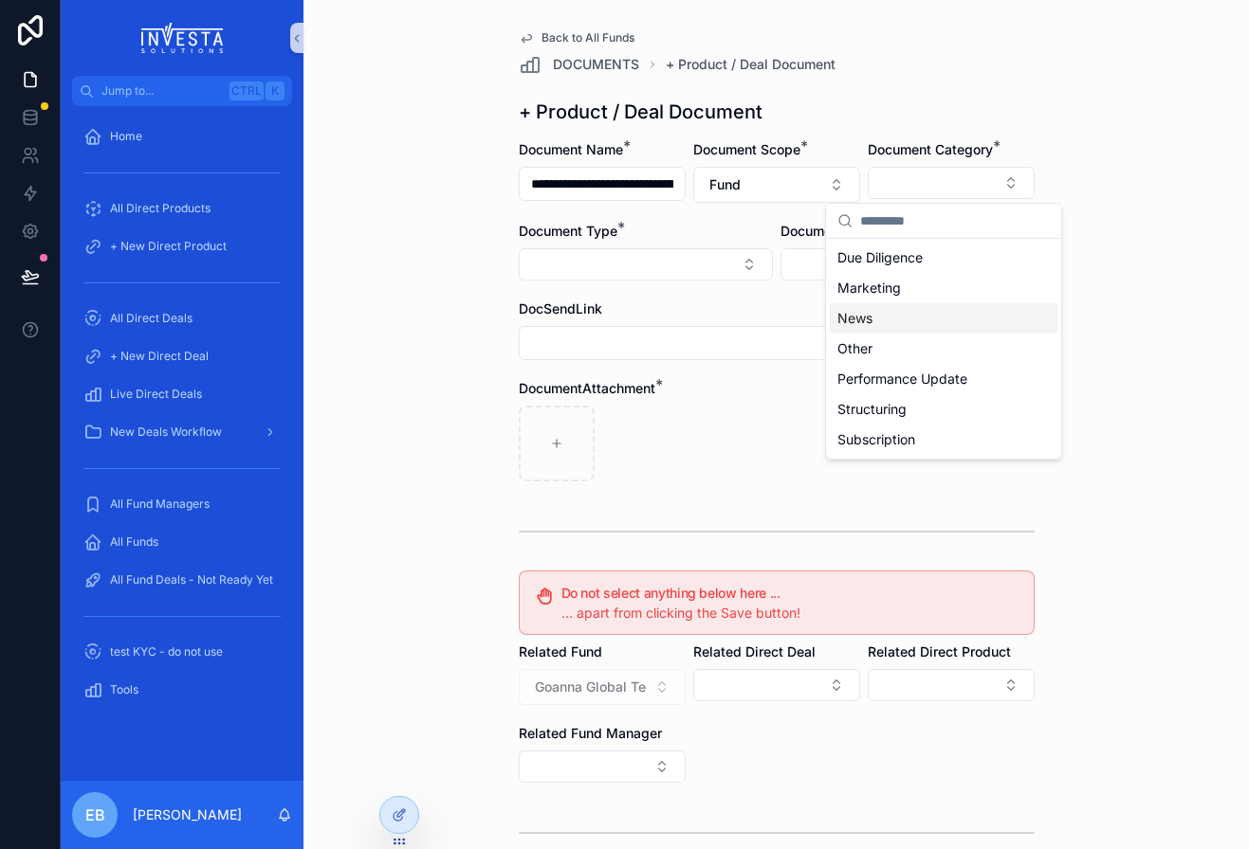
click at [941, 329] on div "News" at bounding box center [944, 318] width 228 height 30
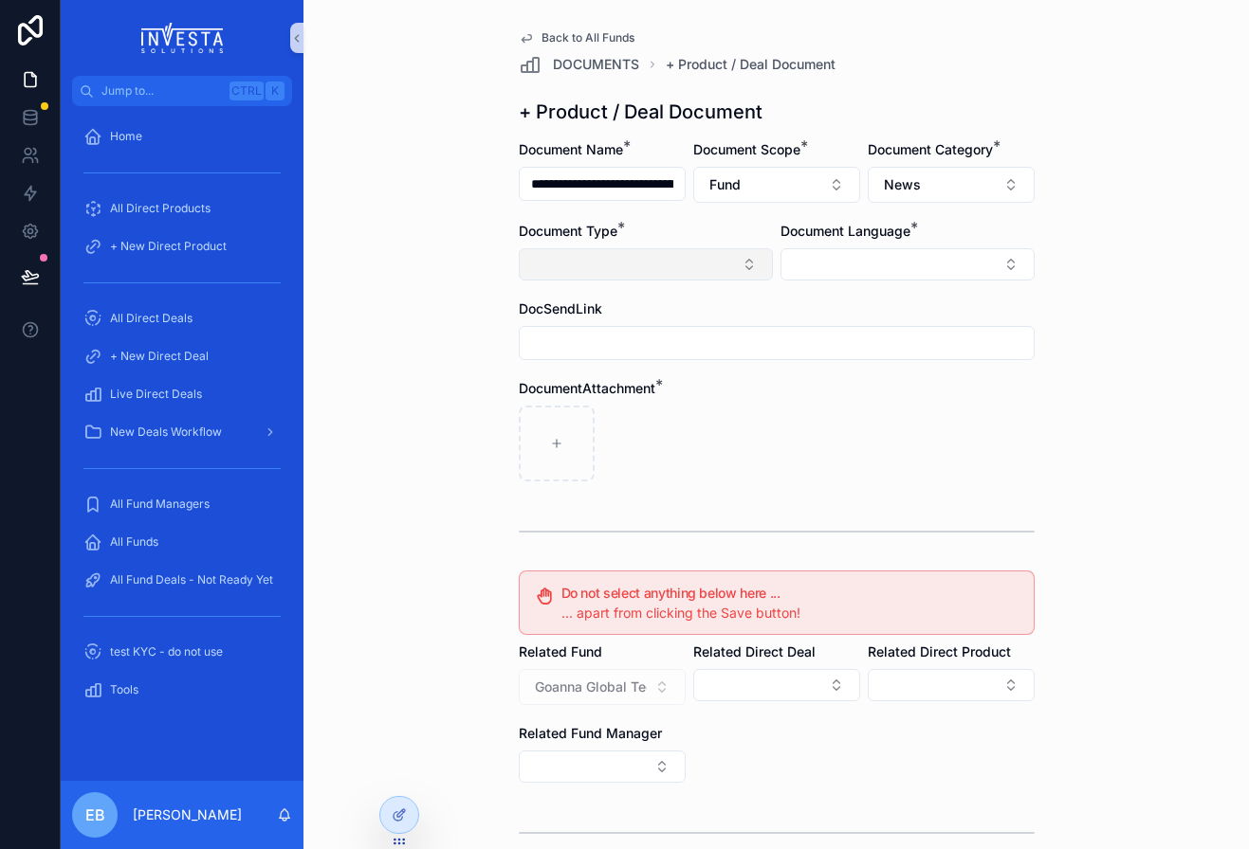
click at [685, 278] on button "Select Button" at bounding box center [646, 264] width 254 height 32
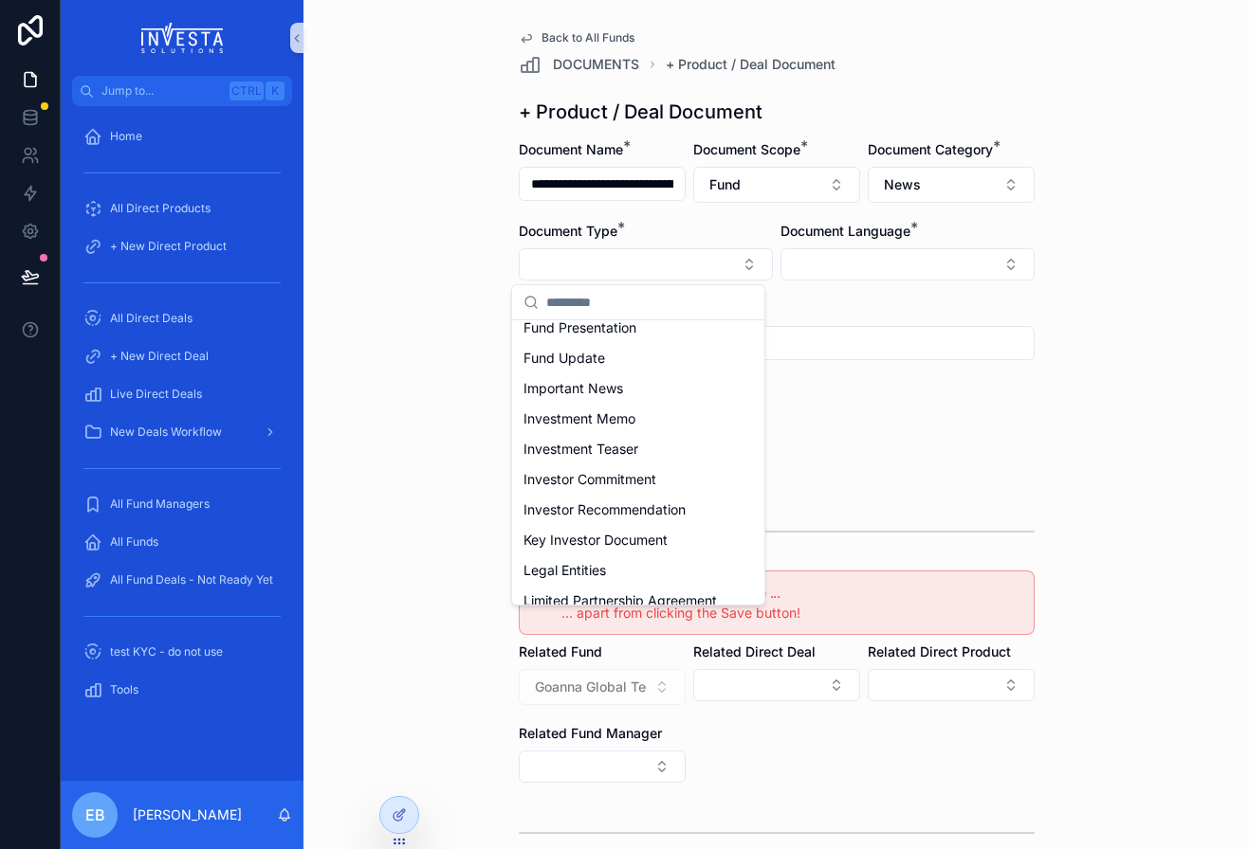
scroll to position [266, 0]
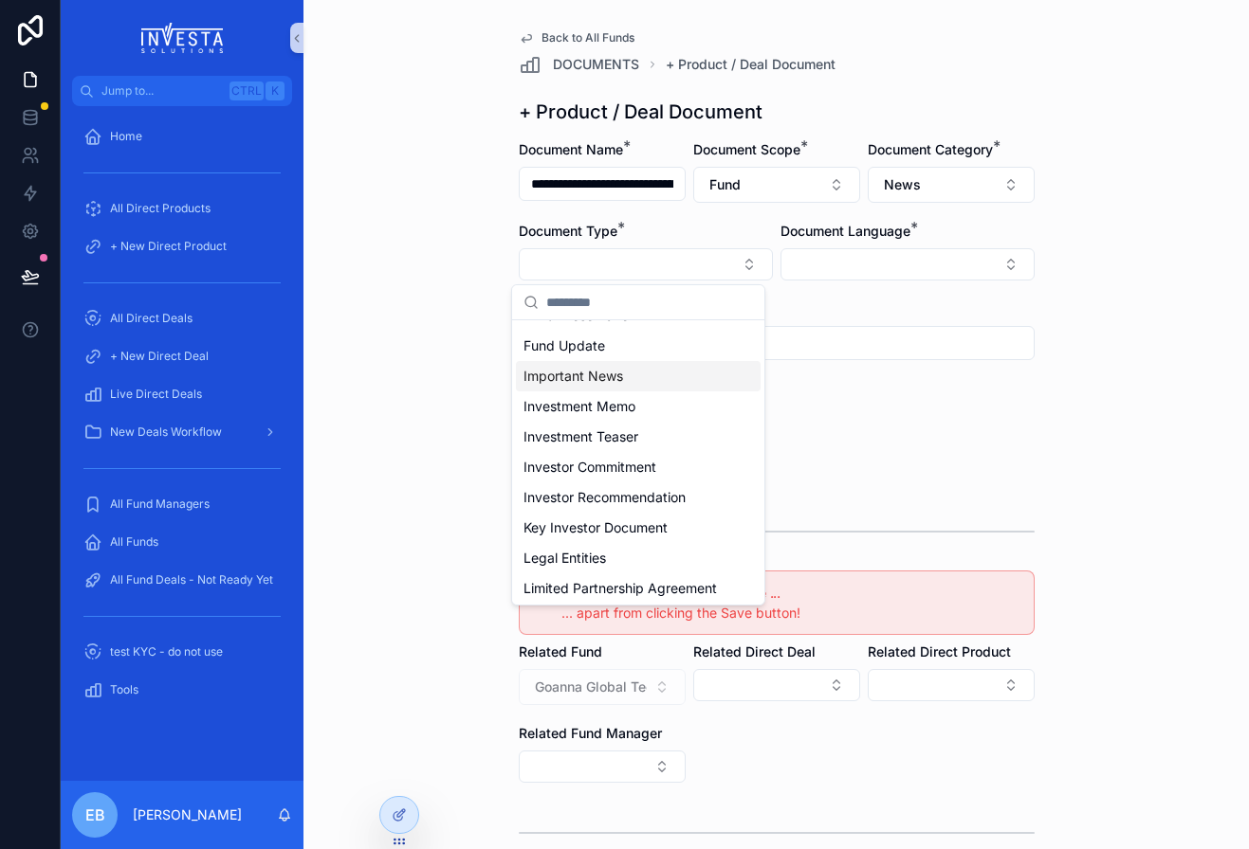
click at [648, 381] on div "Important News" at bounding box center [638, 376] width 245 height 30
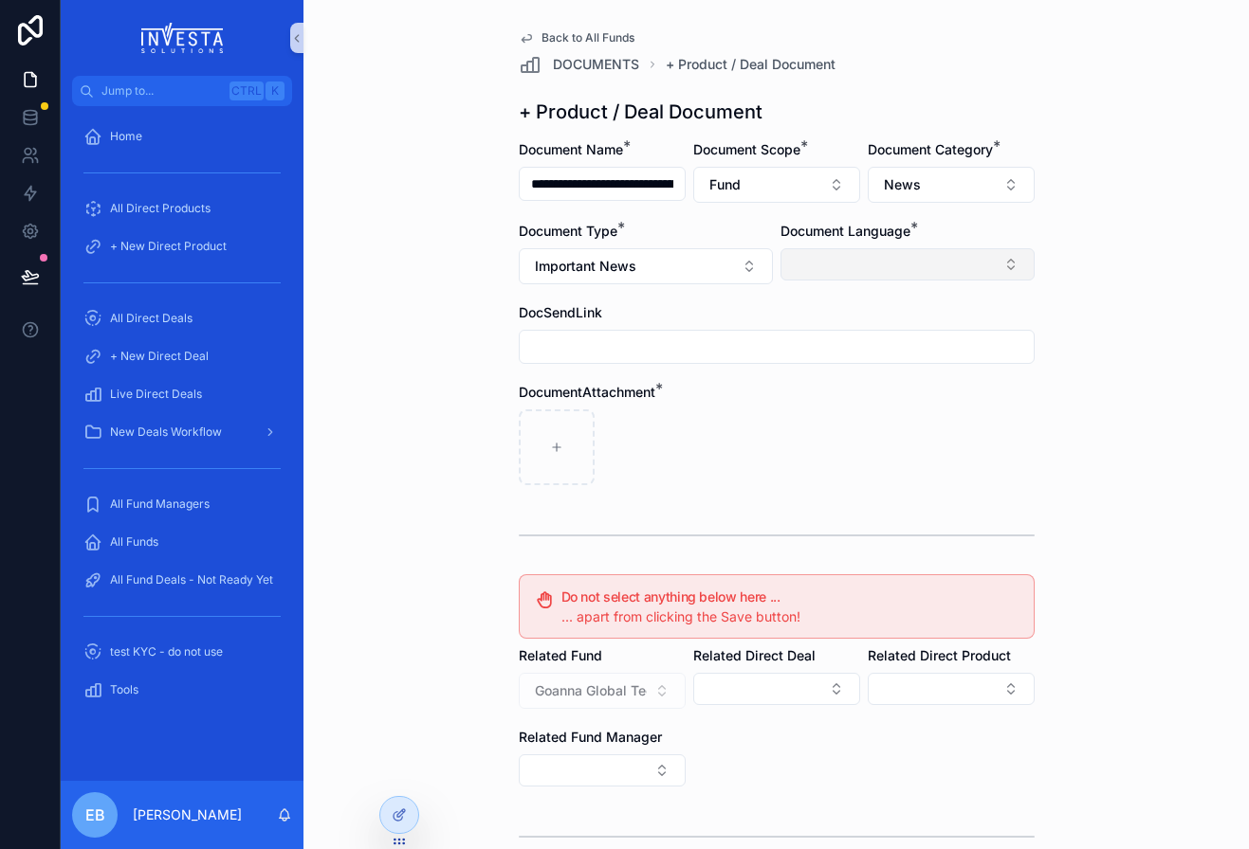
click at [849, 274] on button "Select Button" at bounding box center [907, 264] width 254 height 32
click at [853, 389] on div "English" at bounding box center [899, 400] width 245 height 30
click at [475, 411] on div "**********" at bounding box center [775, 424] width 945 height 849
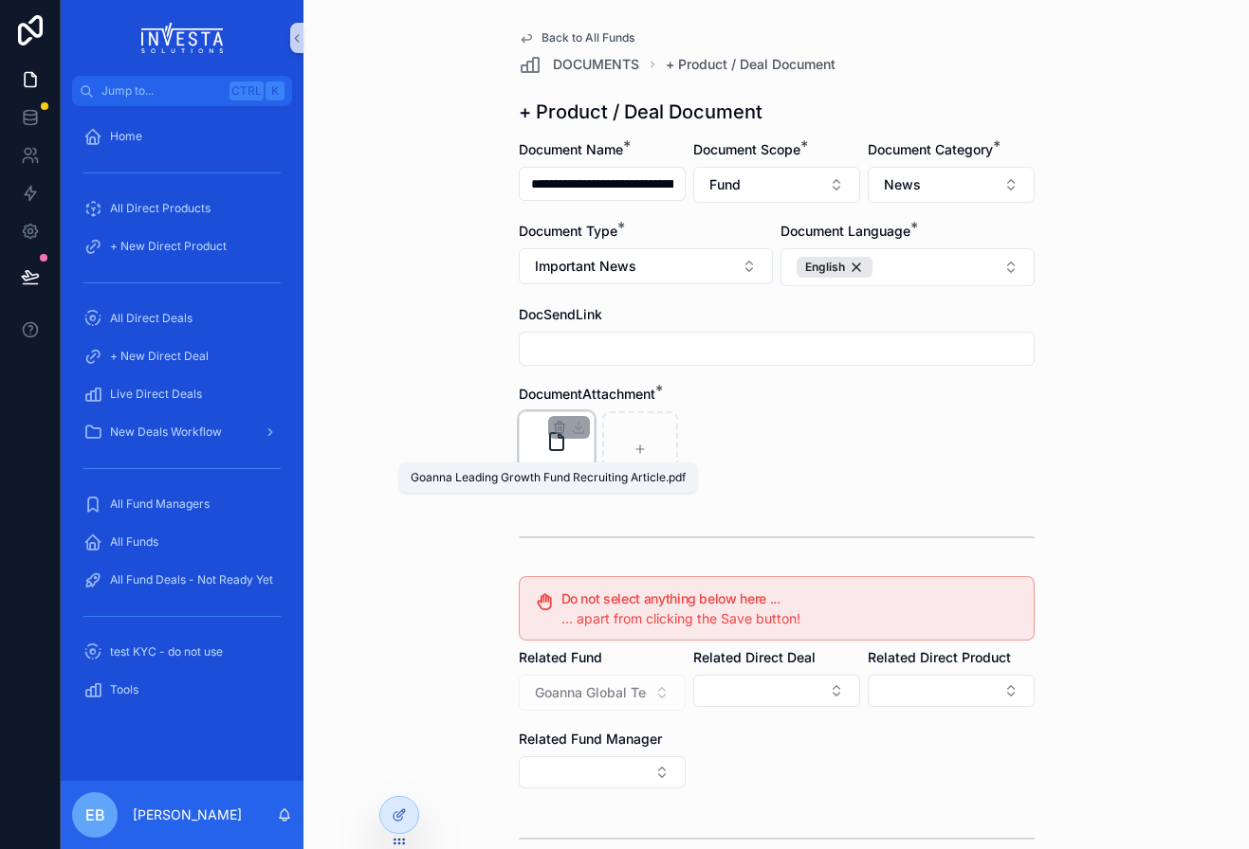
scroll to position [188, 0]
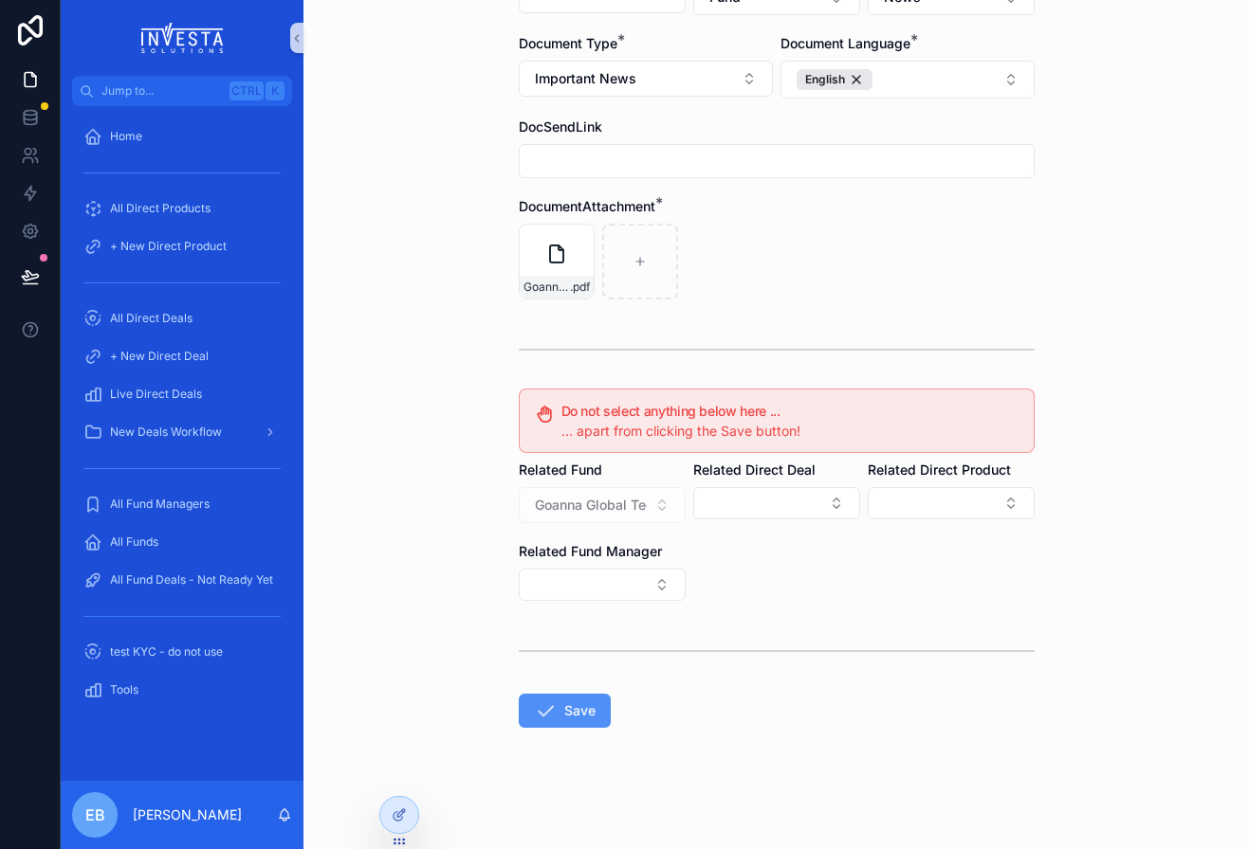
click at [579, 706] on button "Save" at bounding box center [565, 711] width 92 height 34
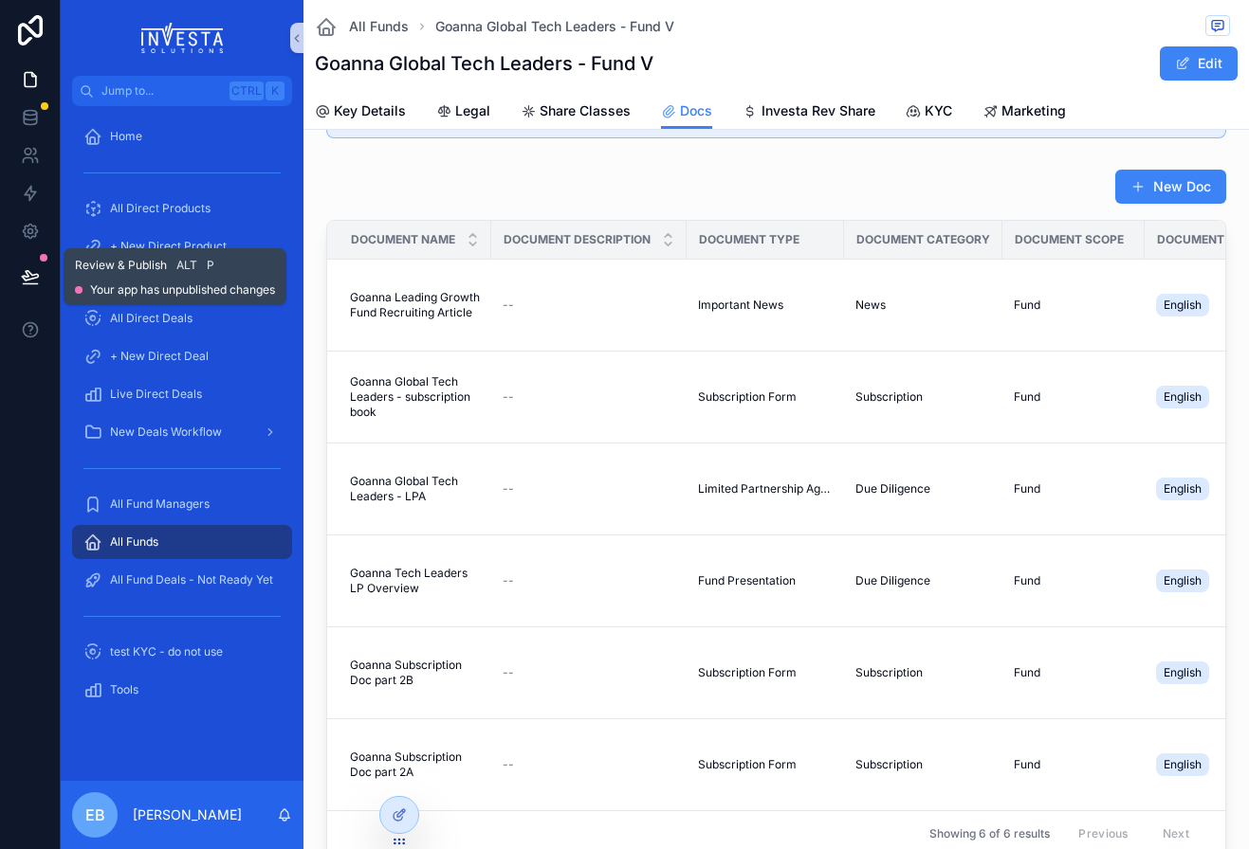
click at [32, 278] on icon at bounding box center [30, 276] width 19 height 19
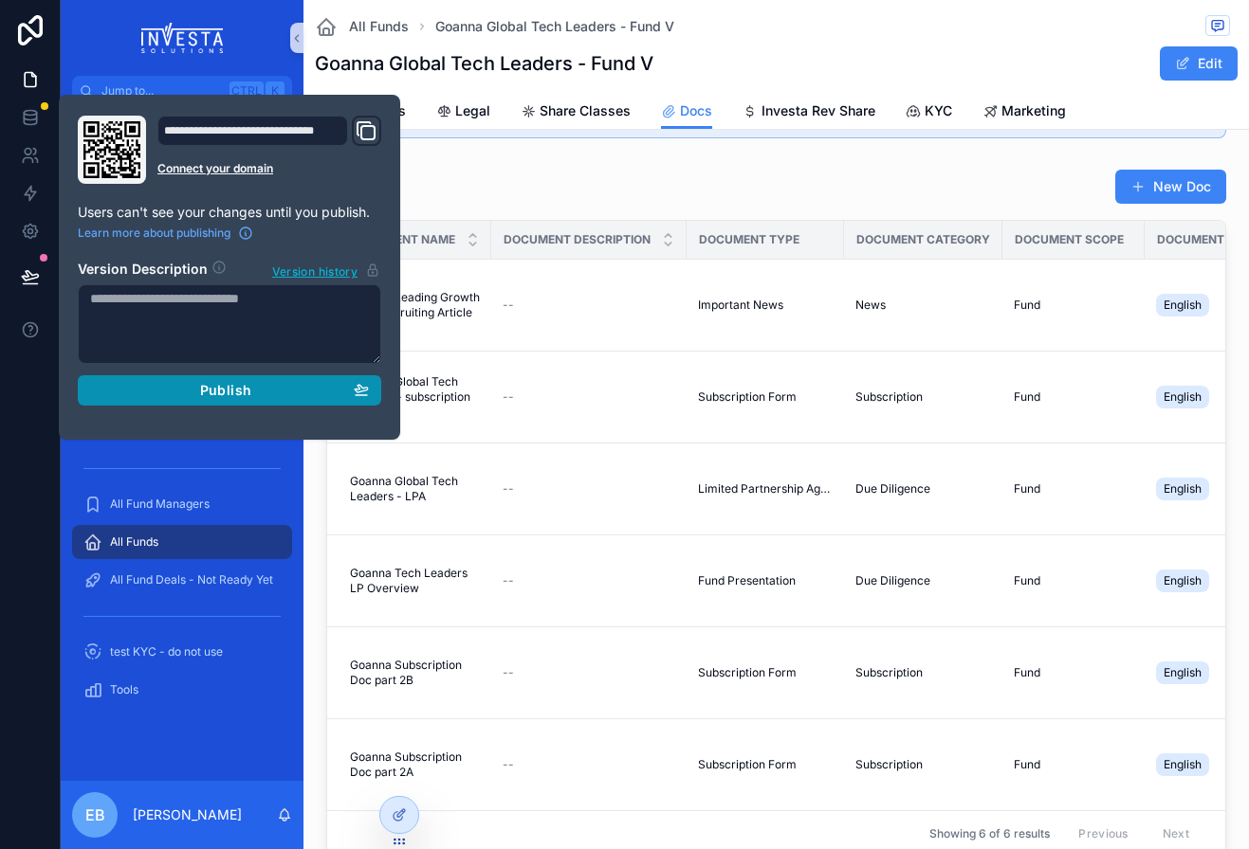
click at [218, 404] on button "Publish" at bounding box center [229, 390] width 303 height 30
